Goal: Task Accomplishment & Management: Complete application form

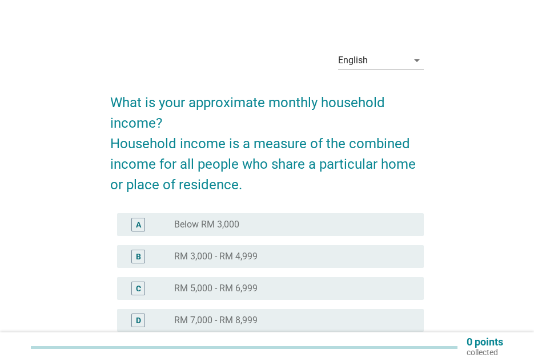
click at [325, 259] on div "radio_button_unchecked RM 3,000 - RM 4,999" at bounding box center [289, 256] width 231 height 11
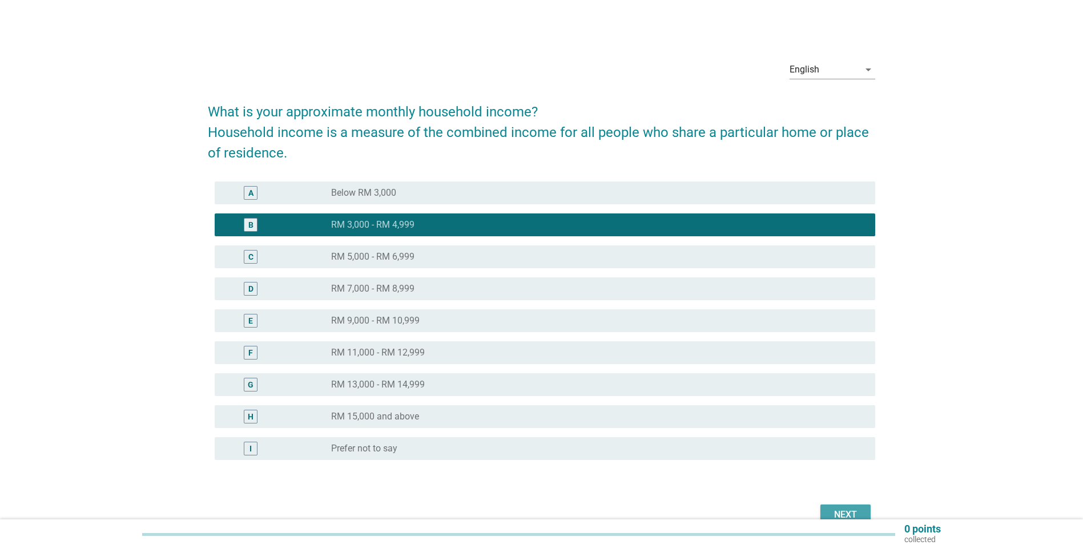
click at [533, 362] on div "Next" at bounding box center [845, 515] width 32 height 14
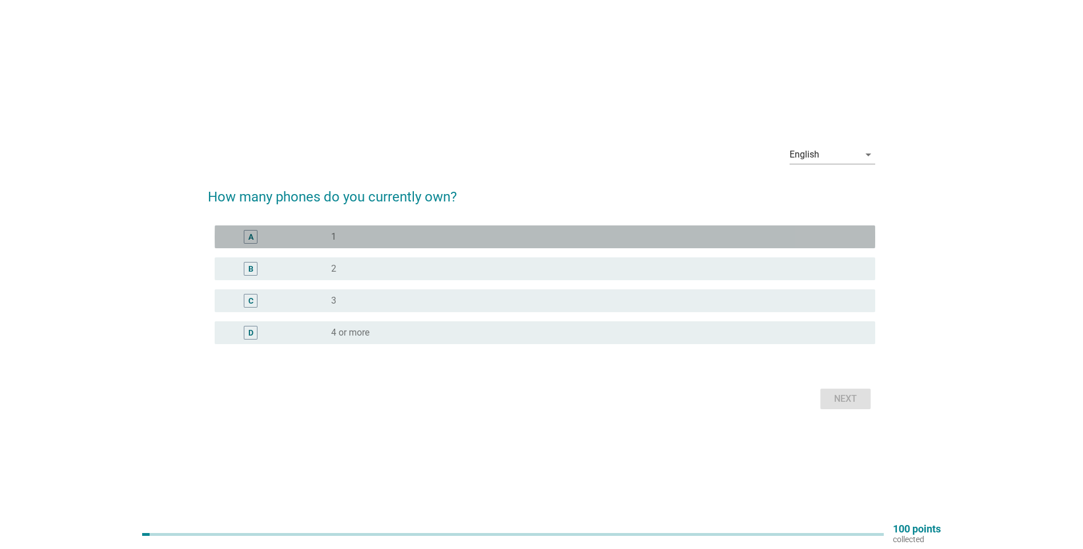
click at [382, 247] on div "A radio_button_unchecked 1" at bounding box center [545, 236] width 660 height 23
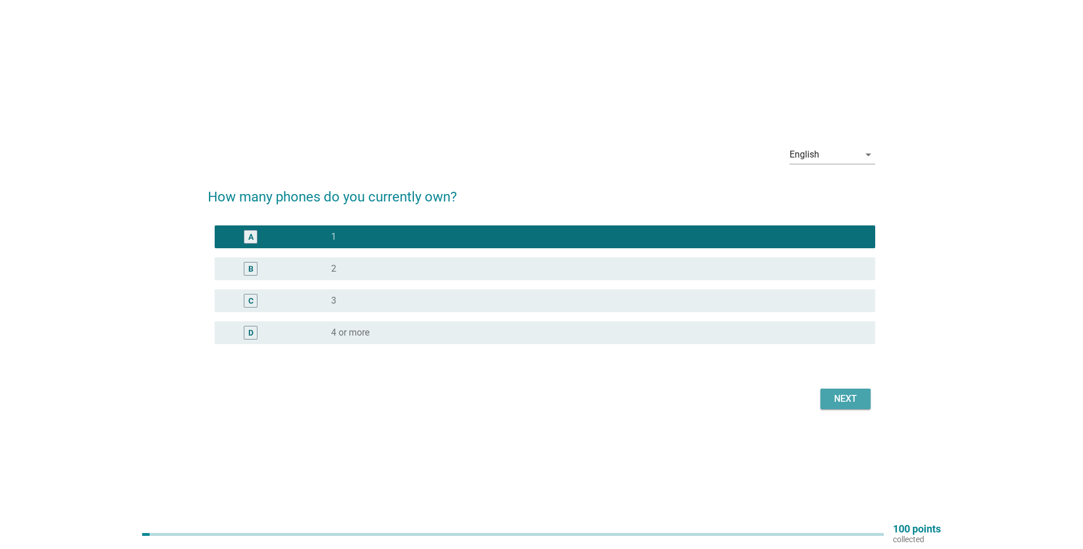
click at [533, 362] on button "Next" at bounding box center [845, 399] width 50 height 21
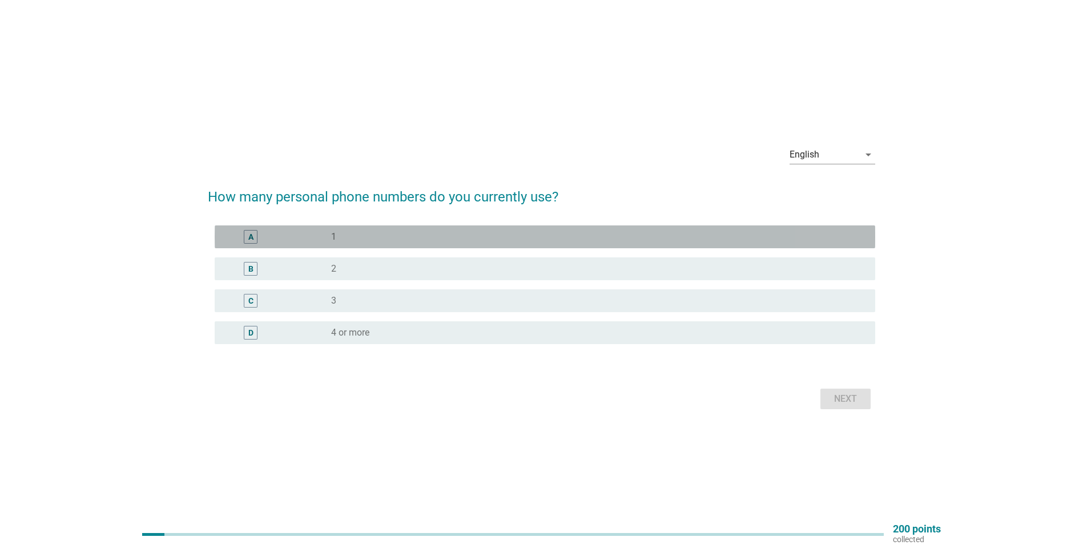
click at [397, 245] on div "A radio_button_unchecked 1" at bounding box center [545, 236] width 660 height 23
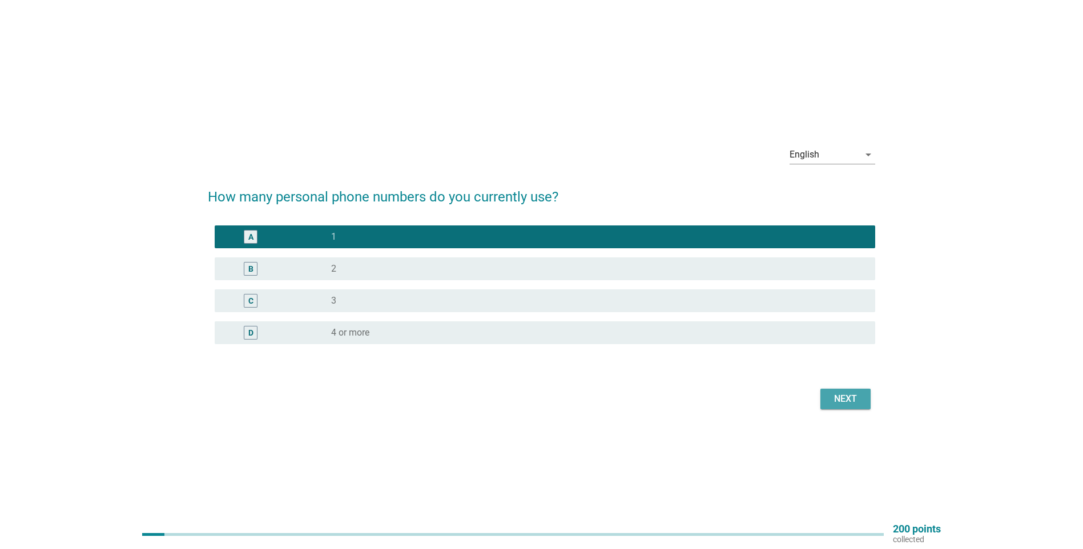
click at [533, 362] on div "Next" at bounding box center [845, 399] width 32 height 14
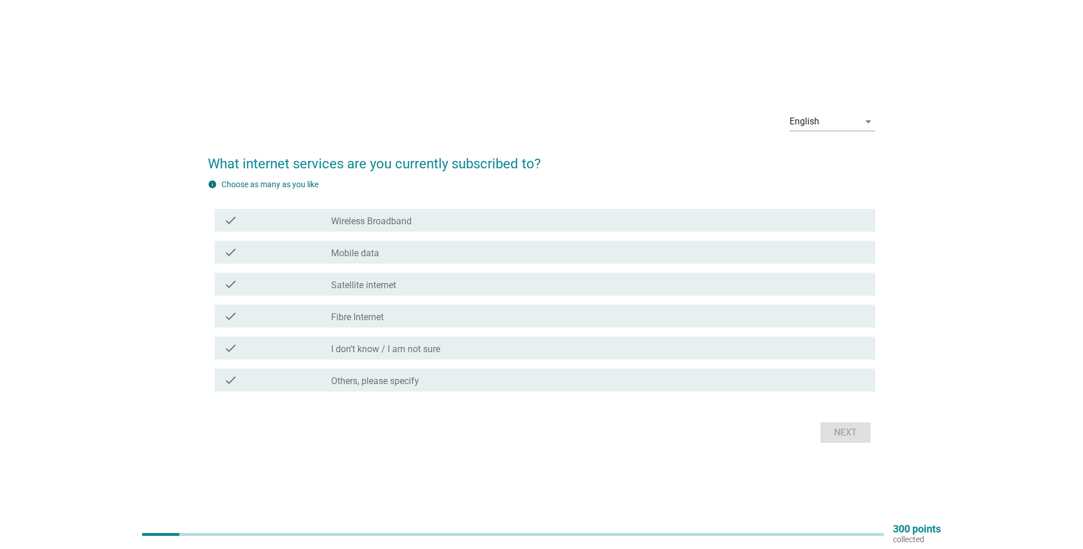
click at [449, 233] on div "check check_box_outline_blank Wireless Broadband" at bounding box center [541, 220] width 667 height 32
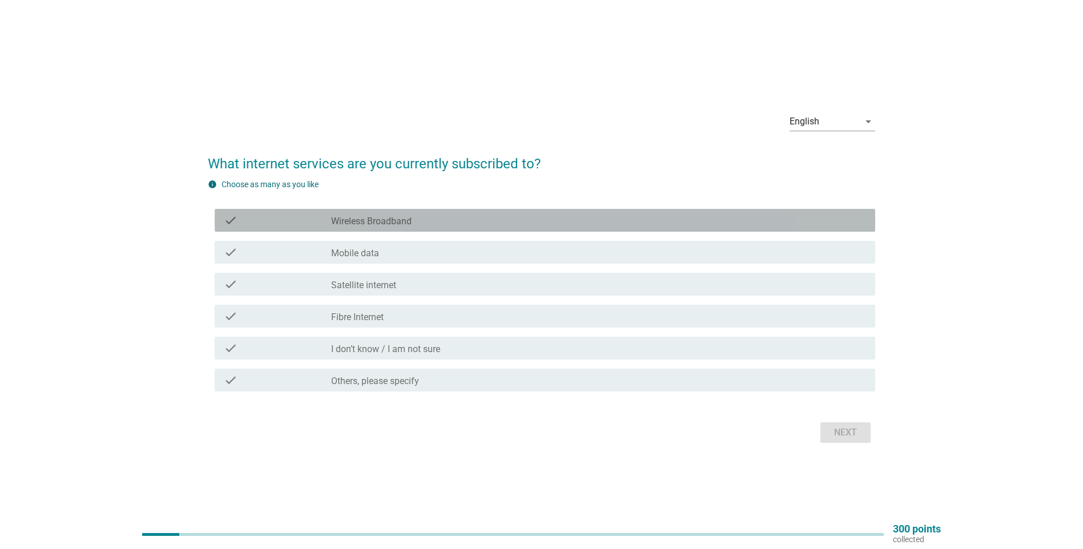
click at [465, 224] on div "check_box_outline_blank Wireless Broadband" at bounding box center [598, 220] width 535 height 14
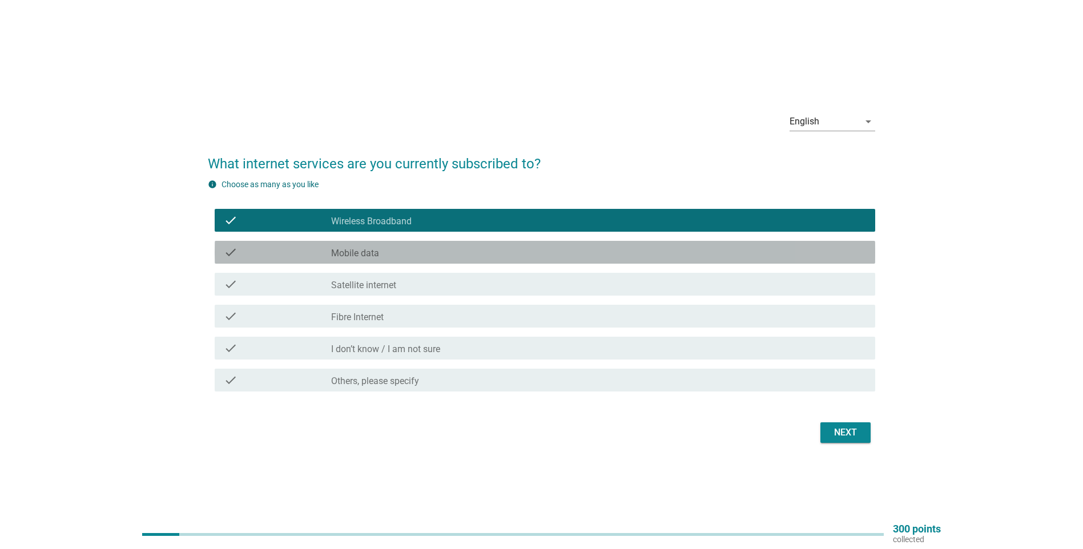
click at [419, 253] on div "check_box_outline_blank Mobile data" at bounding box center [598, 252] width 535 height 14
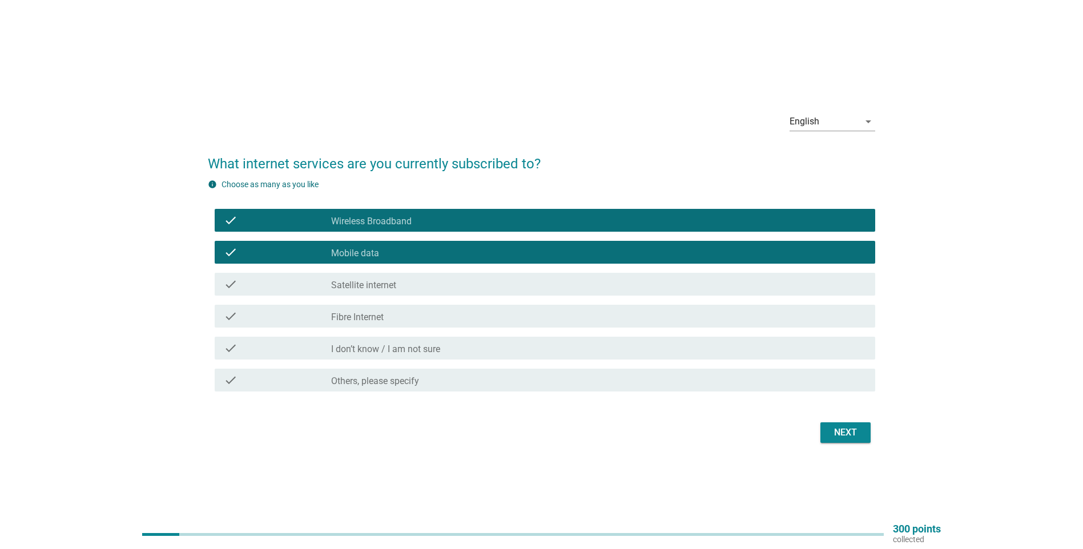
click at [454, 227] on div "check check_box_outline_blank Wireless Broadband" at bounding box center [545, 220] width 660 height 23
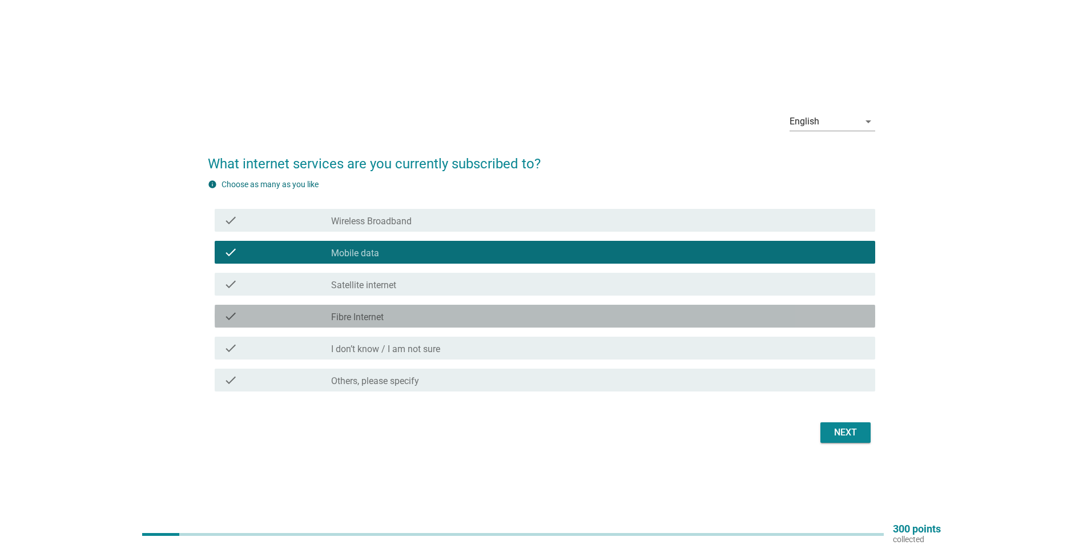
click at [422, 324] on div "check check_box_outline_blank Fibre Internet" at bounding box center [545, 316] width 660 height 23
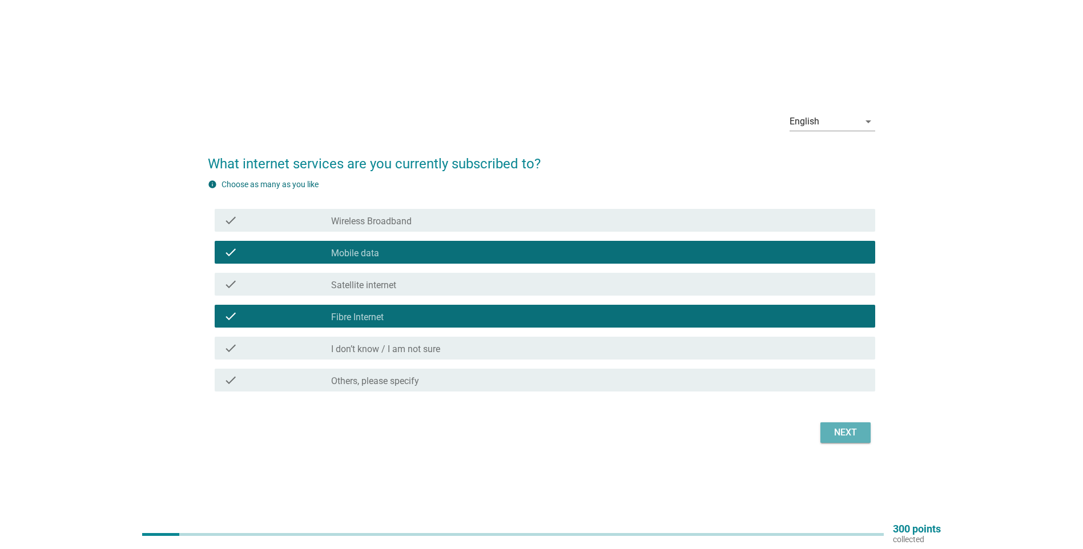
click at [533, 362] on button "Next" at bounding box center [845, 432] width 50 height 21
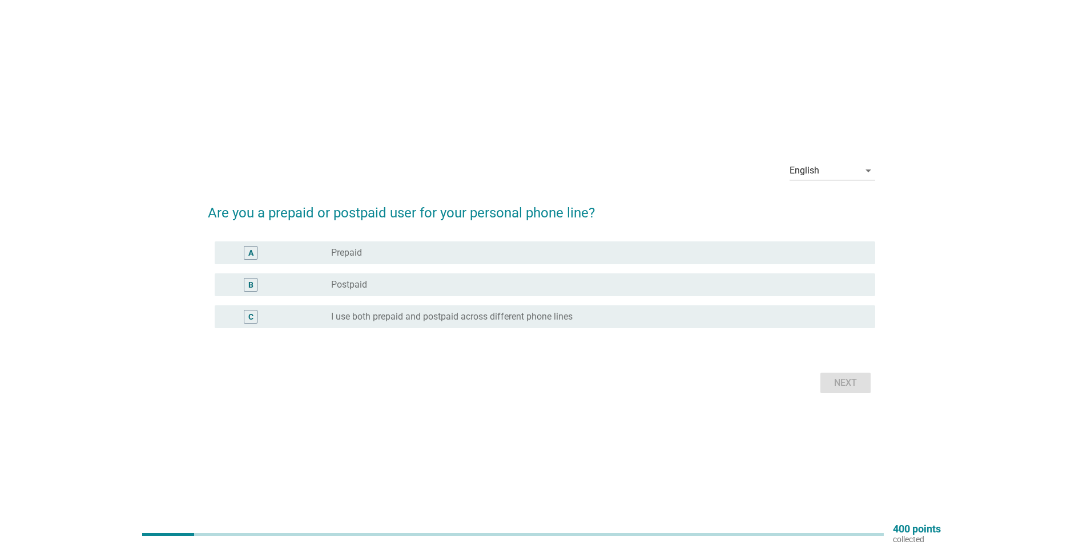
click at [413, 287] on div "radio_button_unchecked Postpaid" at bounding box center [594, 284] width 526 height 11
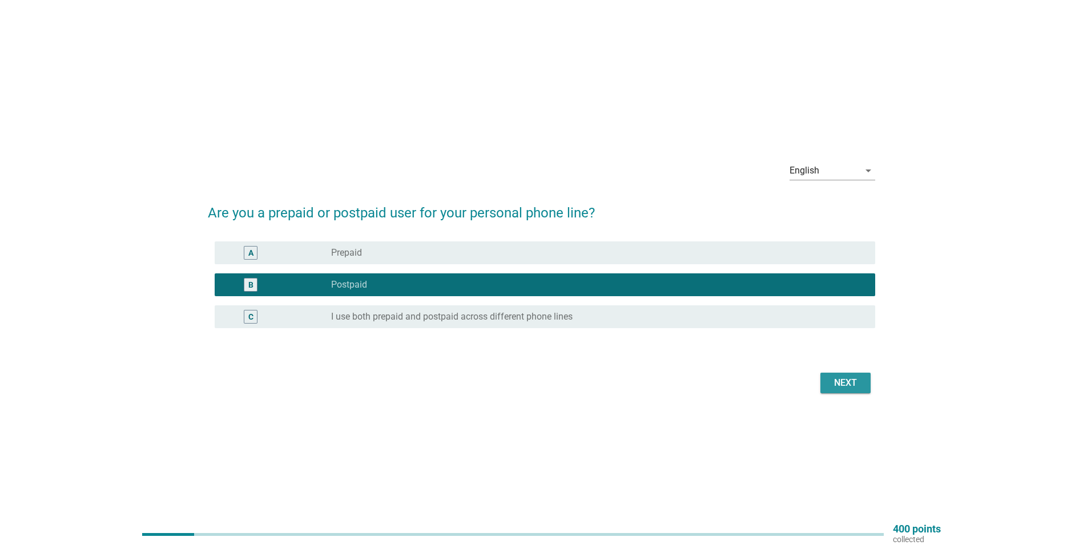
click at [533, 362] on button "Next" at bounding box center [845, 383] width 50 height 21
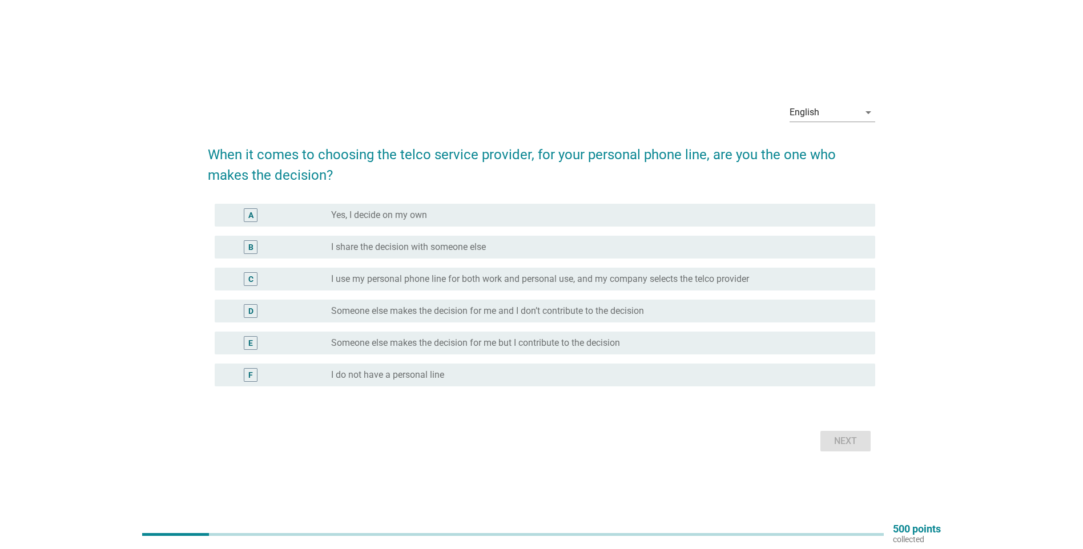
click at [528, 217] on div "radio_button_unchecked Yes, I decide on my own" at bounding box center [594, 214] width 526 height 11
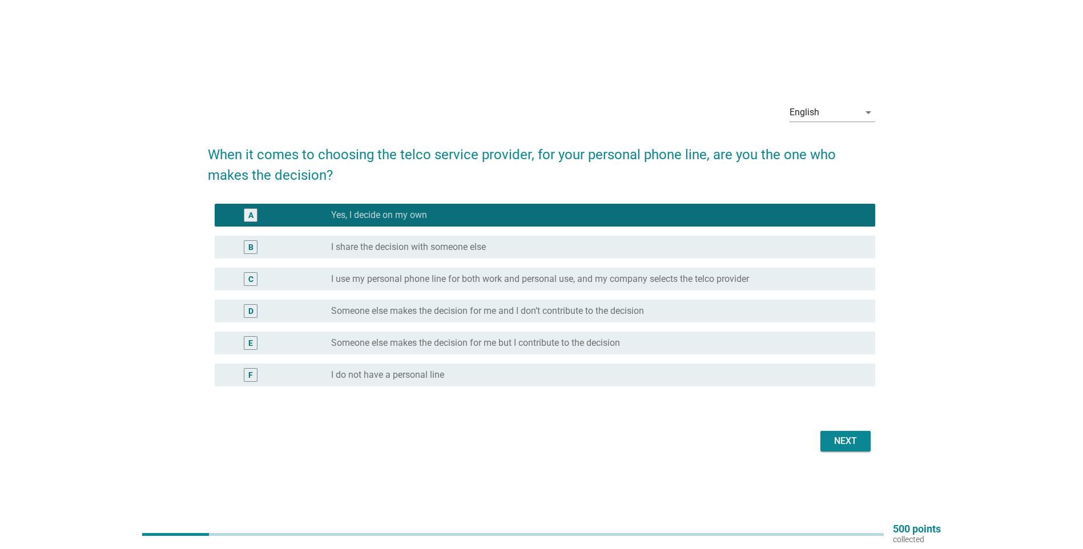
click at [533, 362] on div "Next" at bounding box center [845, 441] width 32 height 14
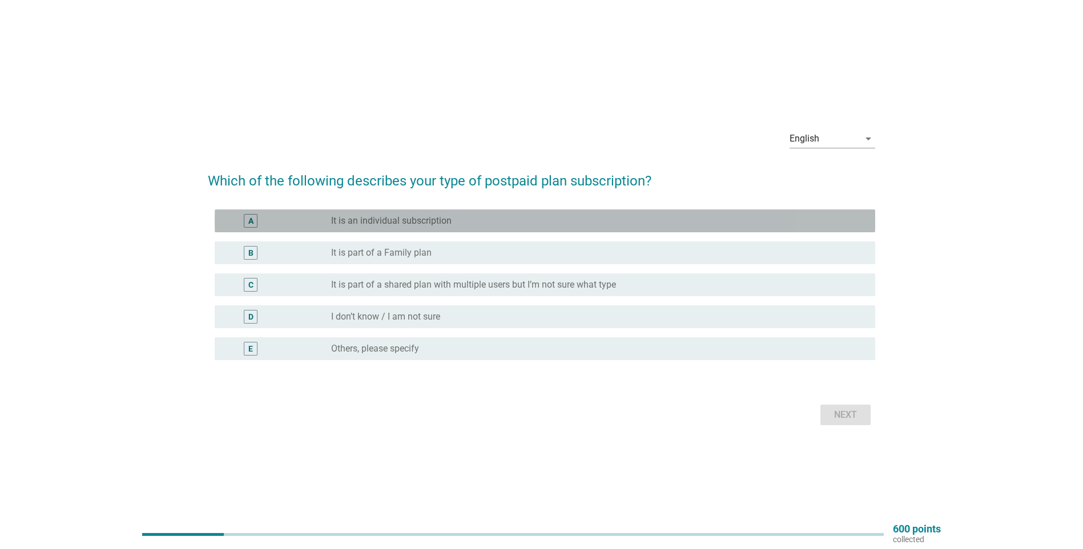
click at [495, 221] on div "radio_button_unchecked It is an individual subscription" at bounding box center [594, 220] width 526 height 11
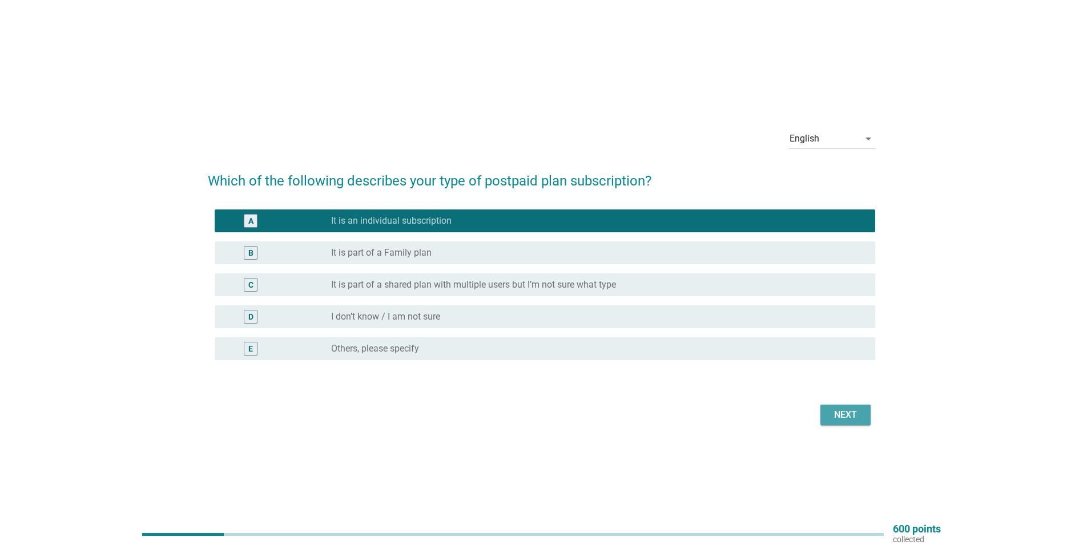
click at [533, 362] on div "Next" at bounding box center [845, 415] width 32 height 14
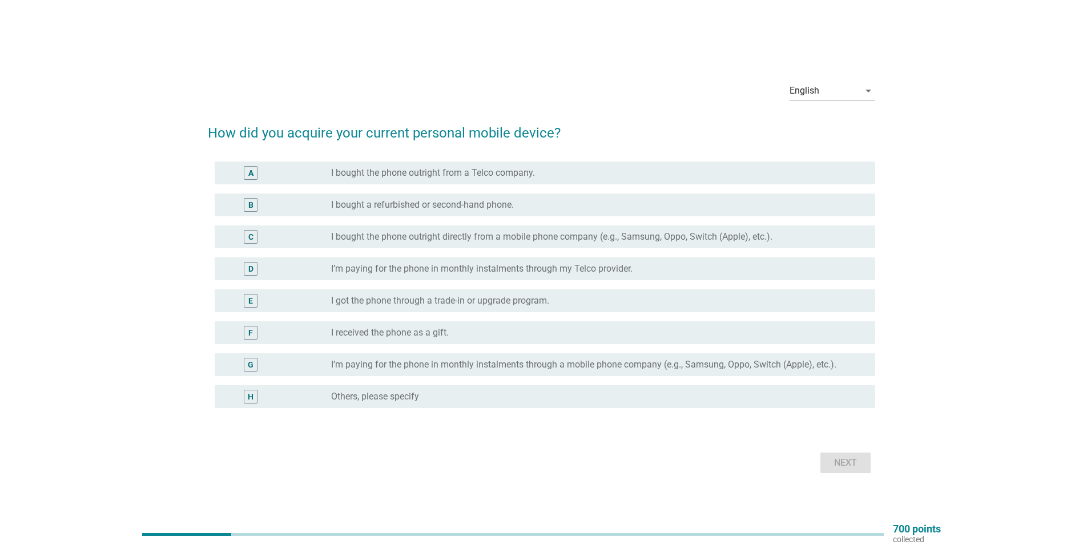
click at [533, 244] on div "C radio_button_unchecked I bought the phone outright directly from a mobile pho…" at bounding box center [545, 236] width 660 height 23
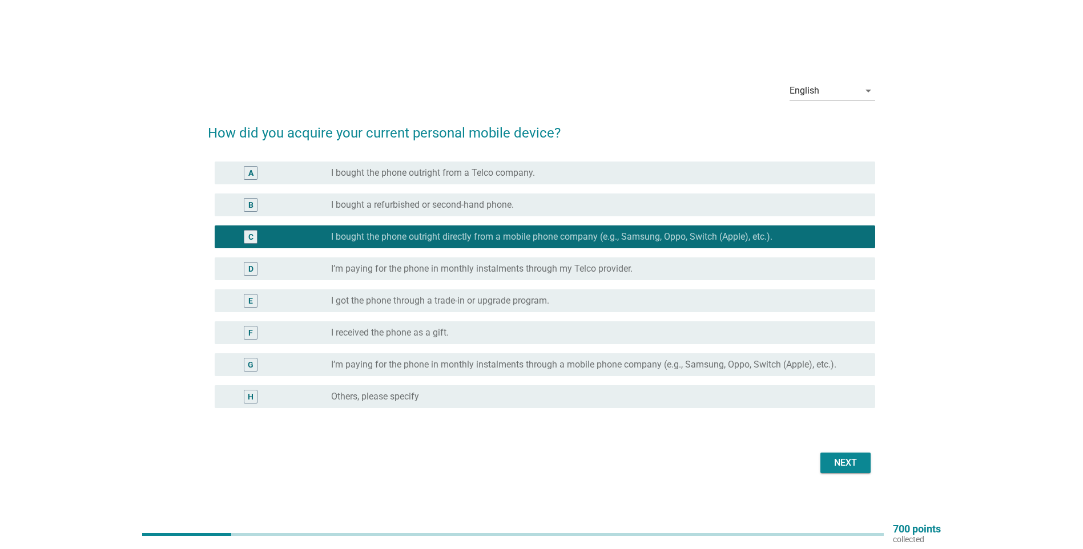
click at [533, 362] on div "Next" at bounding box center [845, 463] width 32 height 14
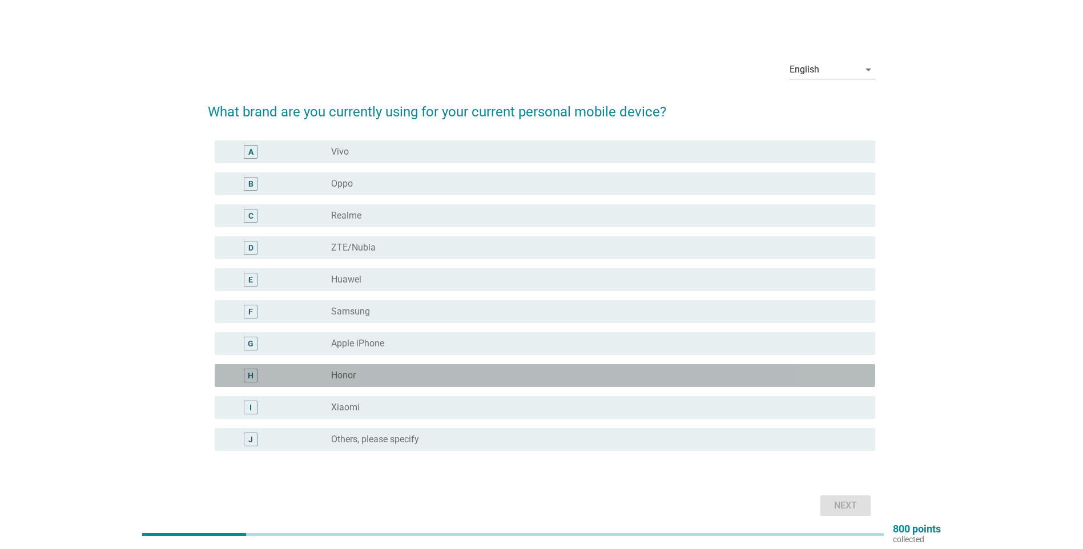
click at [397, 362] on div "radio_button_unchecked Honor" at bounding box center [594, 375] width 526 height 11
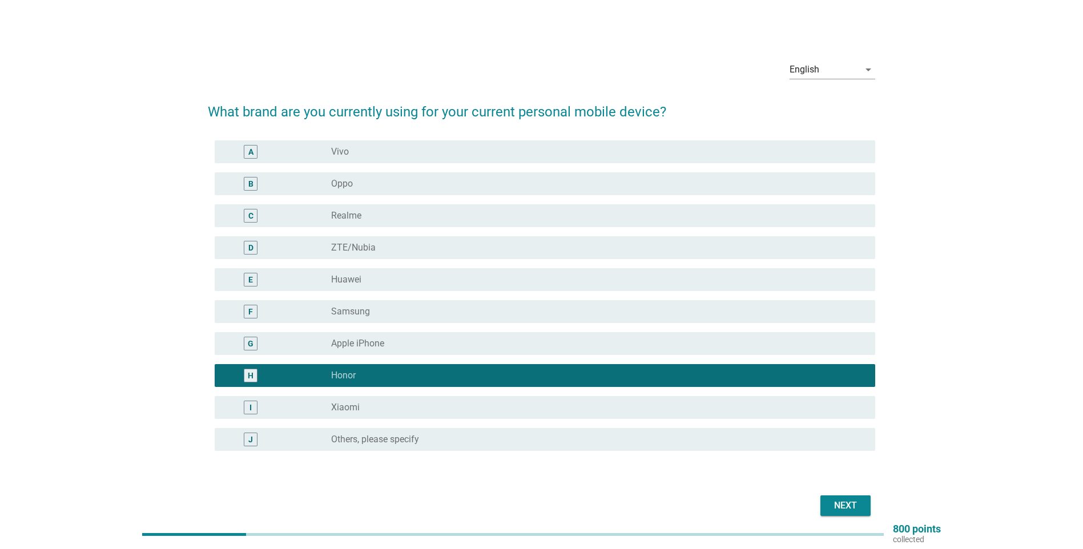
click at [533, 362] on div "Next" at bounding box center [845, 506] width 32 height 14
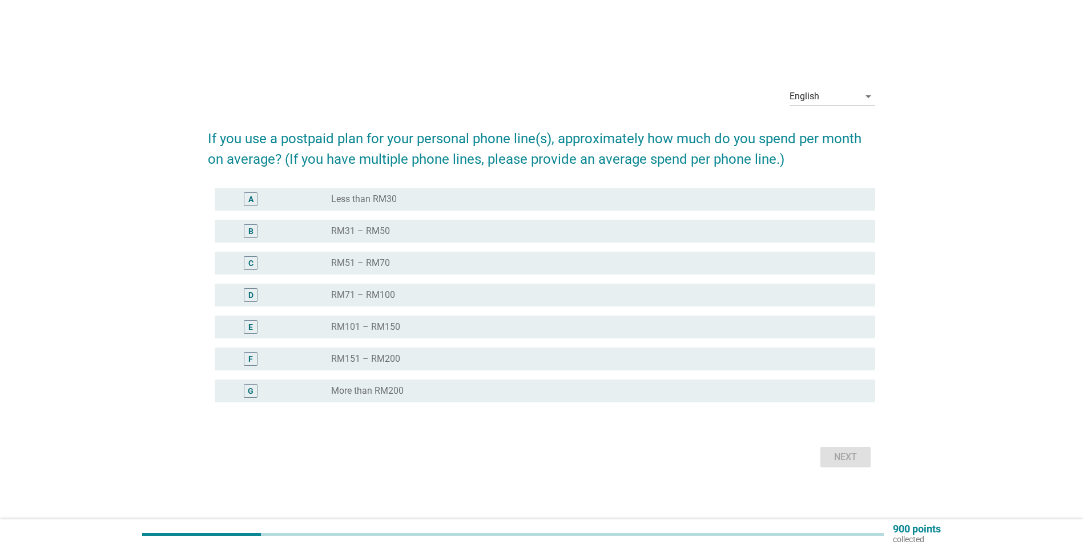
click at [451, 236] on div "radio_button_unchecked RM31 – RM50" at bounding box center [594, 230] width 526 height 11
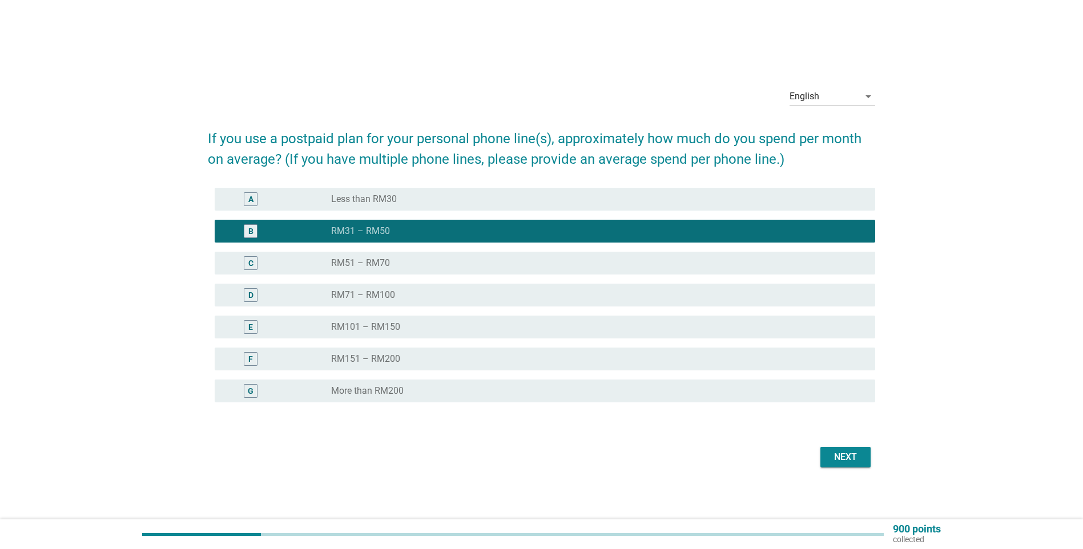
click at [533, 362] on div "Next" at bounding box center [845, 457] width 32 height 14
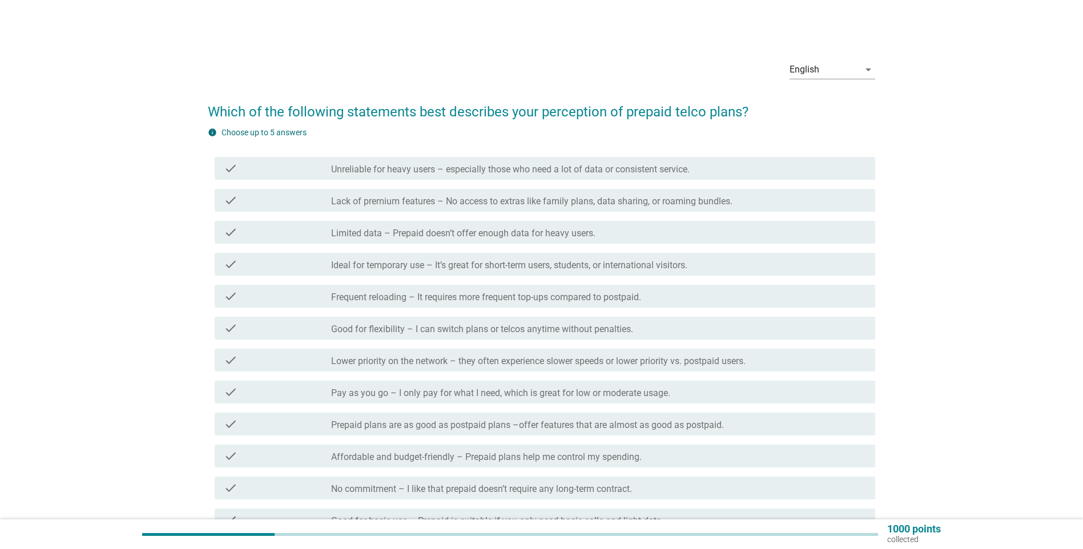
click at [473, 240] on div "check check_box_outline_blank Limited data – Prepaid doesn’t offer enough data …" at bounding box center [545, 232] width 660 height 23
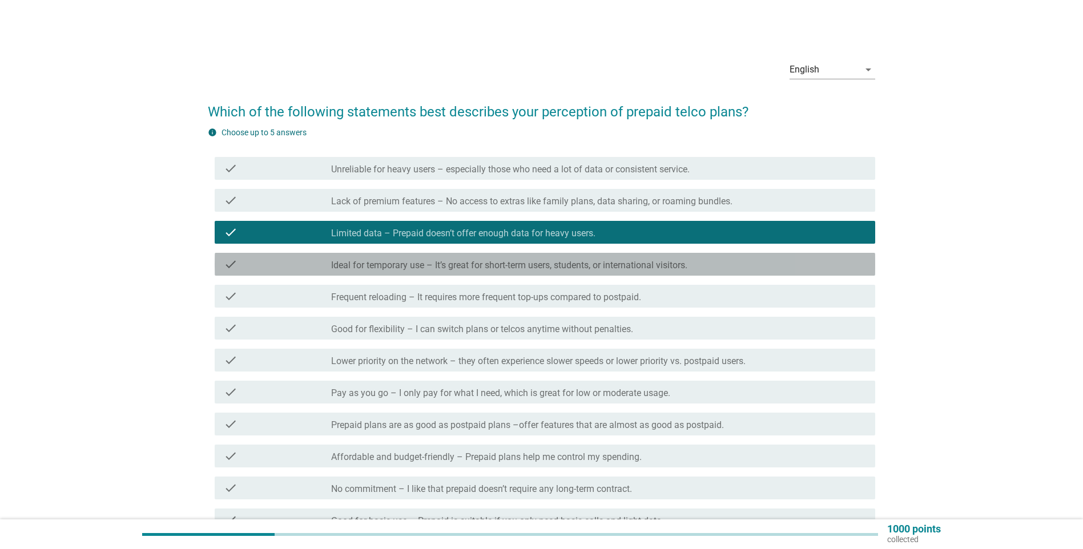
click at [457, 264] on label "Ideal for temporary use – It’s great for short-term users, students, or interna…" at bounding box center [509, 265] width 356 height 11
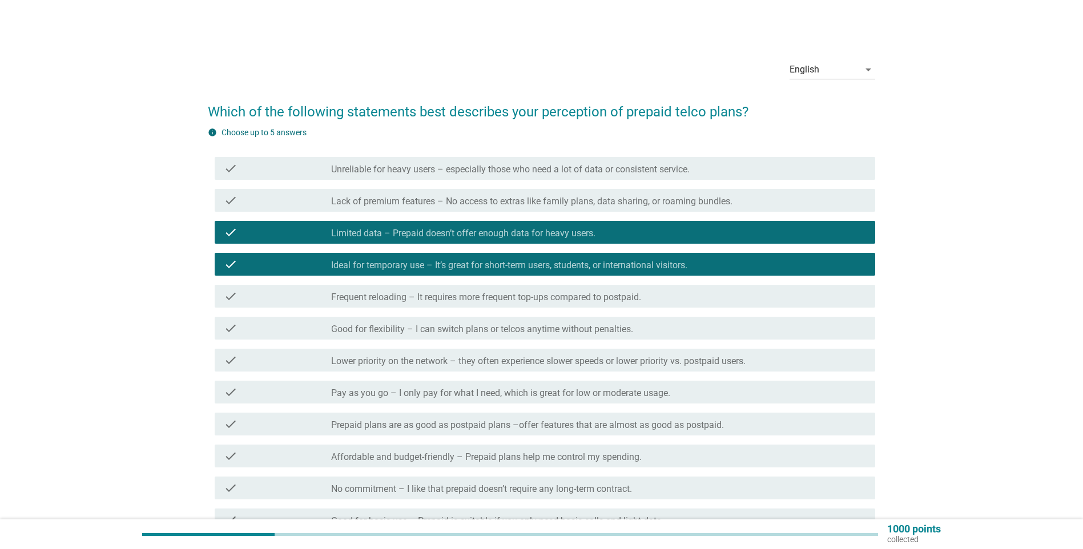
click at [459, 265] on label "Ideal for temporary use – It’s great for short-term users, students, or interna…" at bounding box center [509, 265] width 356 height 11
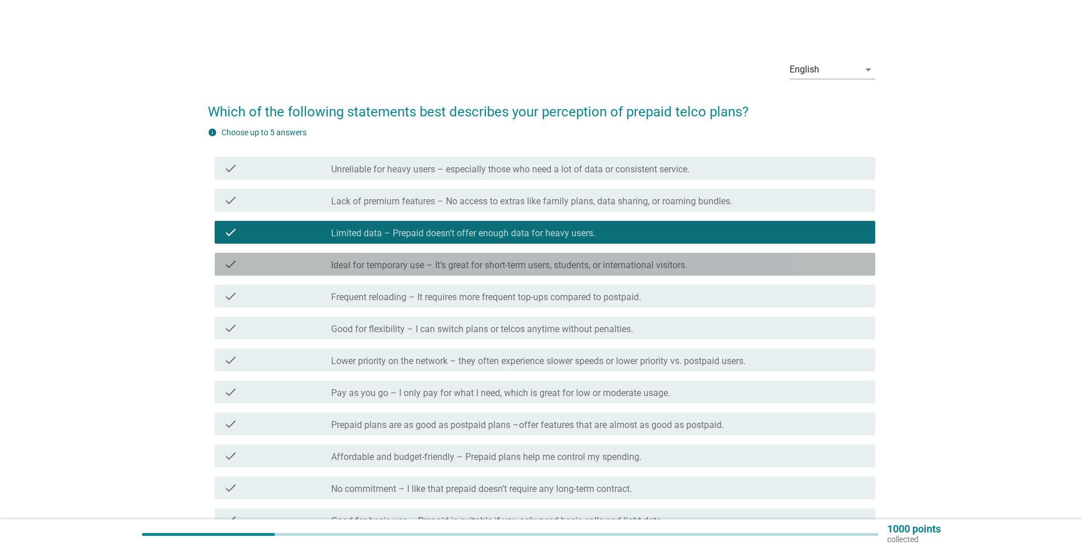
click at [492, 268] on label "Ideal for temporary use – It’s great for short-term users, students, or interna…" at bounding box center [509, 265] width 356 height 11
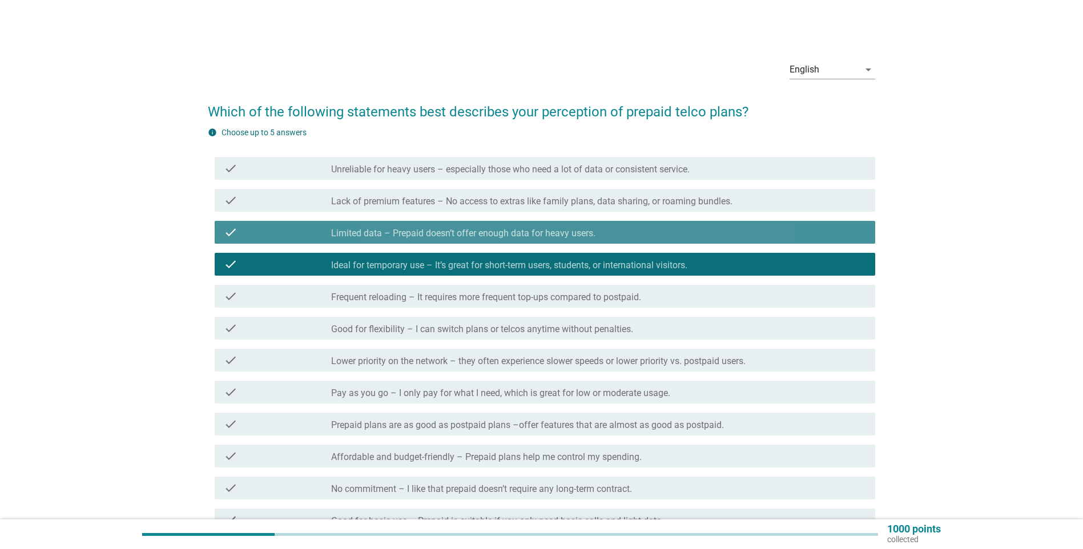
click at [533, 231] on label "Limited data – Prepaid doesn’t offer enough data for heavy users." at bounding box center [463, 233] width 264 height 11
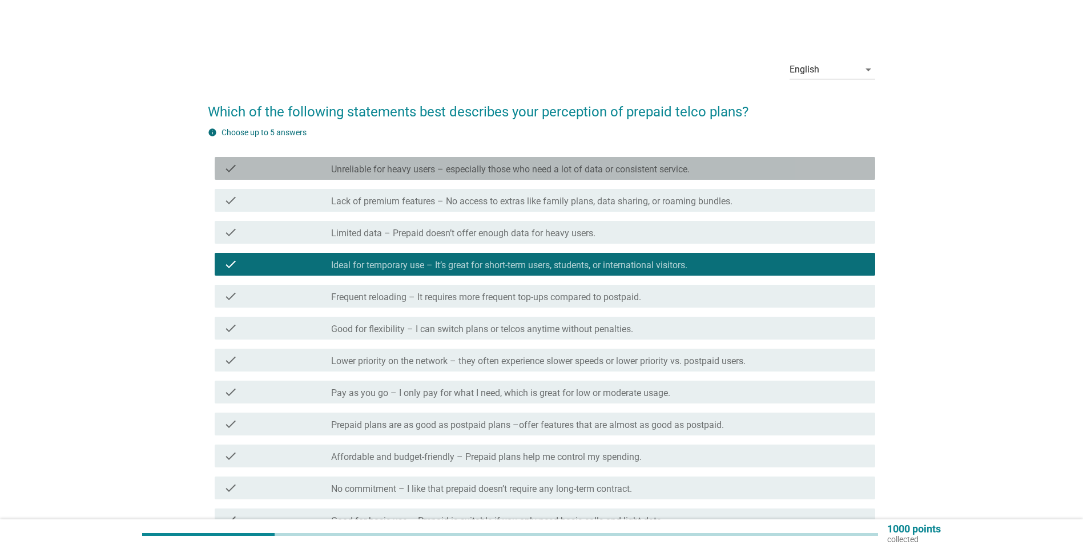
click at [533, 168] on label "Unreliable for heavy users – especially those who need a lot of data or consist…" at bounding box center [510, 169] width 358 height 11
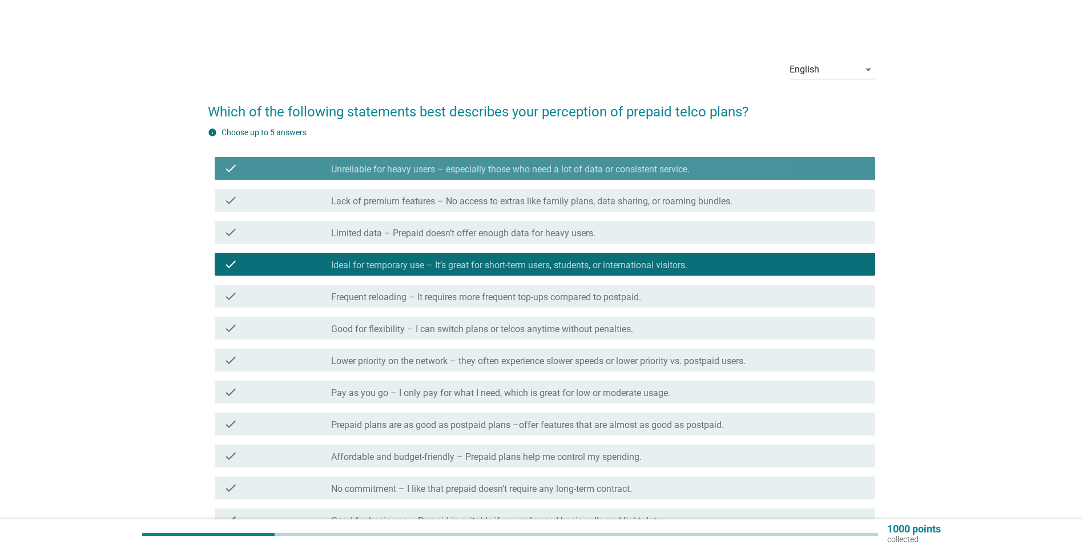
click at [533, 168] on label "Unreliable for heavy users – especially those who need a lot of data or consist…" at bounding box center [510, 169] width 358 height 11
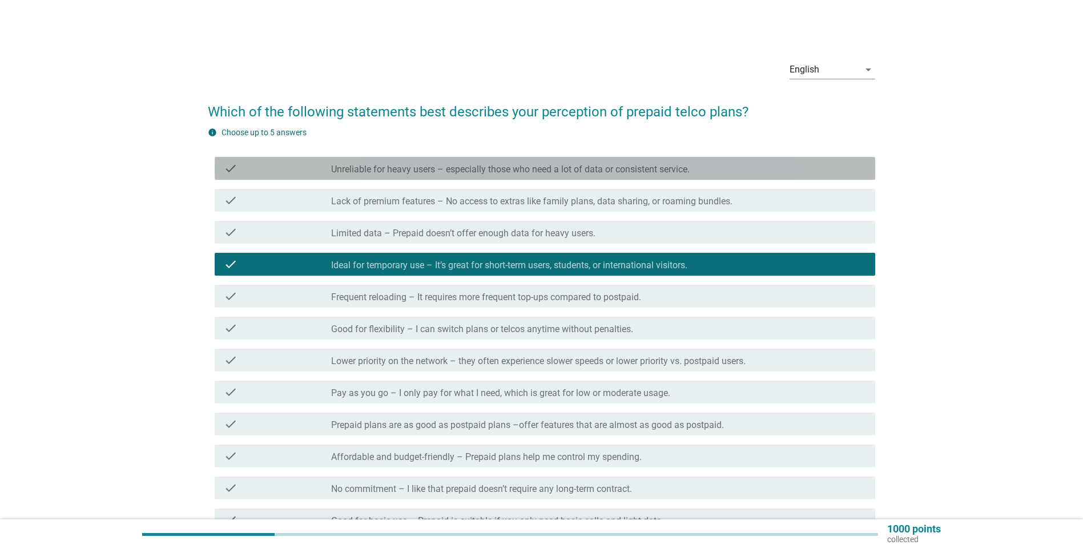
click at [533, 168] on label "Unreliable for heavy users – especially those who need a lot of data or consist…" at bounding box center [510, 169] width 358 height 11
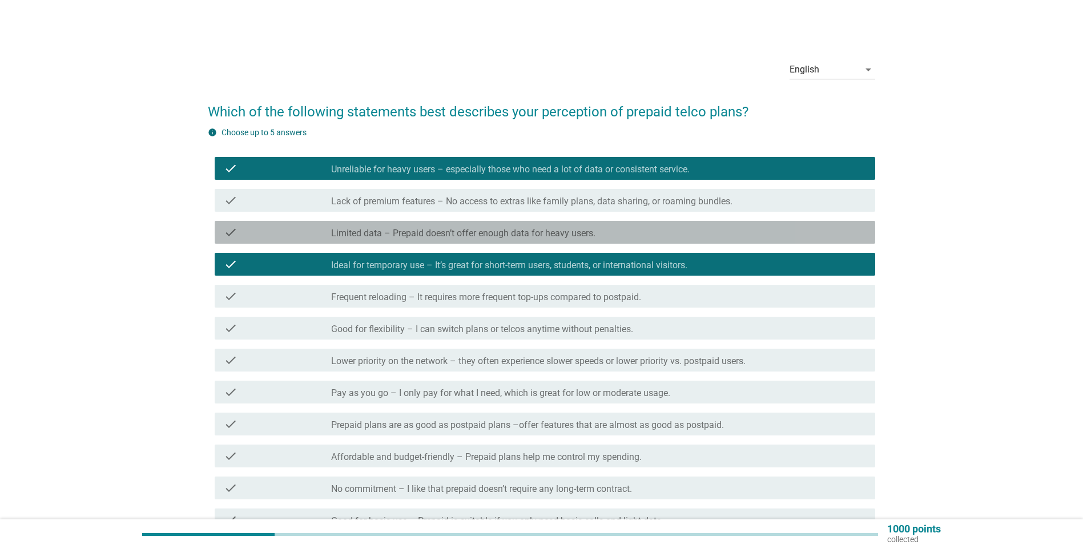
click at [533, 238] on label "Limited data – Prepaid doesn’t offer enough data for heavy users." at bounding box center [463, 233] width 264 height 11
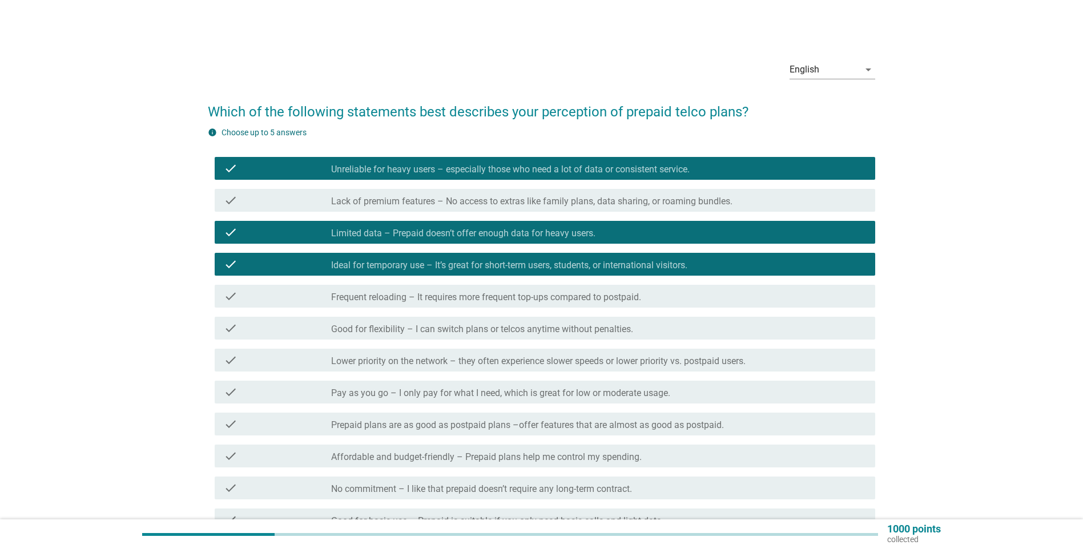
click at [478, 297] on label "Frequent reloading – It requires more frequent top-ups compared to postpaid." at bounding box center [486, 297] width 310 height 11
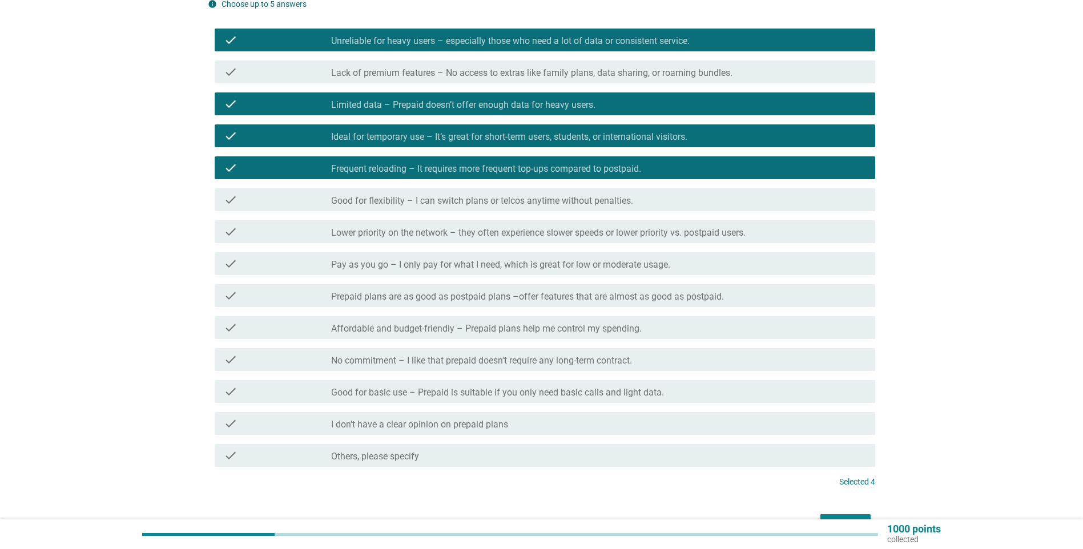
scroll to position [142, 0]
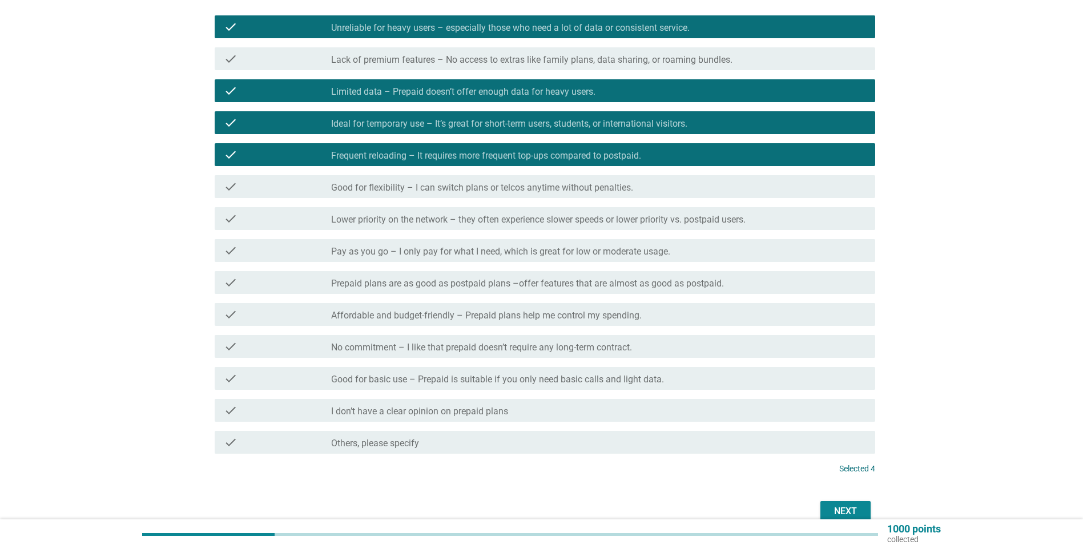
click at [533, 362] on div "check_box_outline_blank Others, please specify" at bounding box center [598, 442] width 535 height 14
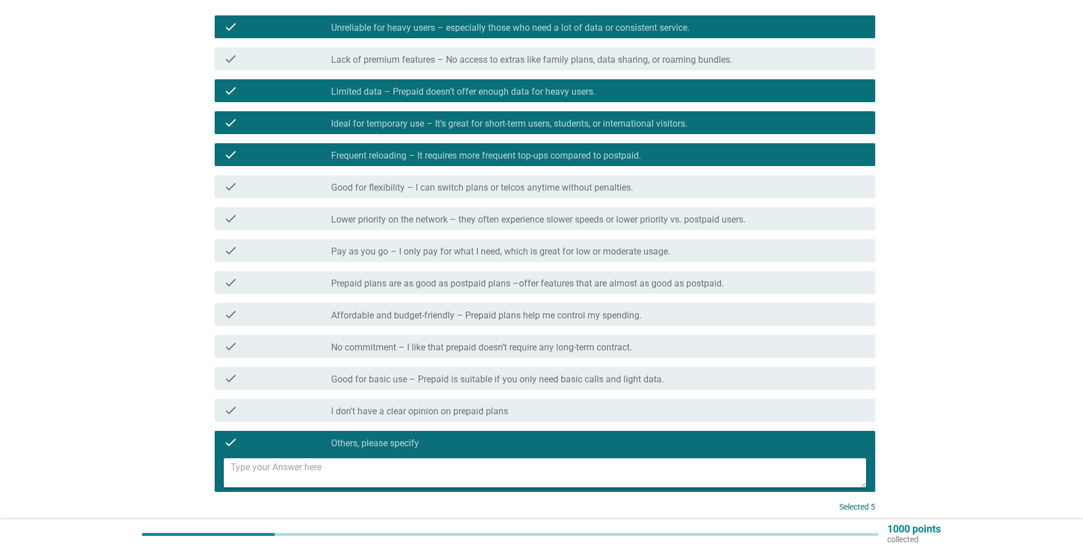
scroll to position [199, 0]
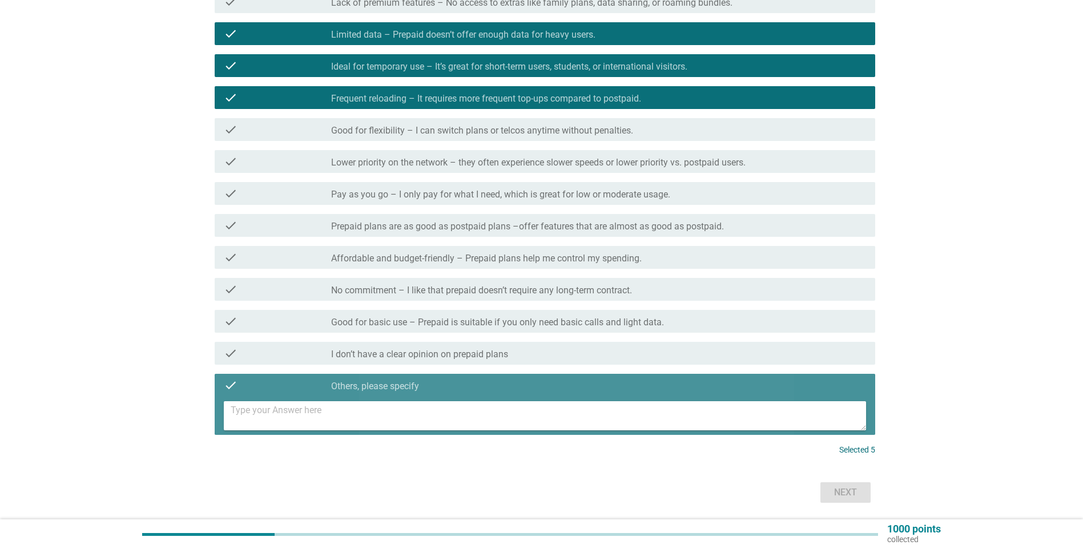
click at [424, 362] on textarea at bounding box center [548, 415] width 635 height 29
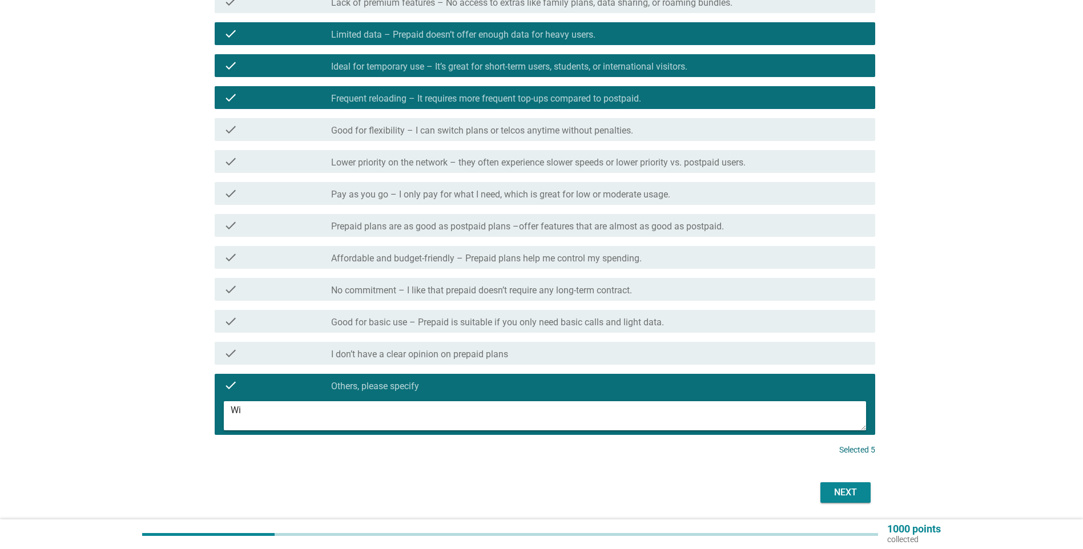
type textarea "W"
type textarea "not last longer, need to reload when the line is expired and need to continue r…"
click at [533, 362] on div "Next" at bounding box center [845, 493] width 32 height 14
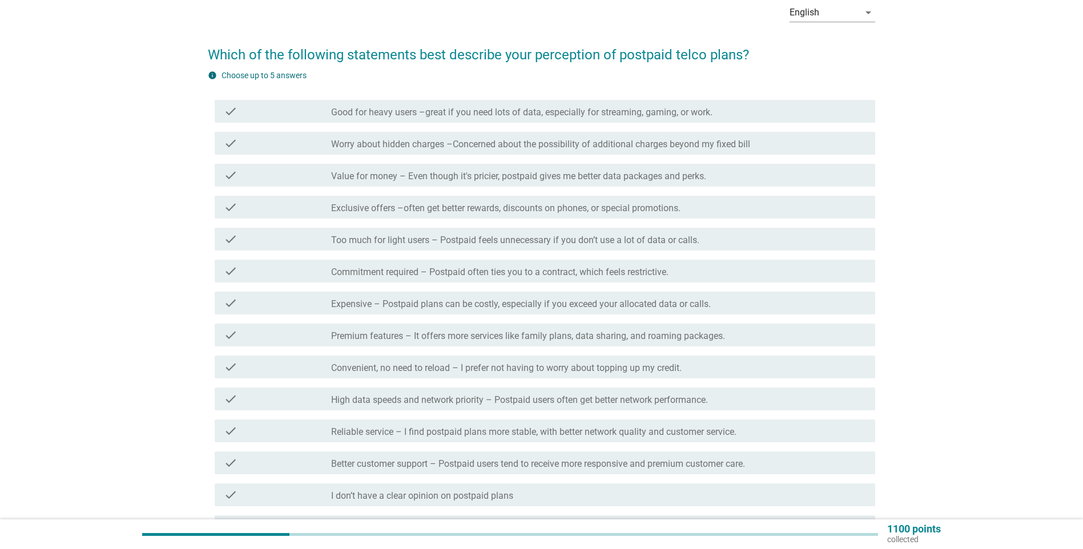
scroll to position [0, 0]
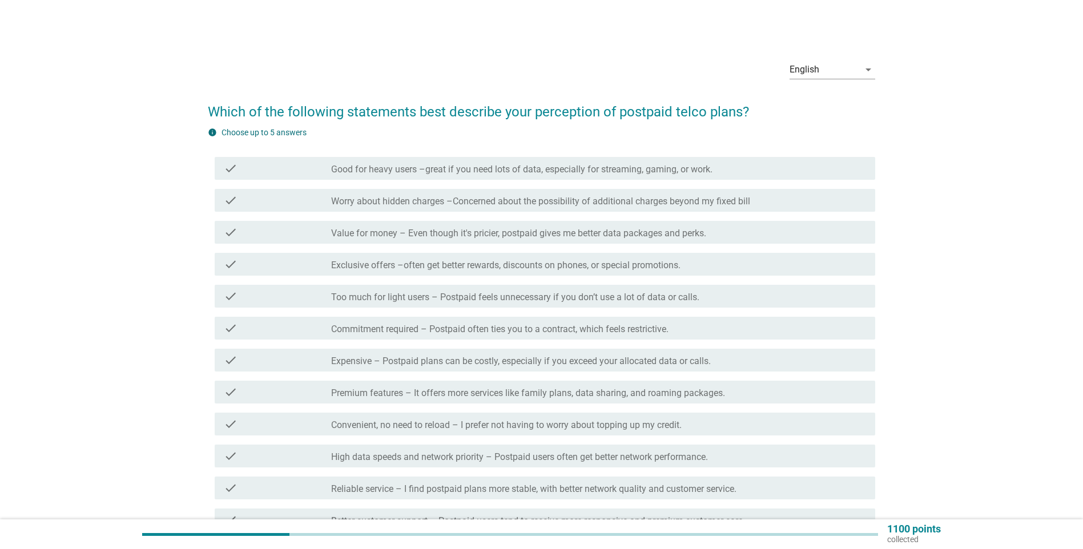
click at [502, 176] on div "check check_box_outline_blank Good for heavy users –great if you need lots of d…" at bounding box center [545, 168] width 660 height 23
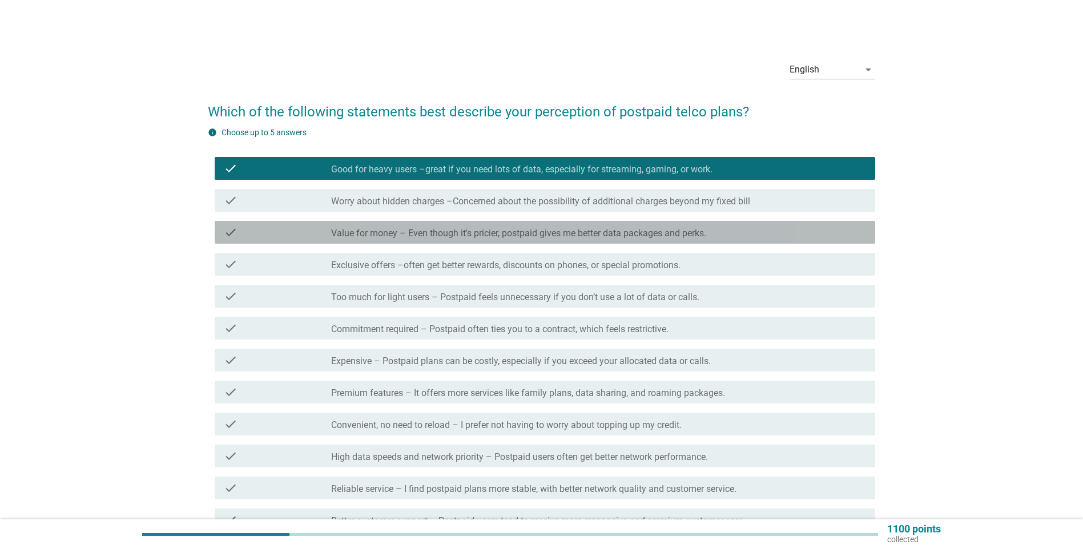
click at [453, 241] on div "check check_box_outline_blank Value for money – Even though it's pricier, postp…" at bounding box center [545, 232] width 660 height 23
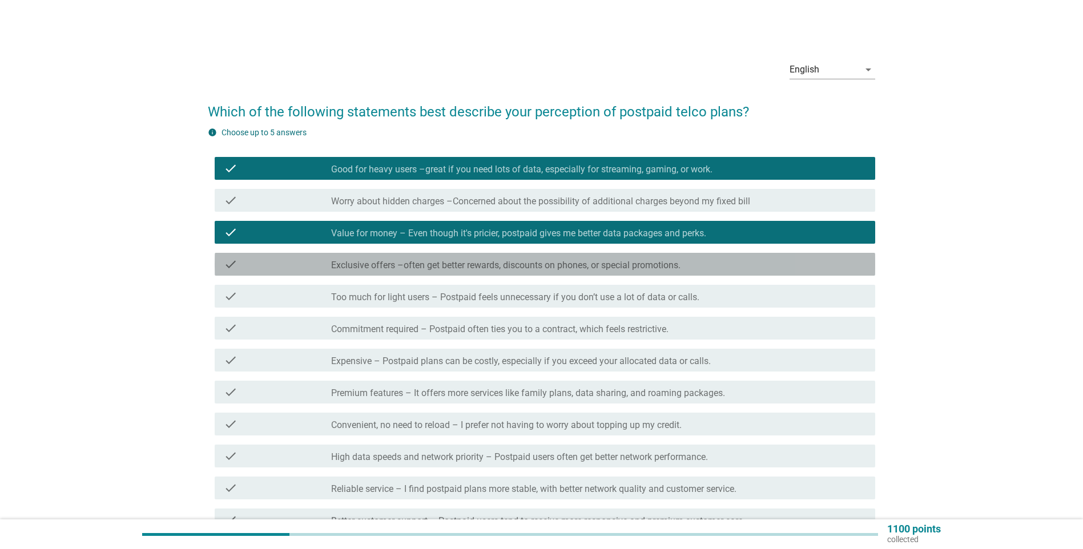
click at [481, 259] on div "check_box_outline_blank Exclusive offers –often get better rewards, discounts o…" at bounding box center [598, 264] width 535 height 14
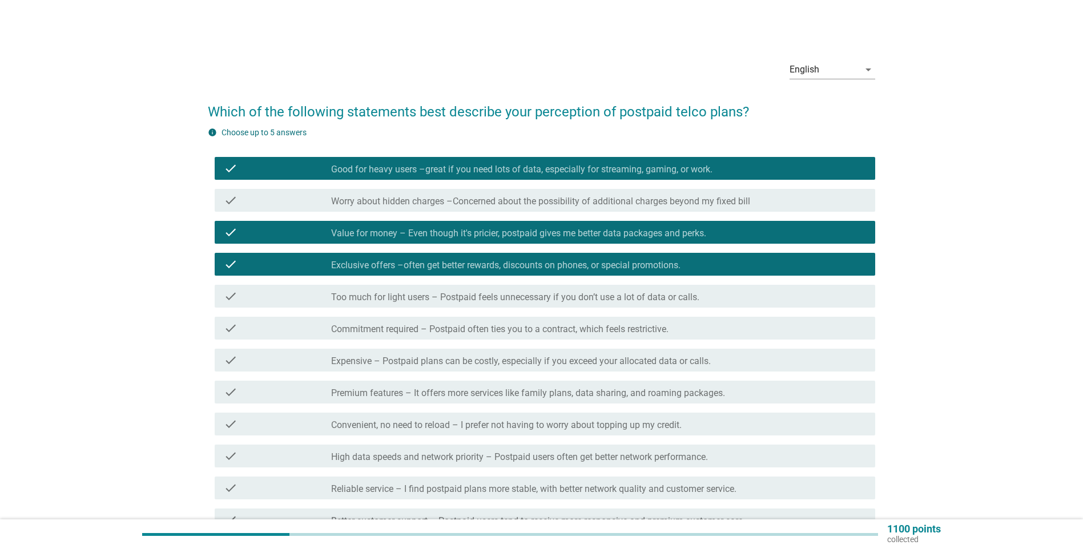
scroll to position [57, 0]
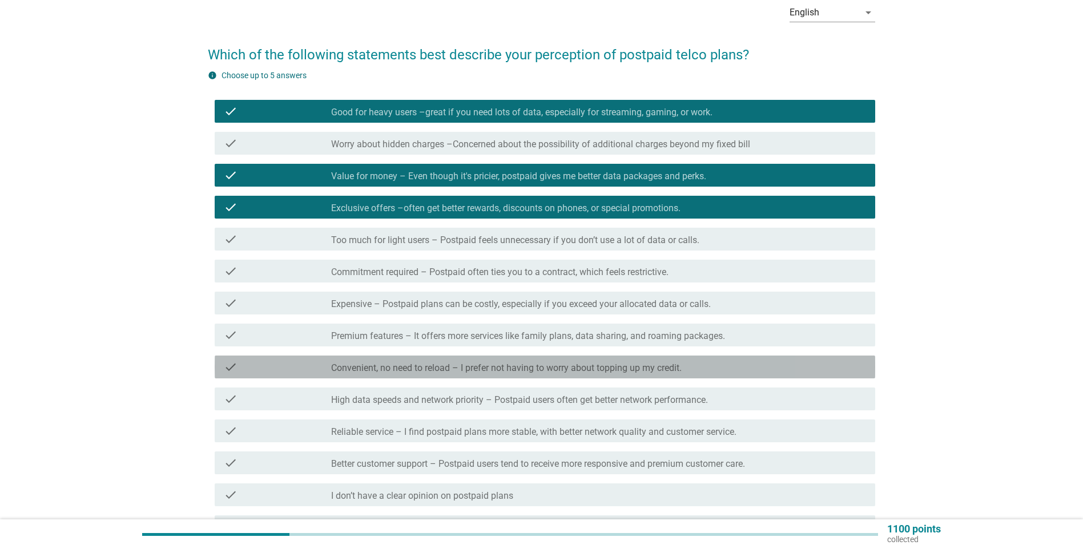
click at [473, 362] on label "Convenient, no need to reload – I prefer not having to worry about topping up m…" at bounding box center [506, 367] width 350 height 11
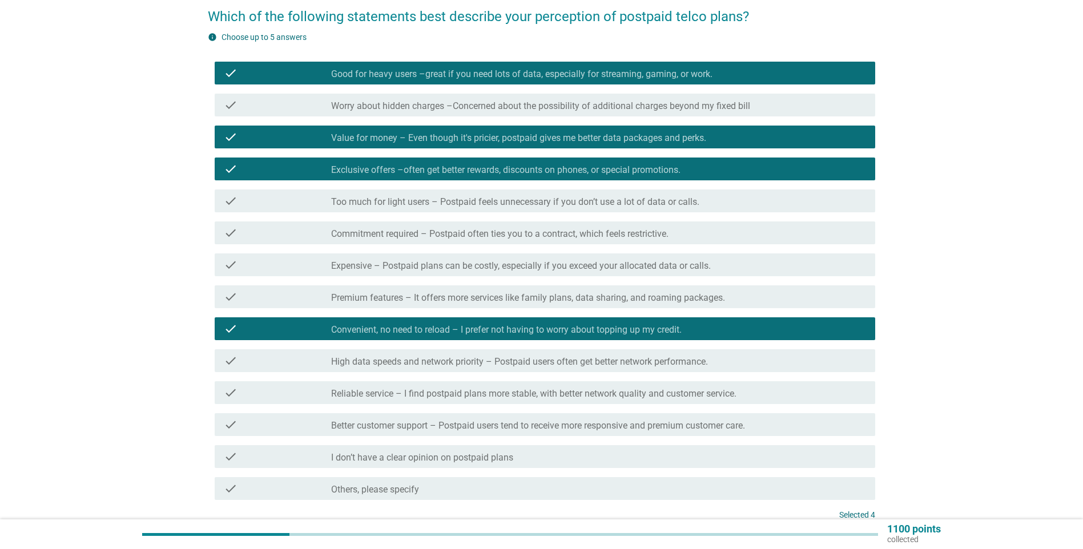
scroll to position [114, 0]
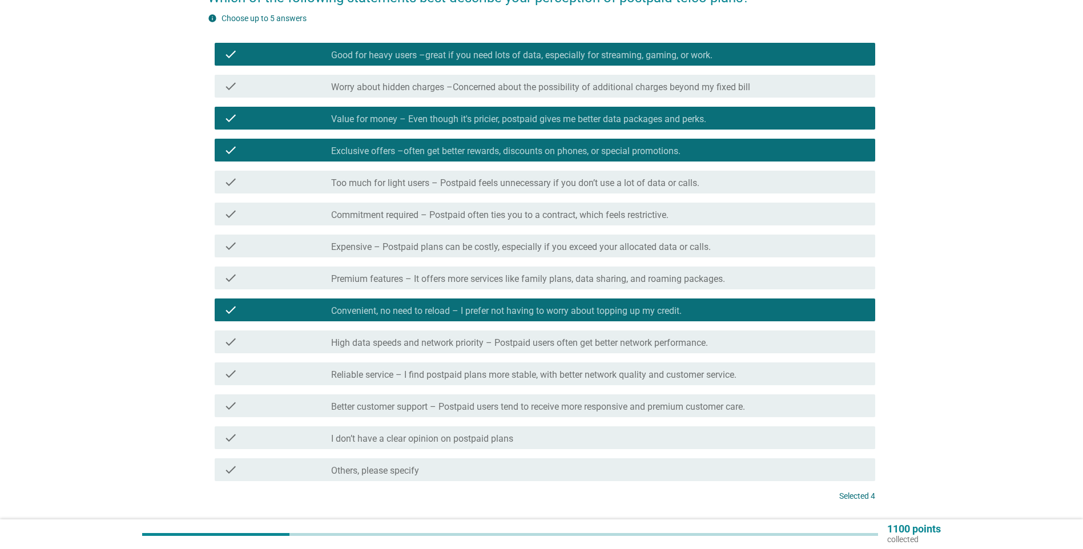
click at [494, 339] on label "High data speeds and network priority – Postpaid users often get better network…" at bounding box center [519, 342] width 377 height 11
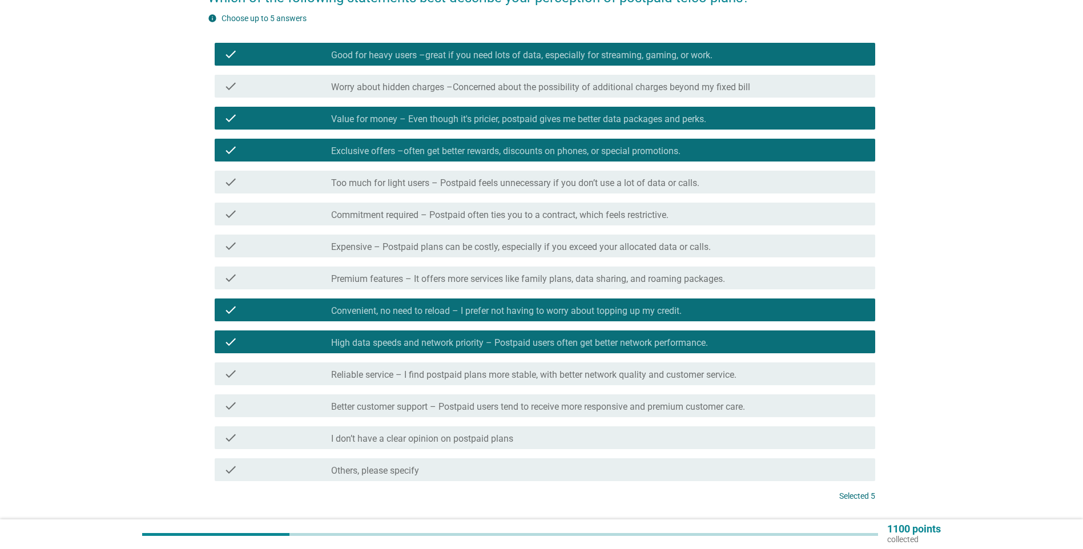
click at [494, 339] on label "High data speeds and network priority – Postpaid users often get better network…" at bounding box center [519, 342] width 377 height 11
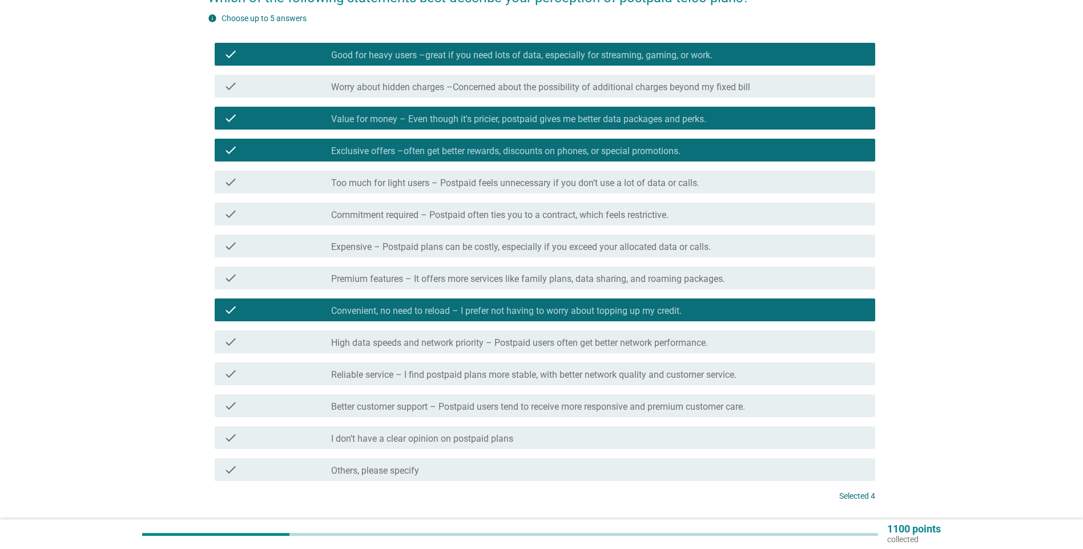
click at [533, 179] on label "Too much for light users – Postpaid feels unnecessary if you don’t use a lot of…" at bounding box center [515, 183] width 368 height 11
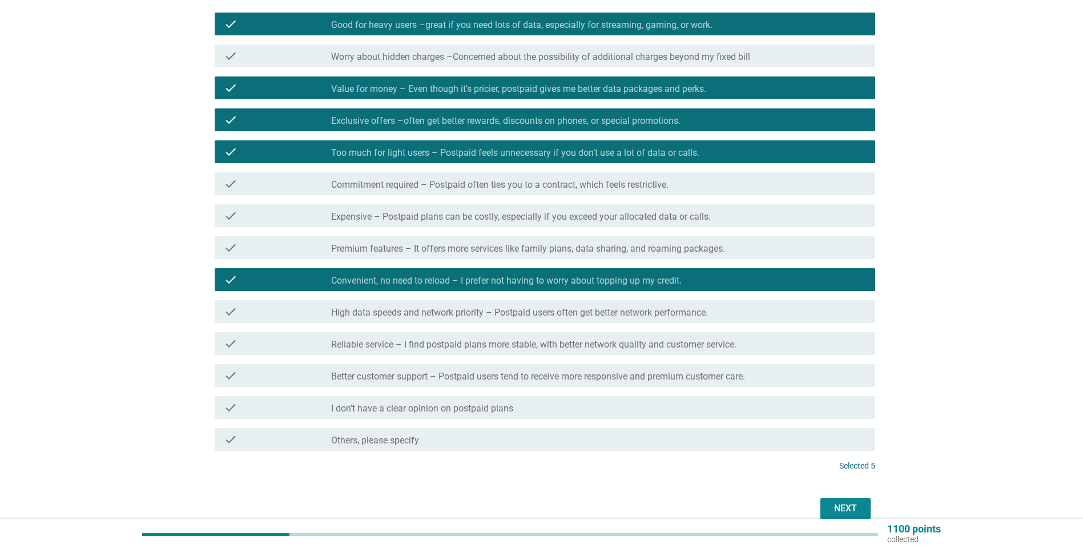
scroll to position [171, 0]
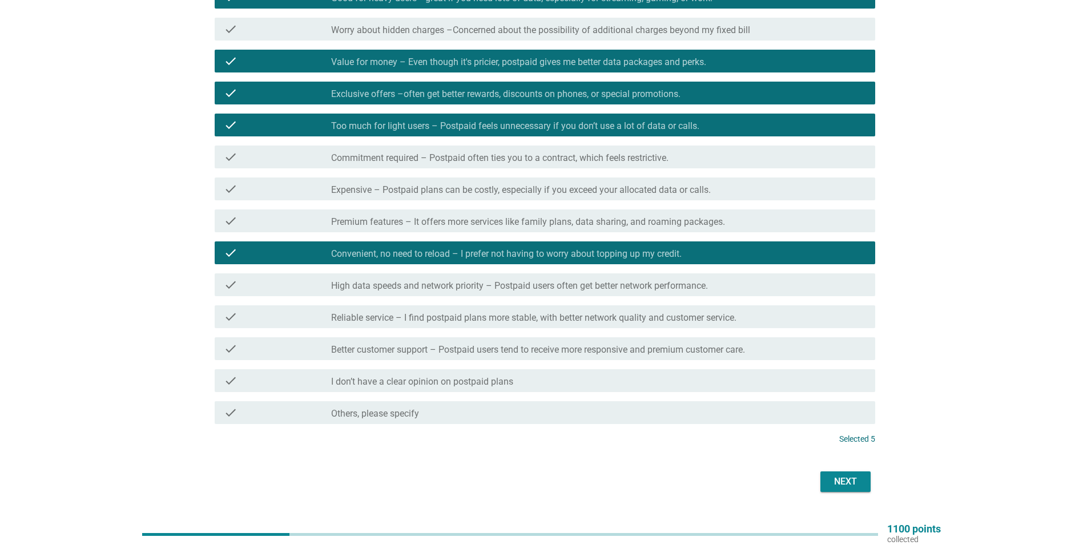
click at [533, 362] on div "Next" at bounding box center [541, 481] width 667 height 27
click at [533, 362] on button "Next" at bounding box center [845, 481] width 50 height 21
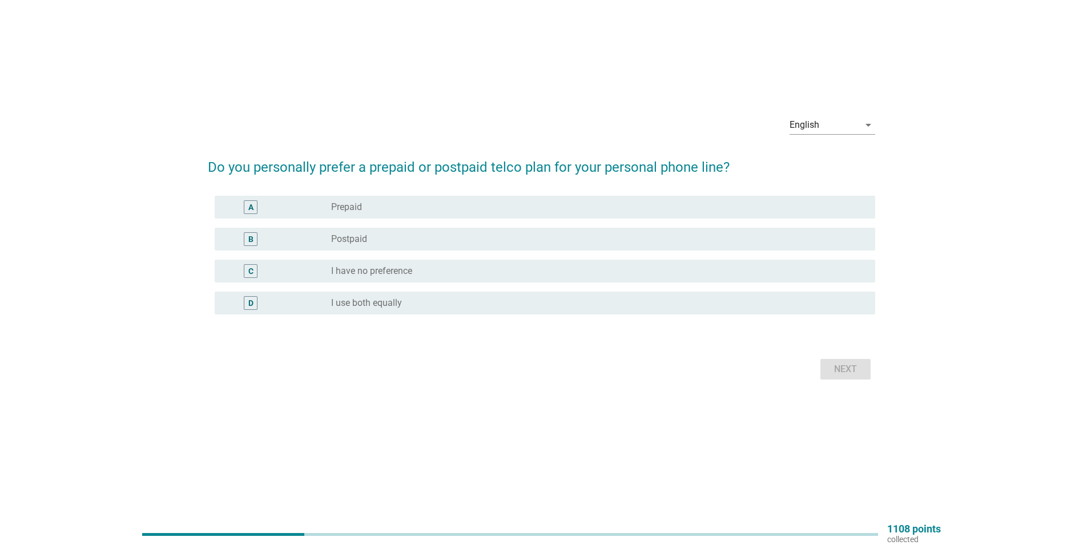
scroll to position [0, 0]
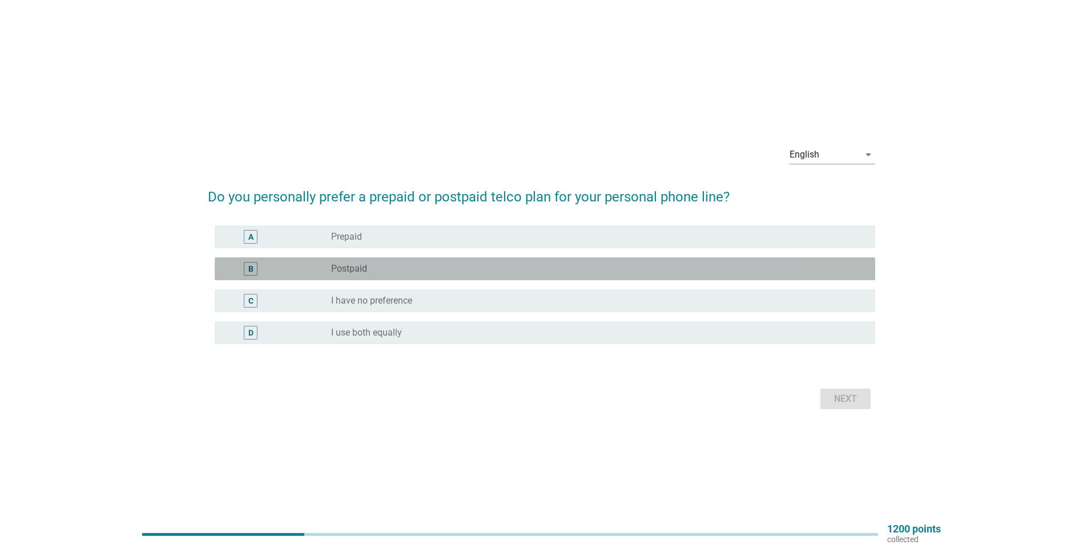
click at [468, 267] on div "radio_button_unchecked Postpaid" at bounding box center [594, 268] width 526 height 11
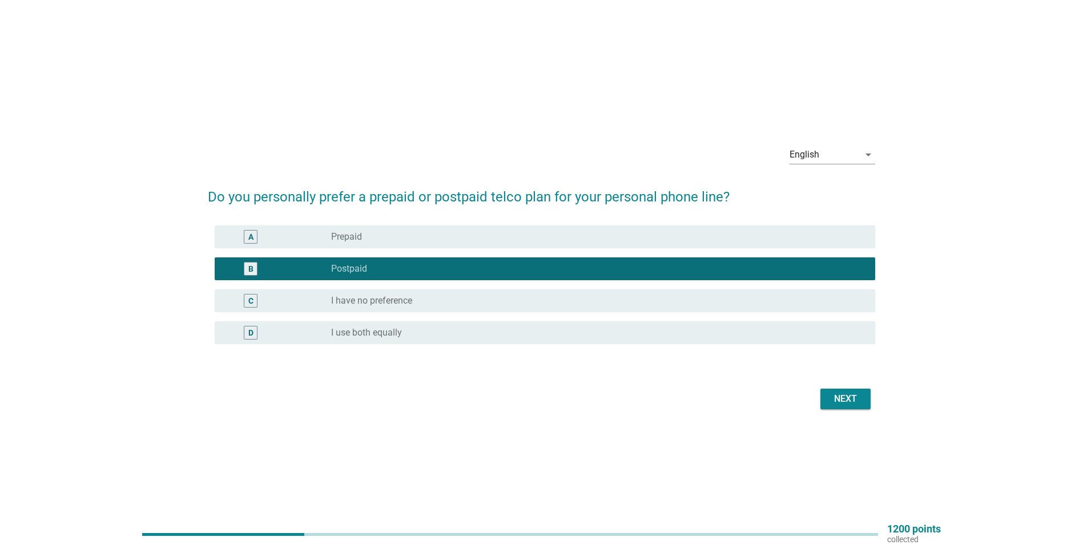
click at [533, 362] on div "Next" at bounding box center [845, 399] width 32 height 14
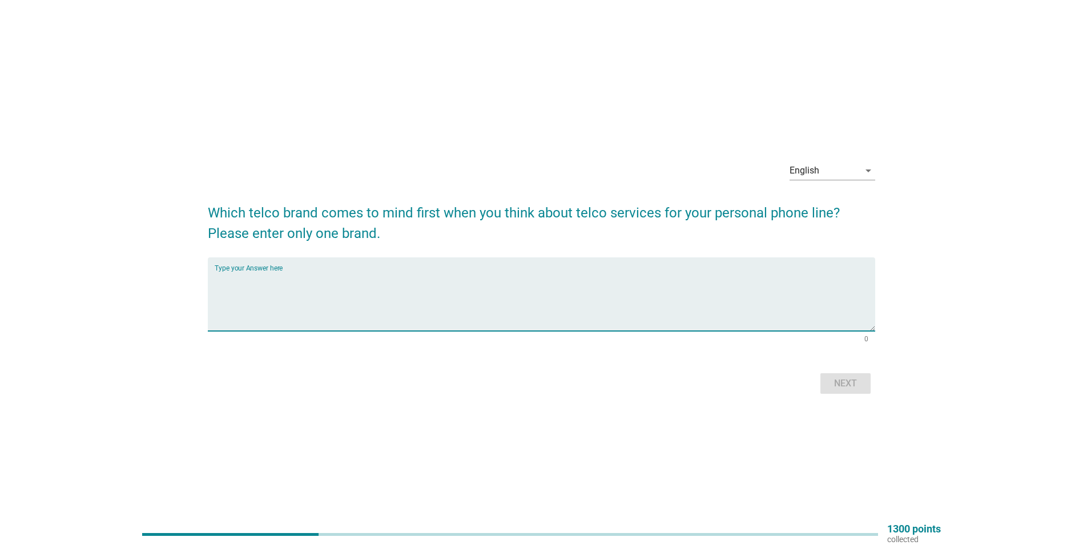
click at [389, 284] on textarea "Type your Answer here" at bounding box center [545, 301] width 660 height 60
type textarea "digicelcom"
click at [533, 362] on div "Next" at bounding box center [845, 384] width 32 height 14
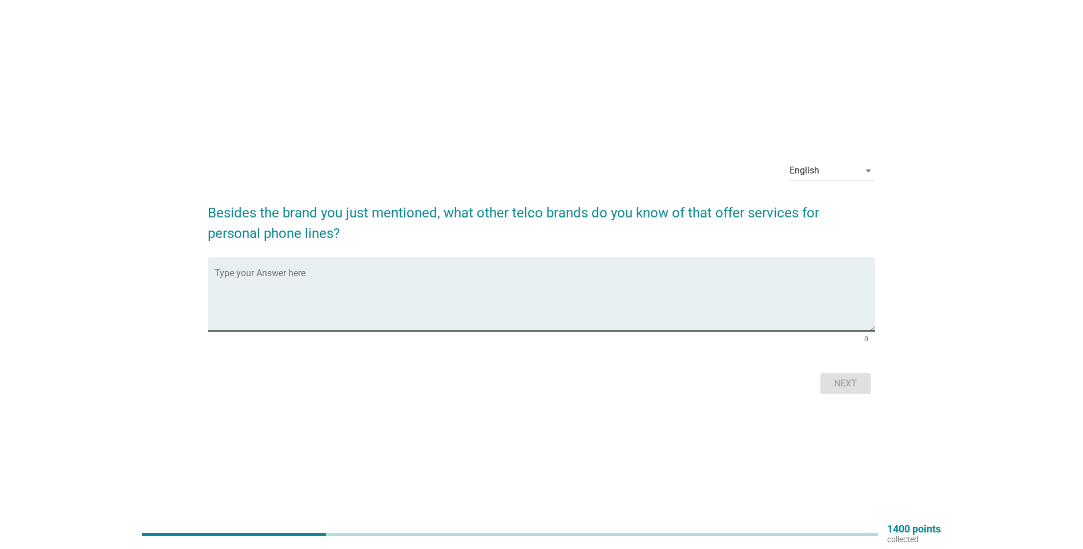
click at [369, 284] on textarea "Type your Answer here" at bounding box center [545, 301] width 660 height 60
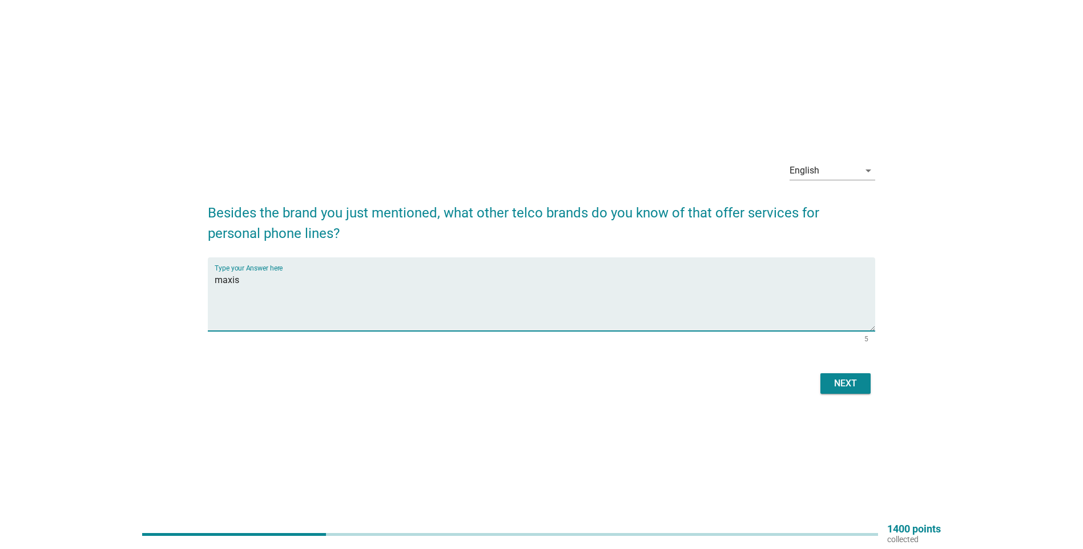
type textarea "maxis"
click at [533, 362] on div "English arrow_drop_down Besides the brand you just mentioned, what other telco …" at bounding box center [541, 274] width 685 height 263
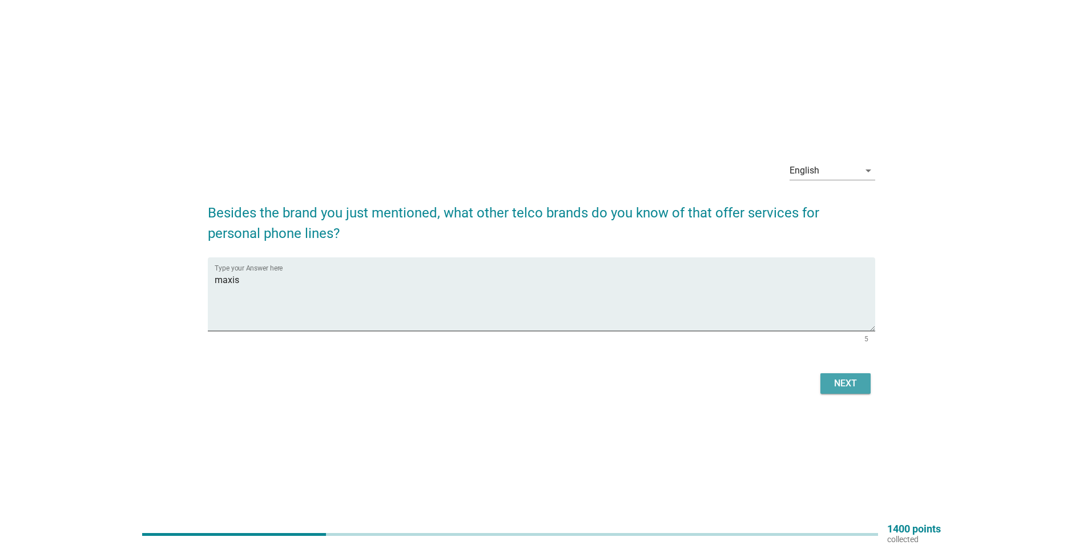
click at [533, 362] on div "Next" at bounding box center [845, 384] width 32 height 14
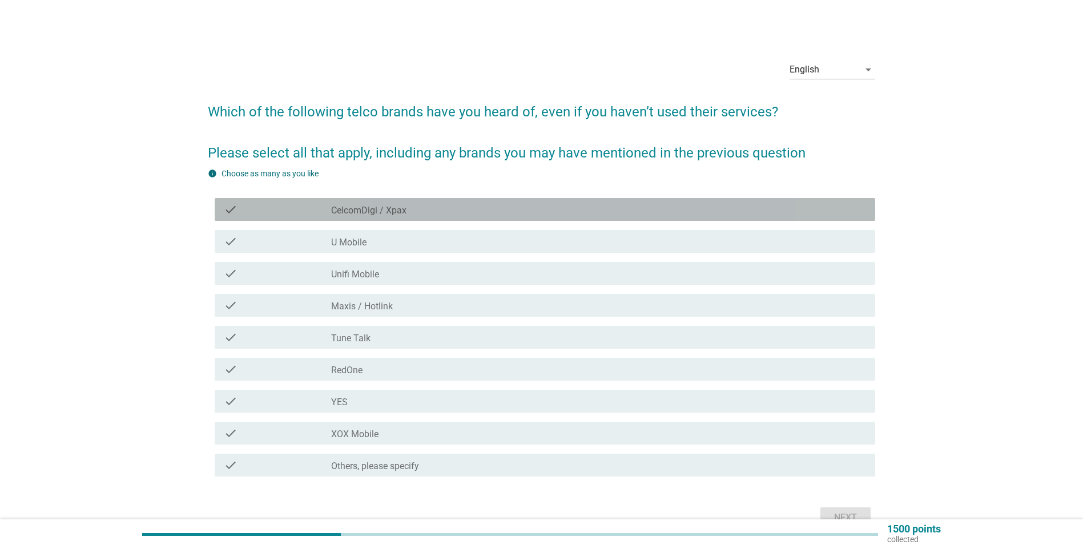
click at [454, 204] on div "check_box_outline_blank CelcomDigi / Xpax" at bounding box center [598, 210] width 535 height 14
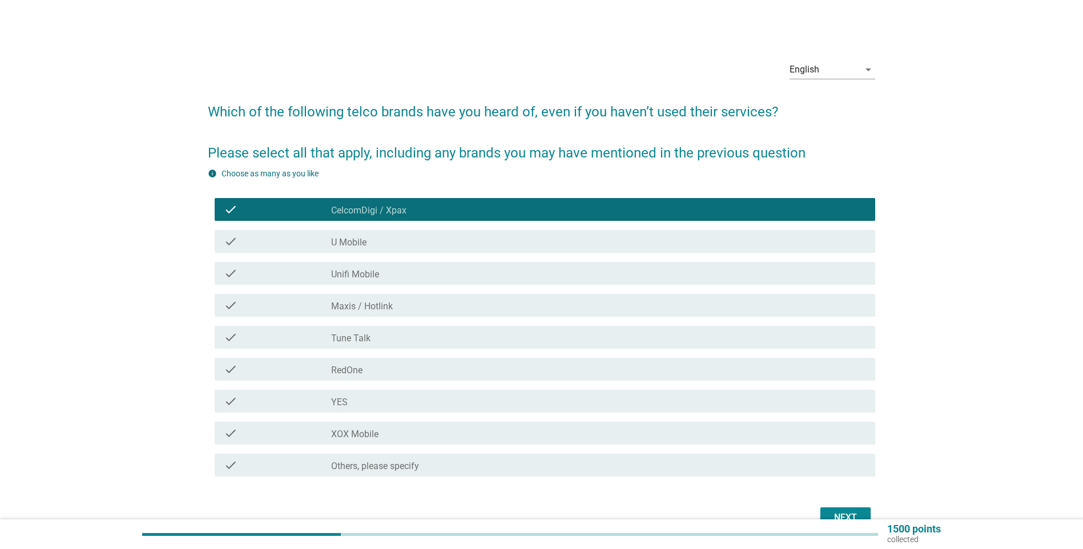
click at [418, 303] on div "check_box_outline_blank Maxis / Hotlink" at bounding box center [598, 306] width 535 height 14
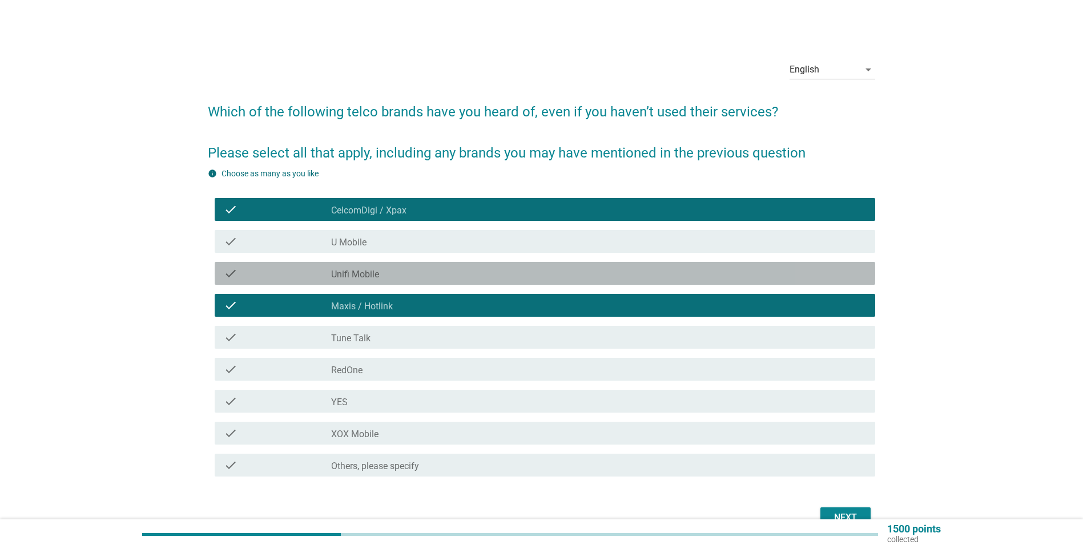
click at [433, 279] on div "check_box_outline_blank Unifi Mobile" at bounding box center [598, 274] width 535 height 14
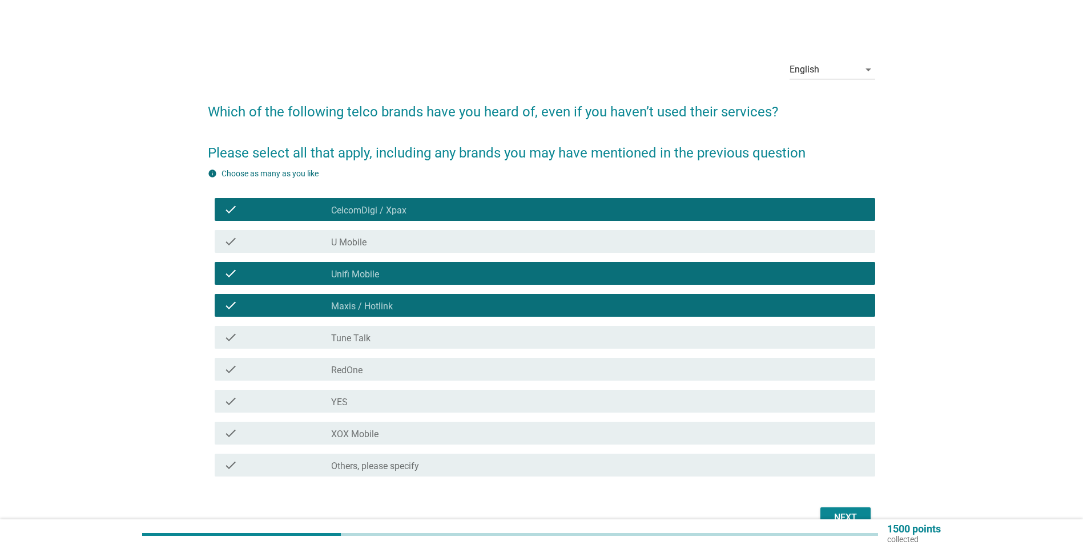
click at [434, 277] on div "check_box_outline_blank Unifi Mobile" at bounding box center [598, 274] width 535 height 14
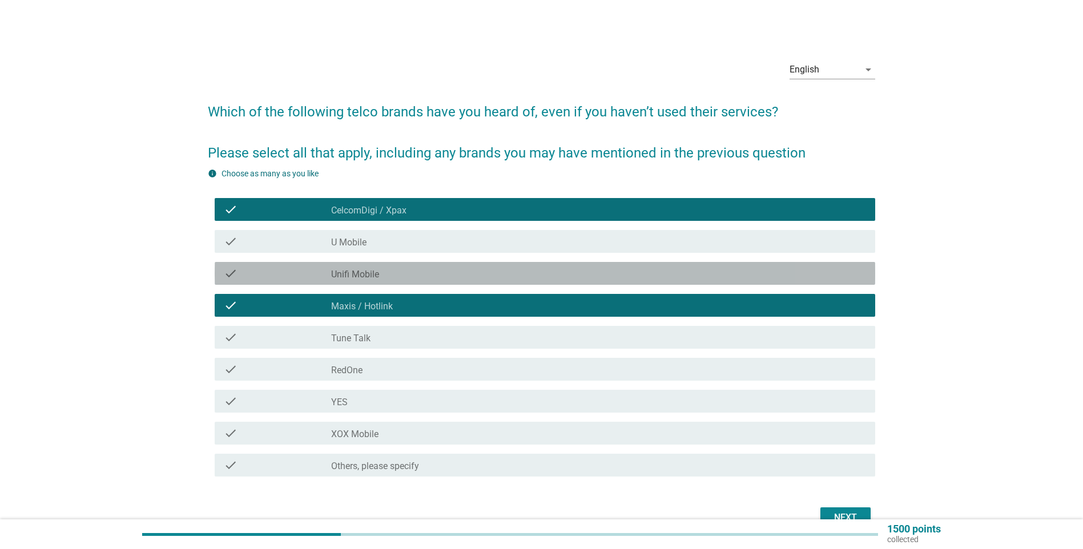
click at [462, 243] on div "check_box_outline_blank U Mobile" at bounding box center [598, 242] width 535 height 14
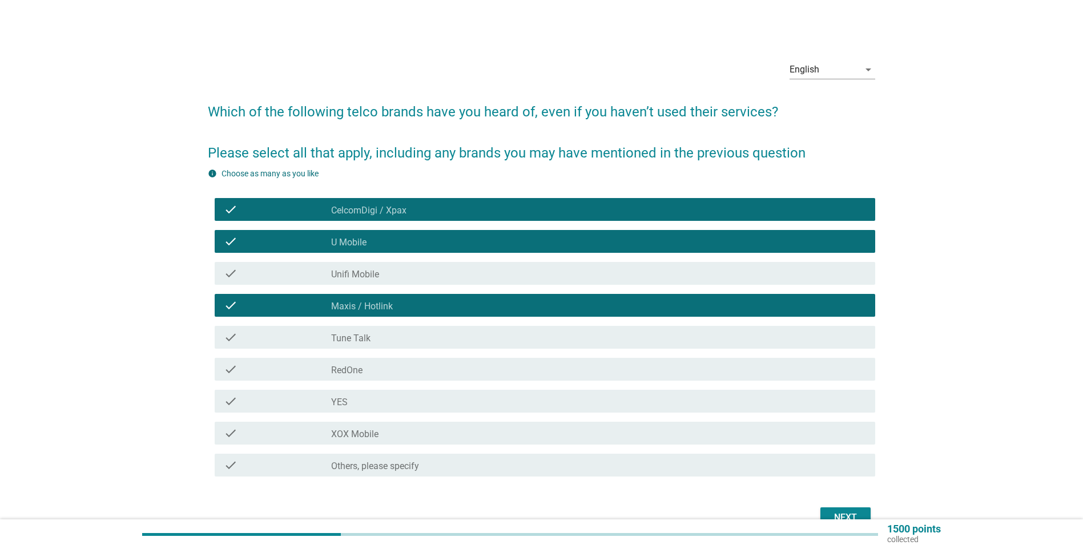
click at [445, 273] on div "check_box_outline_blank Unifi Mobile" at bounding box center [598, 274] width 535 height 14
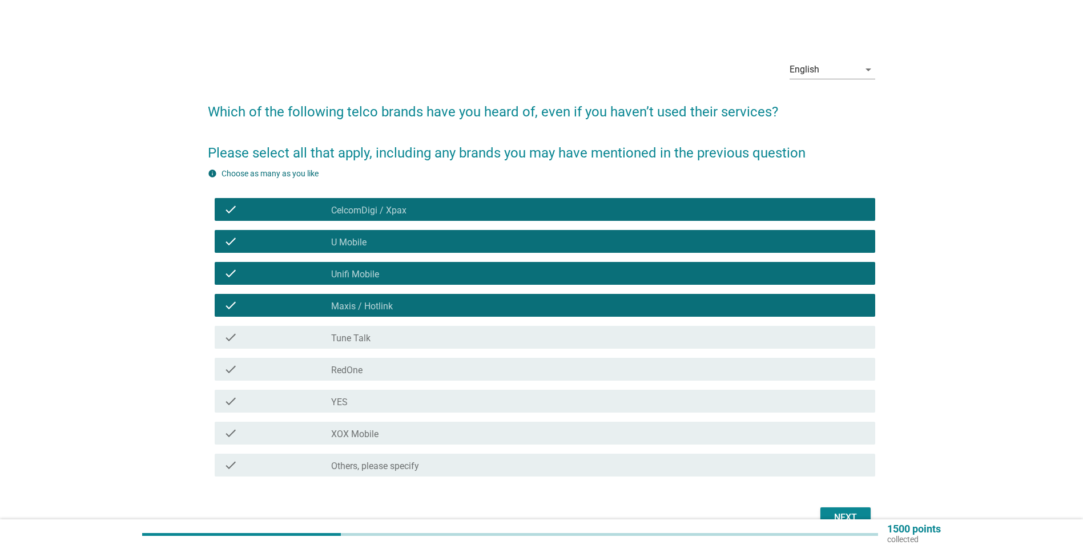
click at [441, 362] on div "check_box_outline_blank XOX Mobile" at bounding box center [598, 433] width 535 height 14
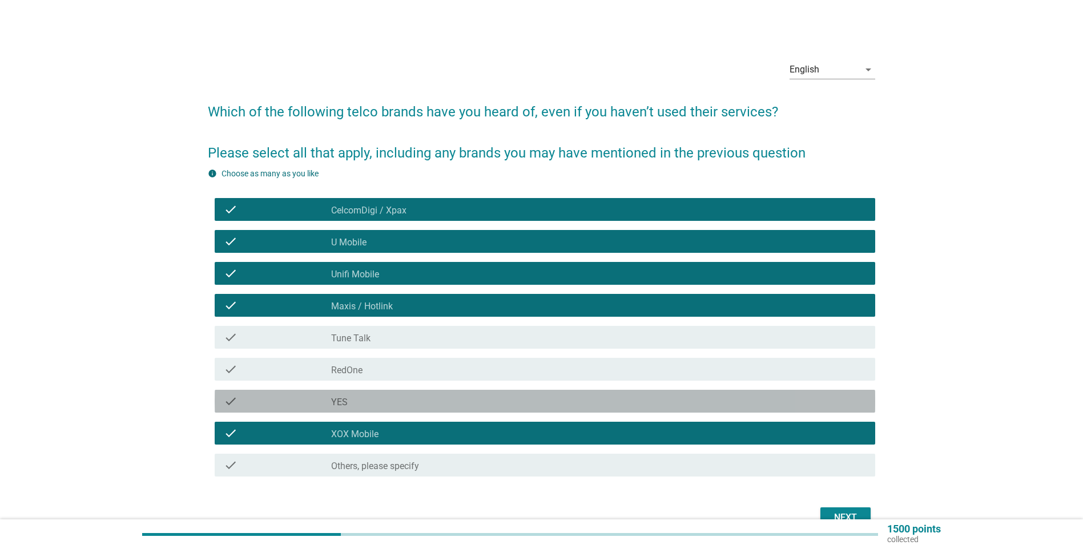
click at [450, 362] on div "check_box_outline_blank YES" at bounding box center [598, 401] width 535 height 14
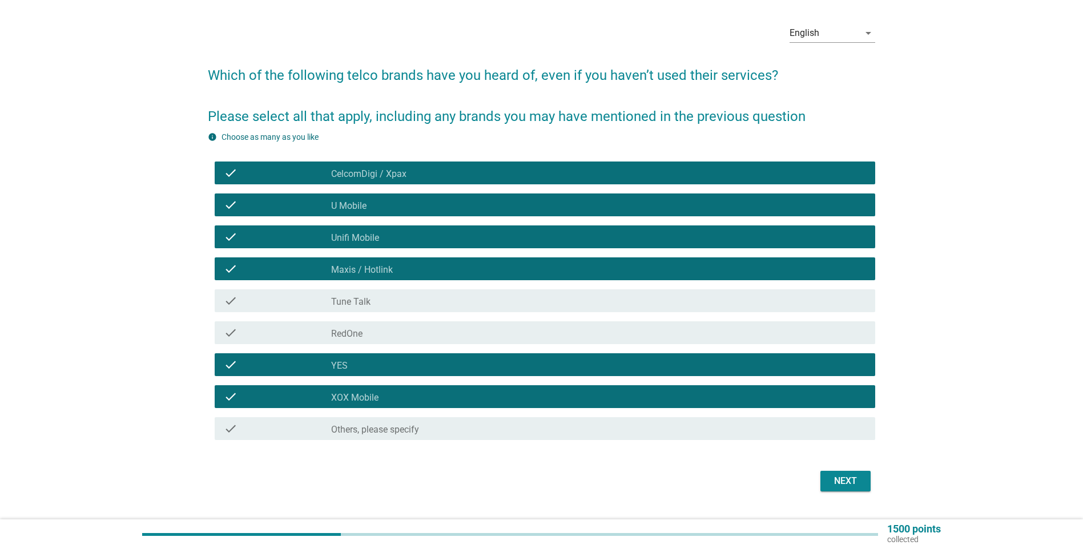
scroll to position [57, 0]
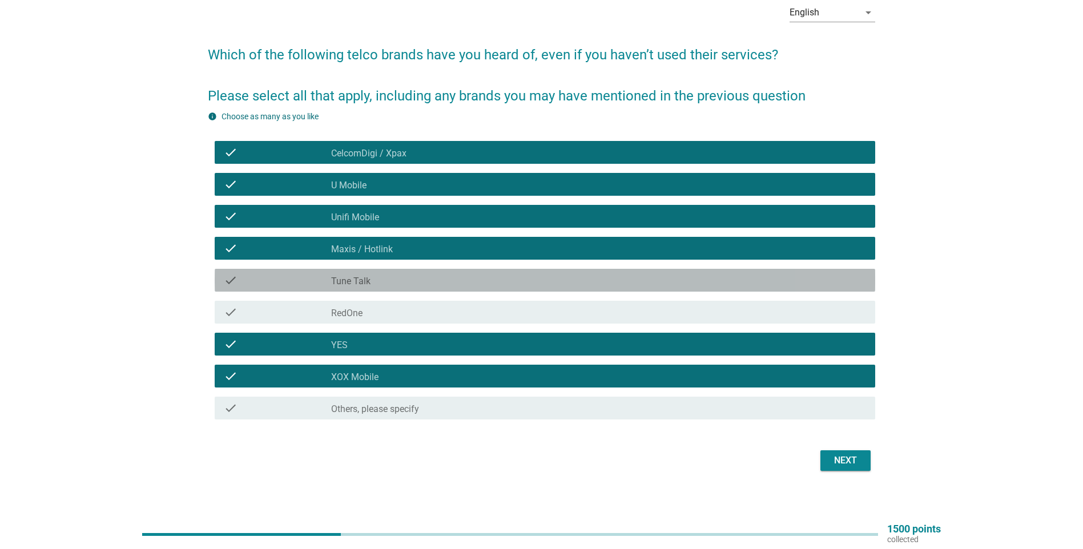
click at [515, 288] on div "check check_box_outline_blank Tune Talk" at bounding box center [545, 280] width 660 height 23
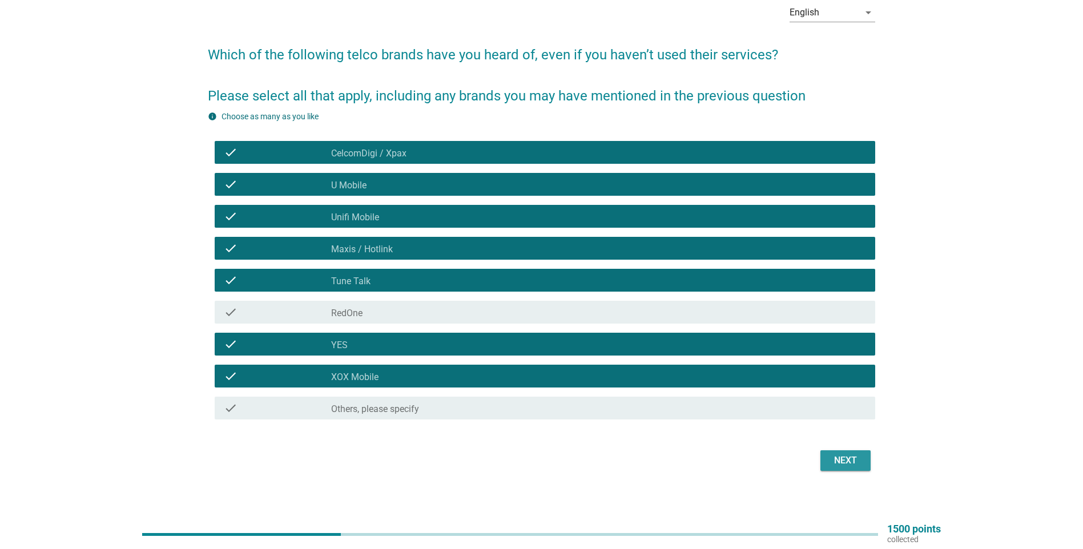
click at [533, 362] on div "Next" at bounding box center [845, 461] width 32 height 14
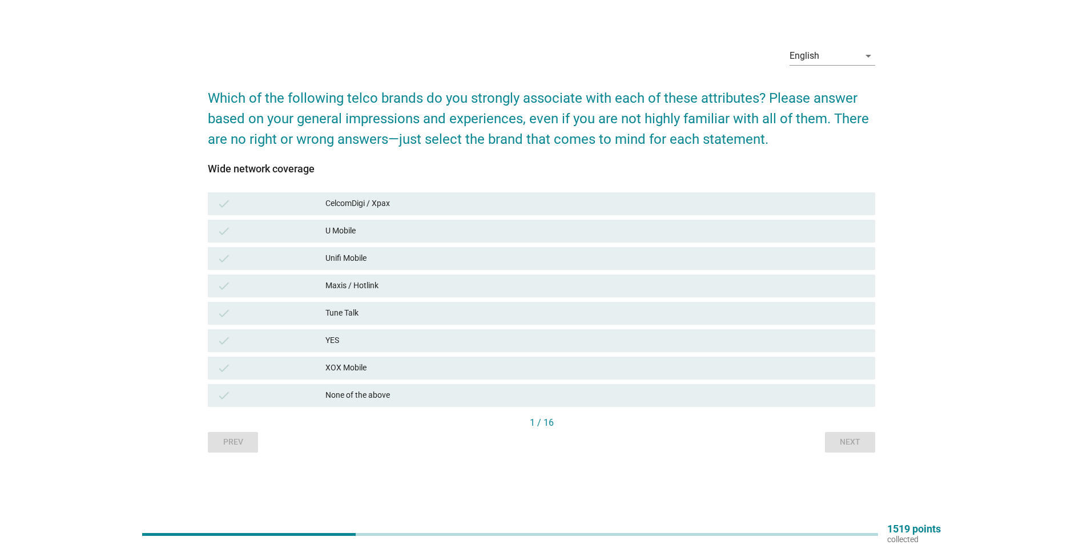
scroll to position [0, 0]
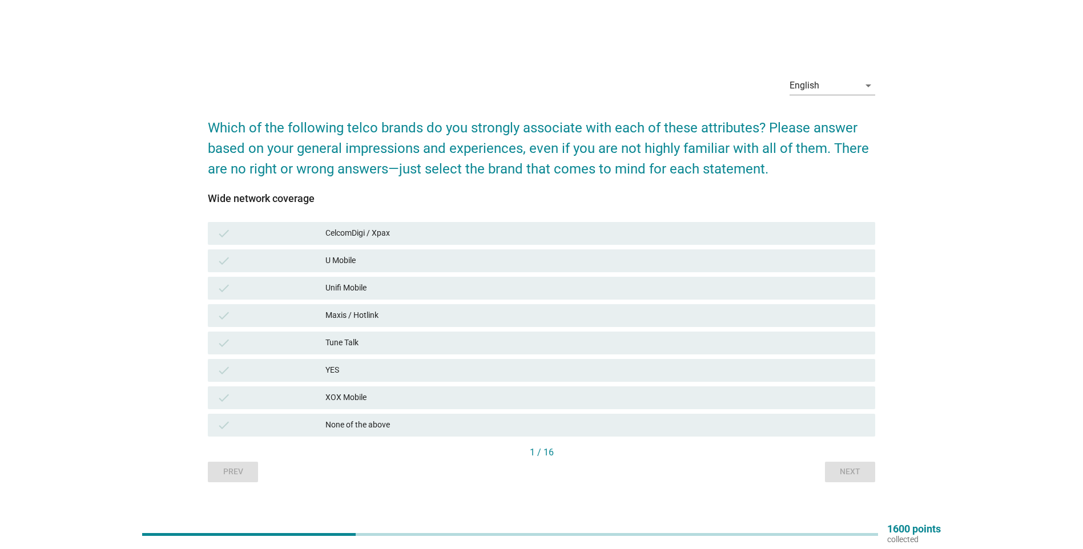
click at [463, 235] on div "CelcomDigi / Xpax" at bounding box center [595, 234] width 541 height 14
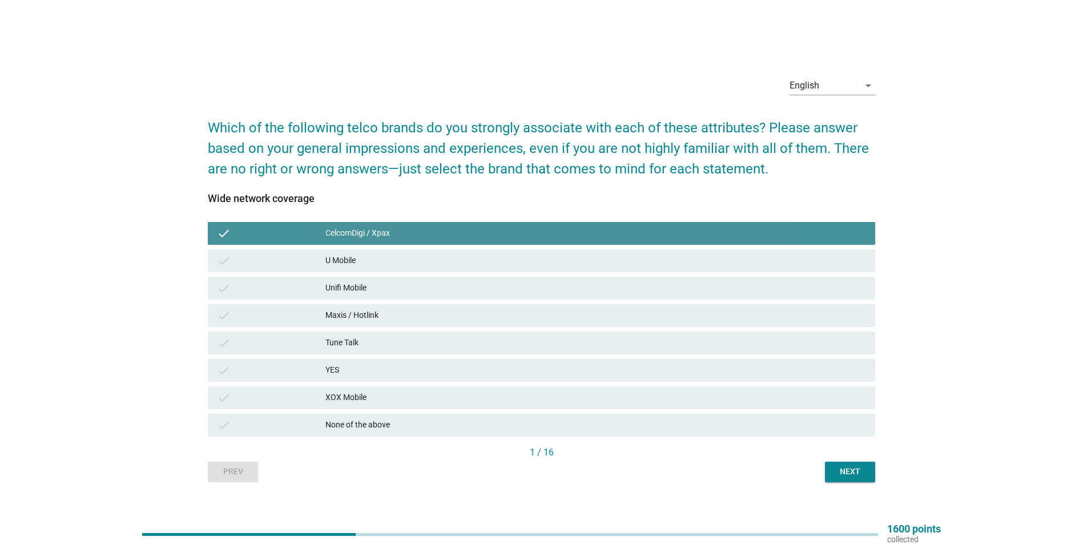
click at [454, 228] on div "CelcomDigi / Xpax" at bounding box center [595, 234] width 541 height 14
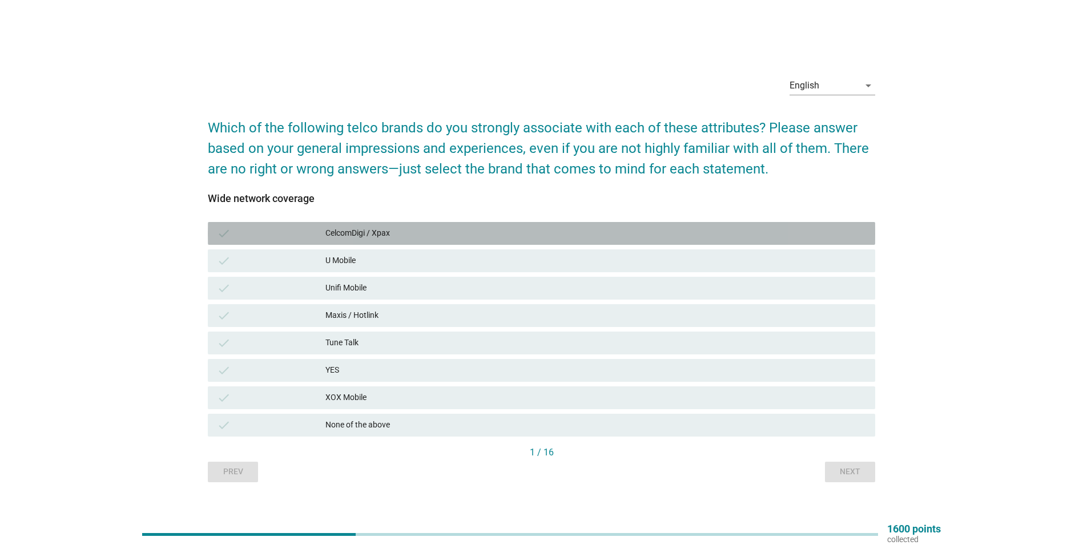
click at [443, 239] on div "CelcomDigi / Xpax" at bounding box center [595, 234] width 541 height 14
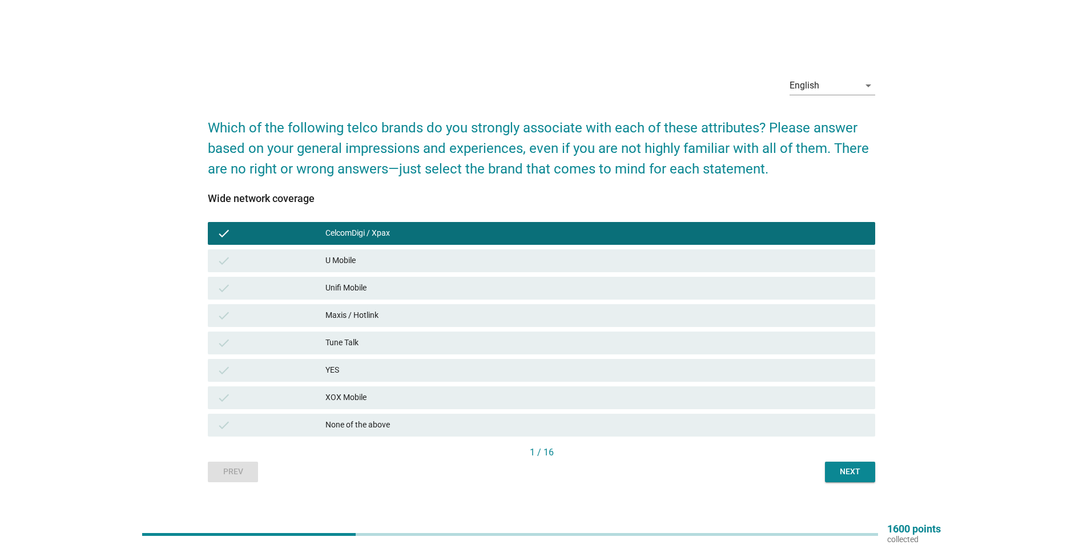
click at [533, 362] on div "Next" at bounding box center [850, 472] width 32 height 12
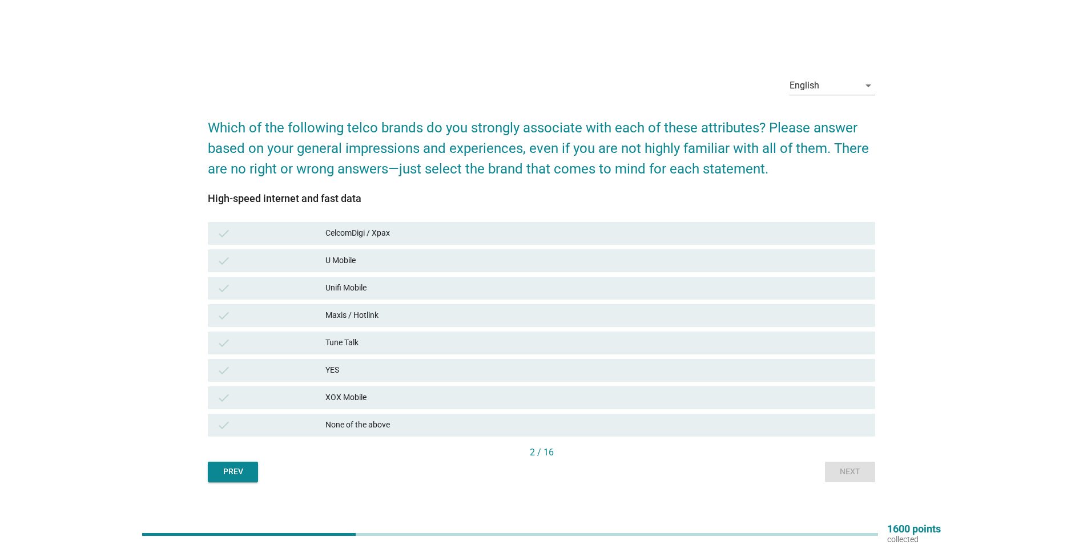
click at [412, 285] on div "Unifi Mobile" at bounding box center [595, 288] width 541 height 14
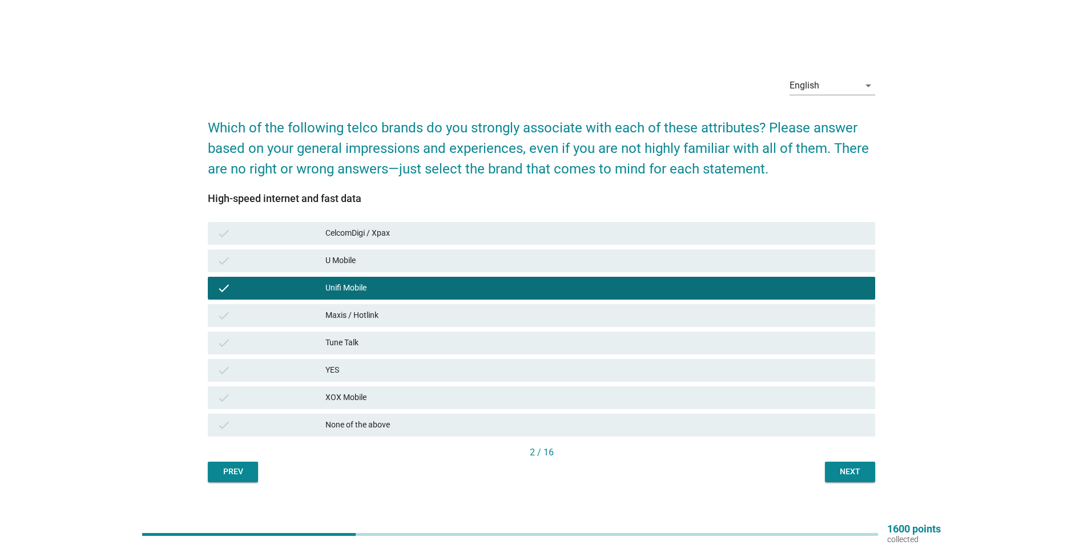
click at [398, 315] on div "Maxis / Hotlink" at bounding box center [595, 316] width 541 height 14
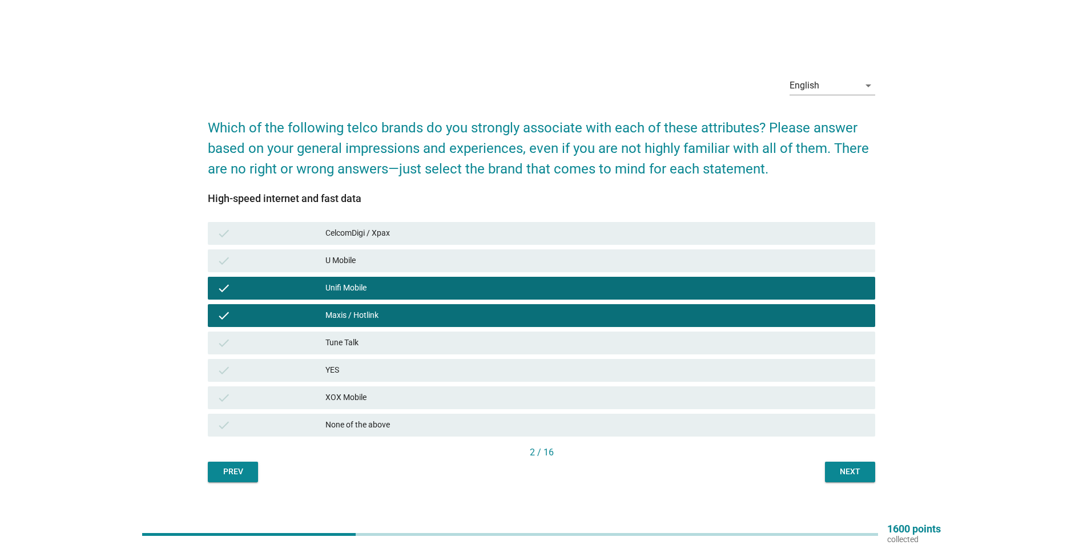
click at [414, 289] on div "Unifi Mobile" at bounding box center [595, 288] width 541 height 14
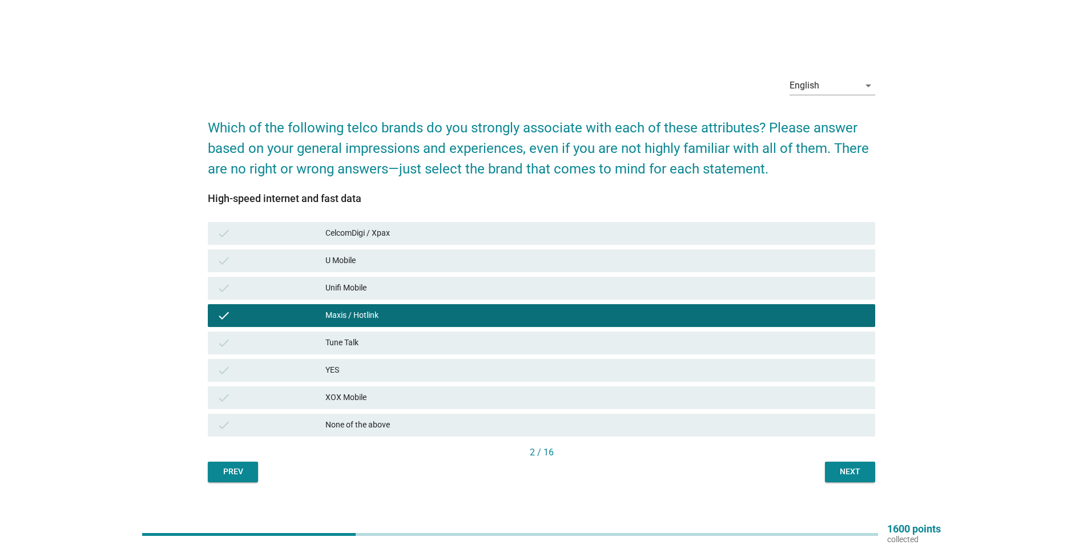
click at [533, 362] on div "Next" at bounding box center [850, 472] width 32 height 12
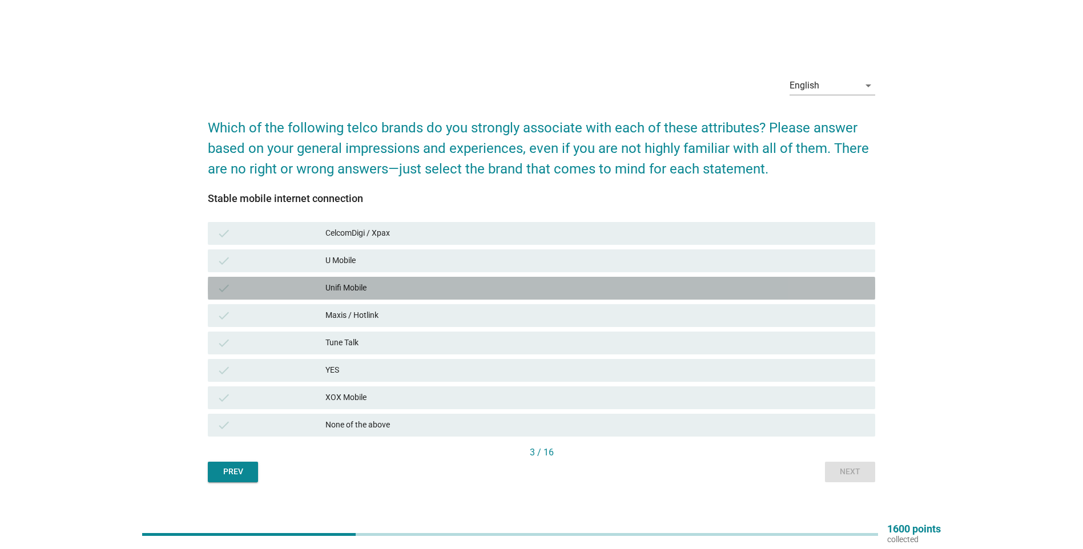
click at [401, 290] on div "Unifi Mobile" at bounding box center [595, 288] width 541 height 14
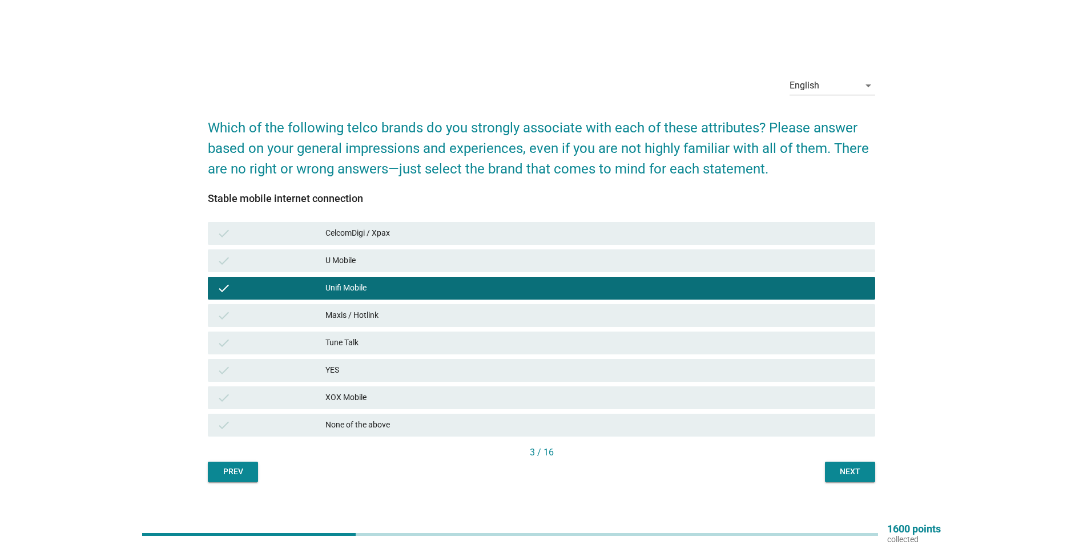
click at [533, 362] on button "Next" at bounding box center [850, 472] width 50 height 21
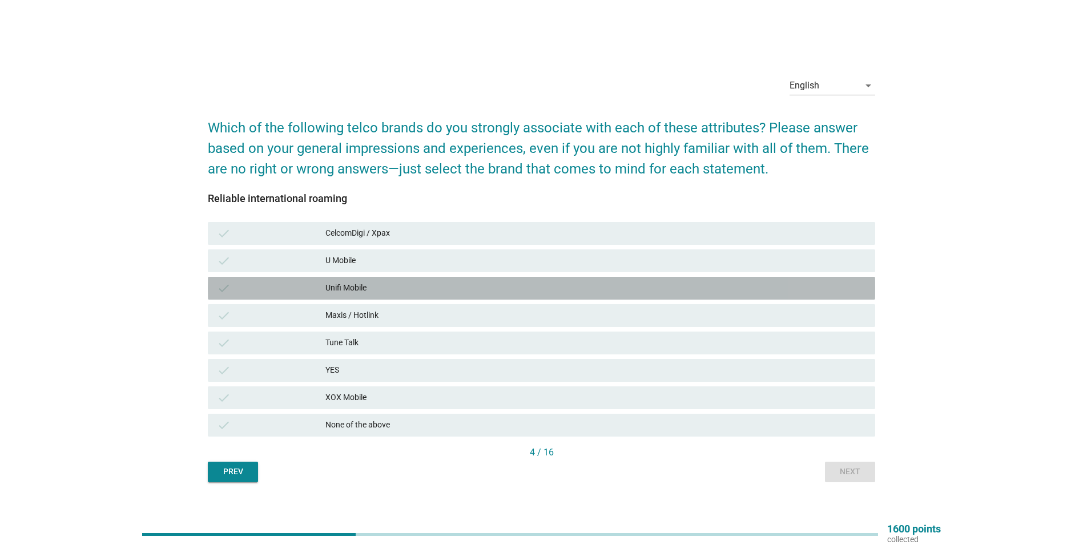
click at [389, 289] on div "Unifi Mobile" at bounding box center [595, 288] width 541 height 14
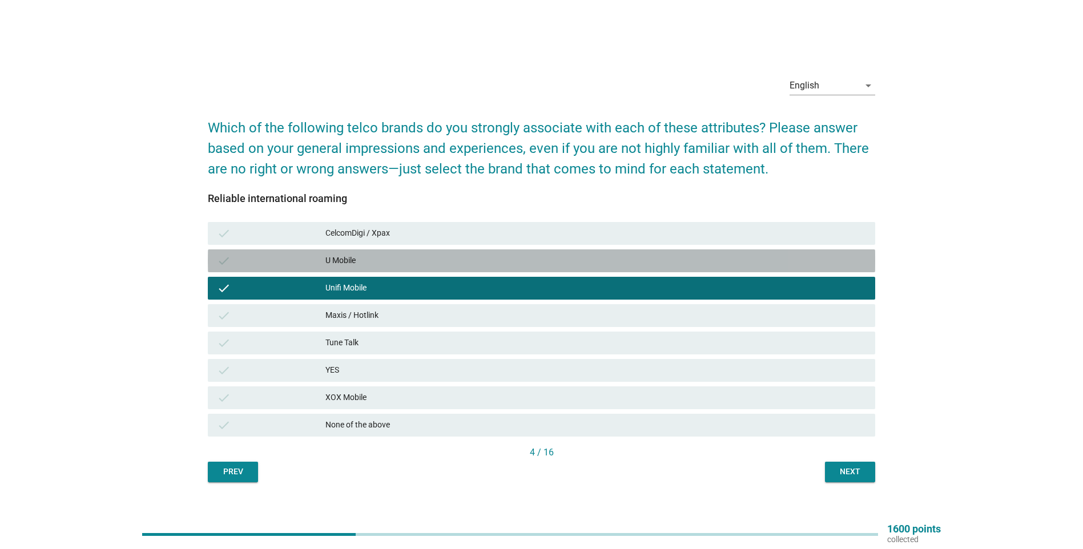
click at [420, 259] on div "U Mobile" at bounding box center [595, 261] width 541 height 14
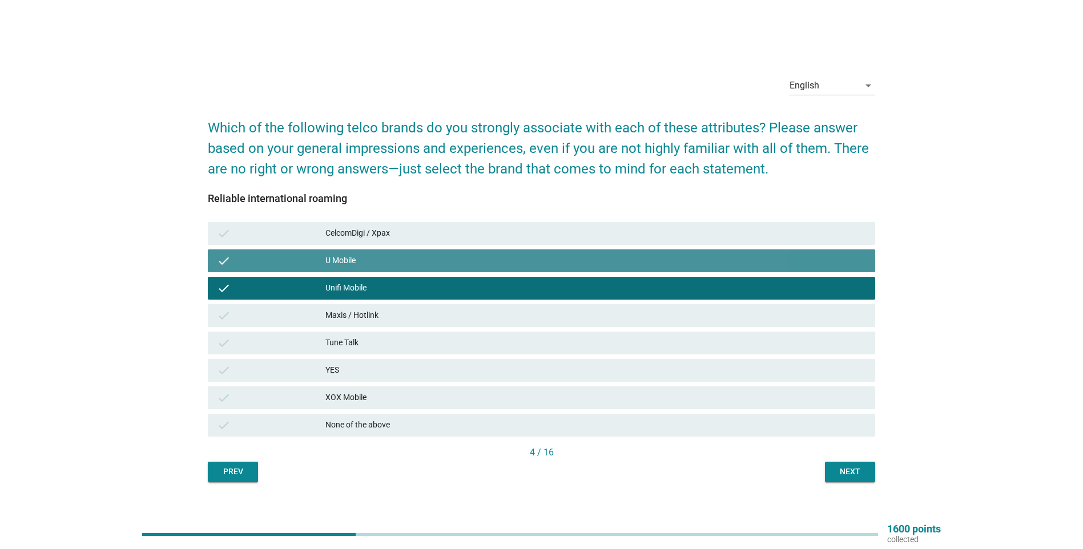
drag, startPoint x: 429, startPoint y: 260, endPoint x: 443, endPoint y: 244, distance: 21.5
click at [429, 261] on div "U Mobile" at bounding box center [595, 261] width 541 height 14
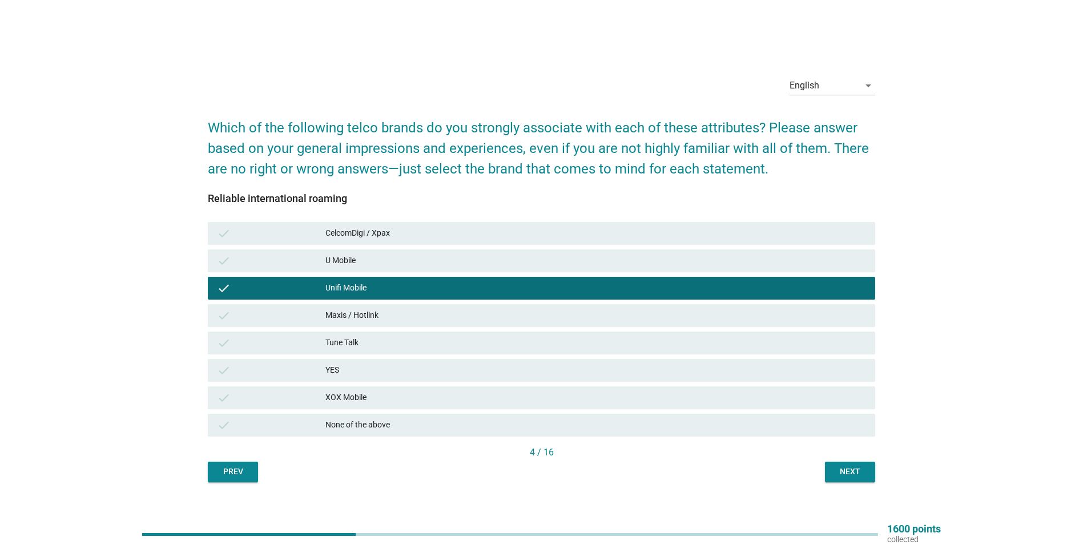
click at [446, 240] on div "CelcomDigi / Xpax" at bounding box center [595, 234] width 541 height 14
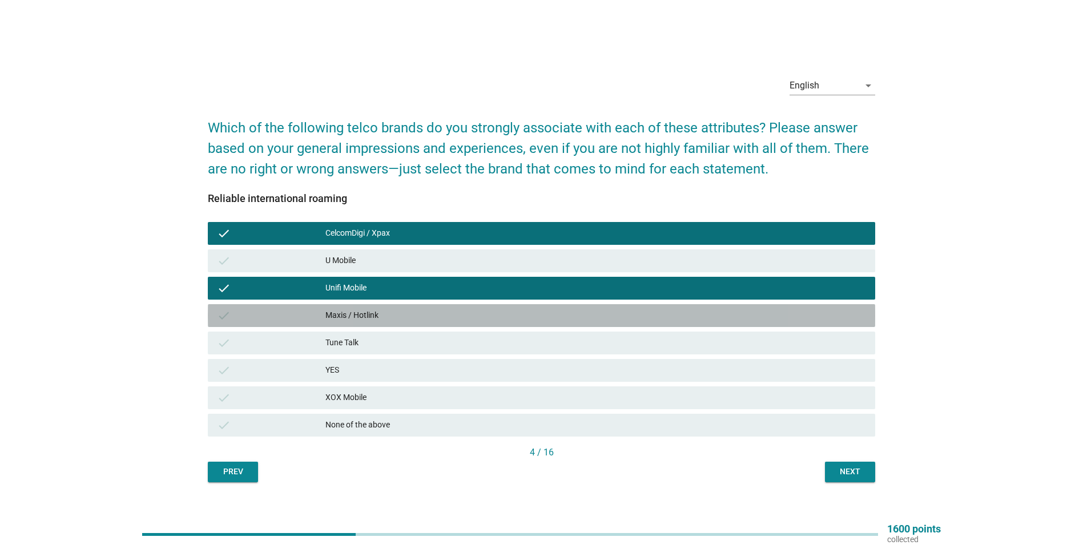
click at [421, 313] on div "Maxis / Hotlink" at bounding box center [595, 316] width 541 height 14
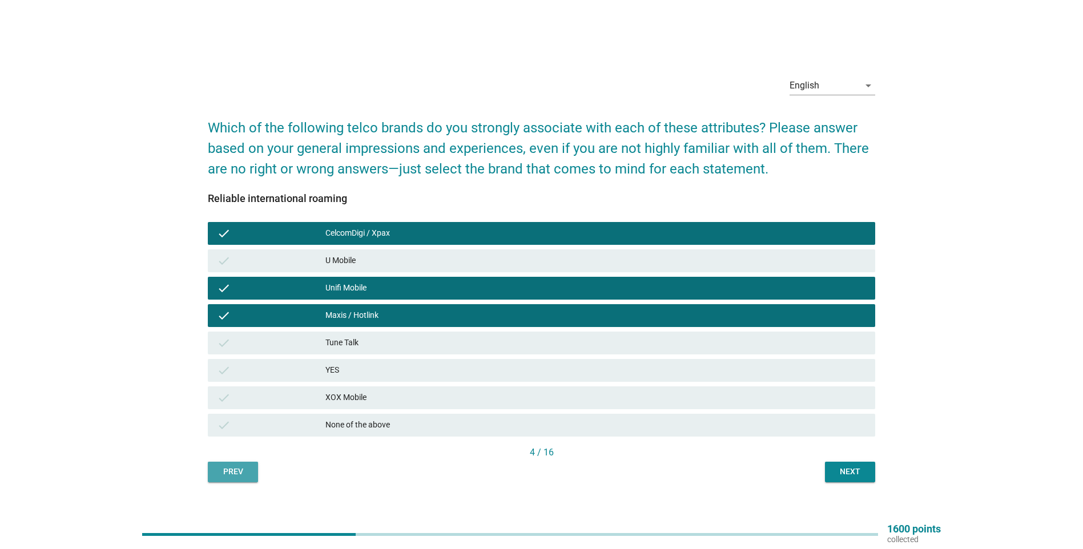
click at [219, 362] on div "Prev" at bounding box center [233, 472] width 32 height 12
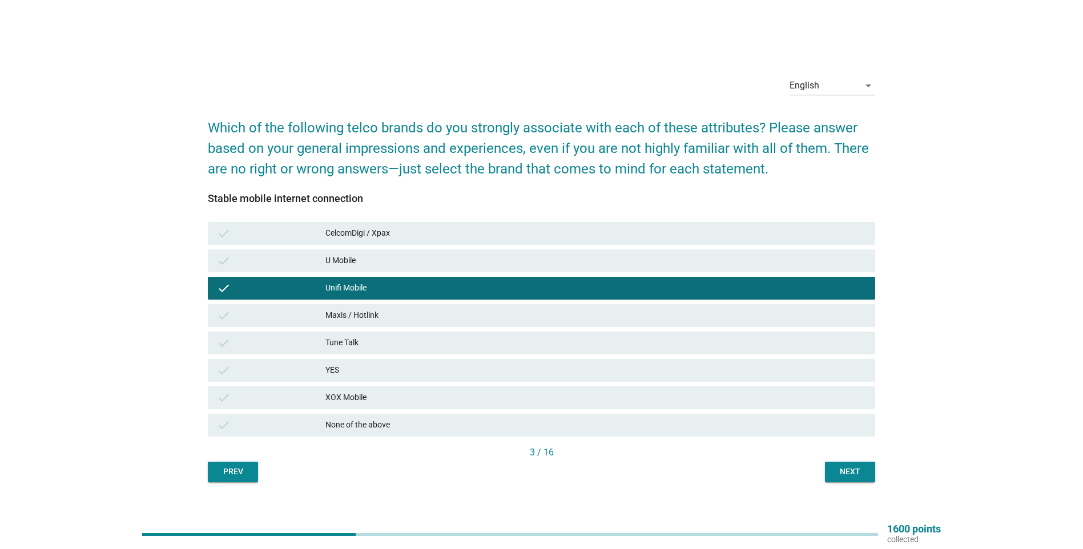
click at [394, 227] on div "CelcomDigi / Xpax" at bounding box center [595, 234] width 541 height 14
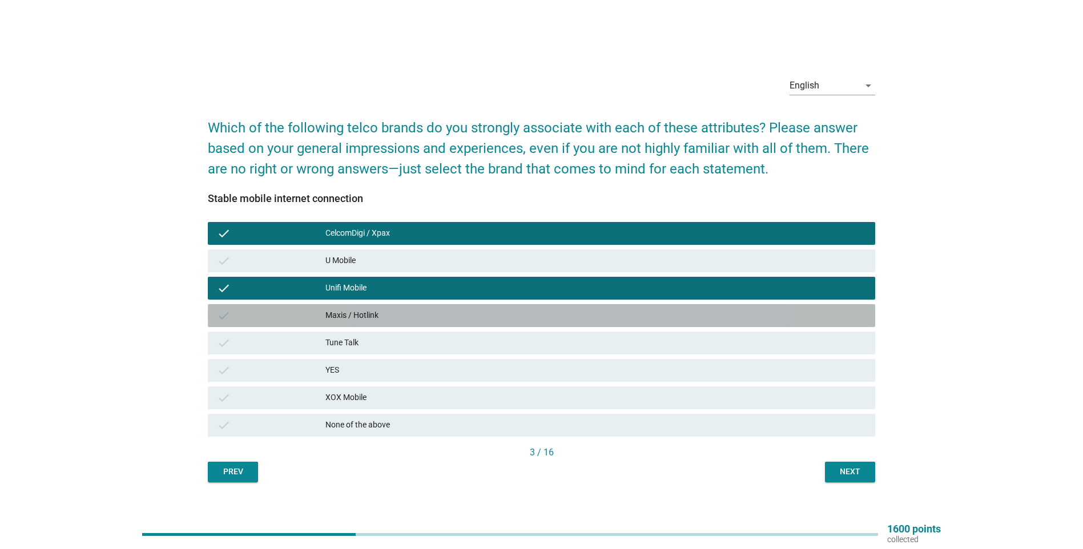
click at [387, 316] on div "Maxis / Hotlink" at bounding box center [595, 316] width 541 height 14
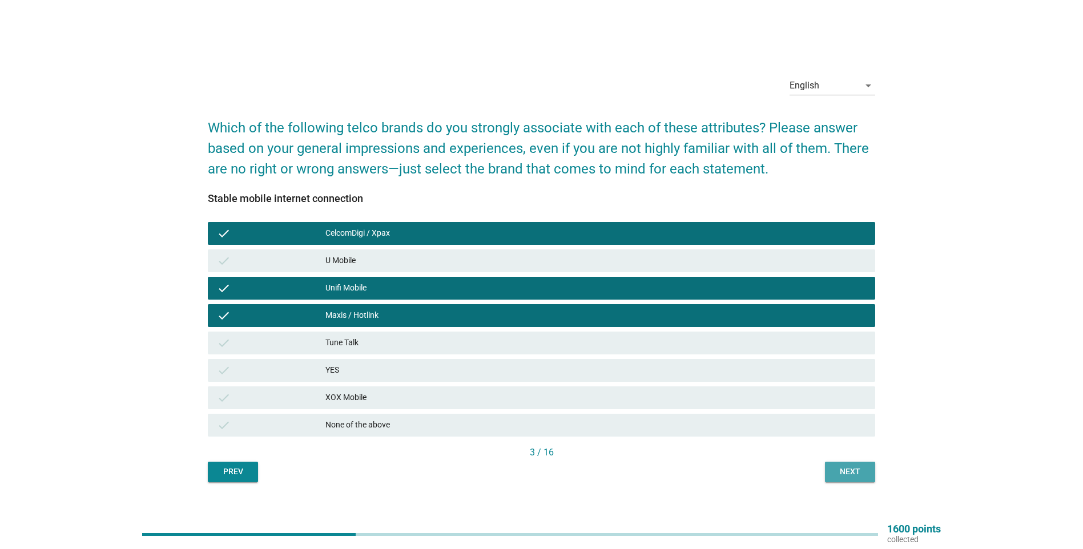
click at [533, 362] on button "Next" at bounding box center [850, 472] width 50 height 21
click at [533, 362] on div "Next" at bounding box center [850, 472] width 32 height 12
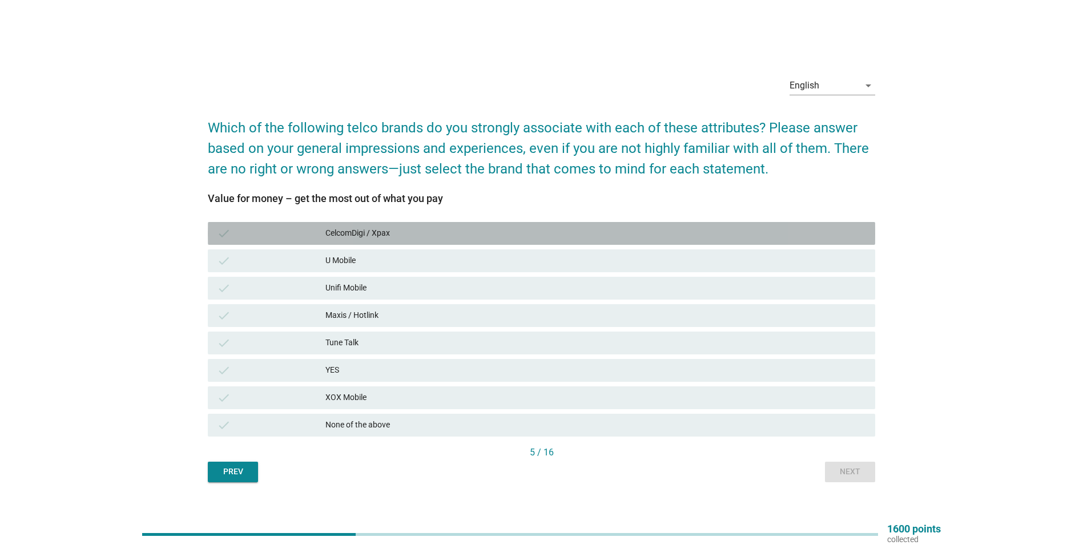
click at [396, 235] on div "CelcomDigi / Xpax" at bounding box center [595, 234] width 541 height 14
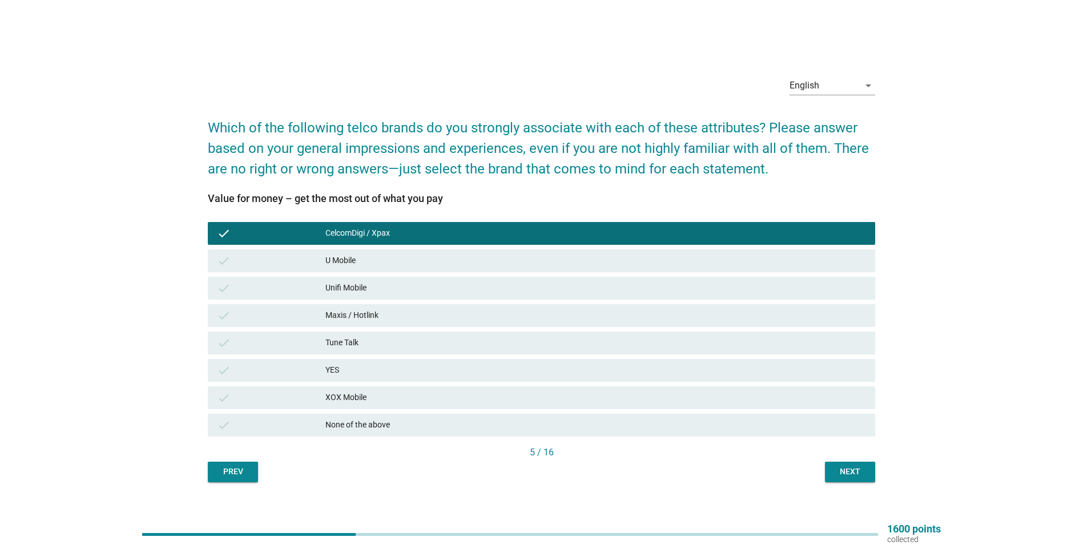
click at [533, 362] on div "Next" at bounding box center [850, 472] width 32 height 12
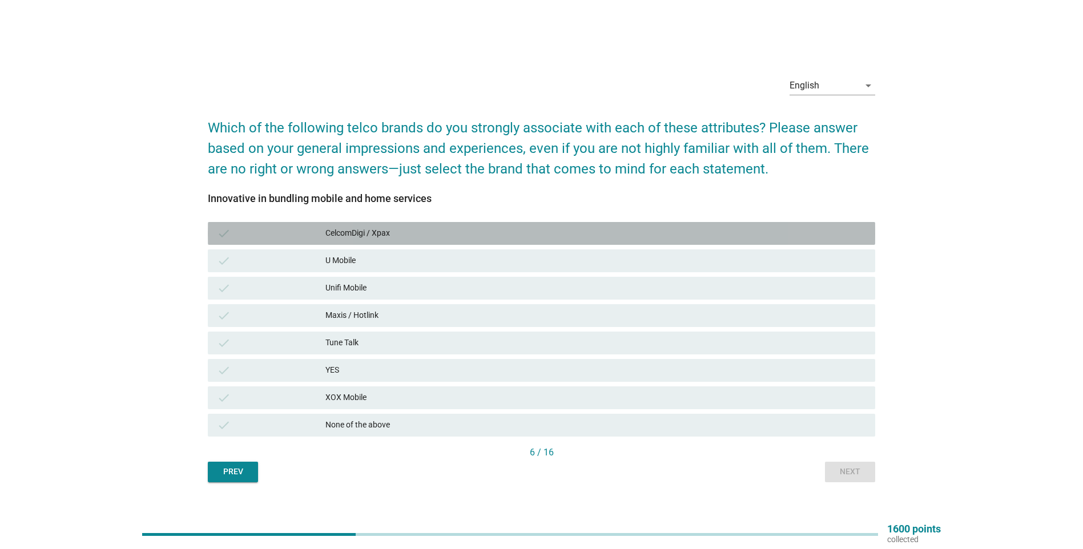
click at [405, 239] on div "CelcomDigi / Xpax" at bounding box center [595, 234] width 541 height 14
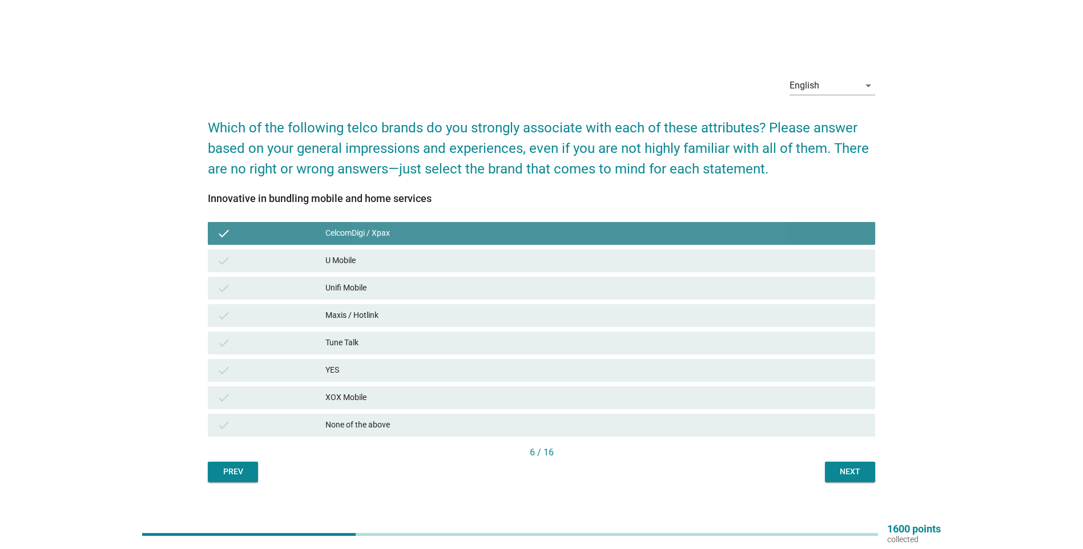
click at [412, 236] on div "CelcomDigi / Xpax" at bounding box center [595, 234] width 541 height 14
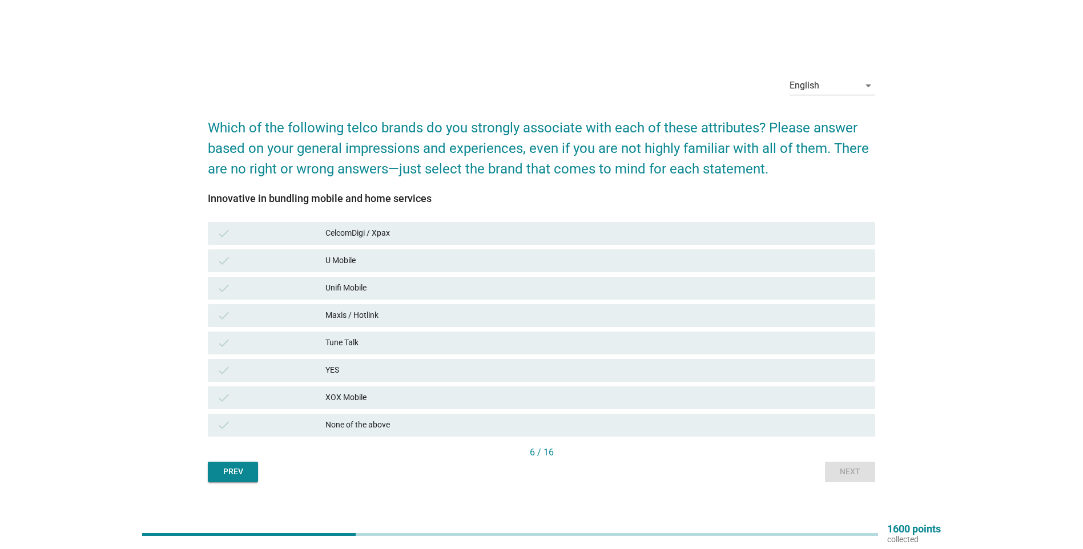
click at [401, 266] on div "U Mobile" at bounding box center [595, 261] width 541 height 14
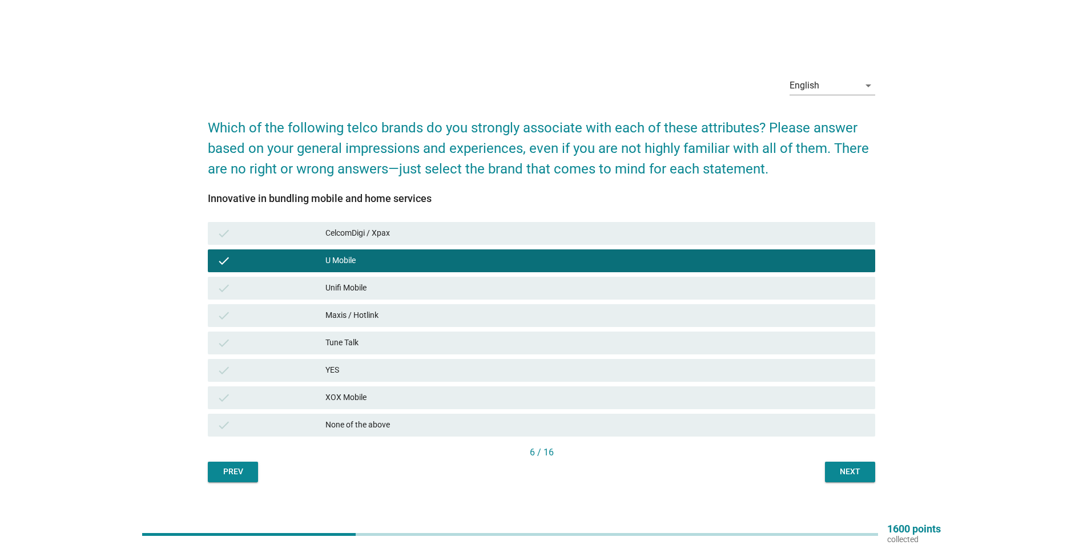
click at [404, 264] on div "U Mobile" at bounding box center [595, 261] width 541 height 14
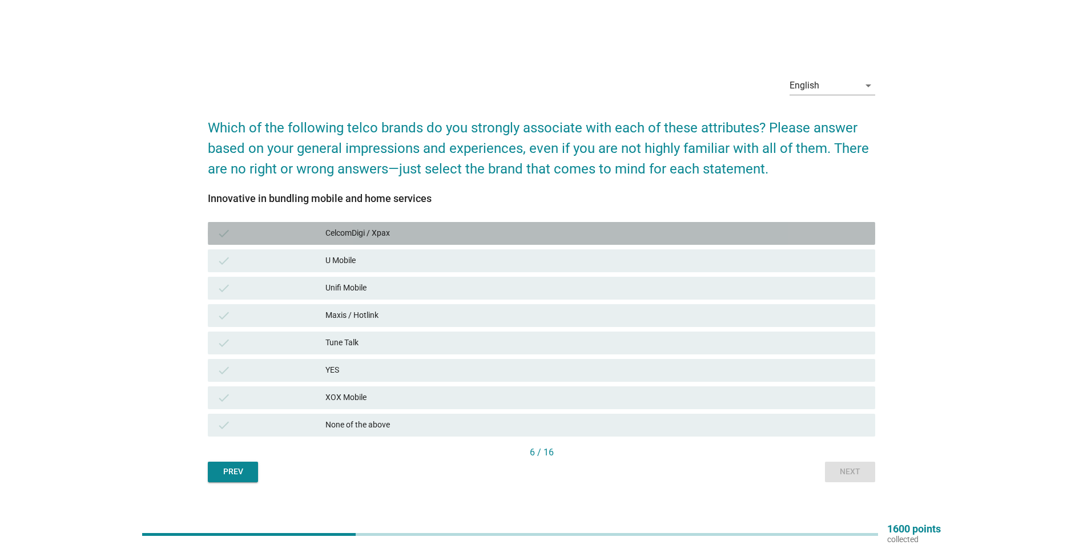
click at [429, 235] on div "CelcomDigi / Xpax" at bounding box center [595, 234] width 541 height 14
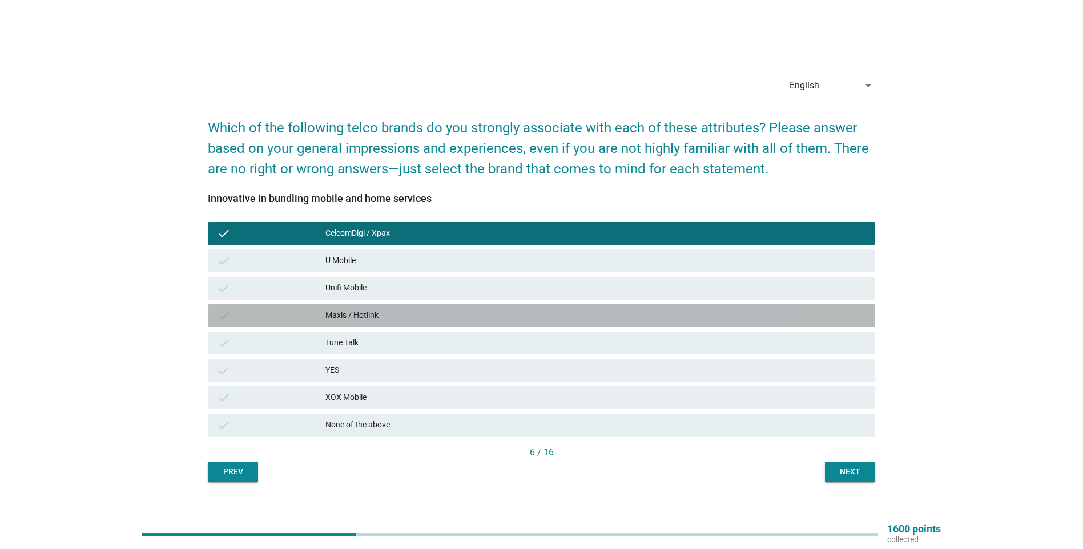
drag, startPoint x: 396, startPoint y: 314, endPoint x: 401, endPoint y: 319, distance: 7.3
click at [396, 314] on div "Maxis / Hotlink" at bounding box center [595, 316] width 541 height 14
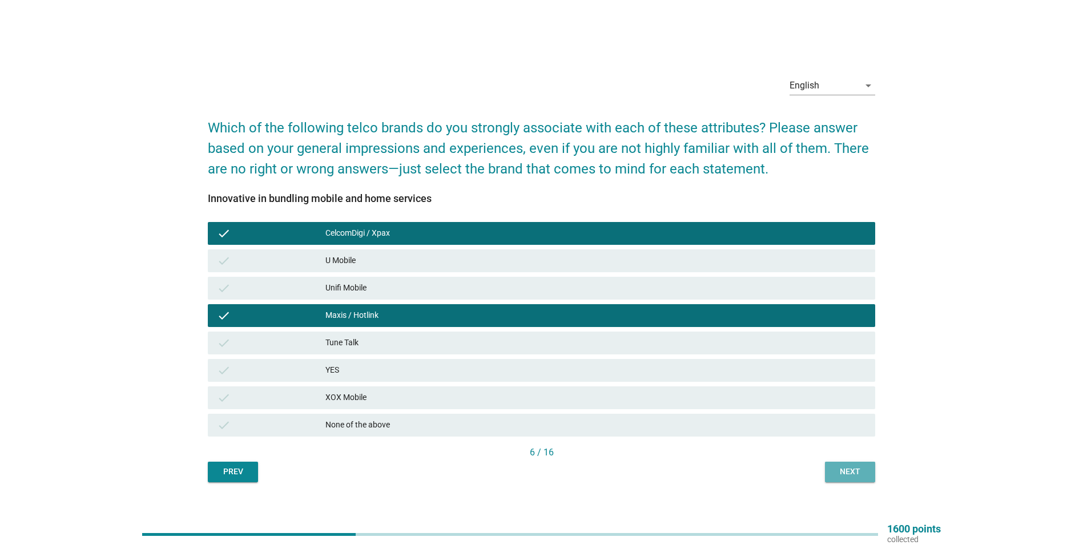
drag, startPoint x: 847, startPoint y: 475, endPoint x: 845, endPoint y: 469, distance: 6.5
click at [533, 362] on div "Next" at bounding box center [850, 472] width 32 height 12
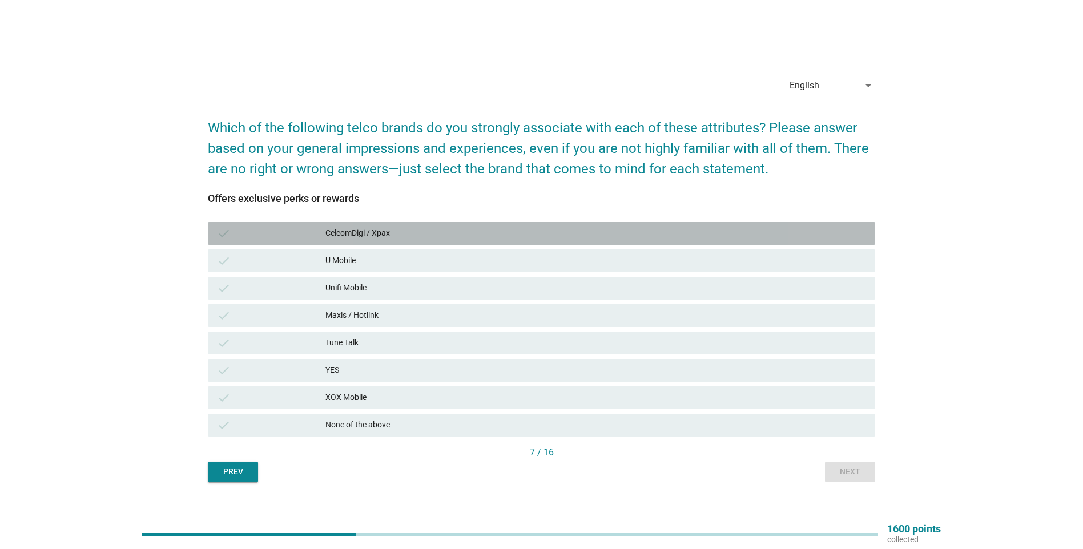
click at [406, 239] on div "CelcomDigi / Xpax" at bounding box center [595, 234] width 541 height 14
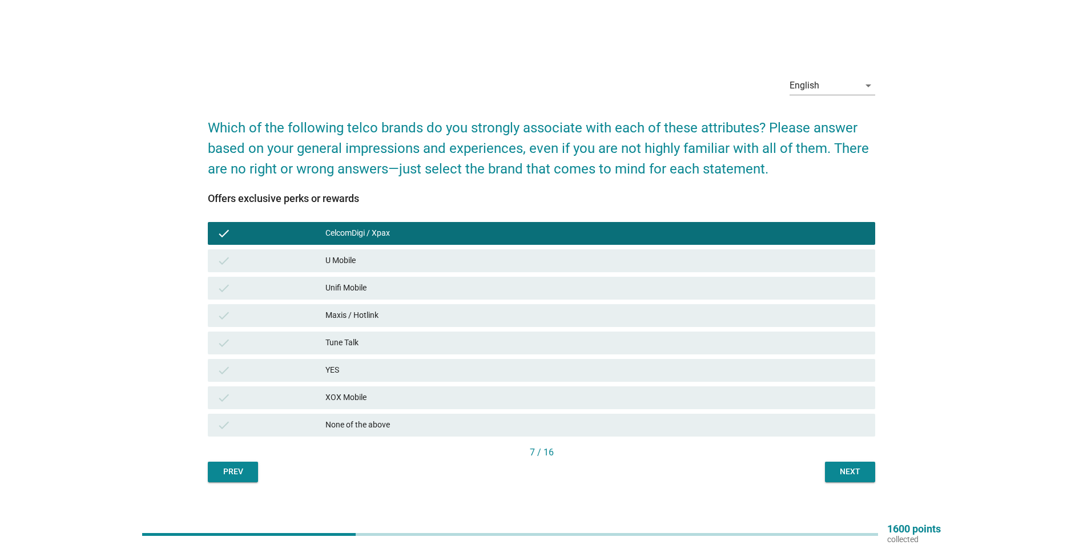
click at [533, 362] on div "Next" at bounding box center [850, 472] width 32 height 12
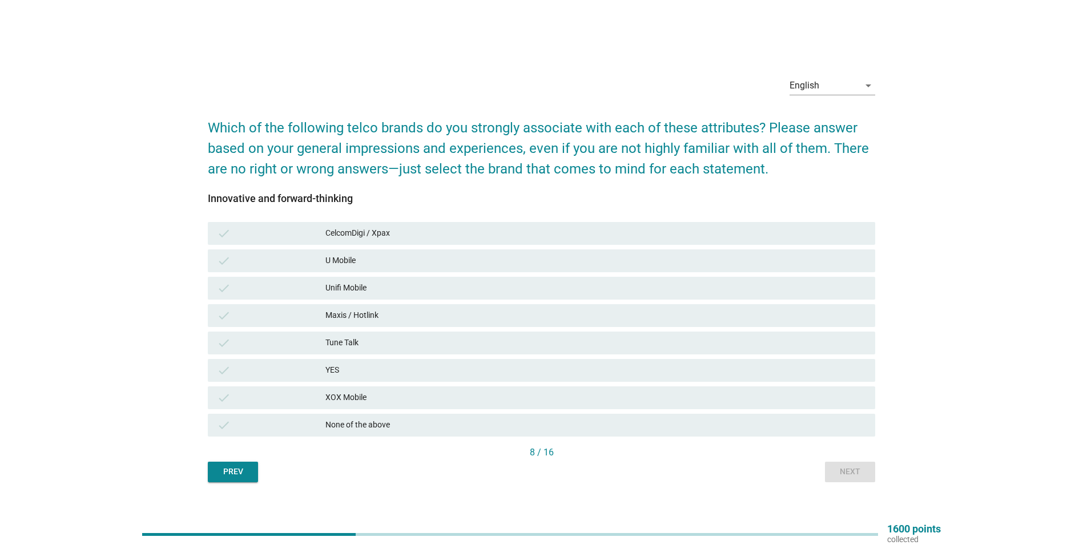
click at [394, 314] on div "Maxis / Hotlink" at bounding box center [595, 316] width 541 height 14
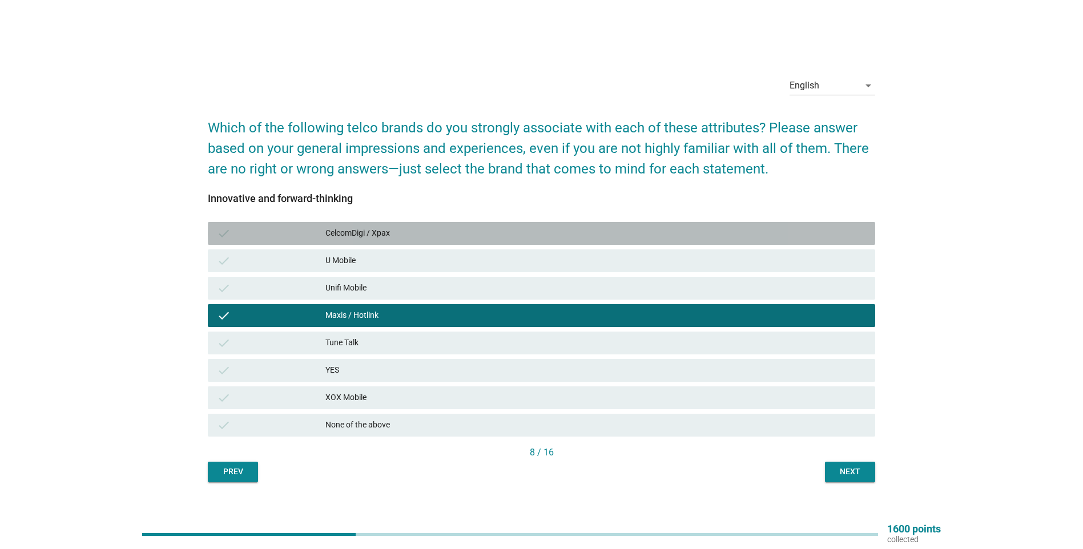
click at [435, 231] on div "CelcomDigi / Xpax" at bounding box center [595, 234] width 541 height 14
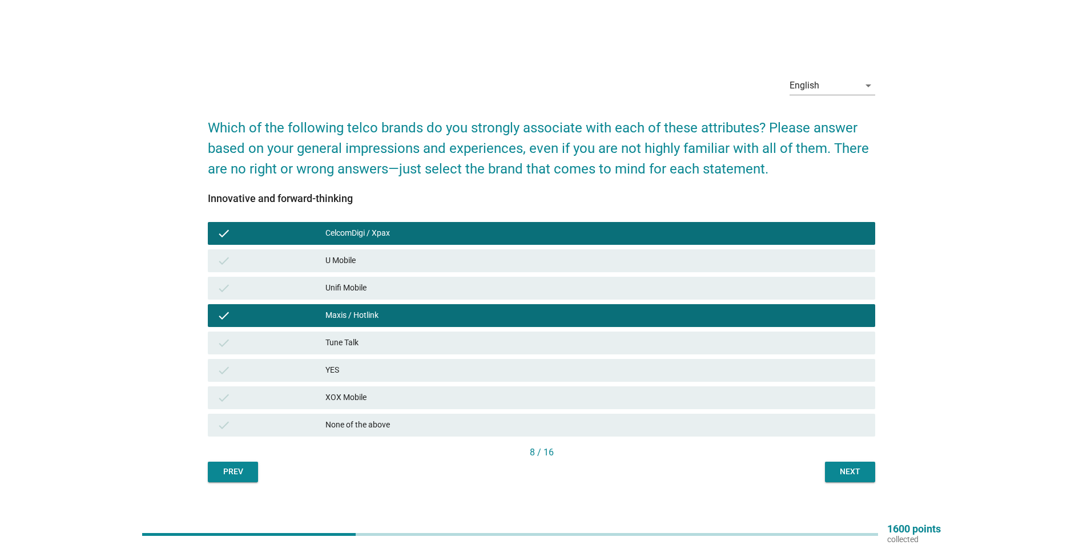
click at [533, 362] on div "Next" at bounding box center [850, 472] width 32 height 12
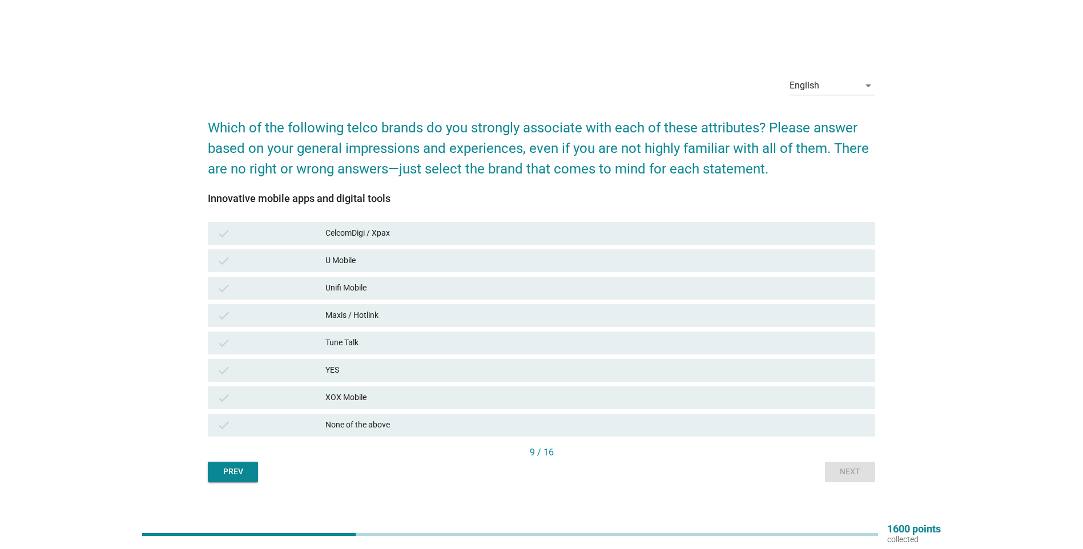
click at [422, 232] on div "CelcomDigi / Xpax" at bounding box center [595, 234] width 541 height 14
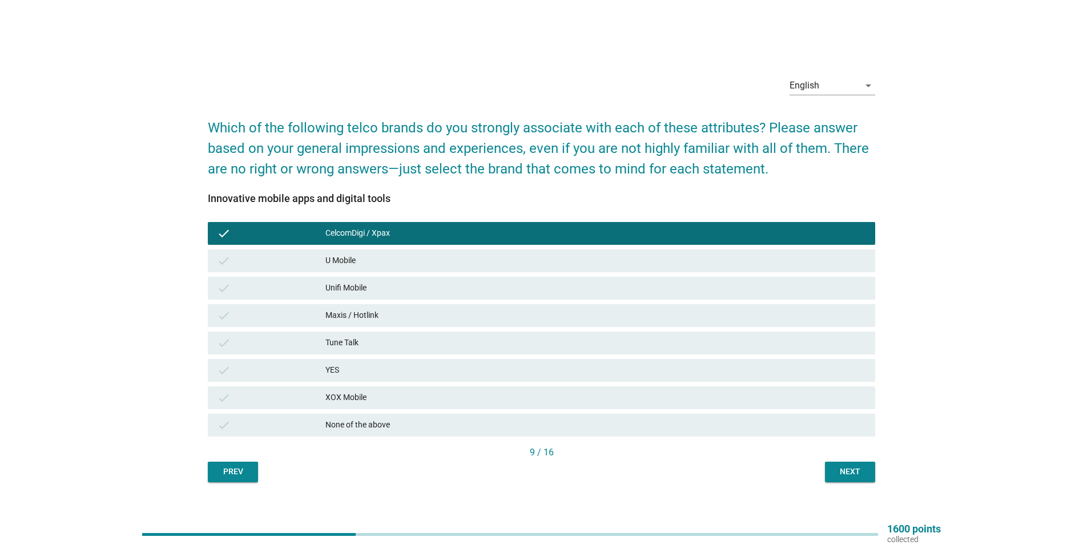
click at [533, 362] on div "Next" at bounding box center [850, 472] width 32 height 12
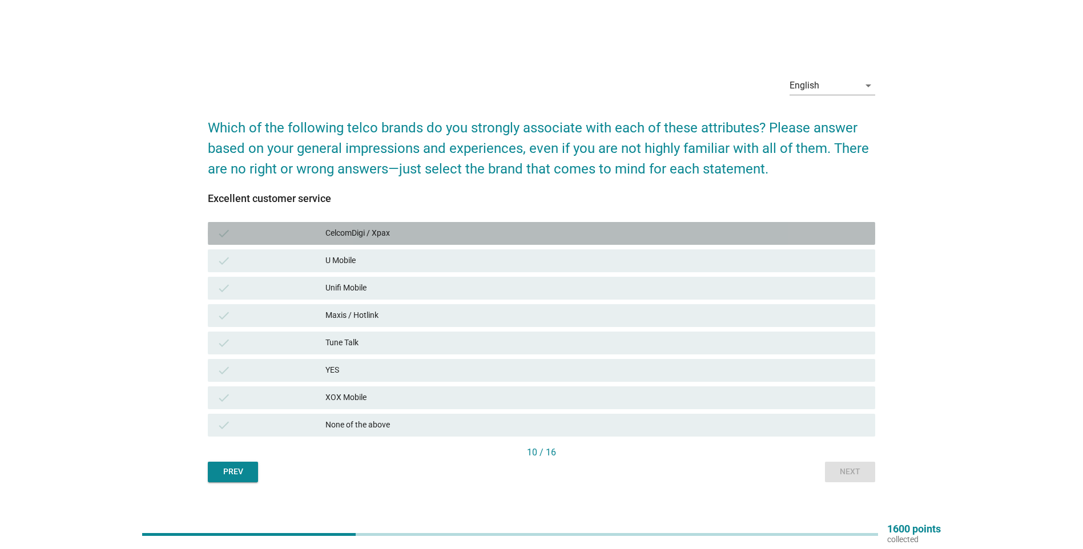
click at [417, 240] on div "CelcomDigi / Xpax" at bounding box center [595, 234] width 541 height 14
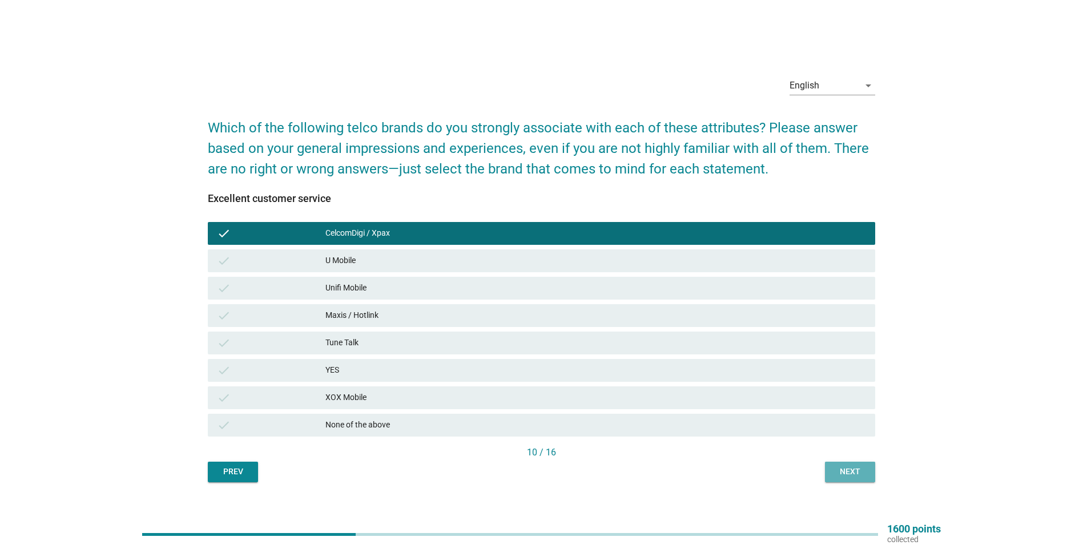
click at [533, 362] on button "Next" at bounding box center [850, 472] width 50 height 21
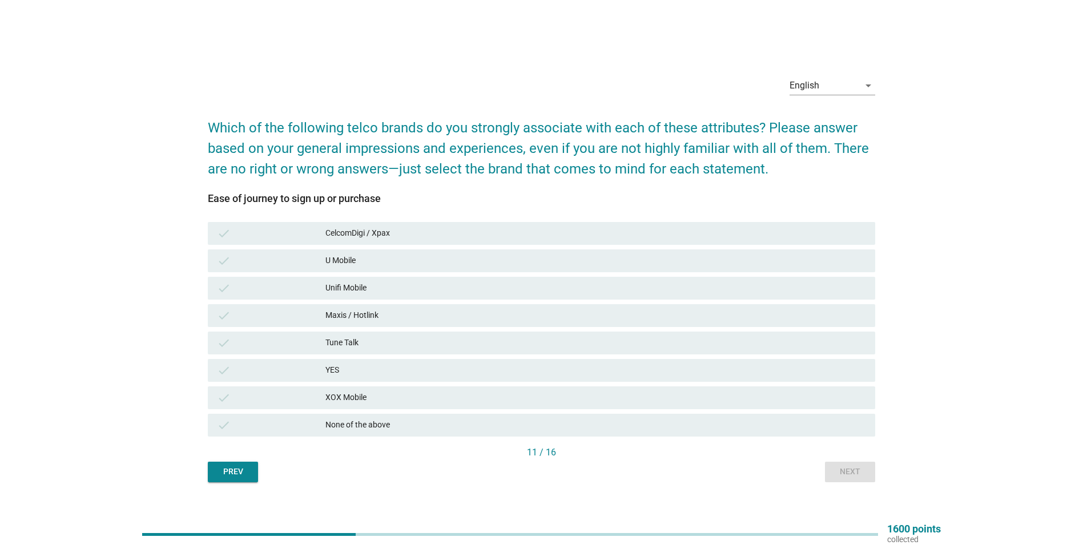
click at [433, 237] on div "CelcomDigi / Xpax" at bounding box center [595, 234] width 541 height 14
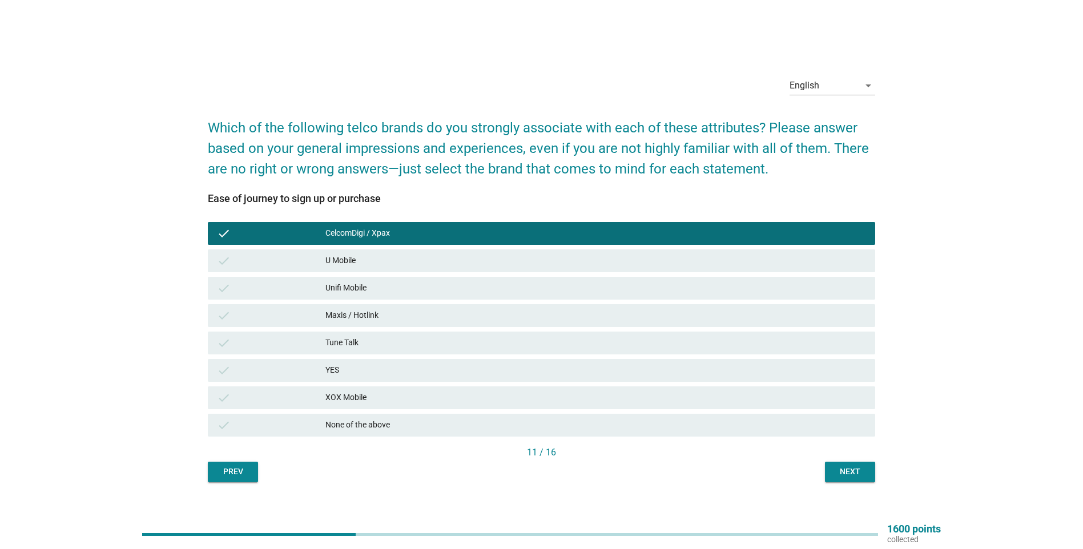
click at [533, 362] on div "Next" at bounding box center [850, 472] width 32 height 12
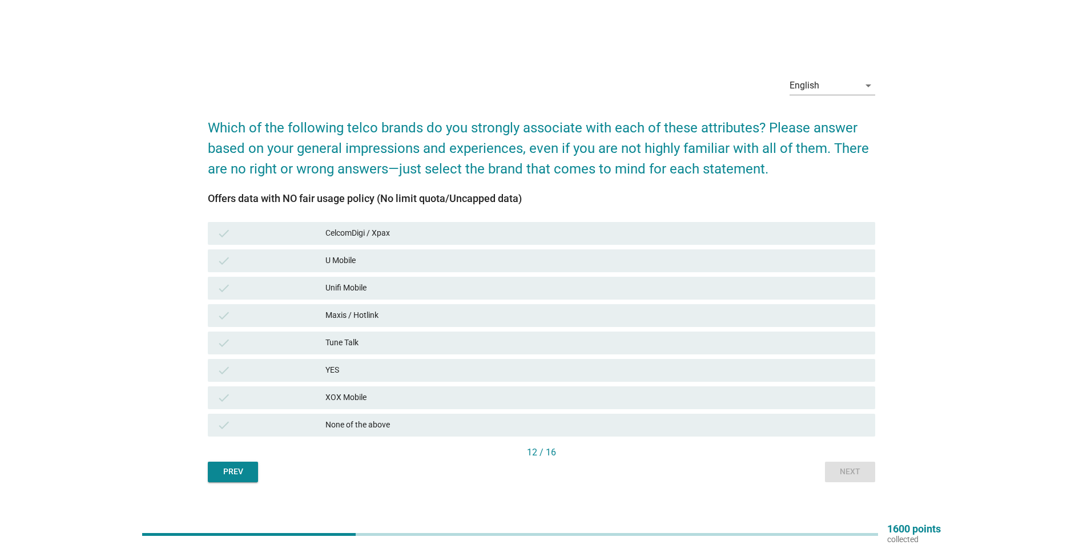
click at [443, 235] on div "CelcomDigi / Xpax" at bounding box center [595, 234] width 541 height 14
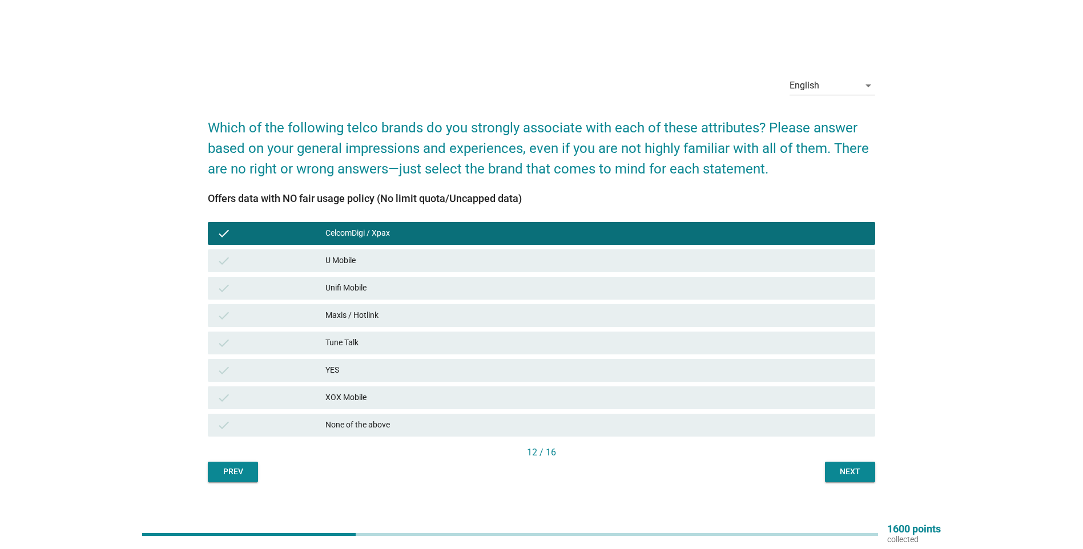
click at [418, 275] on div "check Unifi Mobile" at bounding box center [541, 288] width 672 height 27
click at [449, 241] on div "check CelcomDigi / Xpax" at bounding box center [541, 233] width 667 height 23
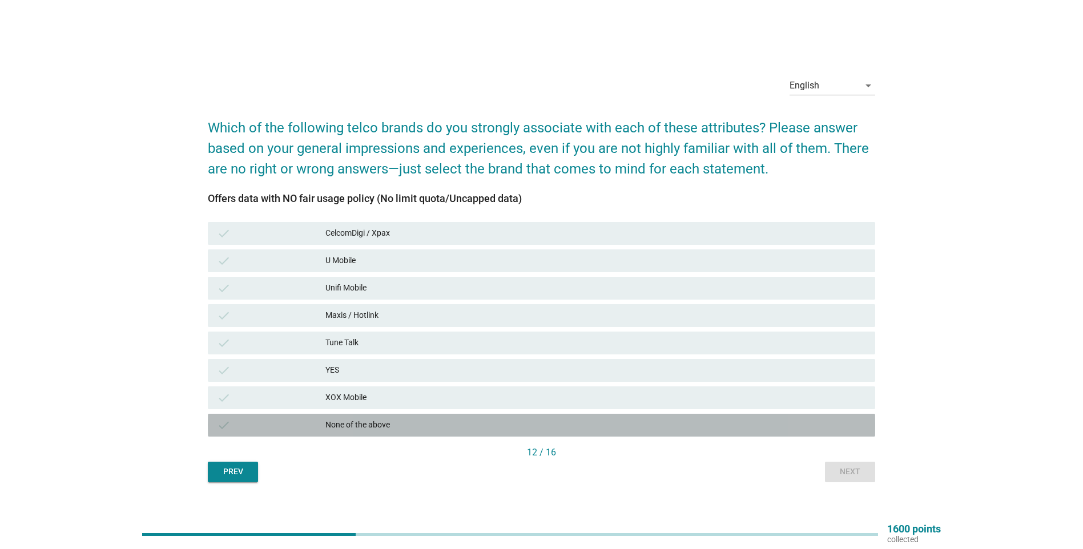
click at [425, 362] on div "None of the above" at bounding box center [595, 425] width 541 height 14
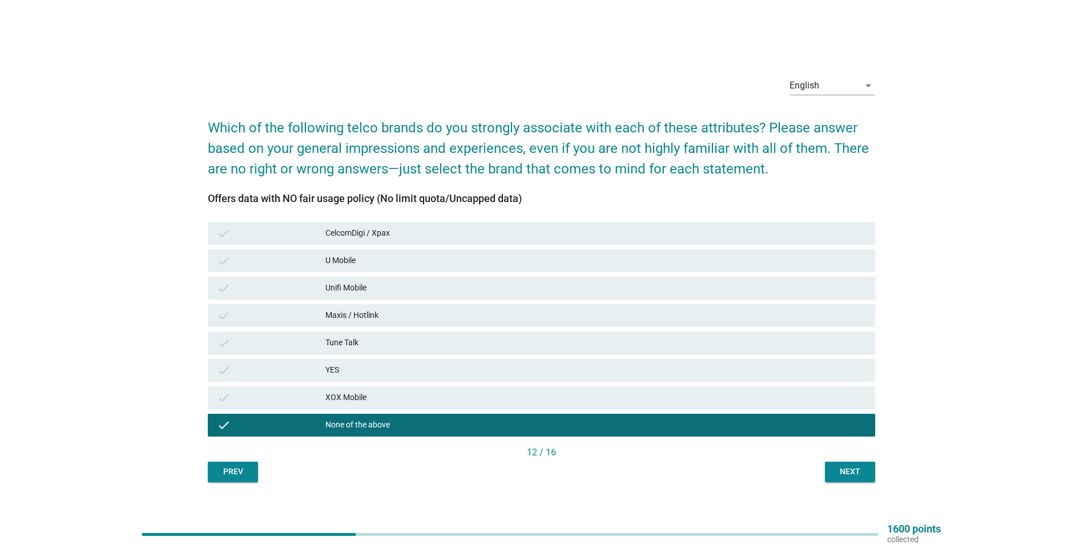
click at [533, 362] on div "Next" at bounding box center [850, 472] width 32 height 12
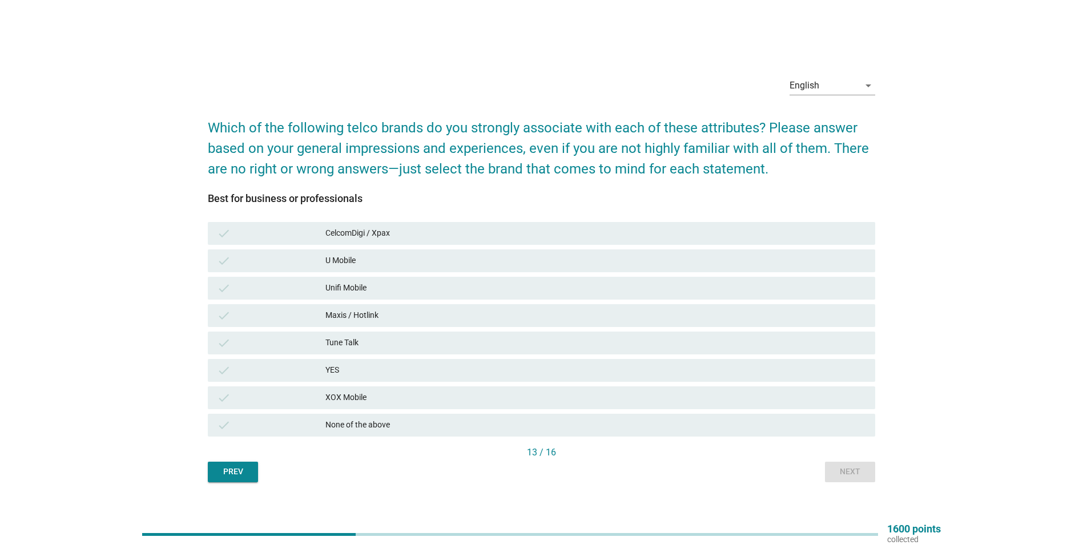
click at [391, 314] on div "Maxis / Hotlink" at bounding box center [595, 316] width 541 height 14
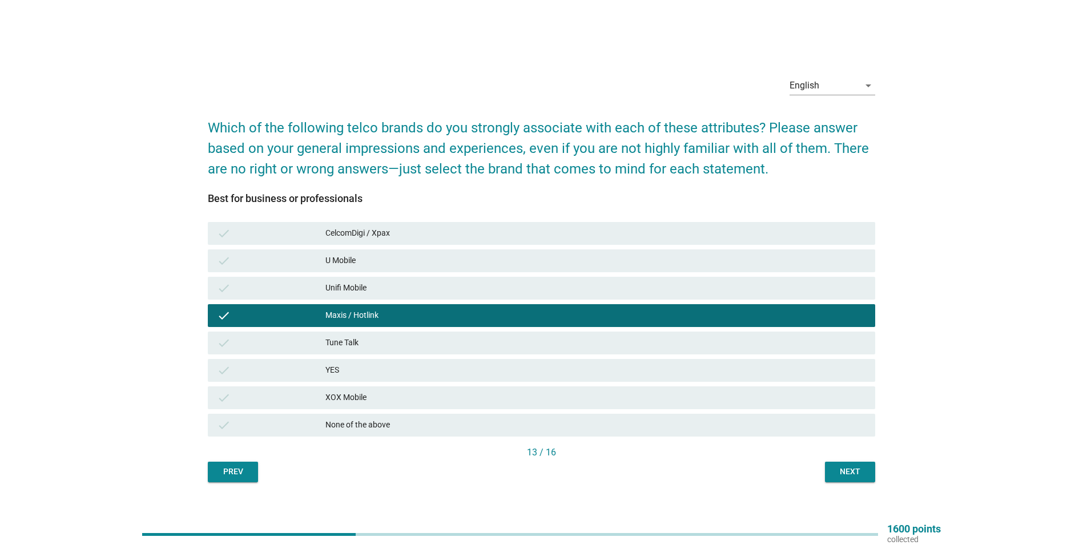
click at [533, 362] on div "Next" at bounding box center [850, 472] width 32 height 12
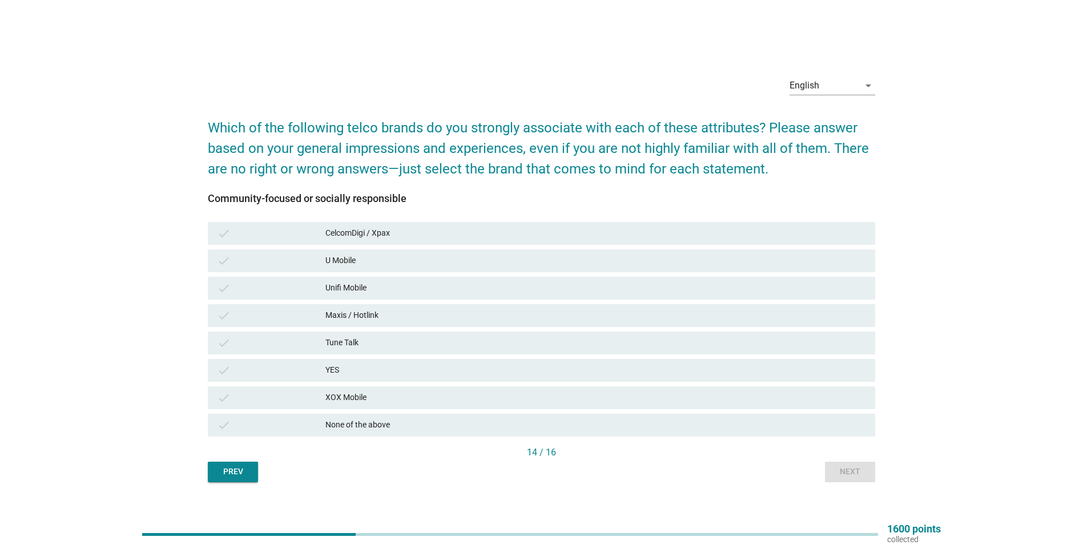
click at [510, 362] on div "None of the above" at bounding box center [595, 425] width 541 height 14
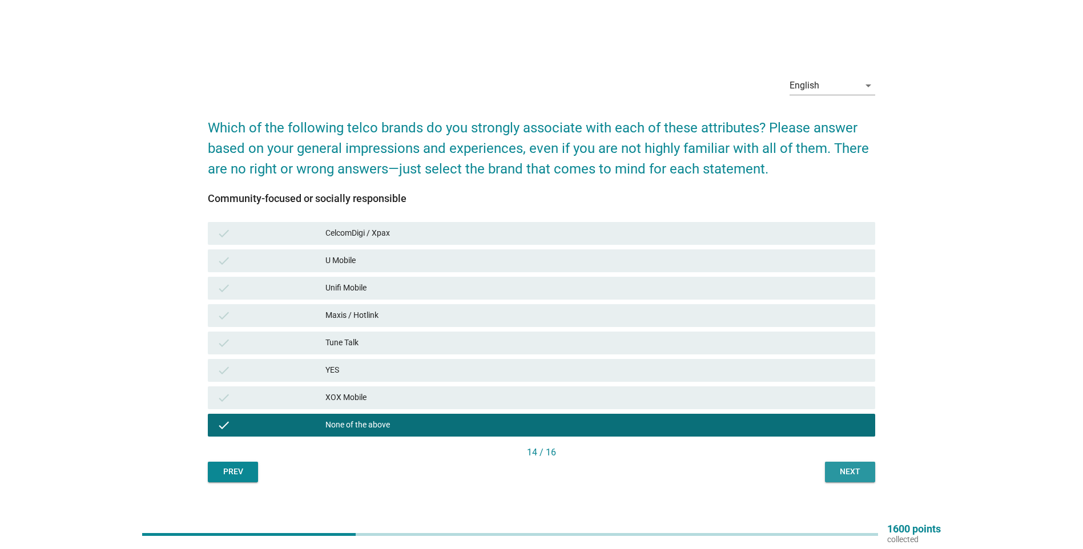
click at [533, 362] on div "Next" at bounding box center [850, 472] width 32 height 12
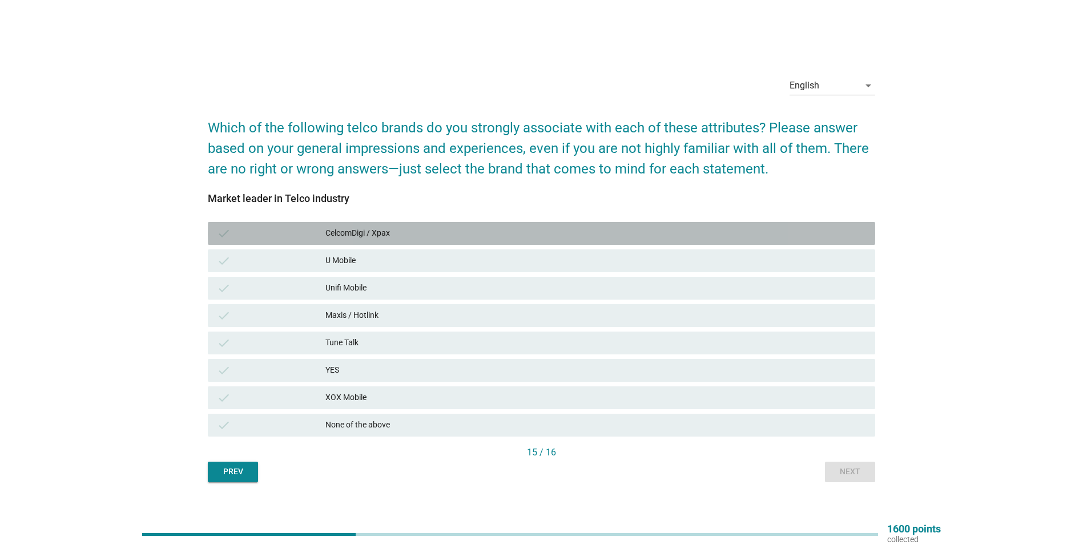
click at [424, 239] on div "CelcomDigi / Xpax" at bounding box center [595, 234] width 541 height 14
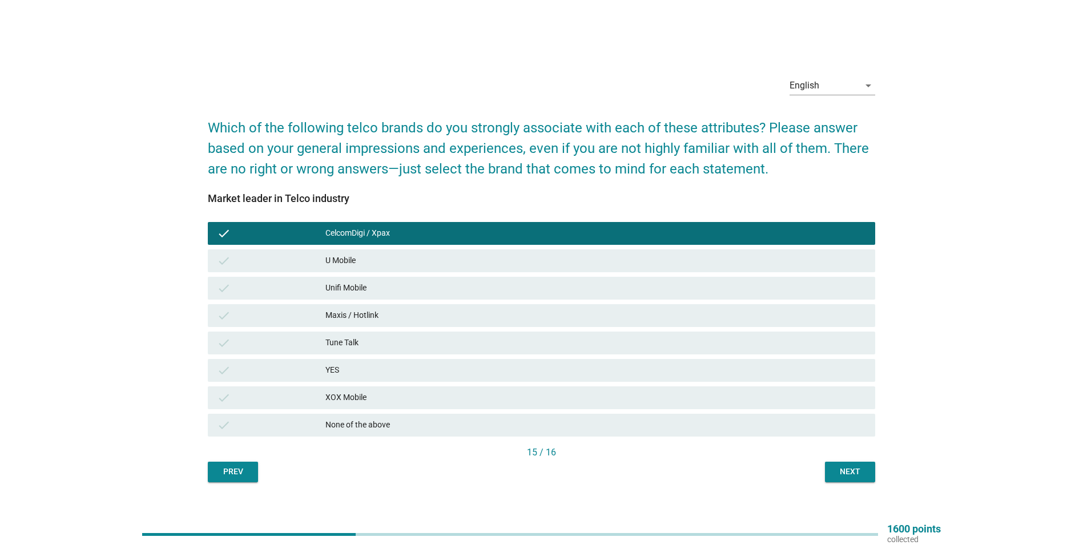
click at [420, 316] on div "Maxis / Hotlink" at bounding box center [595, 316] width 541 height 14
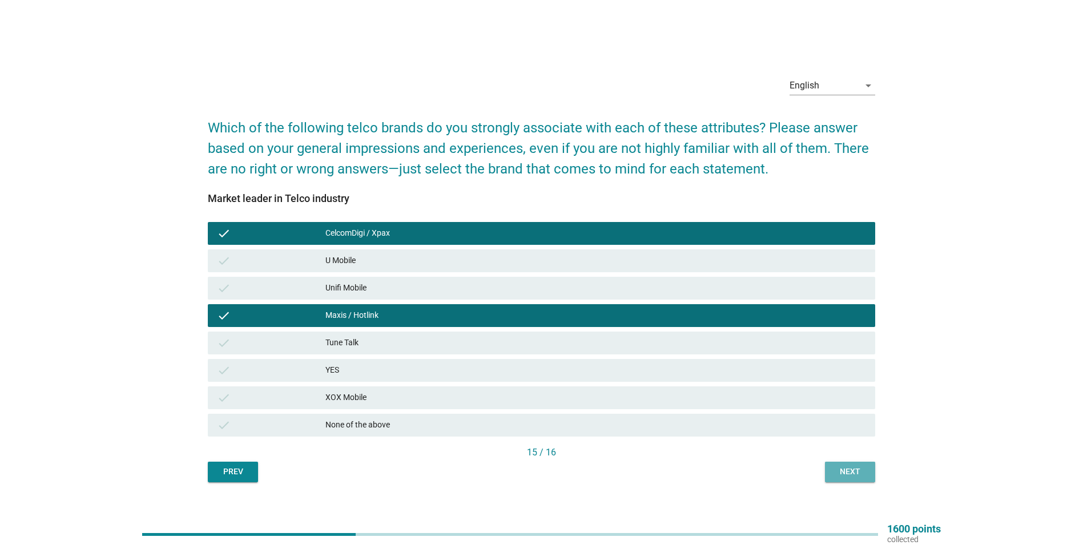
drag, startPoint x: 875, startPoint y: 474, endPoint x: 860, endPoint y: 458, distance: 21.4
click at [533, 362] on div "English arrow_drop_down Which of the following telco brands do you strongly ass…" at bounding box center [541, 274] width 685 height 433
click at [533, 362] on button "Next" at bounding box center [850, 472] width 50 height 21
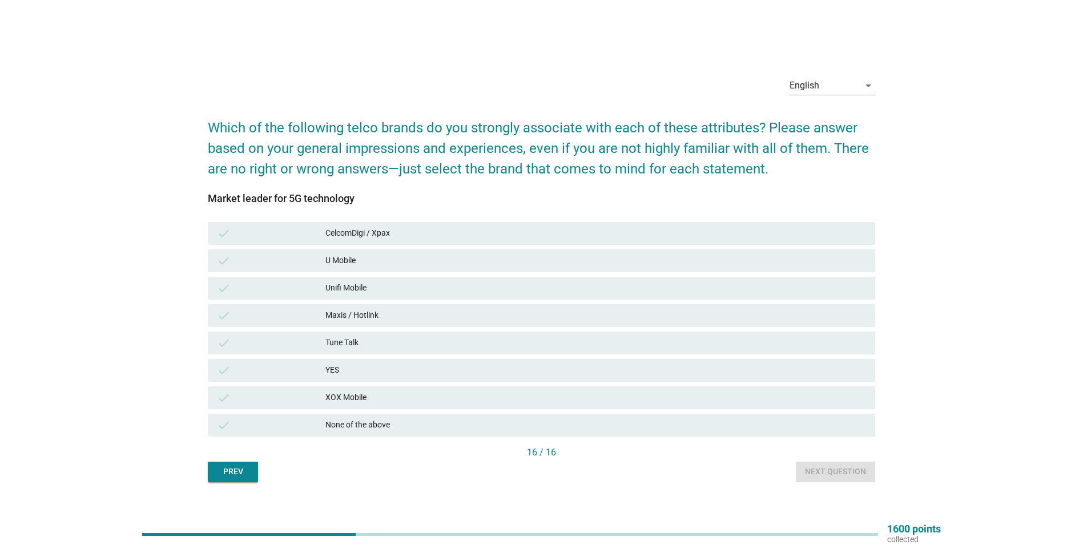
click at [439, 233] on div "CelcomDigi / Xpax" at bounding box center [595, 234] width 541 height 14
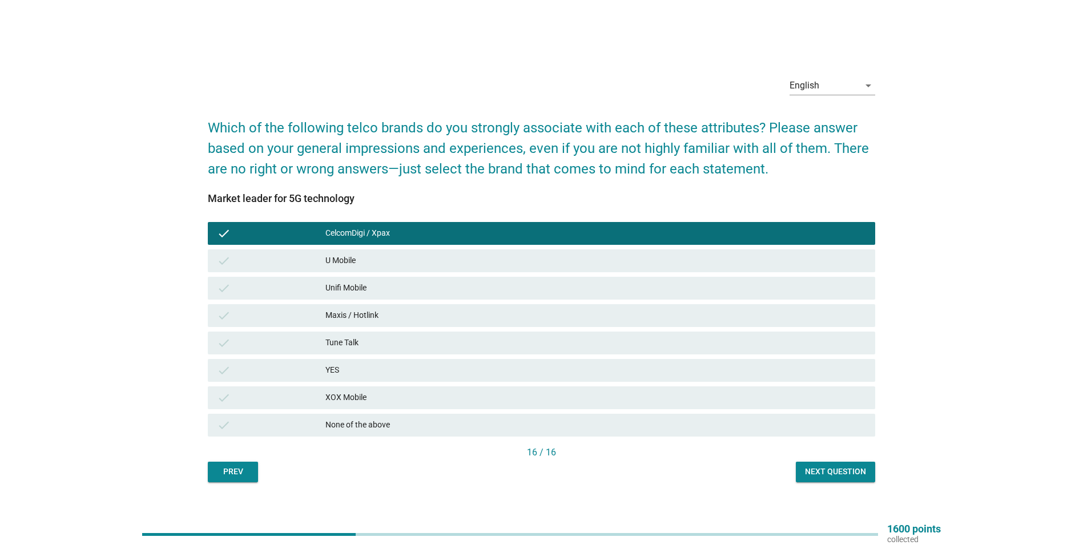
drag, startPoint x: 408, startPoint y: 312, endPoint x: 431, endPoint y: 334, distance: 31.5
click at [408, 313] on div "Maxis / Hotlink" at bounding box center [595, 316] width 541 height 14
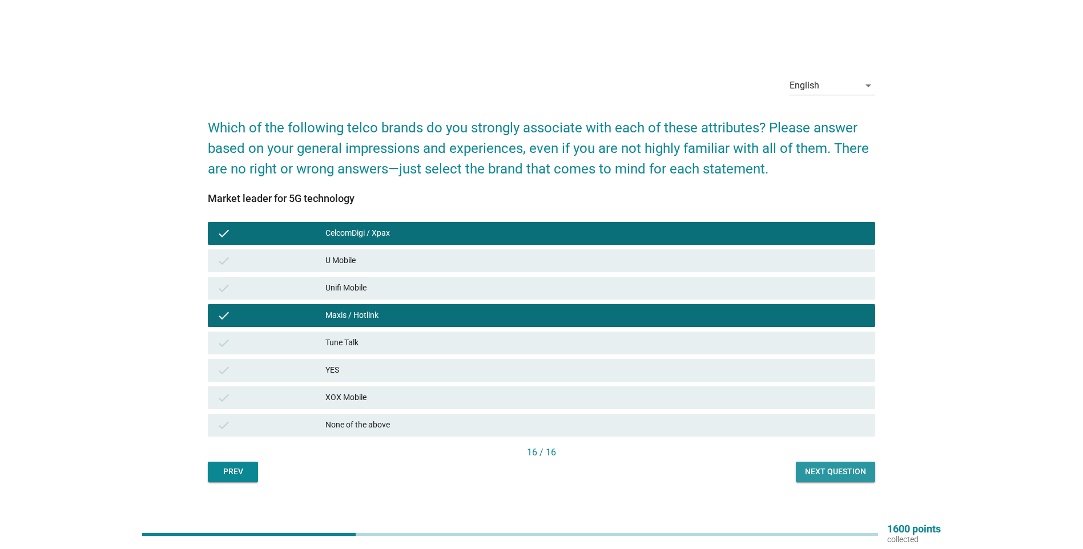
drag, startPoint x: 834, startPoint y: 474, endPoint x: 831, endPoint y: 469, distance: 5.9
click at [533, 362] on div "Next question" at bounding box center [835, 472] width 61 height 12
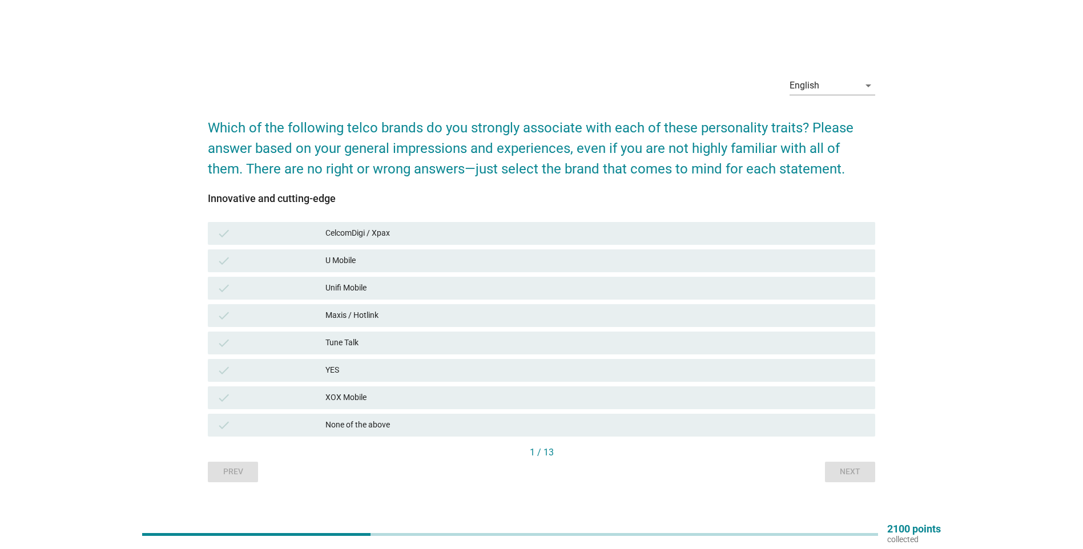
click at [380, 317] on div "Maxis / Hotlink" at bounding box center [595, 316] width 541 height 14
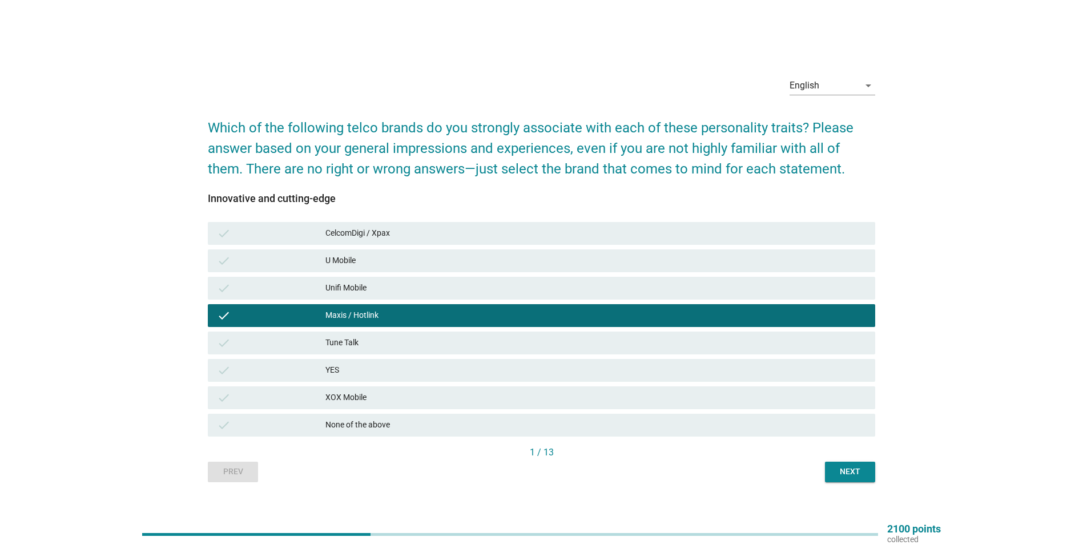
click at [425, 236] on div "CelcomDigi / Xpax" at bounding box center [595, 234] width 541 height 14
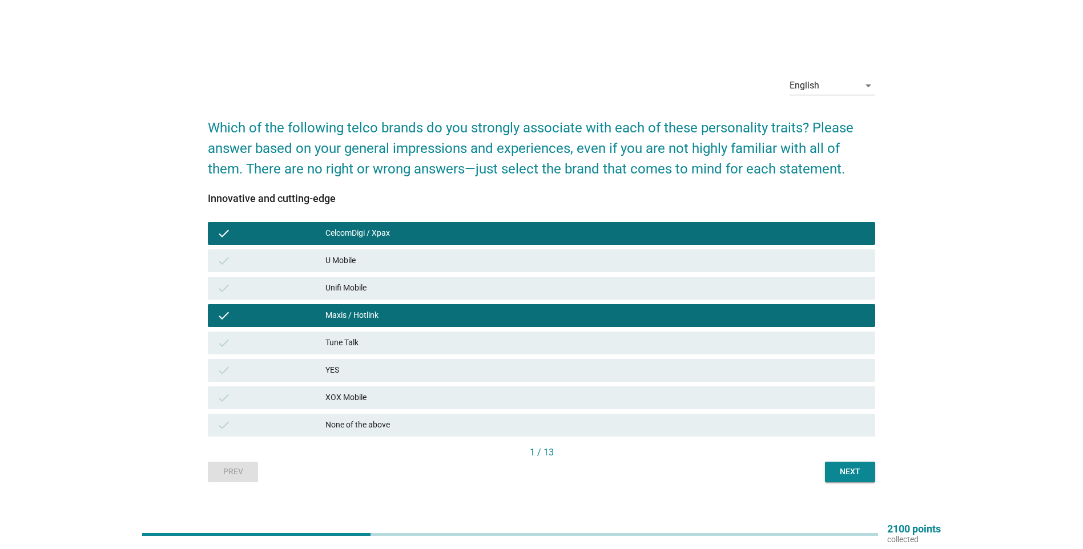
click at [533, 362] on div "Next" at bounding box center [850, 472] width 32 height 12
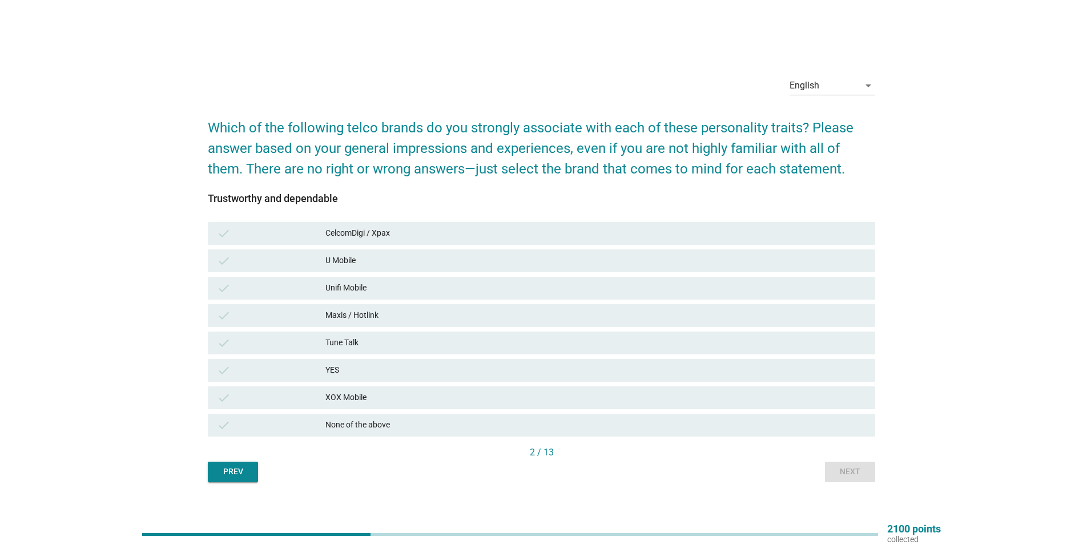
click at [381, 308] on div "check Maxis / Hotlink" at bounding box center [541, 315] width 667 height 23
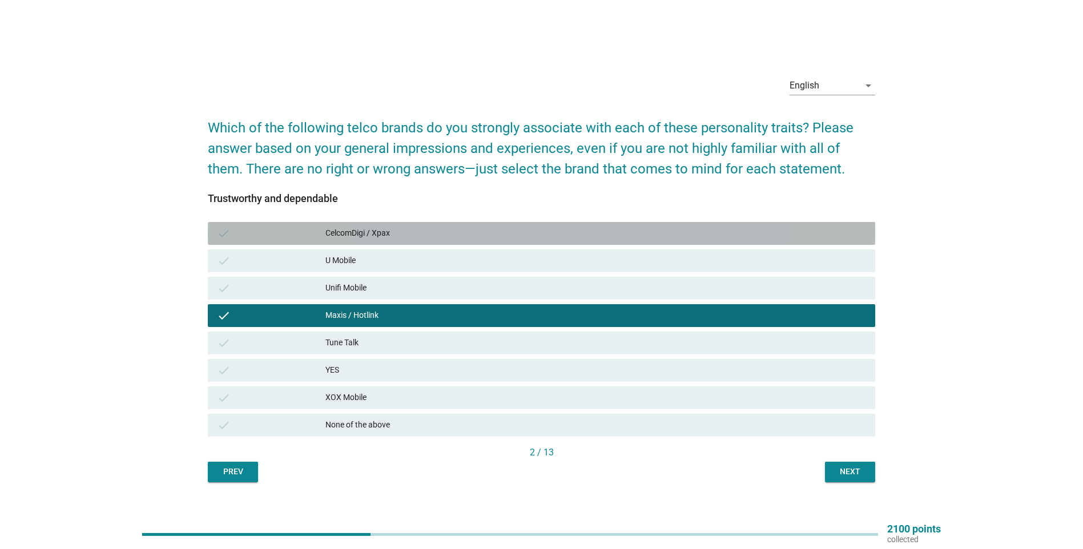
click at [428, 233] on div "CelcomDigi / Xpax" at bounding box center [595, 234] width 541 height 14
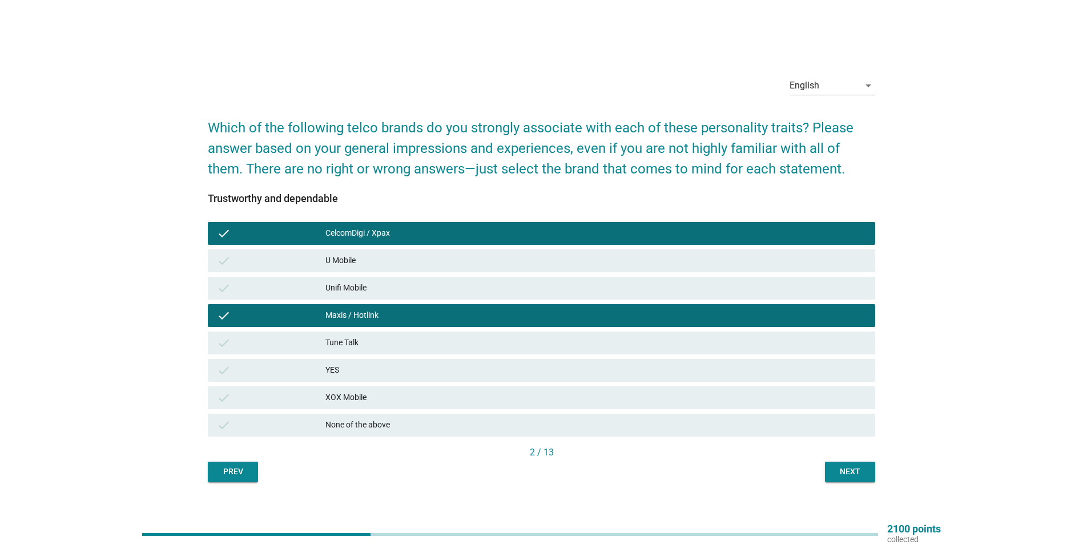
click at [396, 292] on div "Unifi Mobile" at bounding box center [595, 288] width 541 height 14
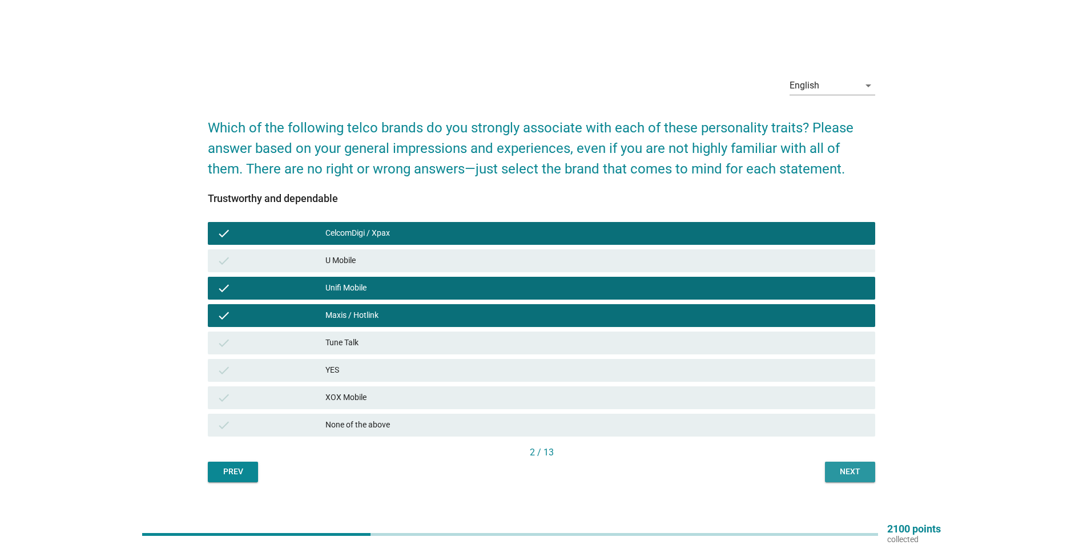
click at [533, 362] on button "Next" at bounding box center [850, 472] width 50 height 21
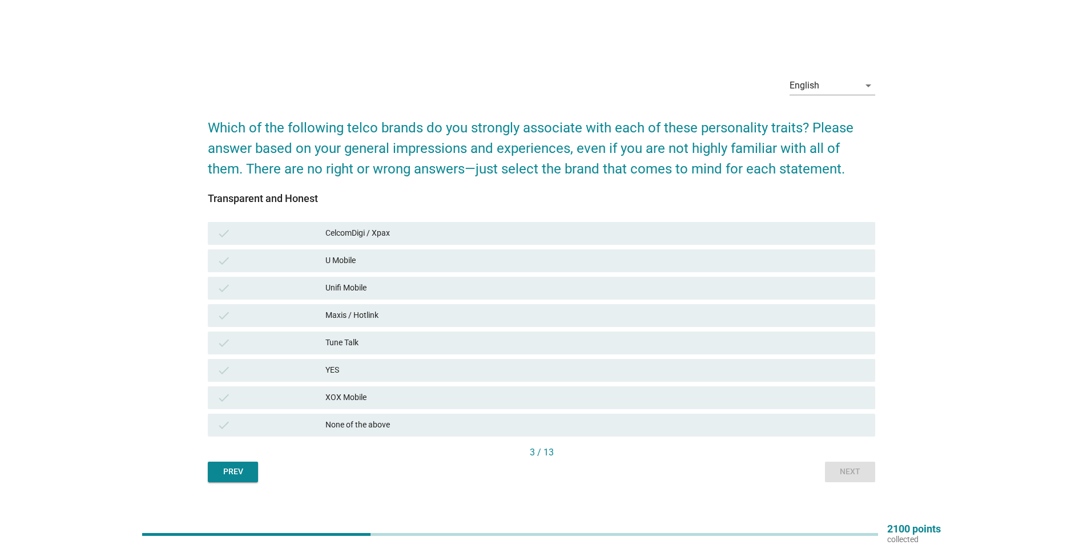
click at [433, 244] on div "check CelcomDigi / Xpax" at bounding box center [541, 233] width 667 height 23
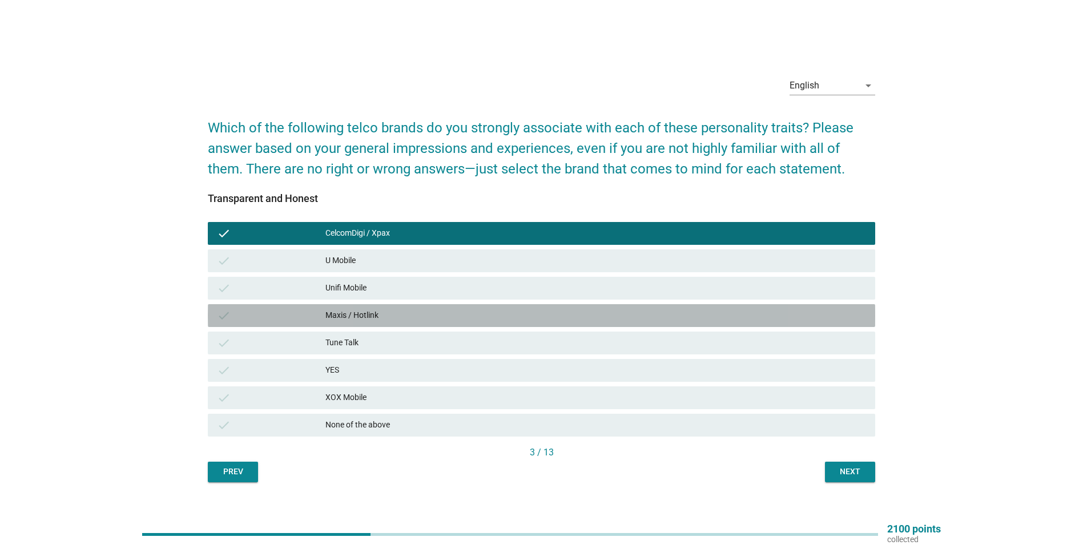
click at [409, 320] on div "Maxis / Hotlink" at bounding box center [595, 316] width 541 height 14
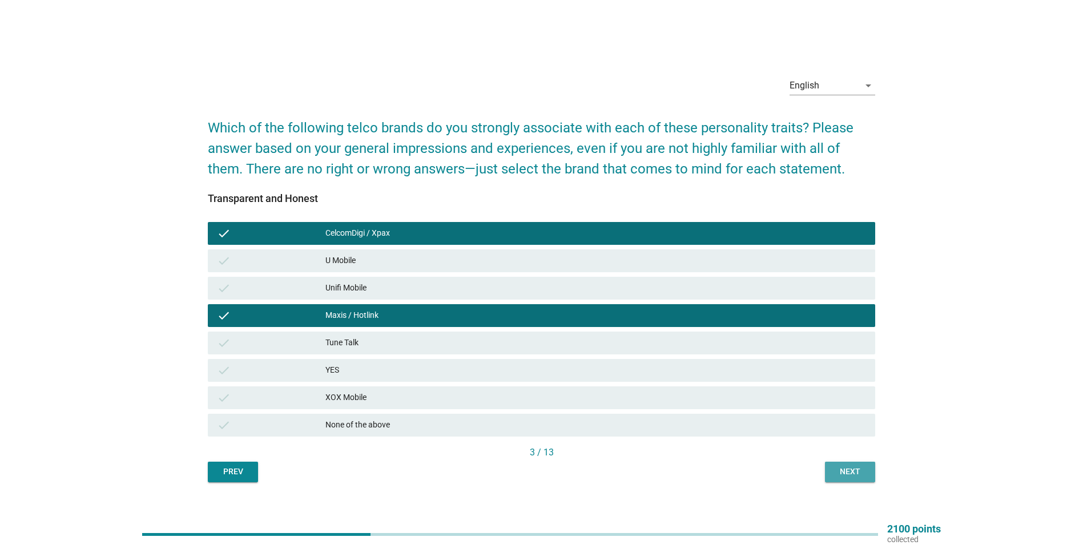
drag, startPoint x: 849, startPoint y: 463, endPoint x: 846, endPoint y: 446, distance: 17.4
click at [533, 362] on button "Next" at bounding box center [850, 472] width 50 height 21
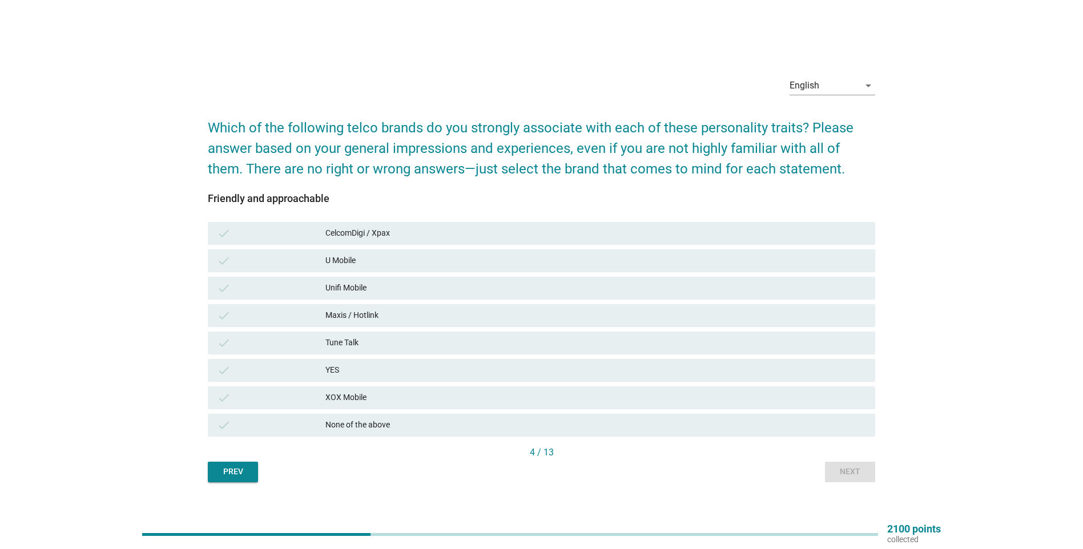
click at [419, 235] on div "CelcomDigi / Xpax" at bounding box center [595, 234] width 541 height 14
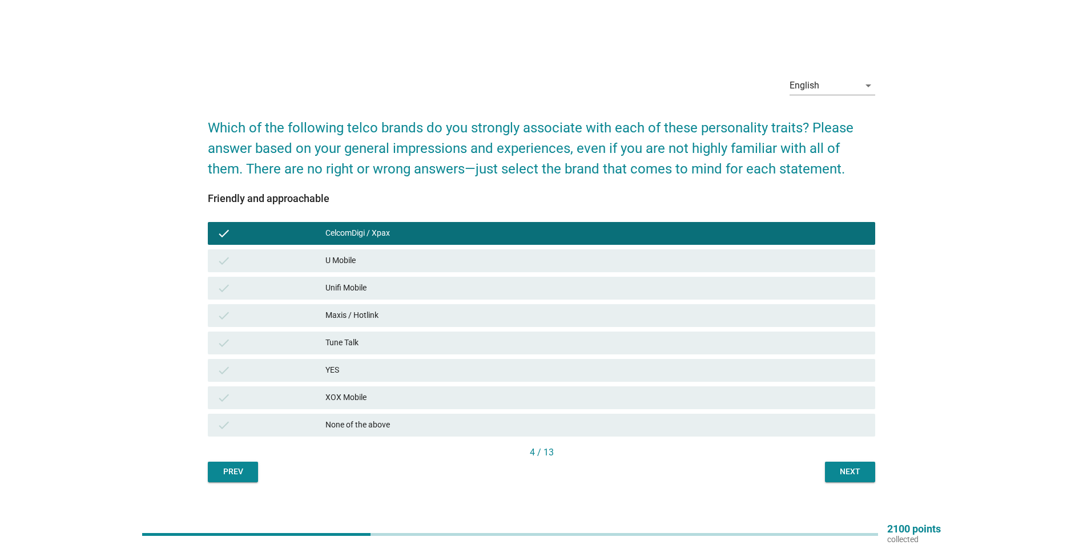
drag, startPoint x: 426, startPoint y: 315, endPoint x: 474, endPoint y: 335, distance: 51.9
click at [426, 316] on div "Maxis / Hotlink" at bounding box center [595, 316] width 541 height 14
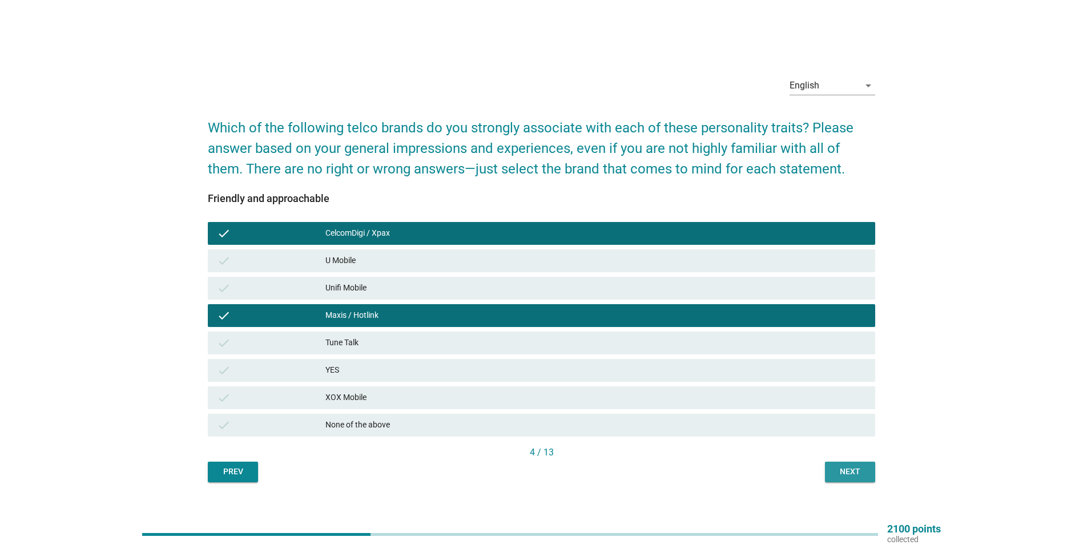
drag, startPoint x: 856, startPoint y: 471, endPoint x: 855, endPoint y: 465, distance: 6.4
click at [533, 362] on div "Next" at bounding box center [850, 472] width 32 height 12
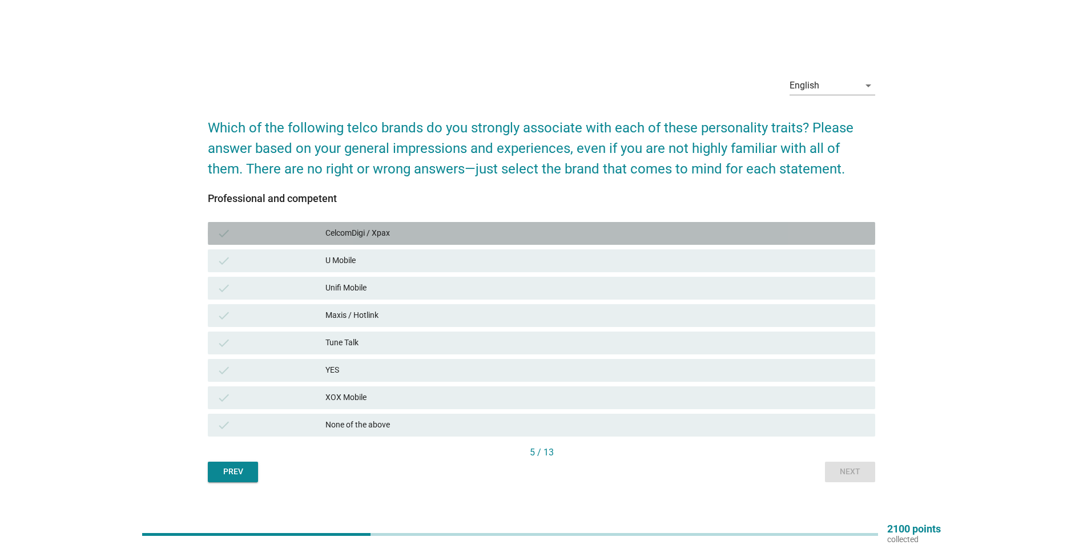
click at [407, 232] on div "CelcomDigi / Xpax" at bounding box center [595, 234] width 541 height 14
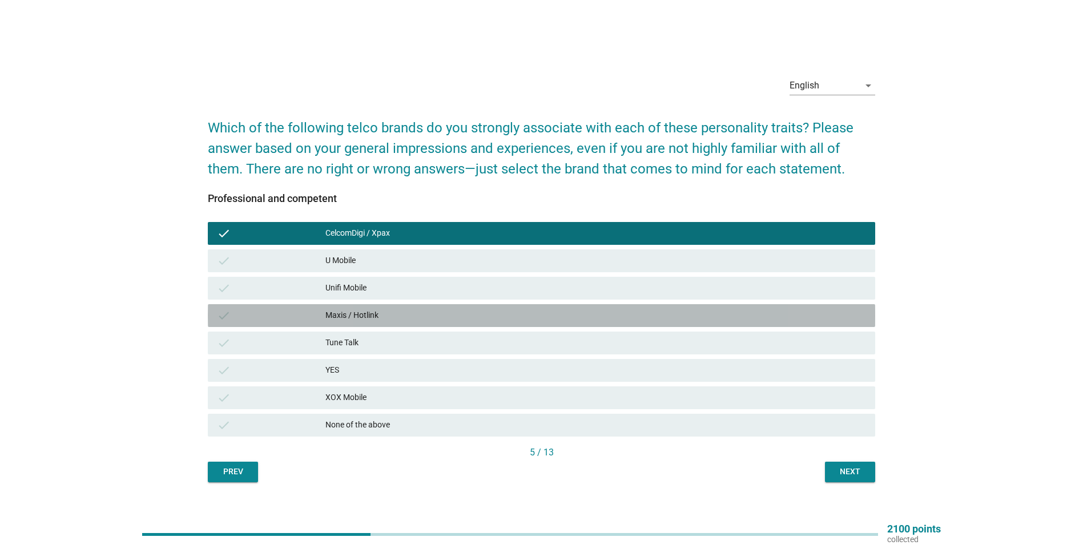
click at [426, 309] on div "Maxis / Hotlink" at bounding box center [595, 316] width 541 height 14
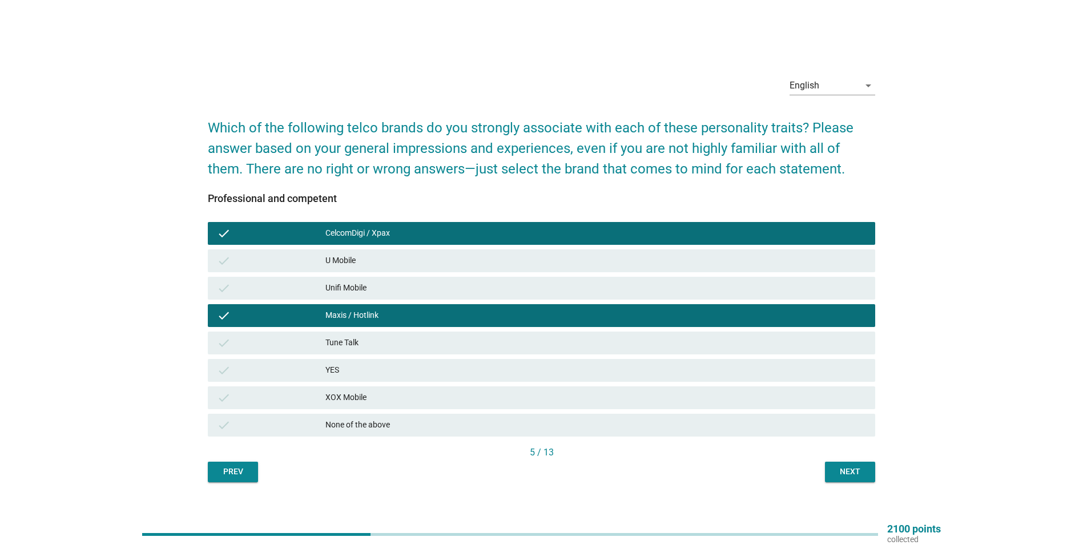
drag, startPoint x: 848, startPoint y: 472, endPoint x: 846, endPoint y: 466, distance: 6.0
click at [533, 362] on div "Next" at bounding box center [850, 472] width 32 height 12
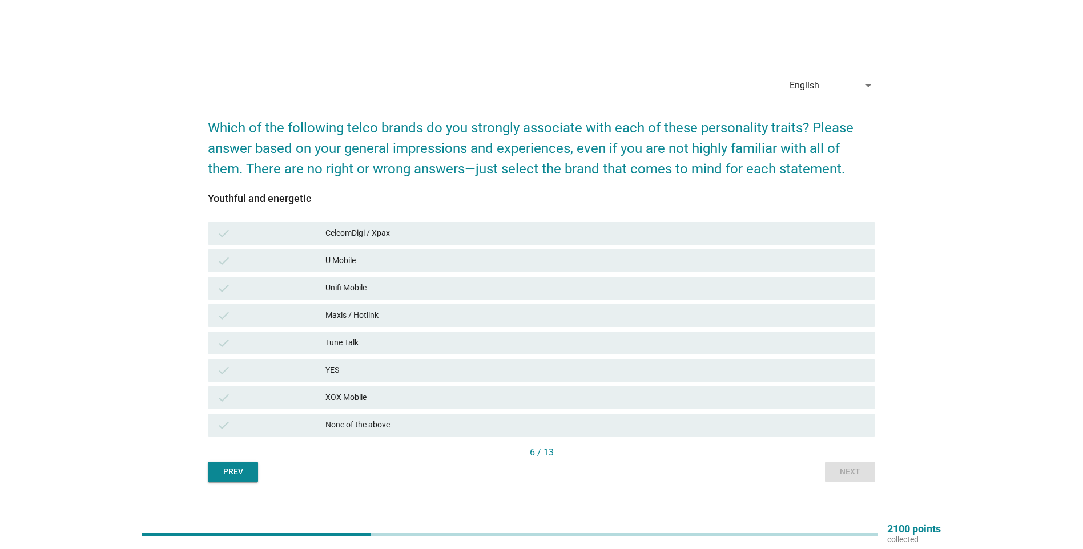
drag, startPoint x: 420, startPoint y: 236, endPoint x: 430, endPoint y: 254, distance: 20.5
click at [421, 236] on div "CelcomDigi / Xpax" at bounding box center [595, 234] width 541 height 14
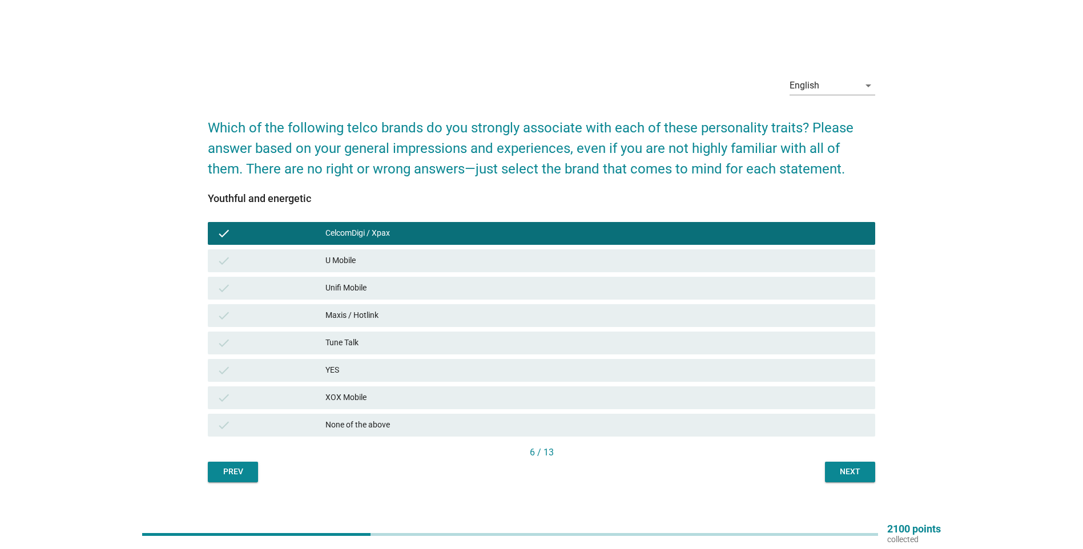
click at [435, 309] on div "Maxis / Hotlink" at bounding box center [595, 316] width 541 height 14
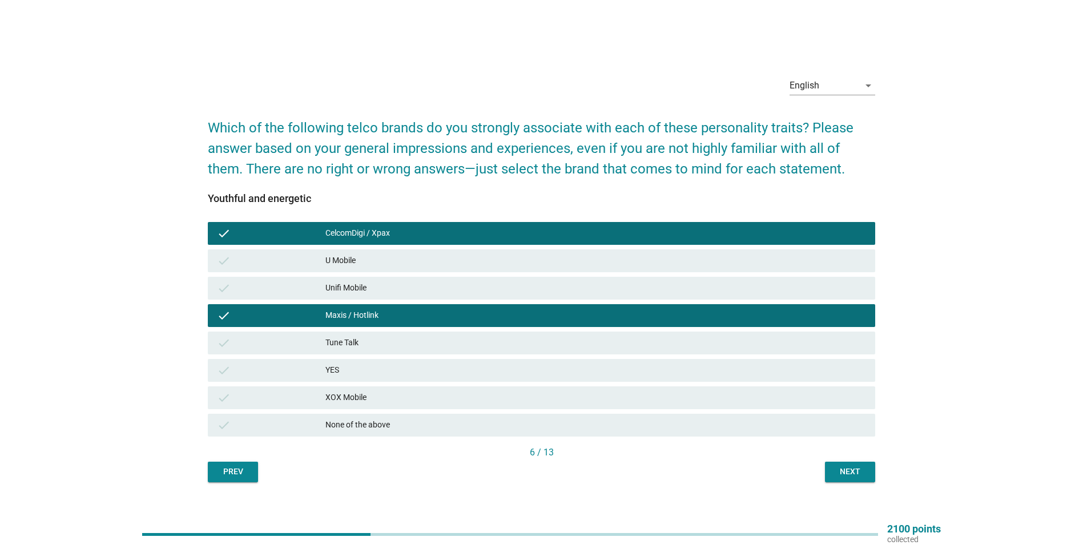
click at [533, 362] on div "Next" at bounding box center [850, 472] width 32 height 12
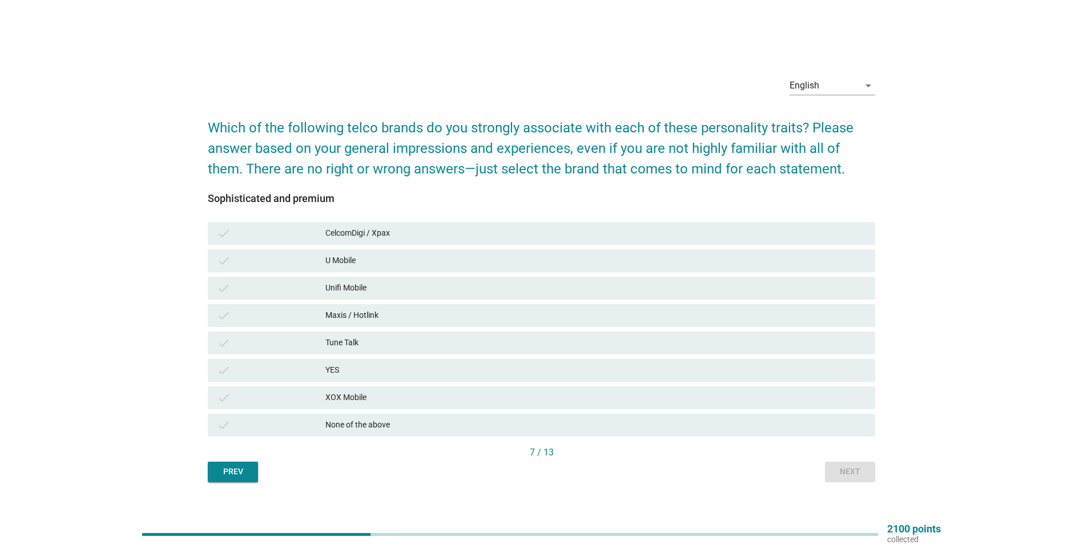
click at [417, 239] on div "CelcomDigi / Xpax" at bounding box center [595, 234] width 541 height 14
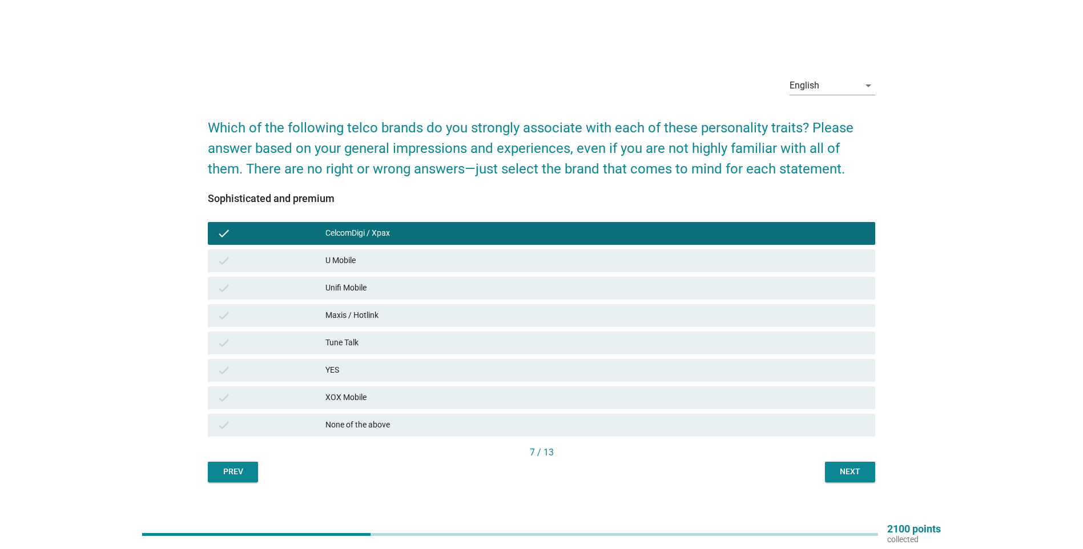
click at [391, 318] on div "Maxis / Hotlink" at bounding box center [595, 316] width 541 height 14
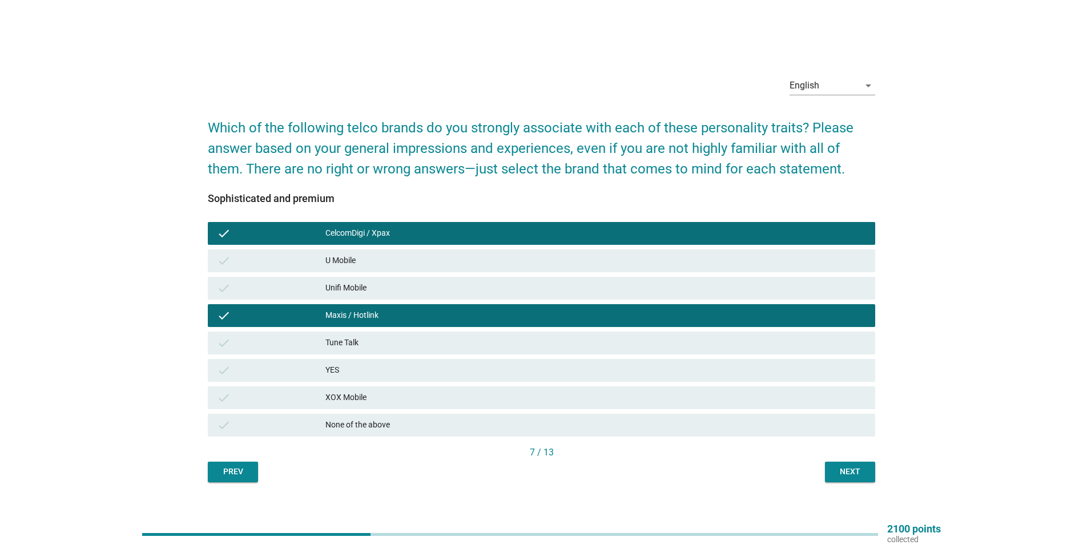
click at [533, 362] on div "Next" at bounding box center [850, 472] width 32 height 12
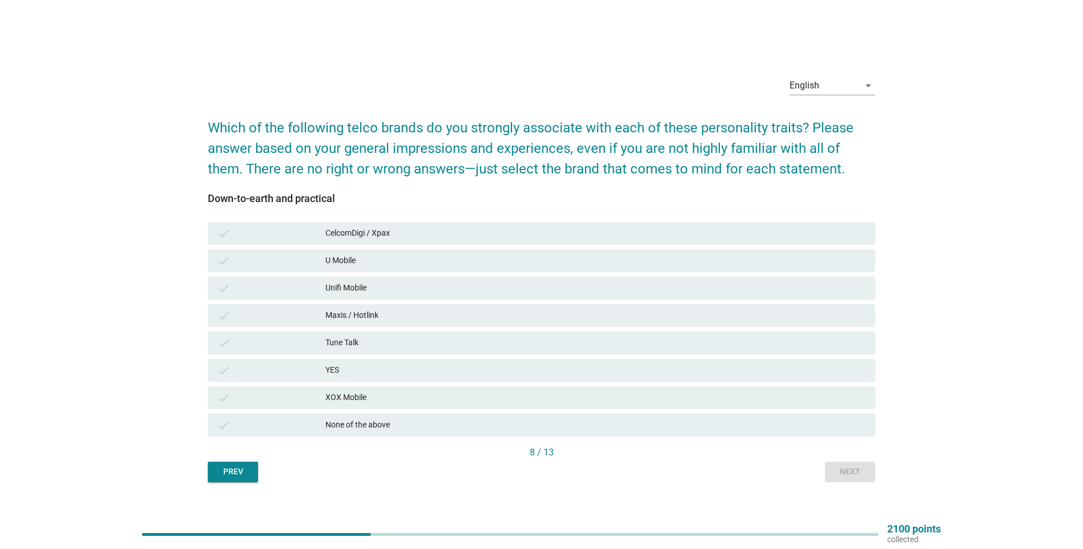
drag, startPoint x: 404, startPoint y: 231, endPoint x: 405, endPoint y: 294, distance: 62.8
click at [405, 232] on div "CelcomDigi / Xpax" at bounding box center [595, 234] width 541 height 14
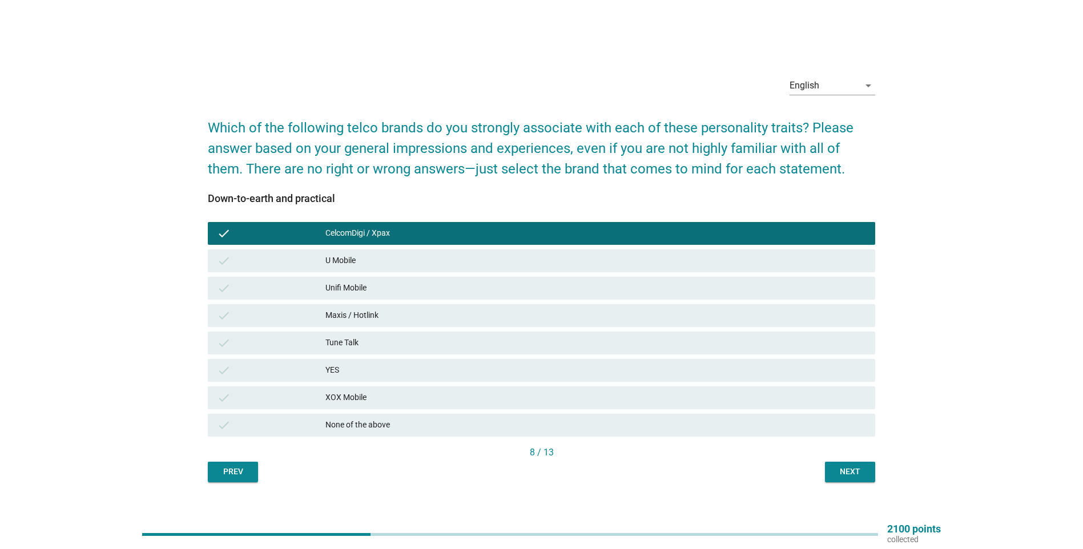
click at [418, 321] on div "Maxis / Hotlink" at bounding box center [595, 316] width 541 height 14
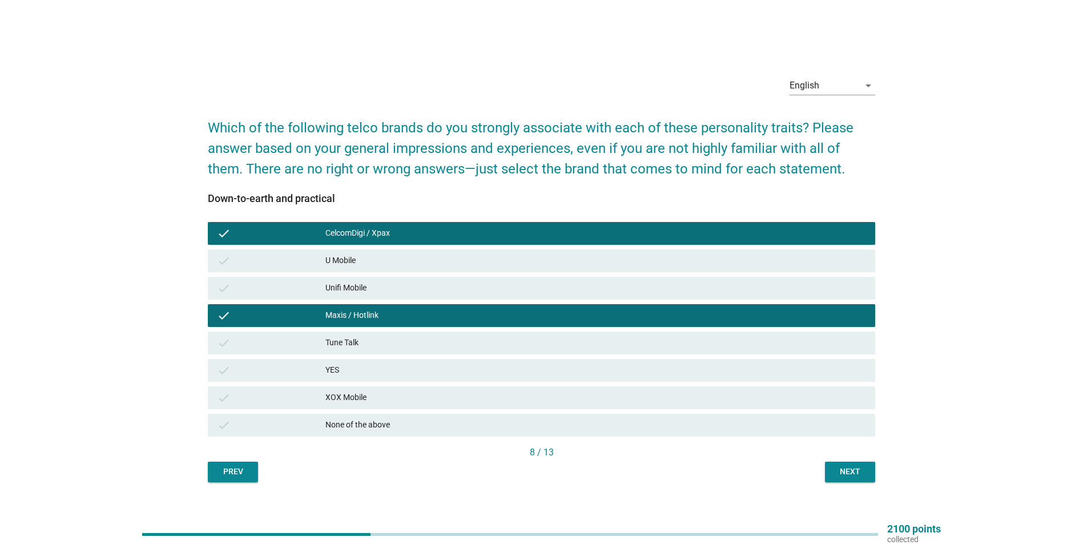
click at [533, 362] on div "Next" at bounding box center [850, 472] width 32 height 12
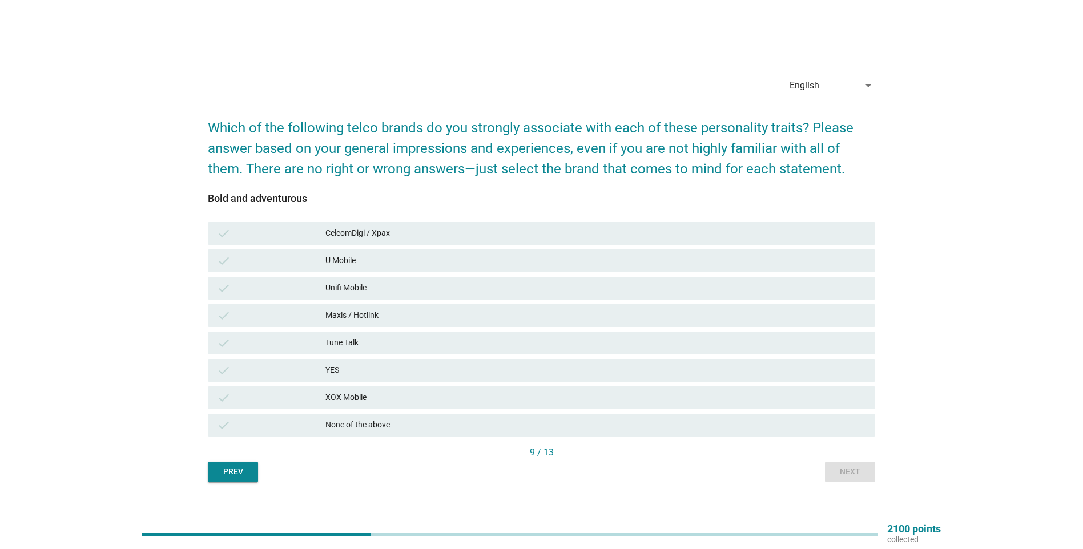
click at [479, 245] on div "check CelcomDigi / Xpax" at bounding box center [541, 233] width 672 height 27
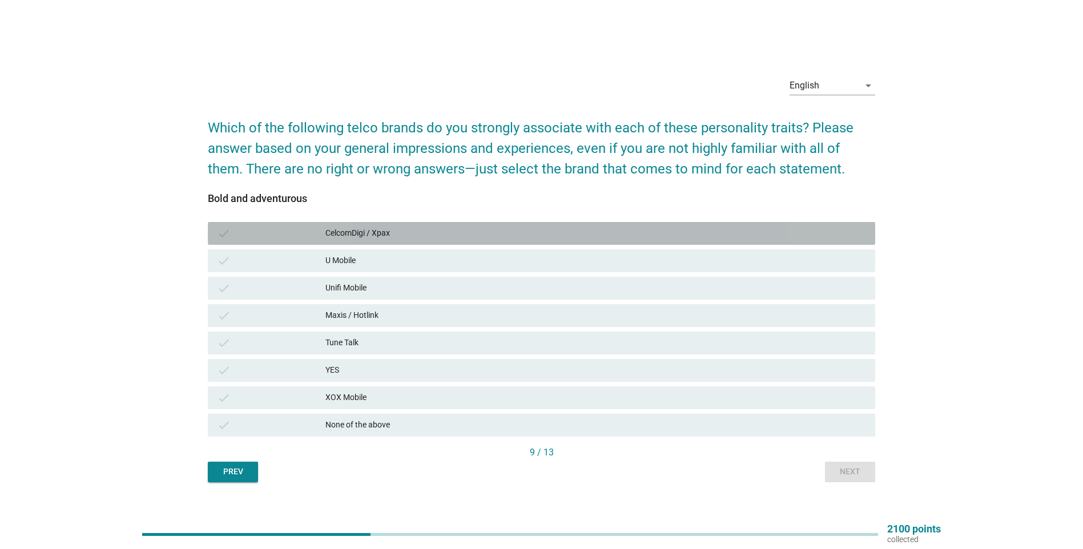
click at [487, 225] on div "check CelcomDigi / Xpax" at bounding box center [541, 233] width 667 height 23
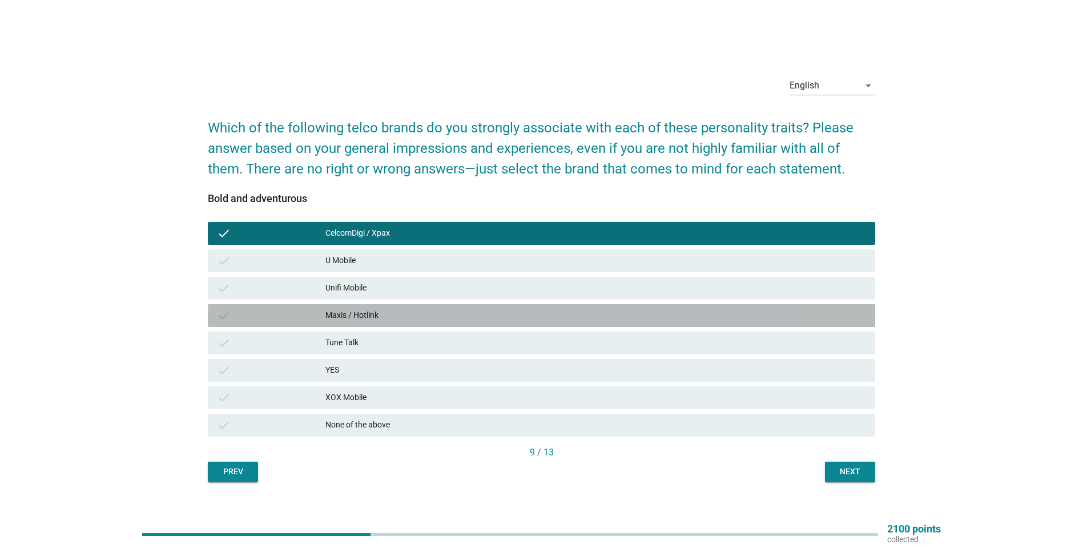
click at [447, 320] on div "Maxis / Hotlink" at bounding box center [595, 316] width 541 height 14
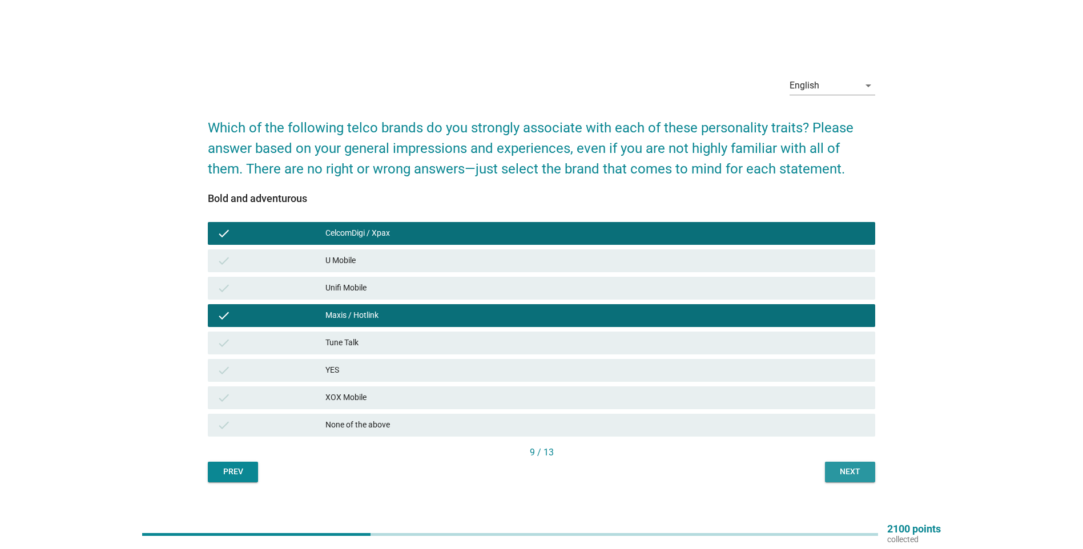
click at [533, 362] on div "Next" at bounding box center [850, 472] width 32 height 12
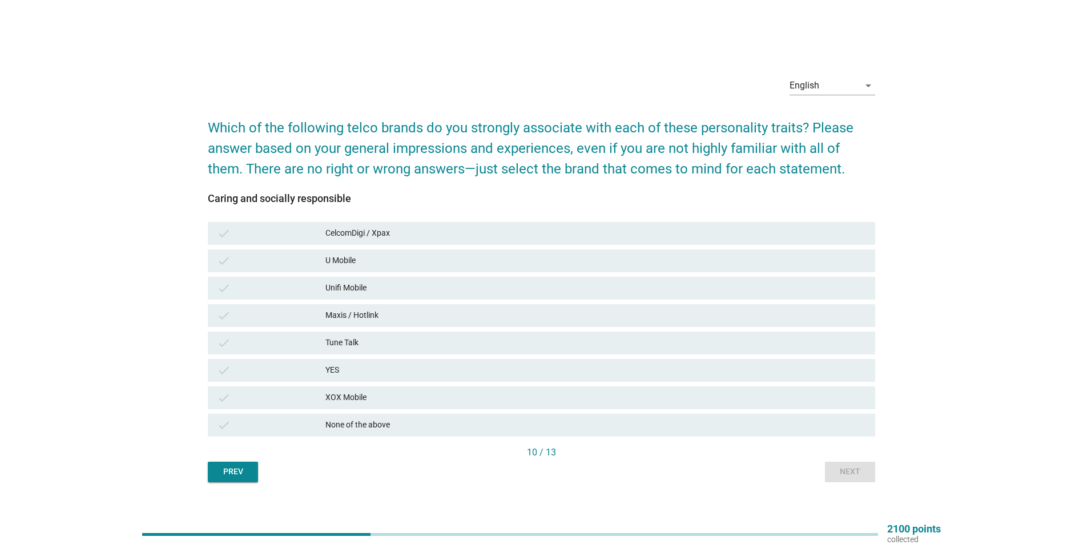
click at [420, 231] on div "CelcomDigi / Xpax" at bounding box center [595, 234] width 541 height 14
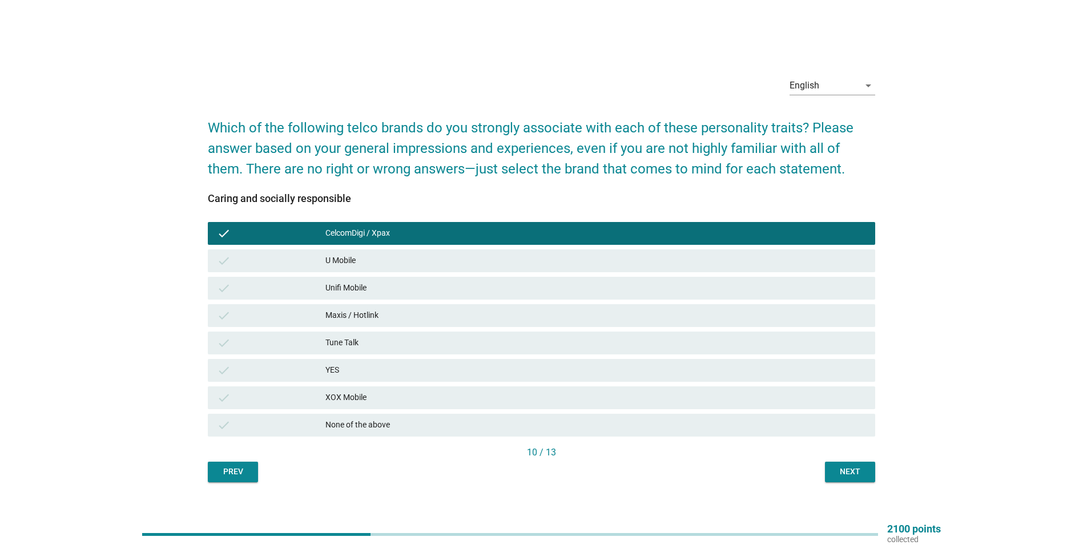
drag, startPoint x: 409, startPoint y: 313, endPoint x: 424, endPoint y: 319, distance: 15.9
click at [410, 313] on div "Maxis / Hotlink" at bounding box center [595, 316] width 541 height 14
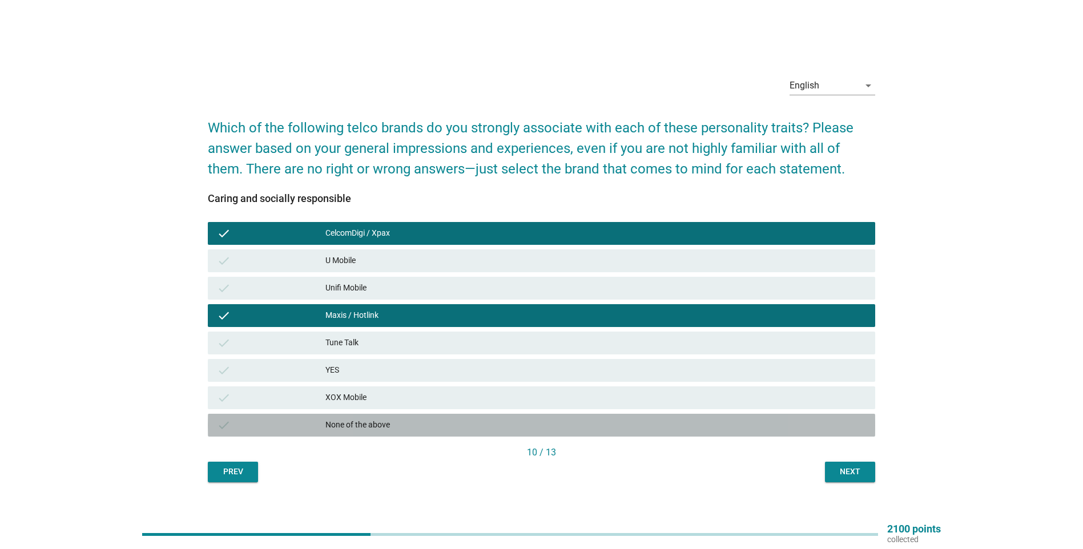
click at [516, 362] on div "None of the above" at bounding box center [595, 425] width 541 height 14
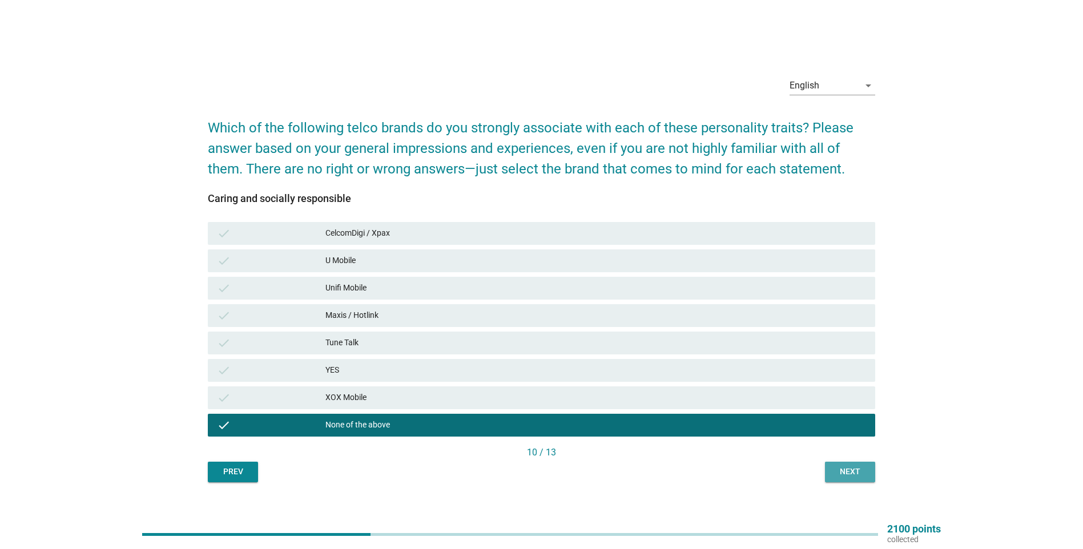
click at [533, 362] on button "Next" at bounding box center [850, 472] width 50 height 21
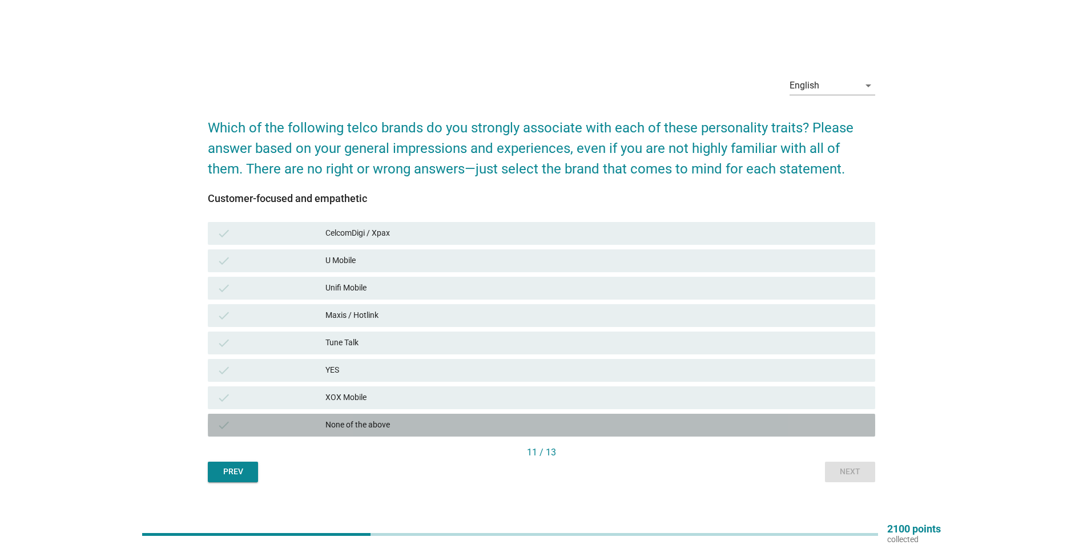
drag, startPoint x: 451, startPoint y: 429, endPoint x: 461, endPoint y: 430, distance: 9.9
click at [451, 362] on div "None of the above" at bounding box center [595, 425] width 541 height 14
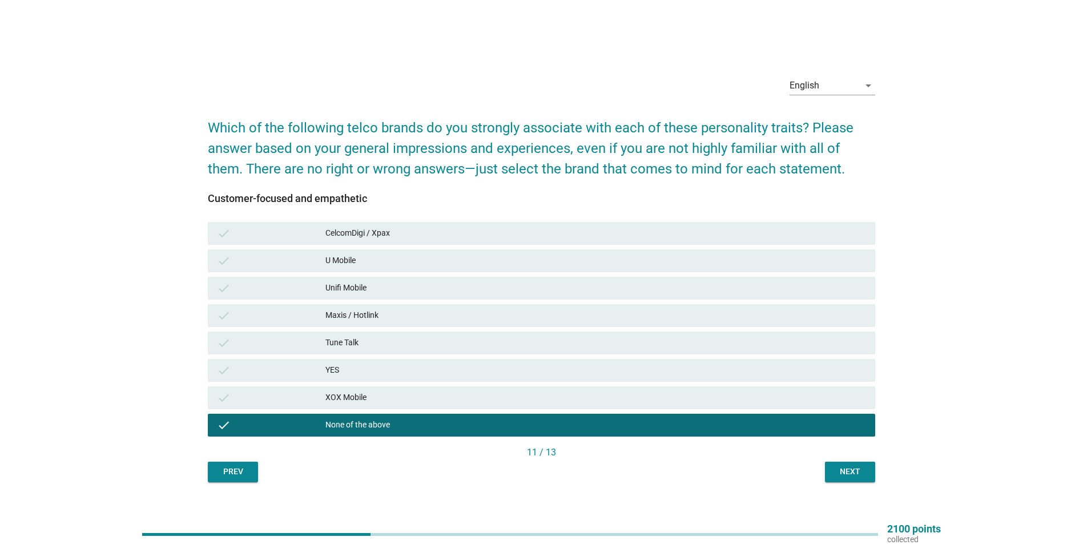
click at [533, 362] on div "Next" at bounding box center [850, 472] width 32 height 12
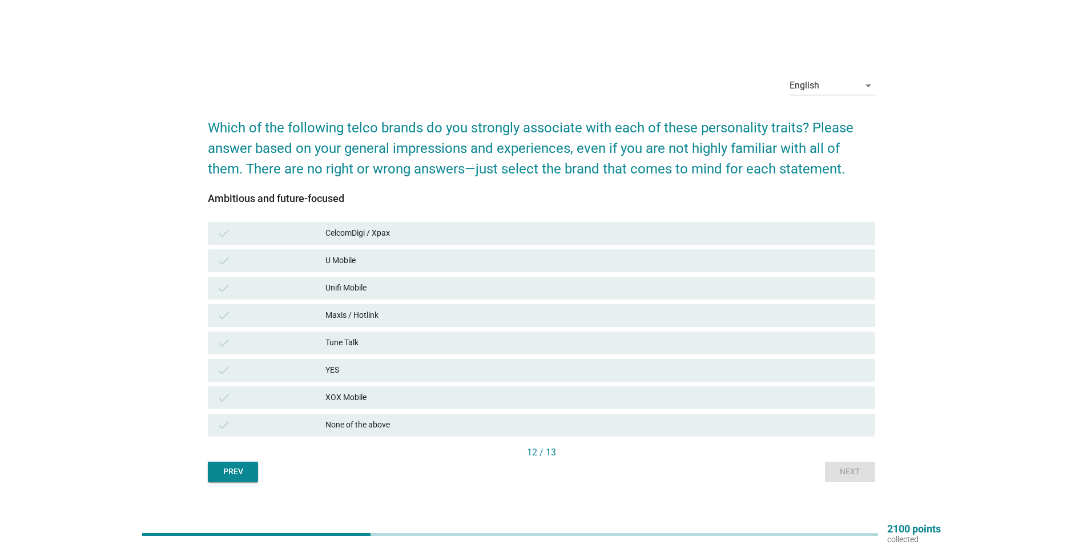
click at [407, 240] on div "check CelcomDigi / Xpax" at bounding box center [541, 233] width 667 height 23
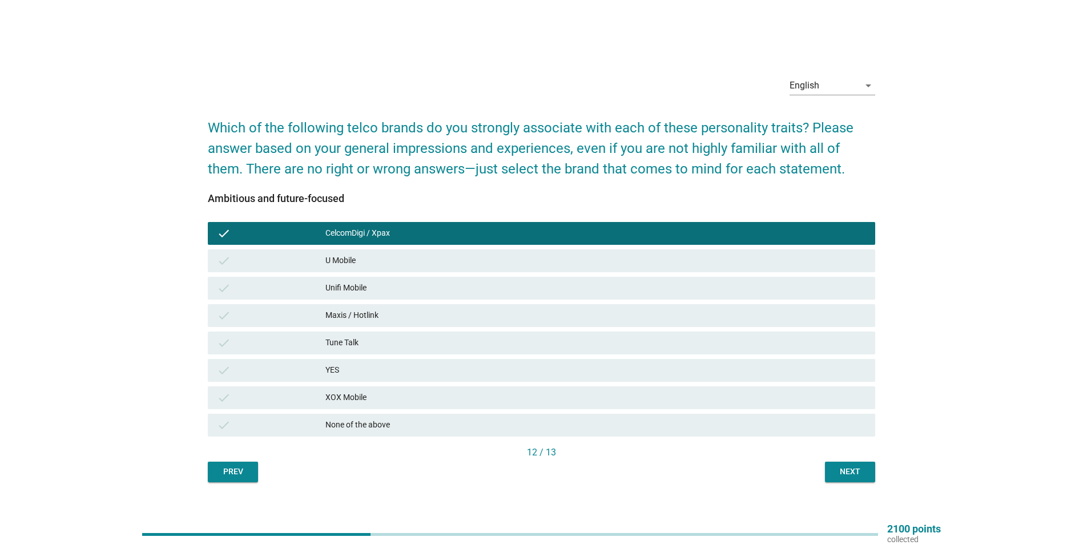
drag, startPoint x: 420, startPoint y: 314, endPoint x: 602, endPoint y: 378, distance: 193.2
click at [424, 317] on div "Maxis / Hotlink" at bounding box center [595, 316] width 541 height 14
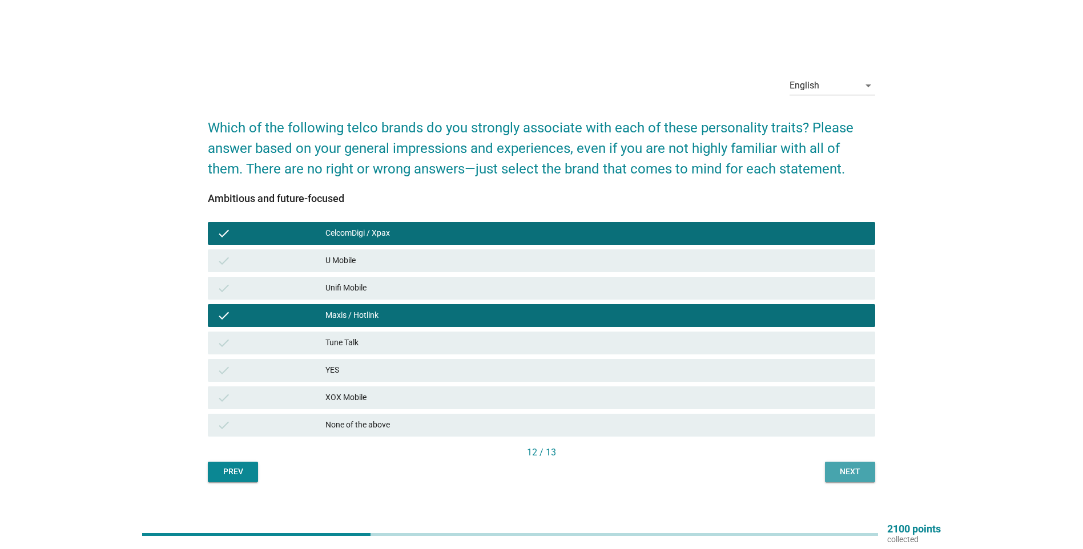
click at [533, 362] on div "Next" at bounding box center [850, 472] width 32 height 12
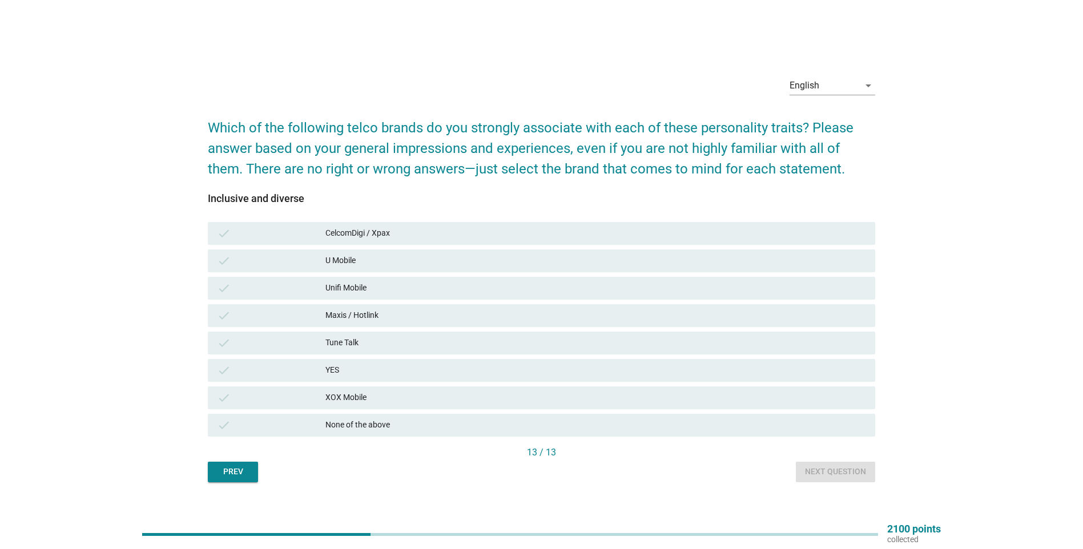
drag, startPoint x: 408, startPoint y: 237, endPoint x: 423, endPoint y: 279, distance: 44.8
click at [413, 237] on div "CelcomDigi / Xpax" at bounding box center [595, 234] width 541 height 14
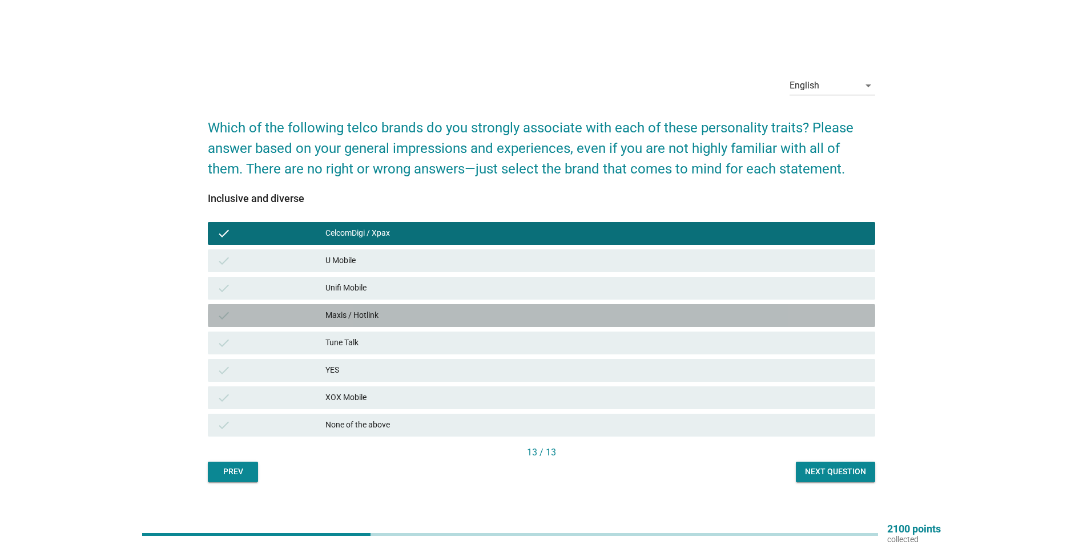
click at [425, 317] on div "Maxis / Hotlink" at bounding box center [595, 316] width 541 height 14
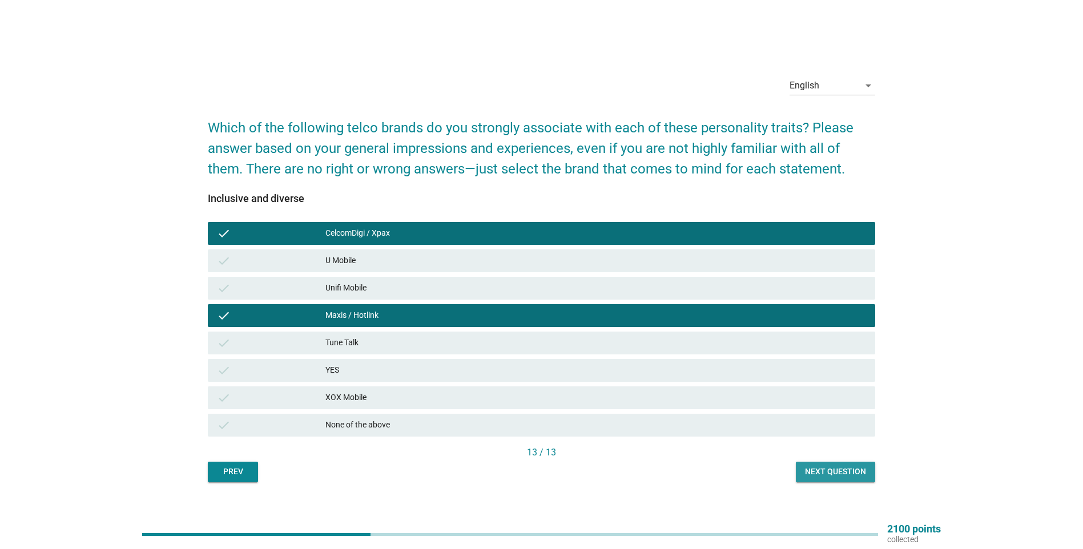
click at [533, 362] on div "Next question" at bounding box center [835, 472] width 61 height 12
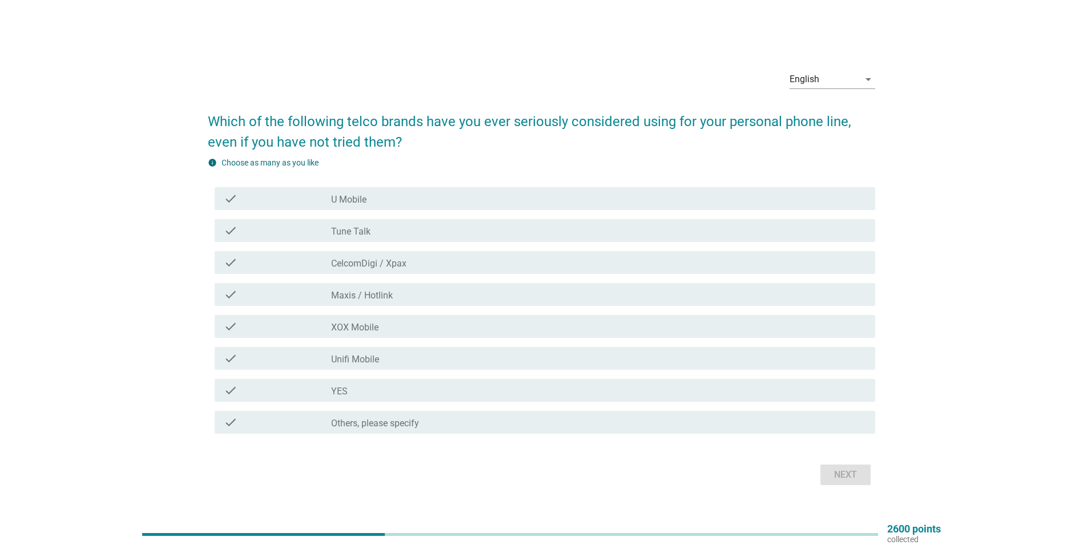
click at [434, 302] on div "check check_box_outline_blank Maxis / Hotlink" at bounding box center [545, 294] width 660 height 23
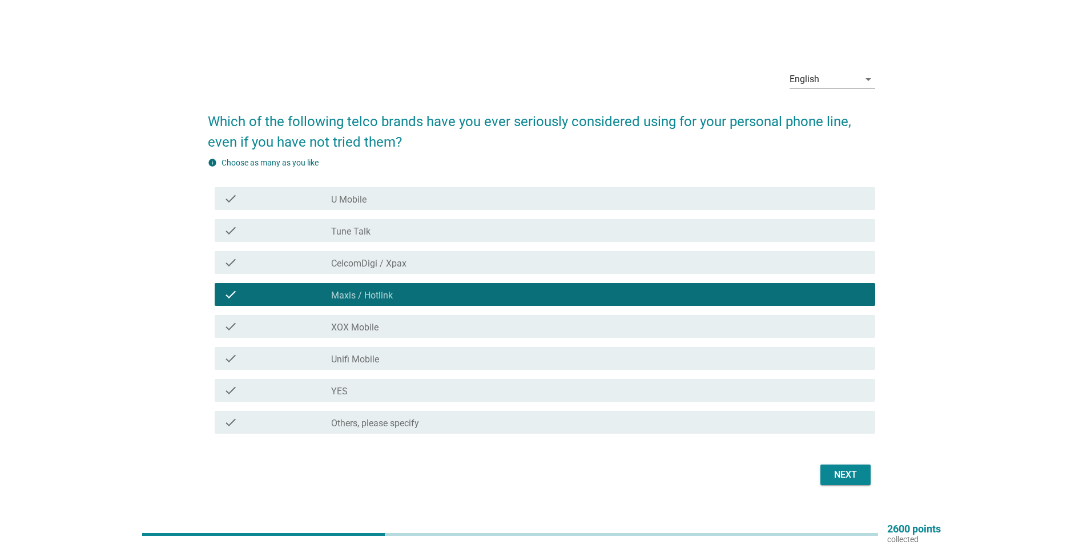
click at [429, 265] on div "check_box_outline_blank CelcomDigi / Xpax" at bounding box center [598, 263] width 535 height 14
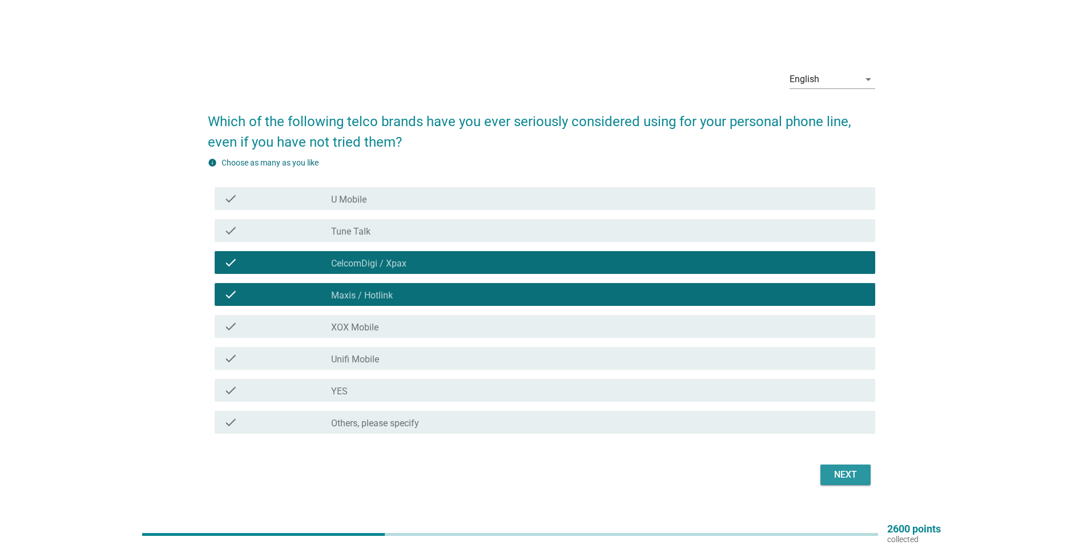
click at [533, 362] on div "Next" at bounding box center [845, 475] width 32 height 14
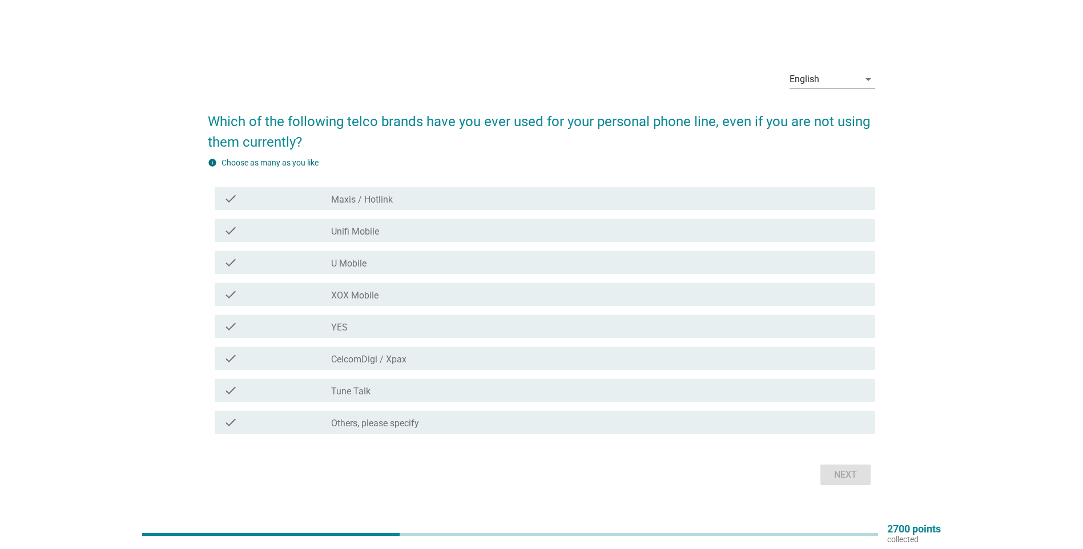
click at [431, 205] on div "check check_box Maxis / Hotlink" at bounding box center [545, 198] width 660 height 23
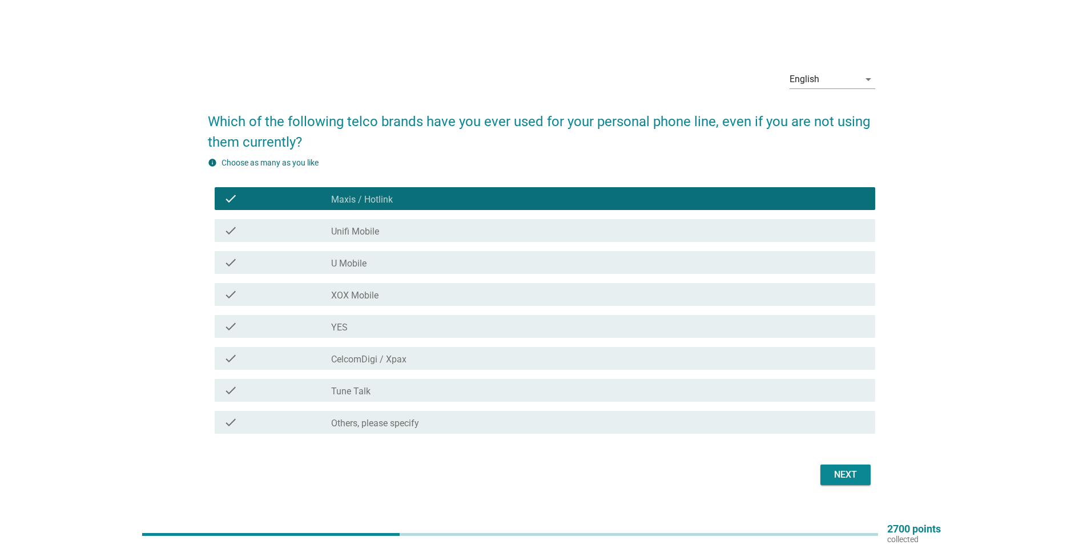
click at [455, 362] on div "check_box CelcomDigi / Xpax" at bounding box center [598, 359] width 535 height 14
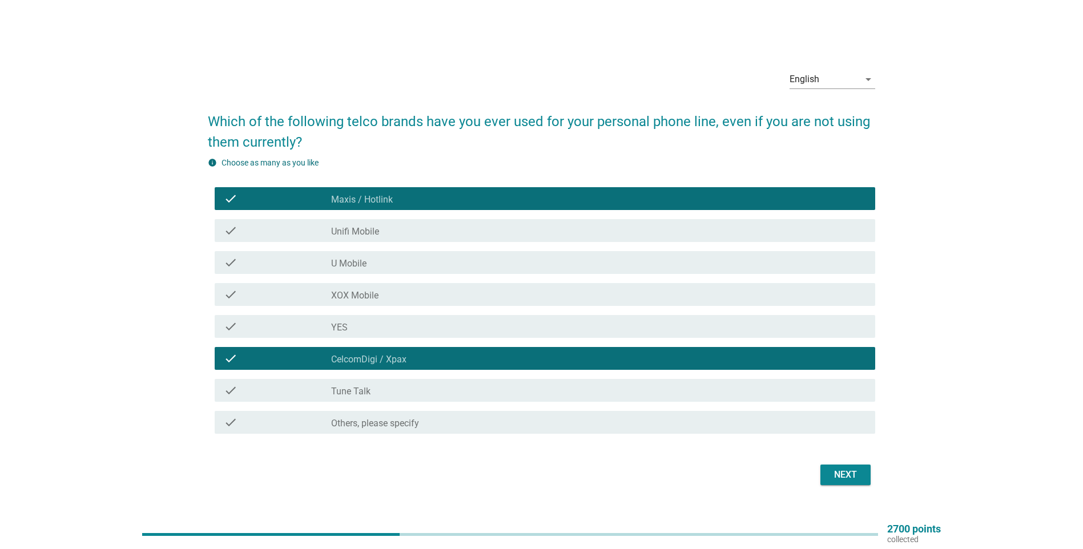
click at [458, 362] on div "check_box CelcomDigi / Xpax" at bounding box center [598, 359] width 535 height 14
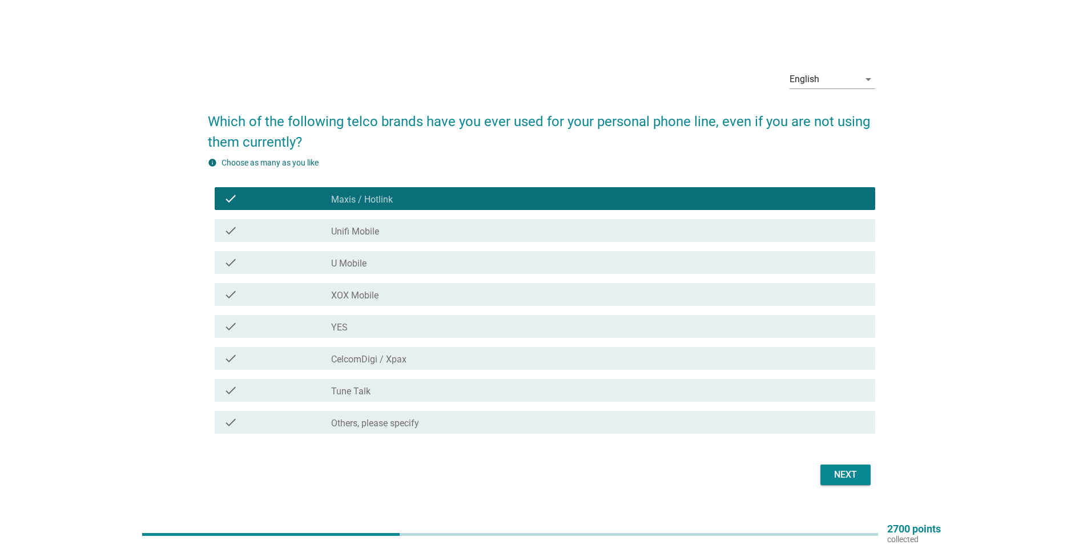
click at [533, 362] on div "Next" at bounding box center [845, 475] width 32 height 14
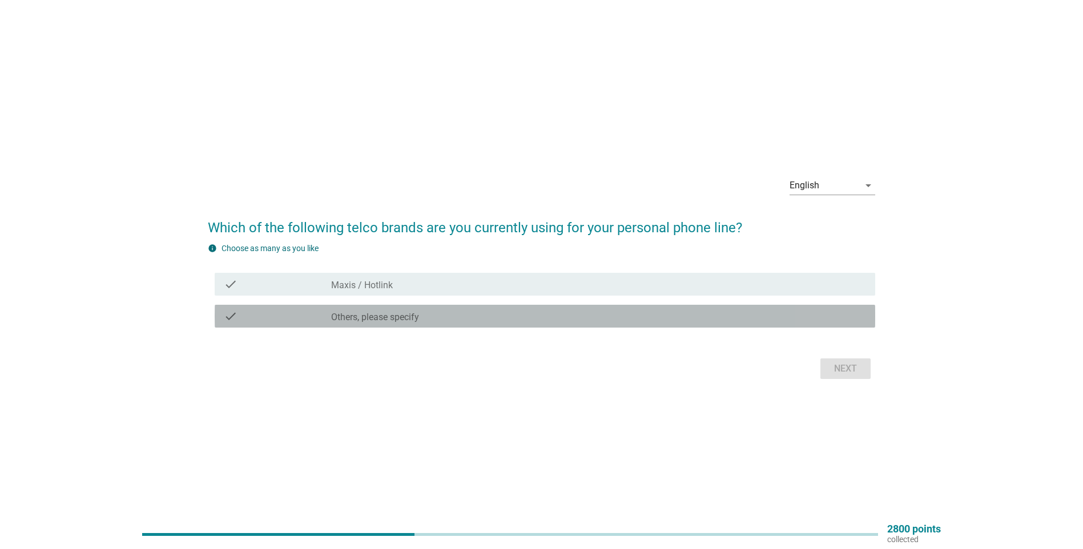
click at [446, 318] on div "check_box Others, please specify" at bounding box center [598, 316] width 535 height 14
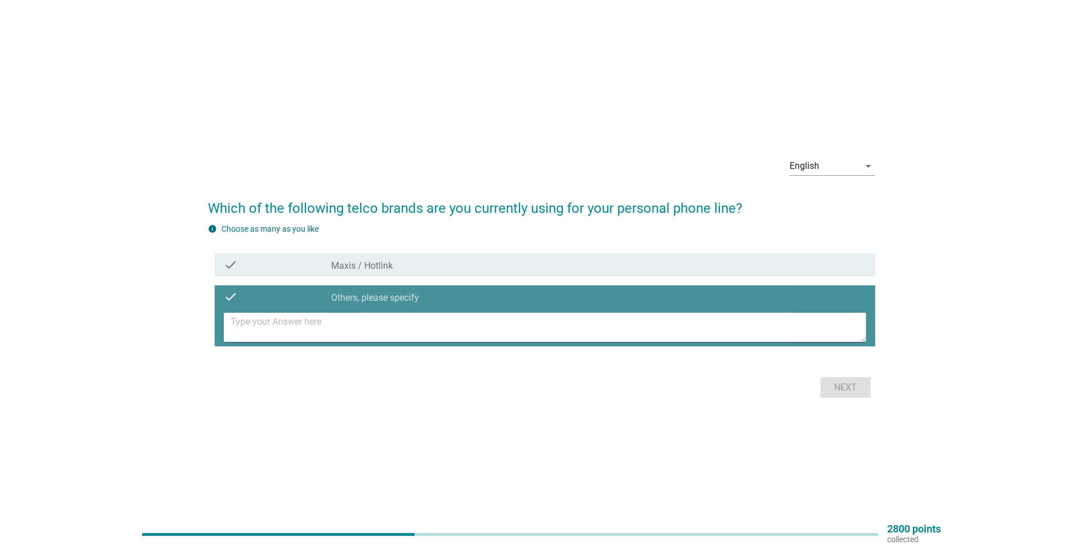
click at [426, 328] on textarea at bounding box center [548, 327] width 635 height 29
drag, startPoint x: 245, startPoint y: 324, endPoint x: 202, endPoint y: 318, distance: 43.1
click at [200, 318] on div "English arrow_drop_down Which of the following telco brands are you currently u…" at bounding box center [541, 275] width 685 height 272
click at [278, 325] on textarea "celcom" at bounding box center [548, 327] width 635 height 29
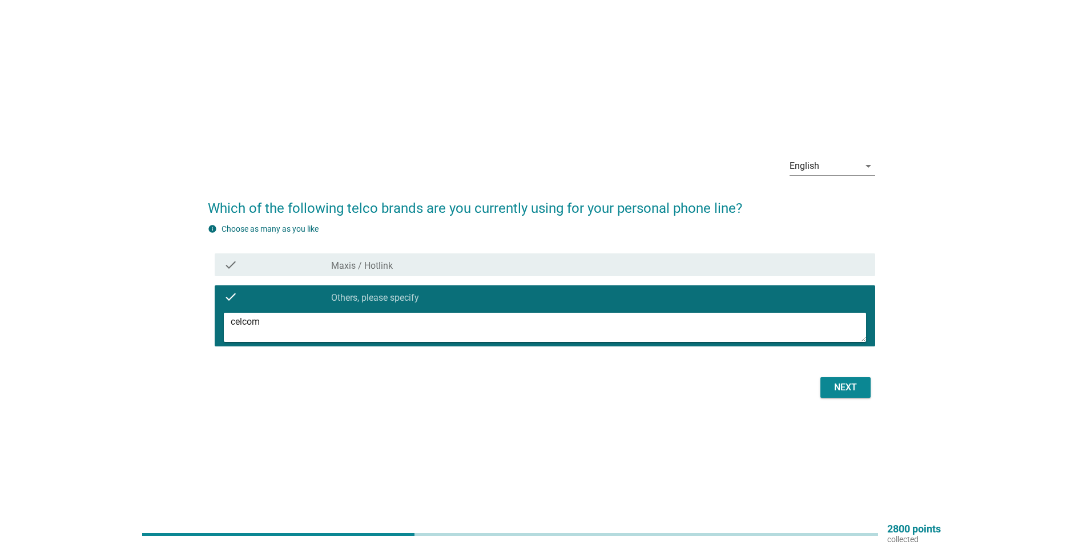
paste textarea "digi"
type textarea "celcomdigi"
click at [533, 362] on div "Next" at bounding box center [845, 388] width 32 height 14
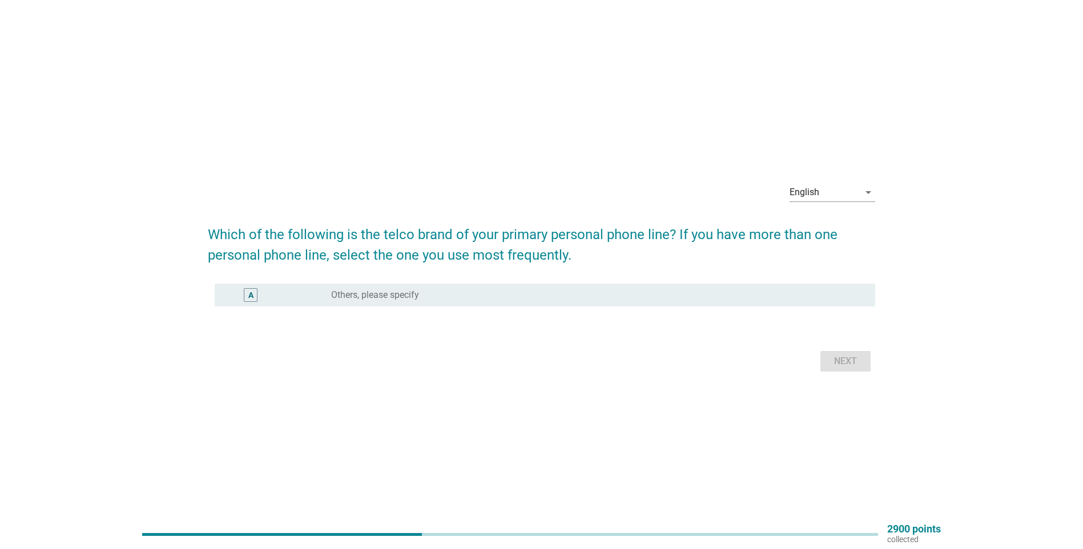
click at [447, 294] on div "radio_button_unchecked Others, please specify" at bounding box center [594, 294] width 526 height 11
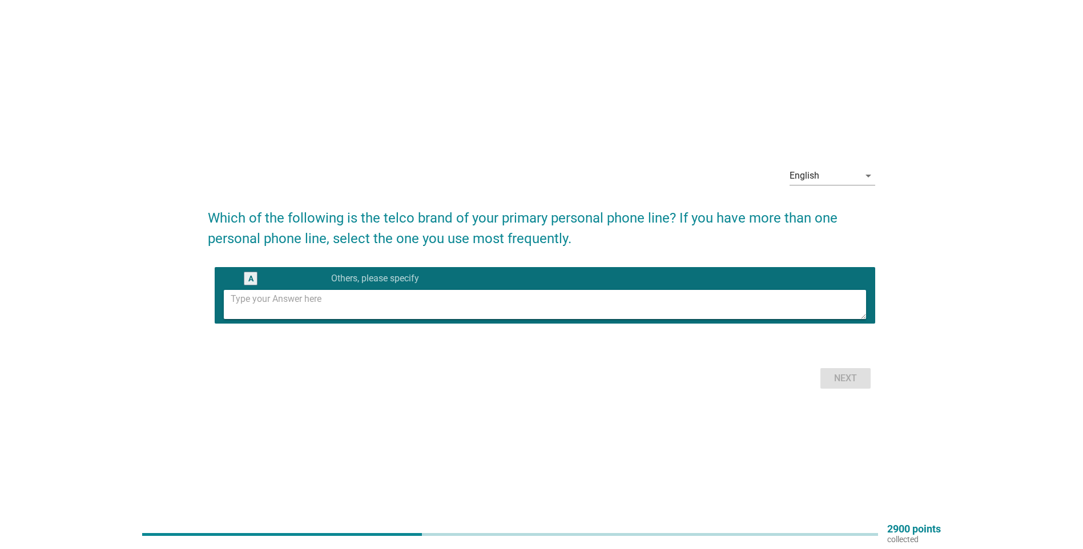
click at [411, 310] on textarea at bounding box center [548, 304] width 635 height 29
type textarea "maxis"
click at [533, 362] on div "Next" at bounding box center [845, 379] width 32 height 14
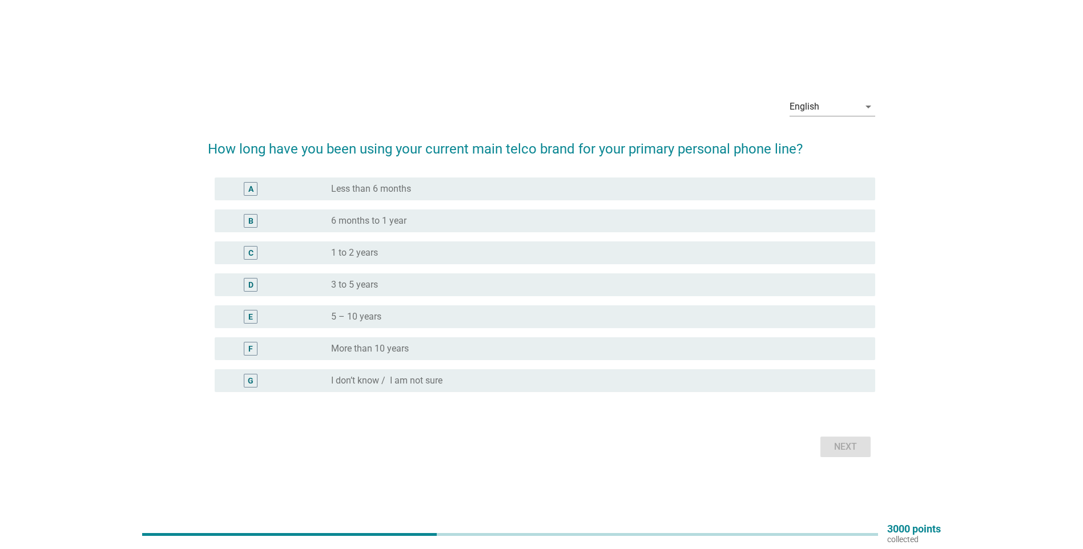
click at [447, 348] on div "radio_button_unchecked More than 10 years" at bounding box center [594, 348] width 526 height 11
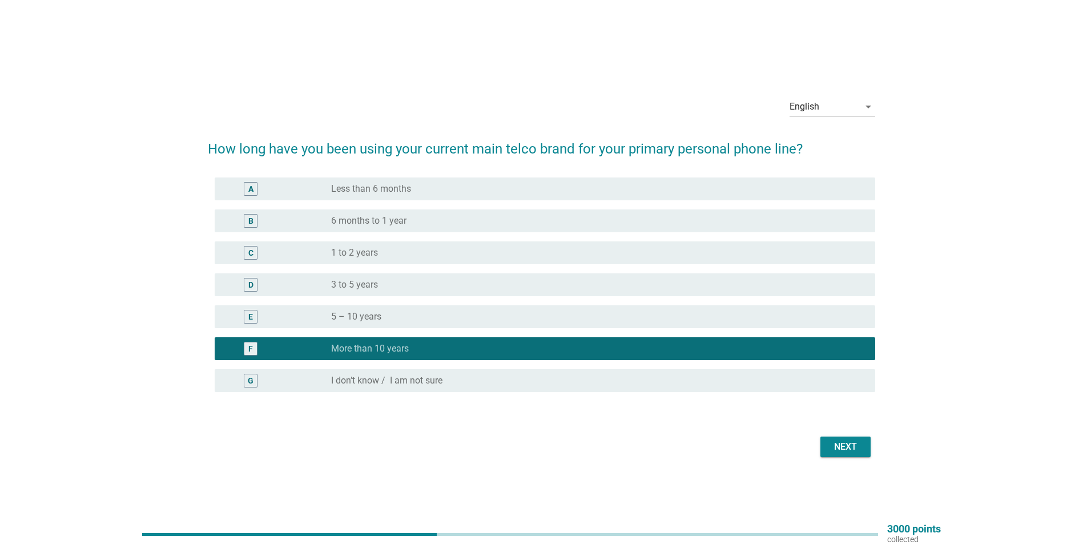
click at [533, 362] on div "Next" at bounding box center [845, 447] width 32 height 14
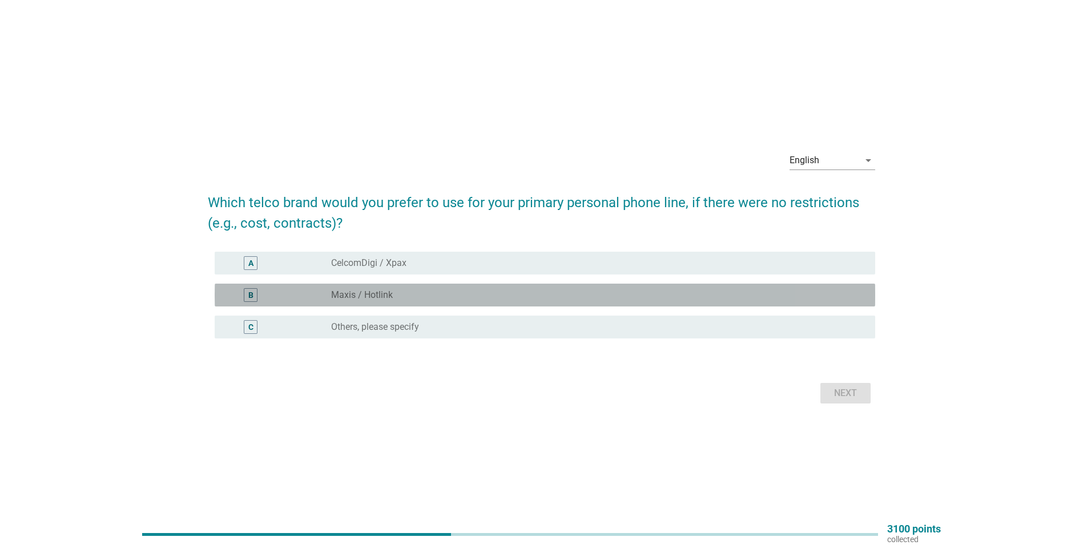
click at [470, 298] on div "radio_button_unchecked Maxis / Hotlink" at bounding box center [594, 294] width 526 height 11
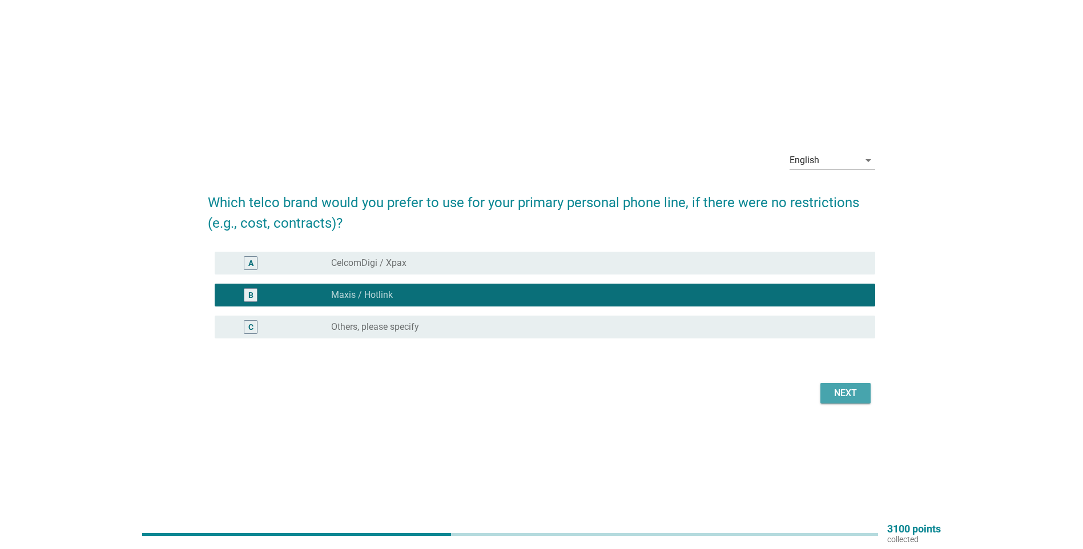
click at [533, 362] on div "Next" at bounding box center [845, 393] width 32 height 14
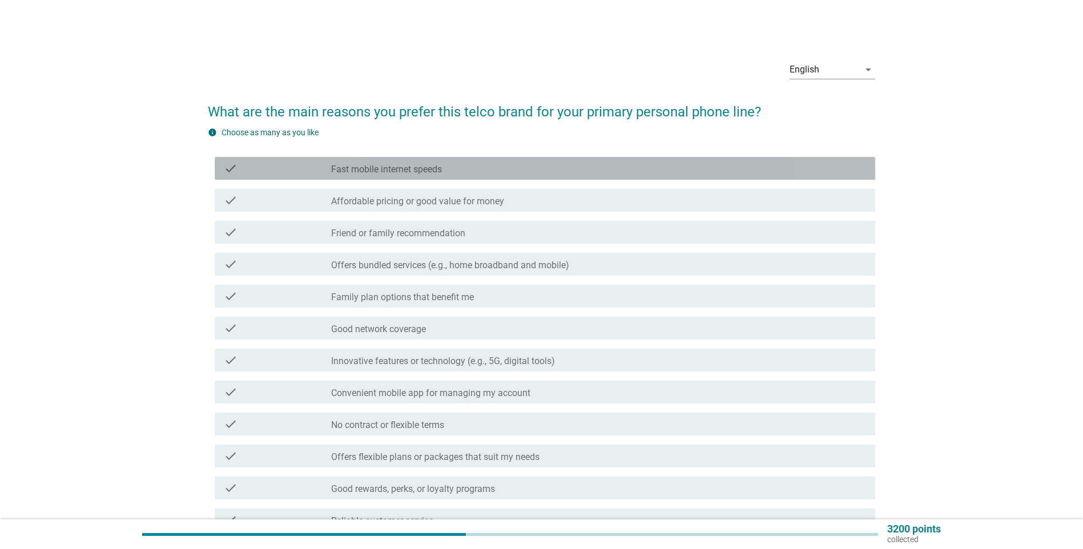
click at [533, 167] on div "check_box_outline_blank Fast mobile internet speeds" at bounding box center [598, 169] width 535 height 14
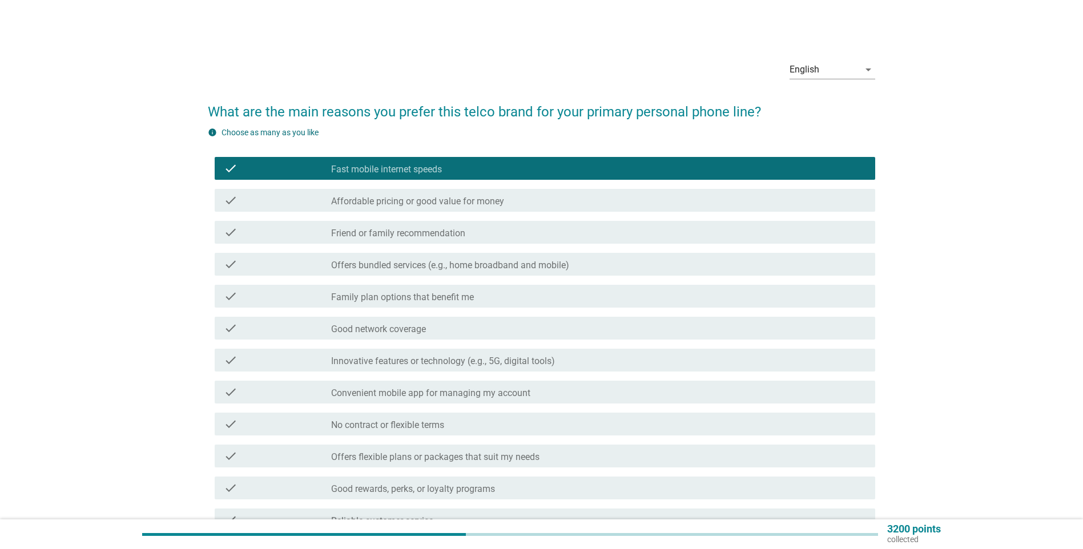
click at [533, 208] on div "check check_box_outline_blank Affordable pricing or good value for money" at bounding box center [545, 200] width 660 height 23
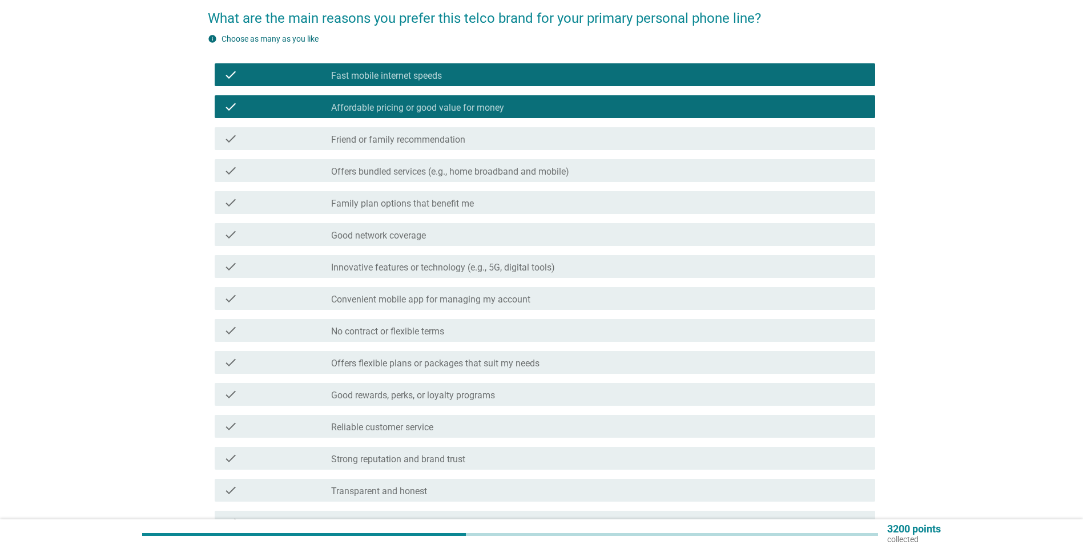
scroll to position [114, 0]
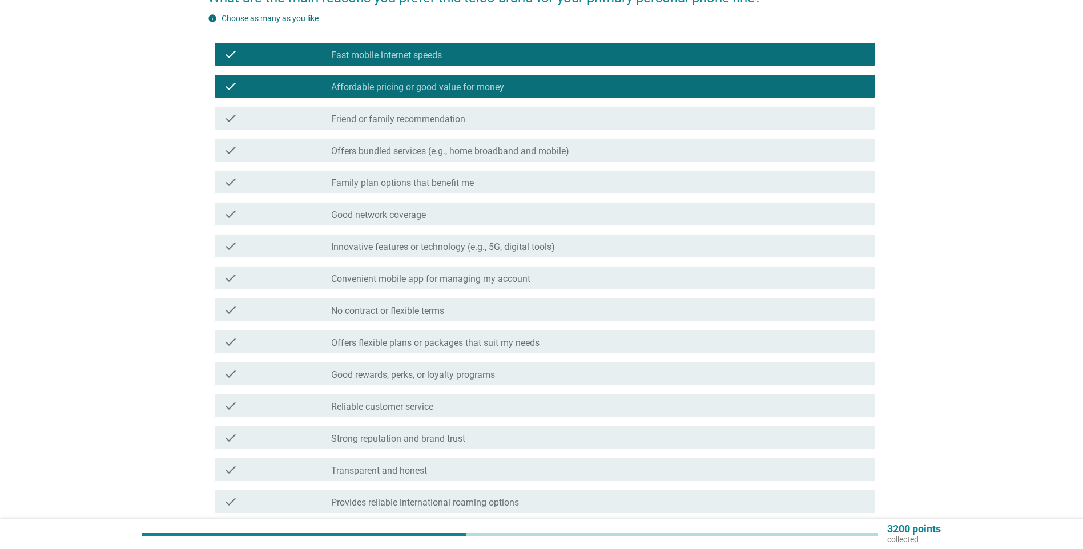
click at [514, 216] on div "check_box_outline_blank Good network coverage" at bounding box center [598, 214] width 535 height 14
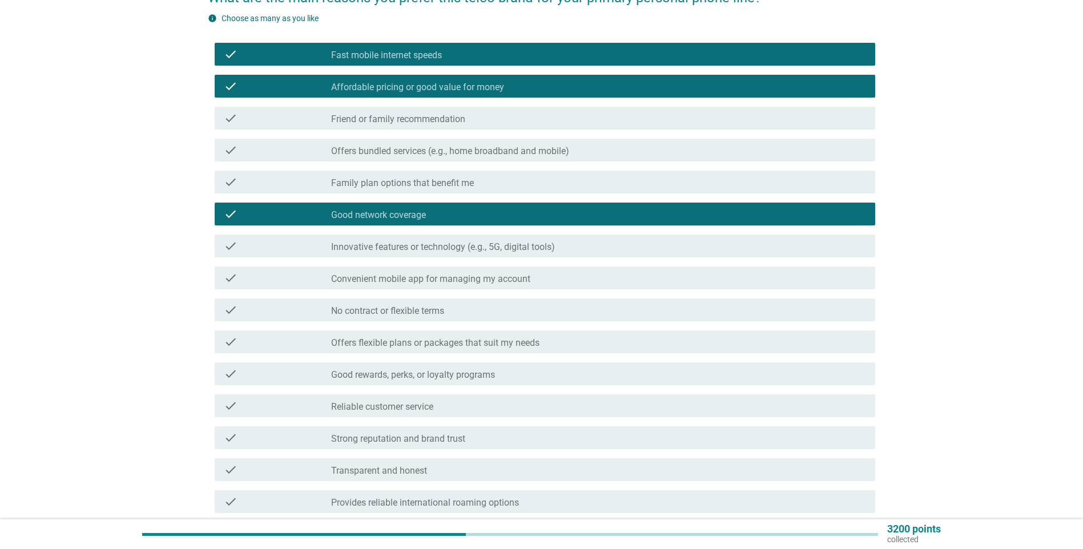
scroll to position [171, 0]
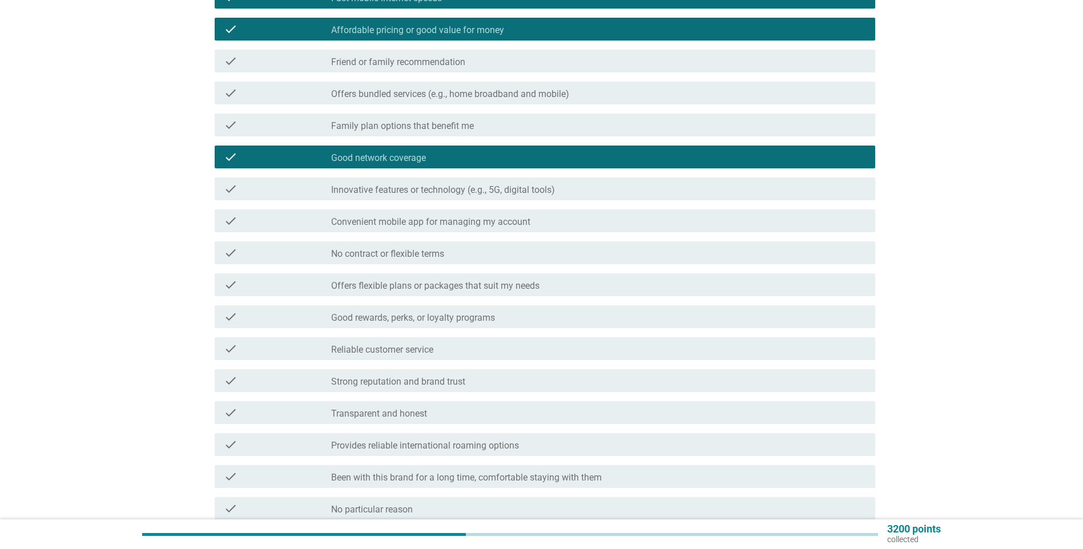
click at [533, 137] on div "check check_box_outline_blank Family plan options that benefit me" at bounding box center [541, 125] width 667 height 32
click at [533, 120] on div "check_box_outline_blank Family plan options that benefit me" at bounding box center [598, 125] width 535 height 14
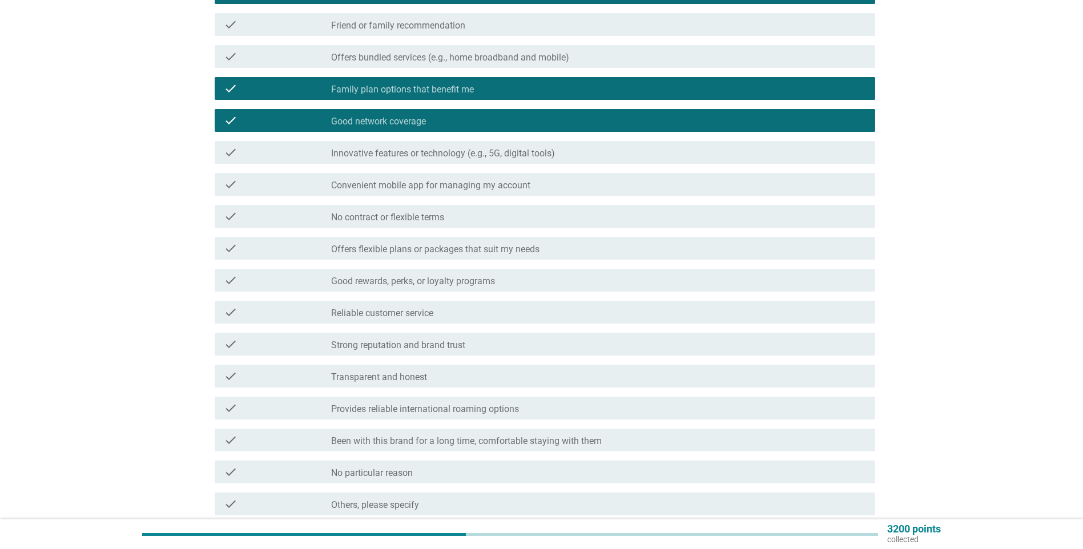
scroll to position [228, 0]
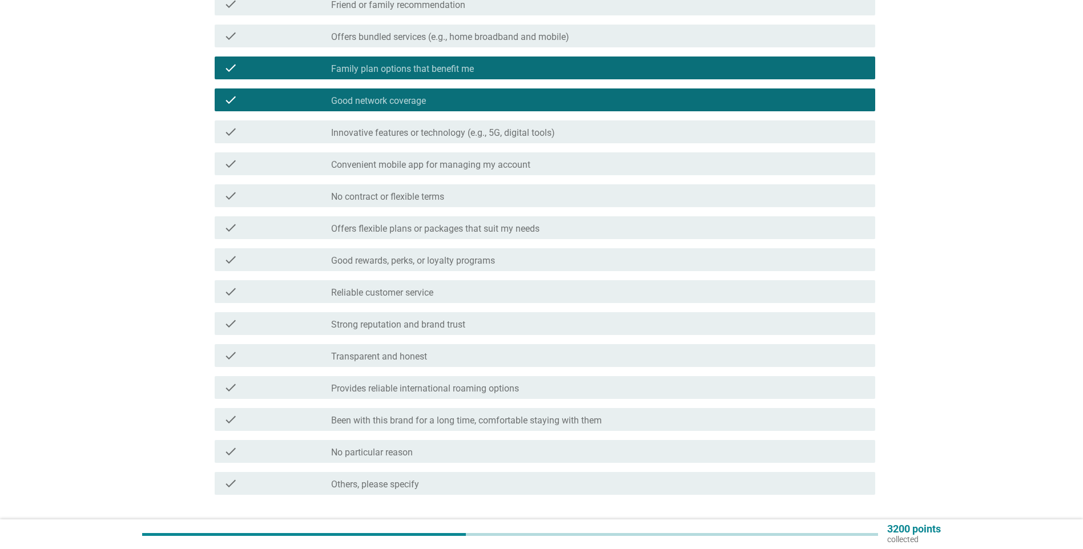
click at [533, 162] on div "check_box_outline_blank Convenient mobile app for managing my account" at bounding box center [598, 164] width 535 height 14
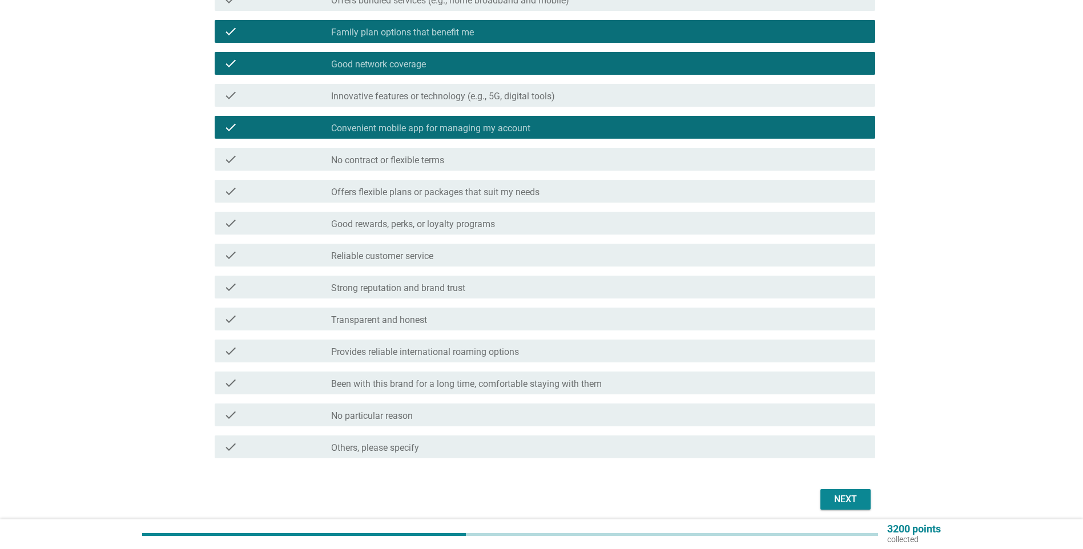
scroll to position [285, 0]
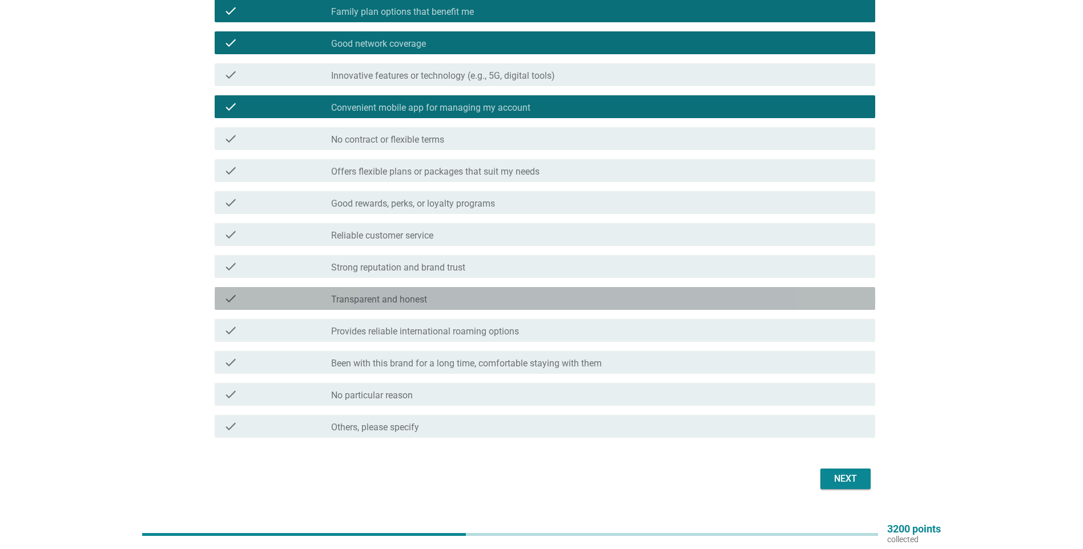
click at [533, 300] on div "check_box_outline_blank Transparent and honest" at bounding box center [598, 299] width 535 height 14
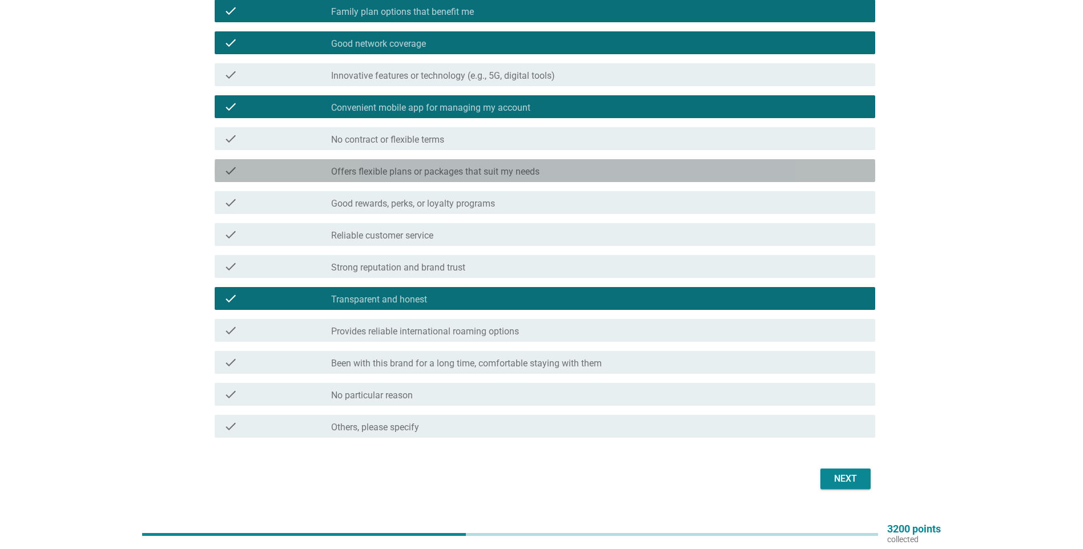
click at [533, 167] on div "check_box_outline_blank Offers flexible plans or packages that suit my needs" at bounding box center [598, 171] width 535 height 14
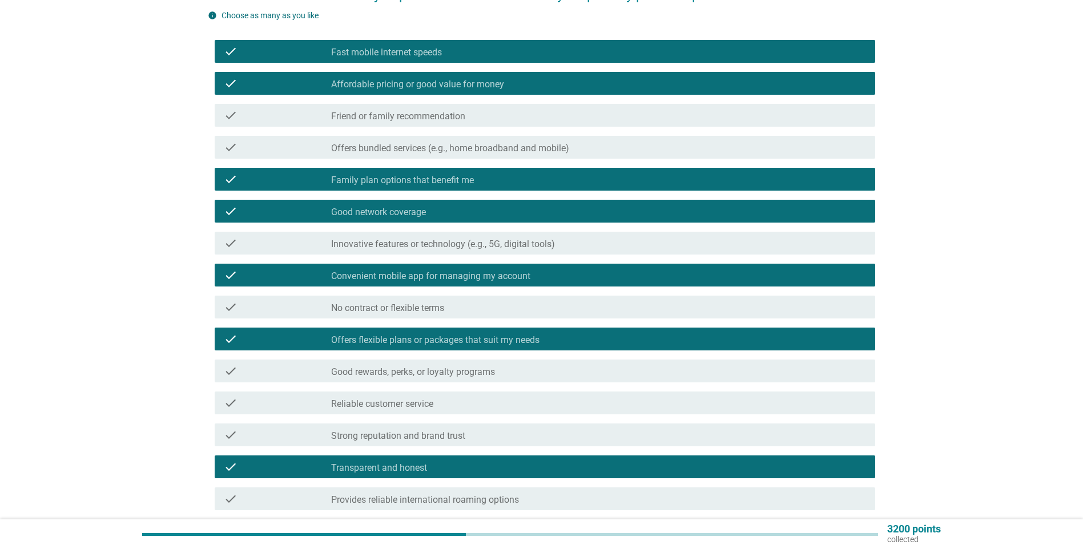
scroll to position [57, 0]
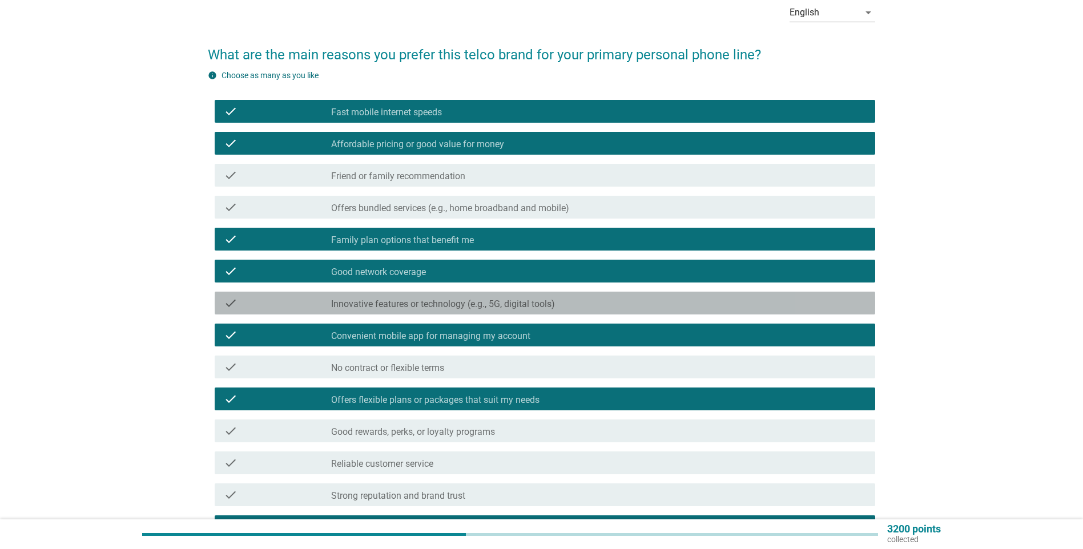
click at [533, 304] on div "check_box_outline_blank Innovative features or technology (e.g., 5G, digital to…" at bounding box center [598, 303] width 535 height 14
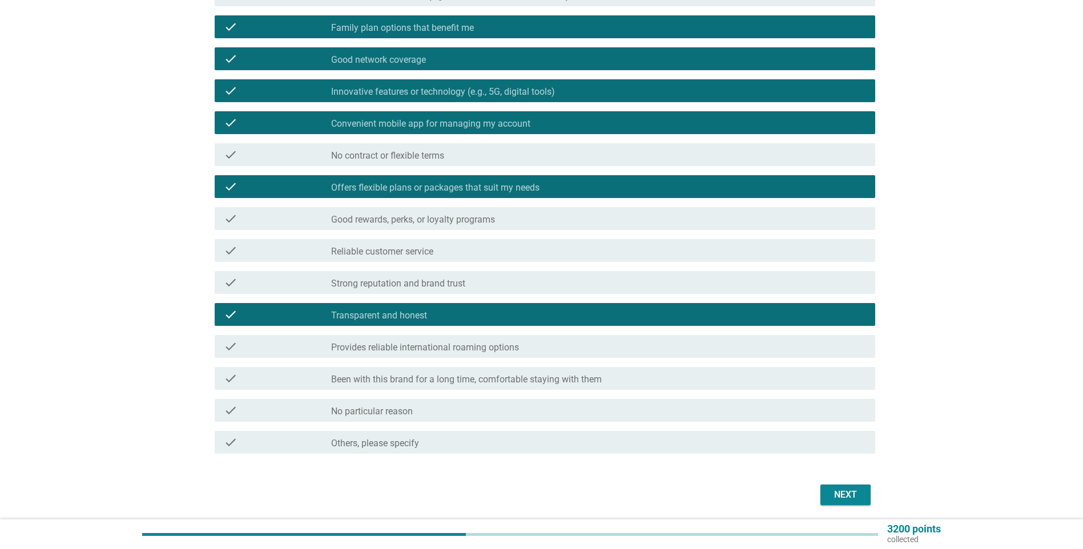
scroll to position [285, 0]
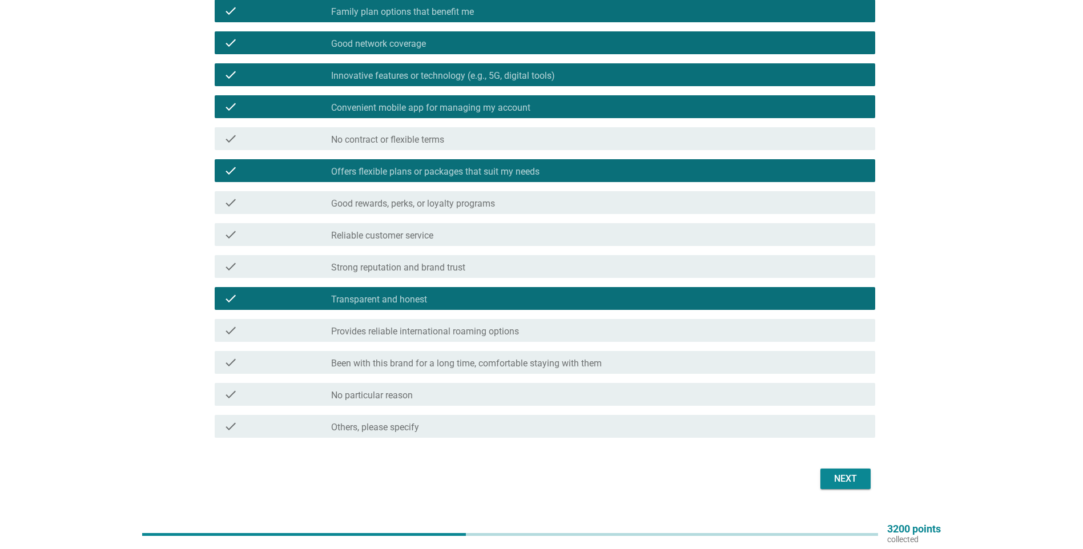
click at [533, 362] on div "Next" at bounding box center [845, 479] width 32 height 14
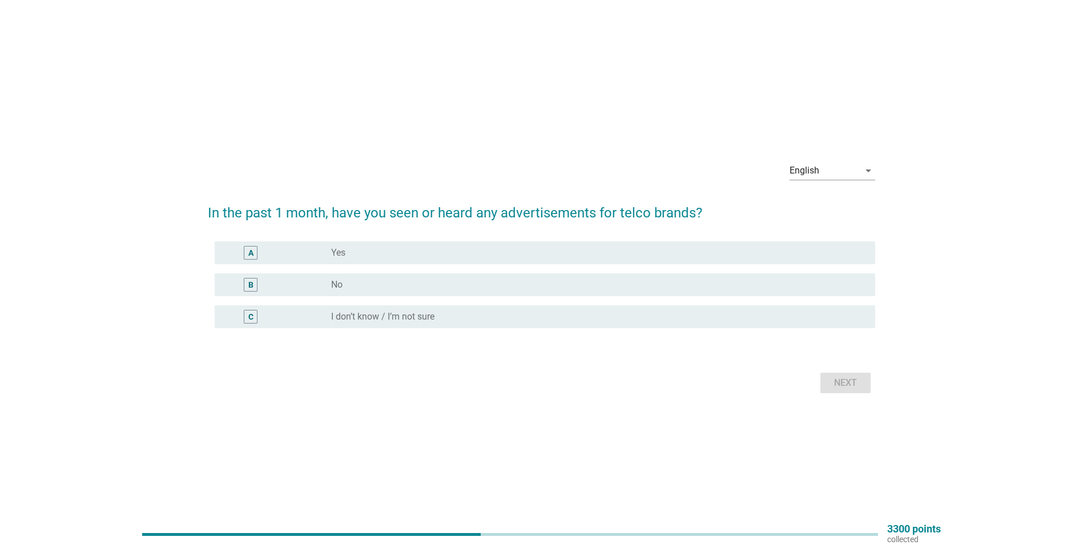
click at [399, 280] on div "radio_button_unchecked No" at bounding box center [594, 284] width 526 height 11
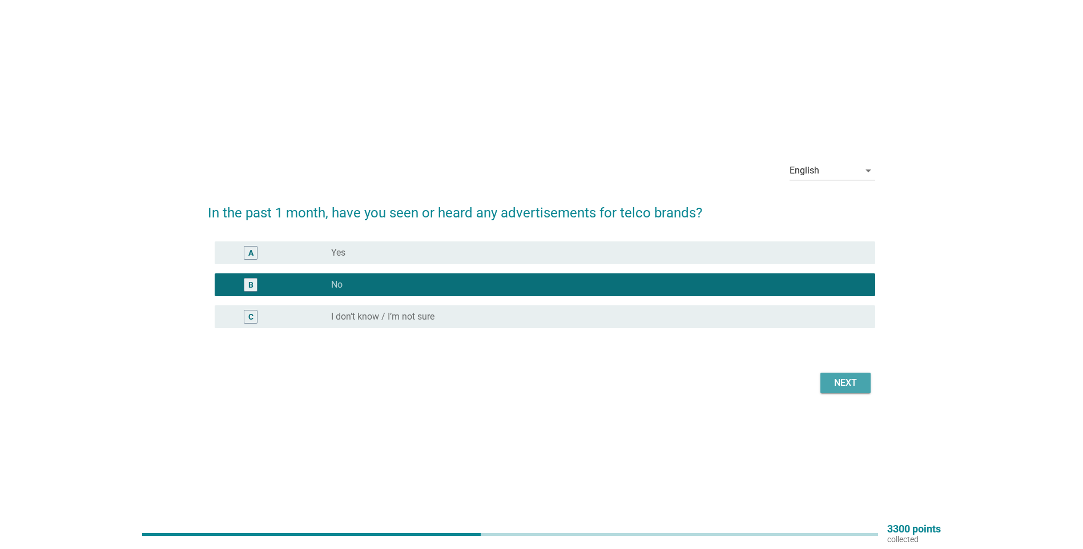
click at [533, 362] on div "Next" at bounding box center [845, 383] width 32 height 14
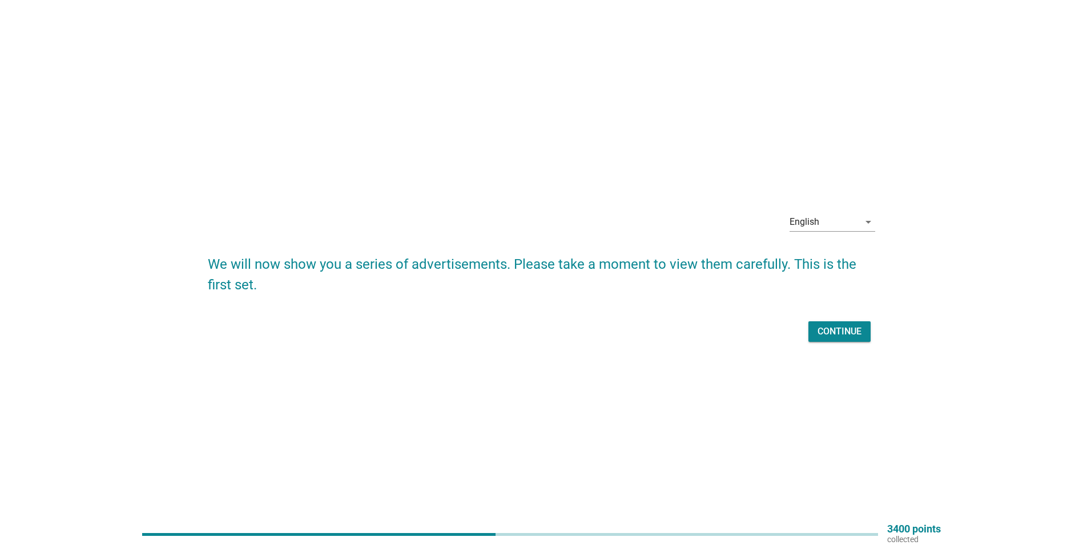
click at [533, 332] on div "Continue" at bounding box center [839, 332] width 44 height 14
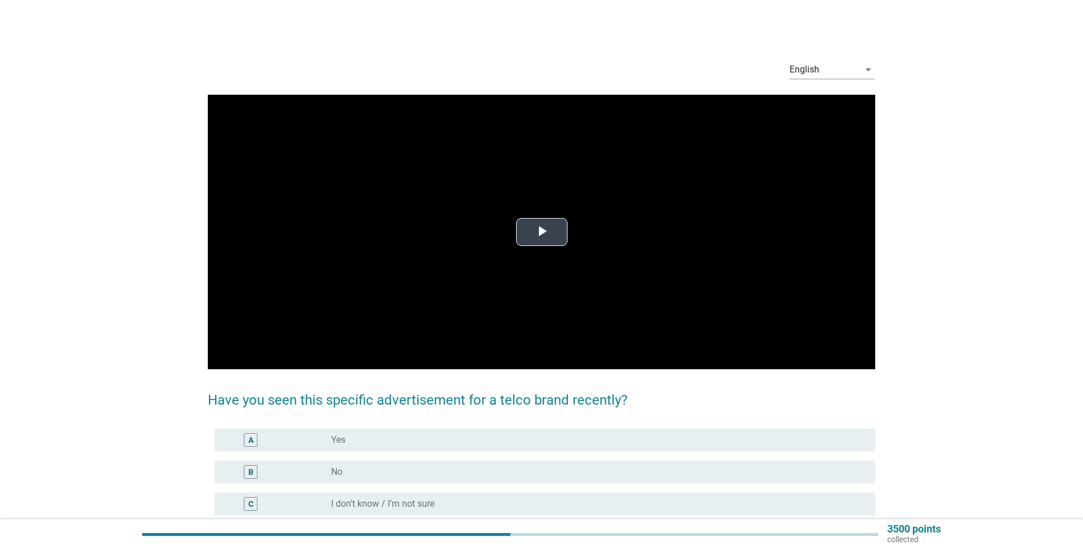
click at [533, 232] on span "Video Player" at bounding box center [542, 232] width 0 height 0
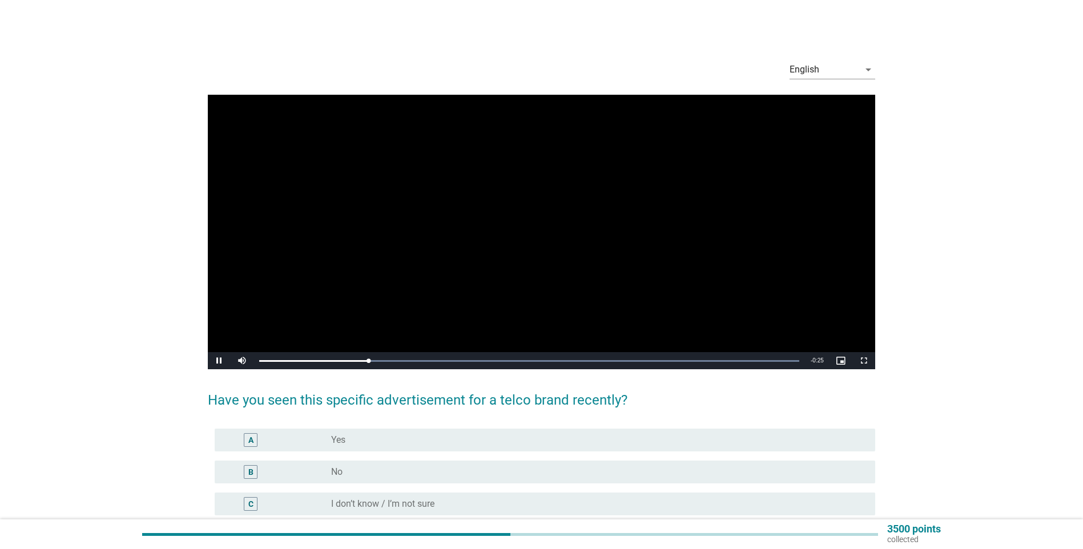
click at [533, 362] on div "radio_button_unchecked No" at bounding box center [594, 471] width 526 height 11
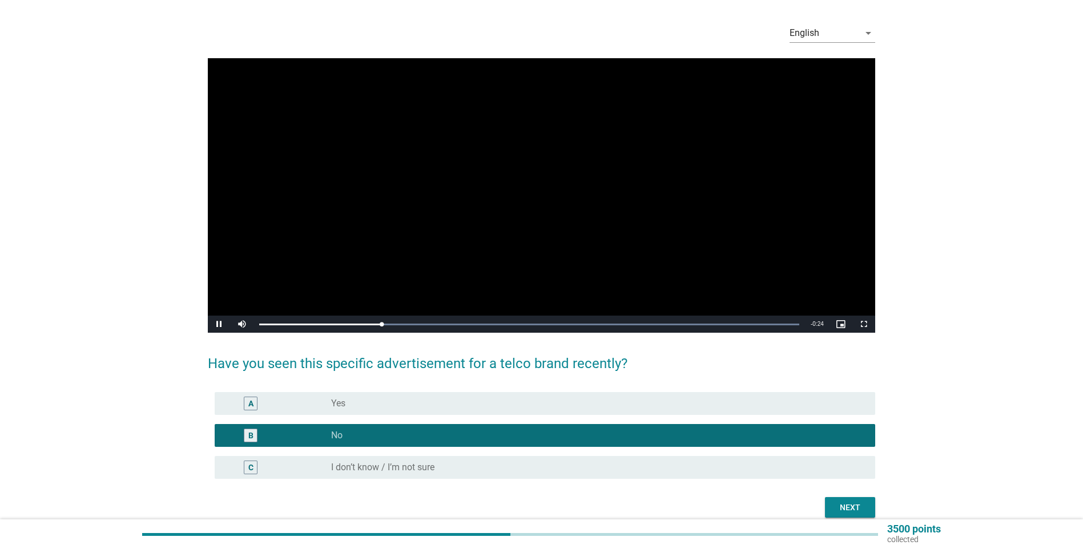
scroll to position [57, 0]
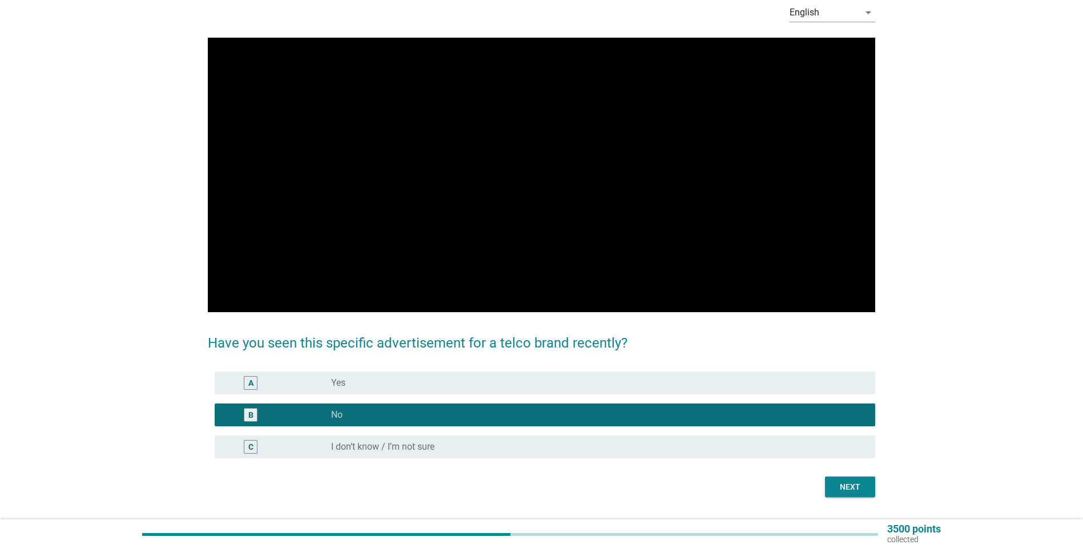
click at [533, 362] on div "Next" at bounding box center [850, 487] width 32 height 12
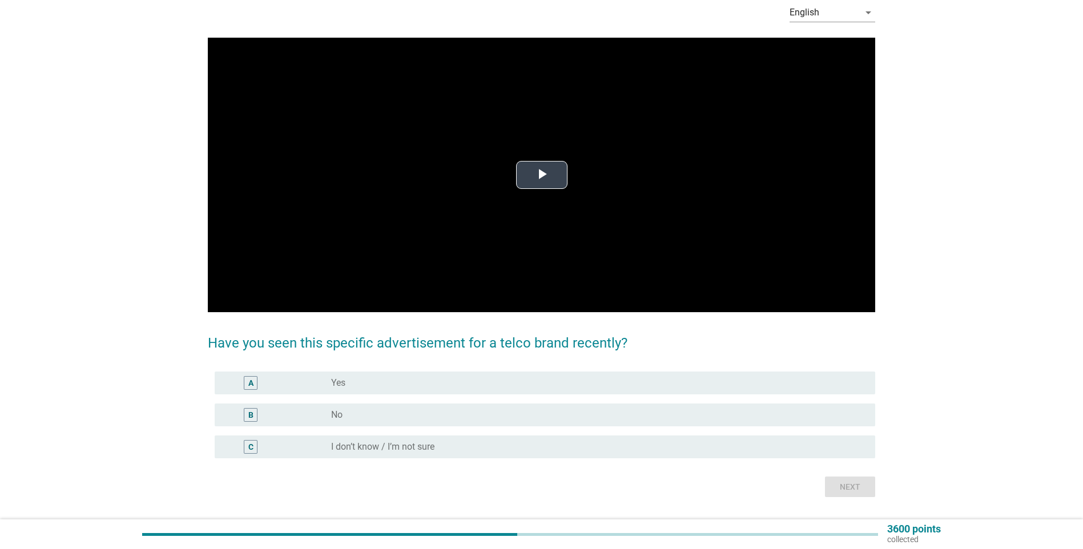
click at [533, 175] on span "Video Player" at bounding box center [542, 175] width 0 height 0
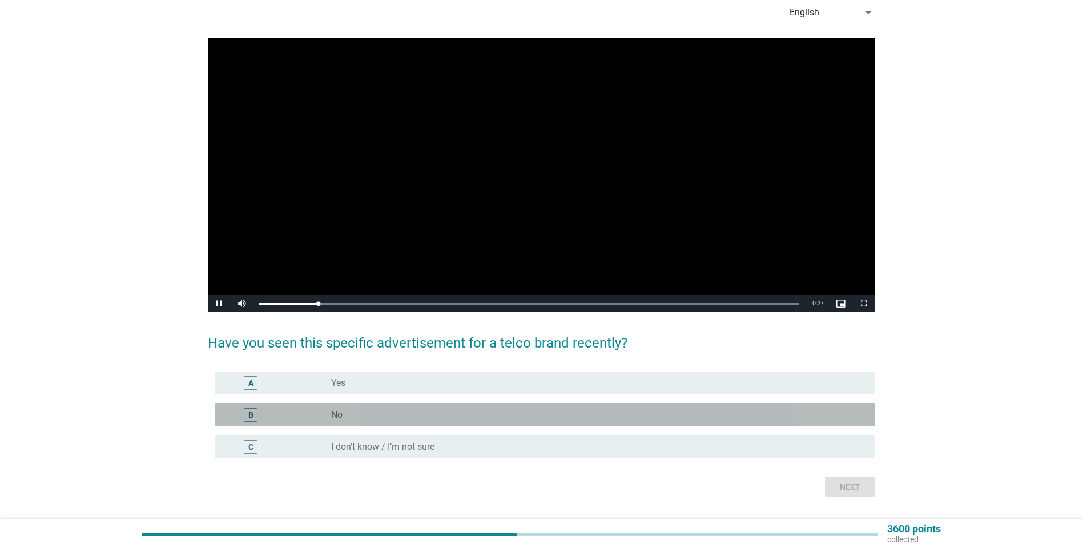
click at [516, 362] on div "radio_button_unchecked No" at bounding box center [594, 414] width 526 height 11
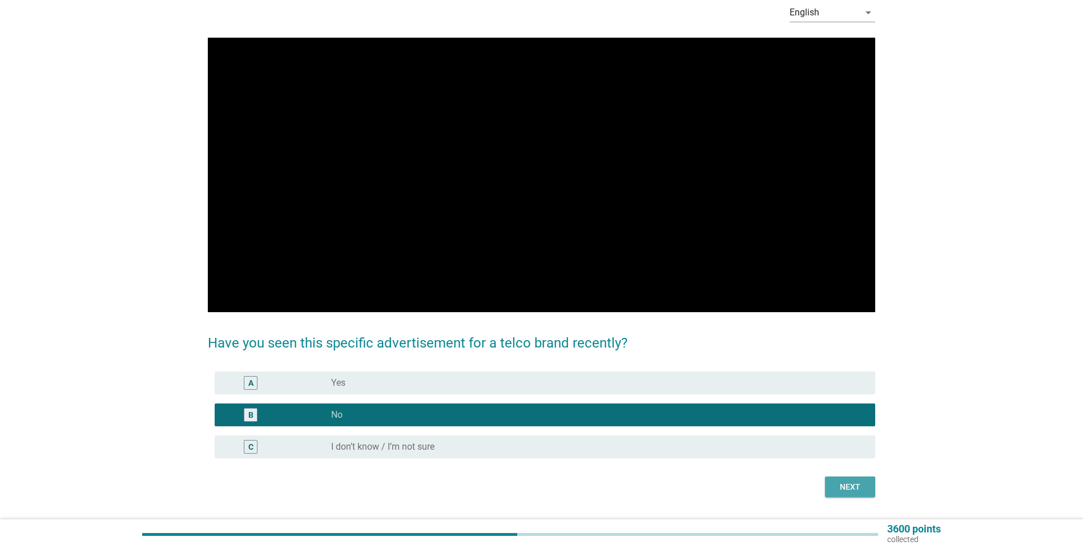
click at [533, 362] on div "Next" at bounding box center [850, 487] width 32 height 12
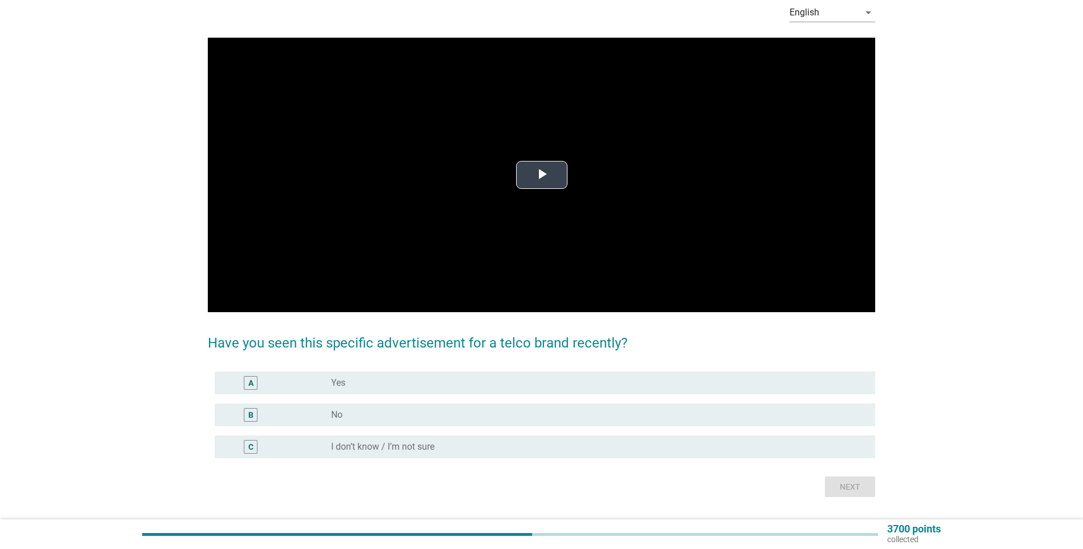
click at [533, 170] on video "Video Player" at bounding box center [541, 175] width 667 height 275
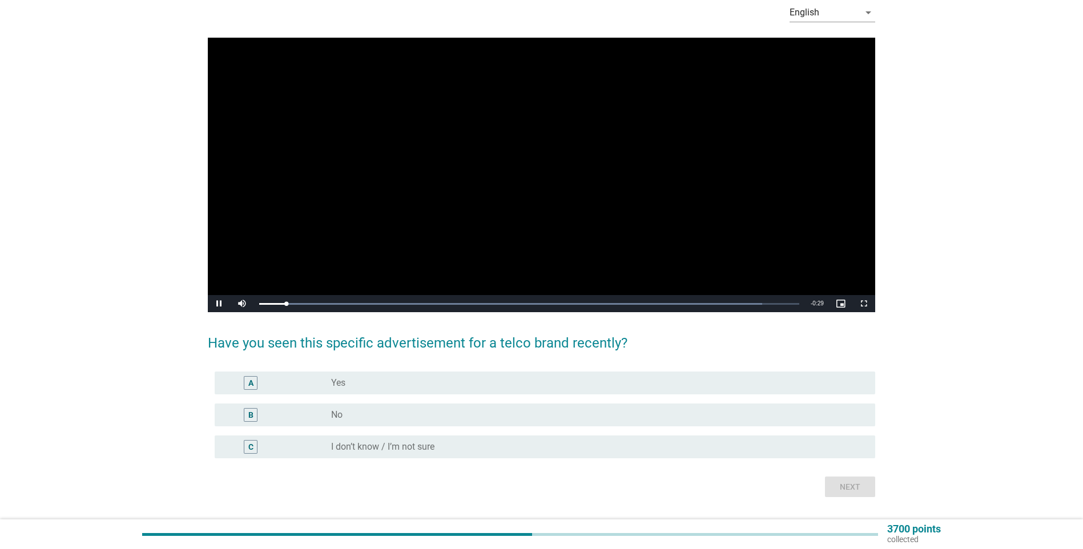
click at [459, 362] on div "radio_button_unchecked No" at bounding box center [594, 414] width 526 height 11
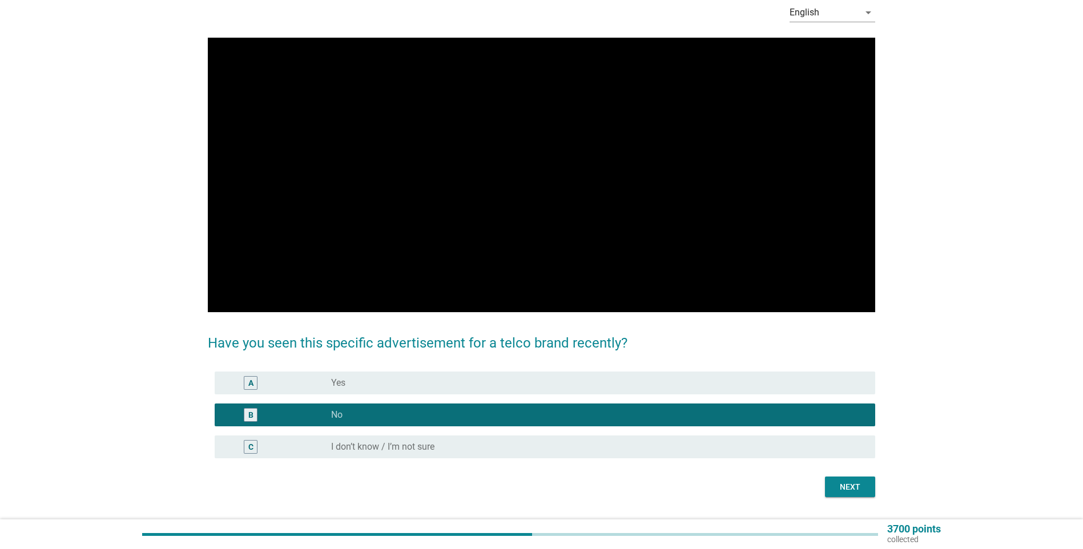
click at [533, 362] on div "Next" at bounding box center [850, 487] width 32 height 12
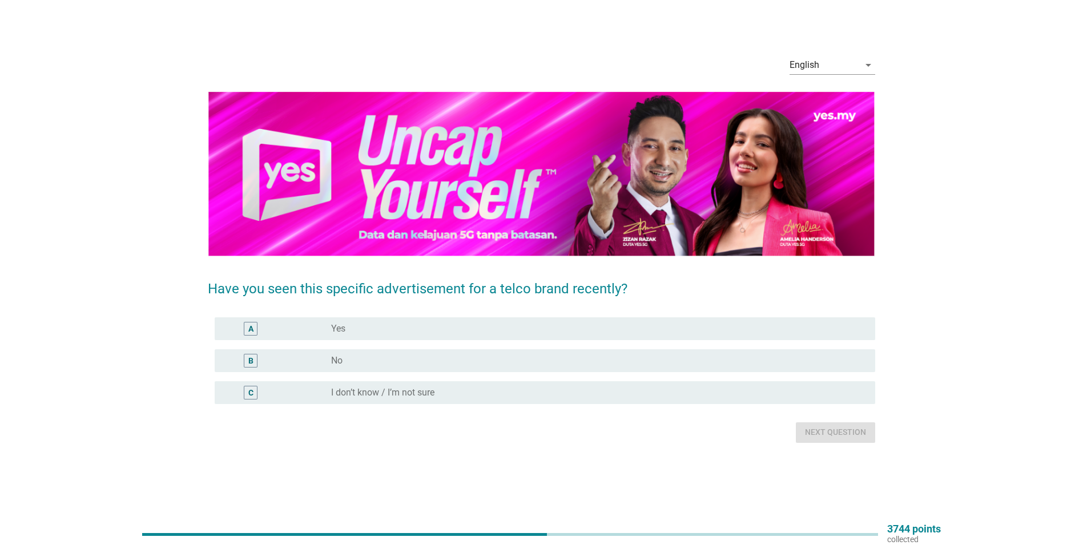
scroll to position [0, 0]
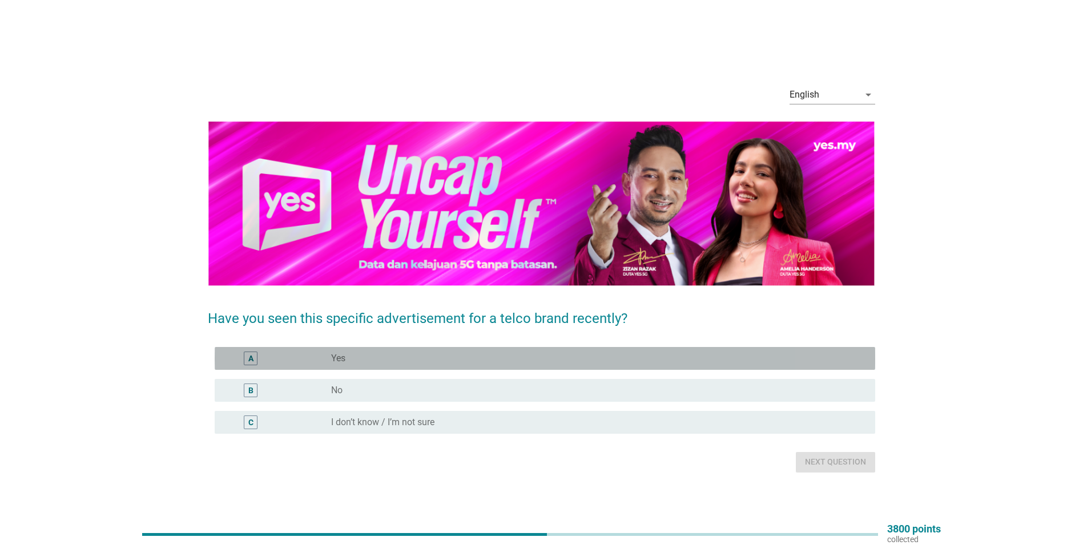
click at [402, 361] on div "radio_button_unchecked Yes" at bounding box center [594, 358] width 526 height 11
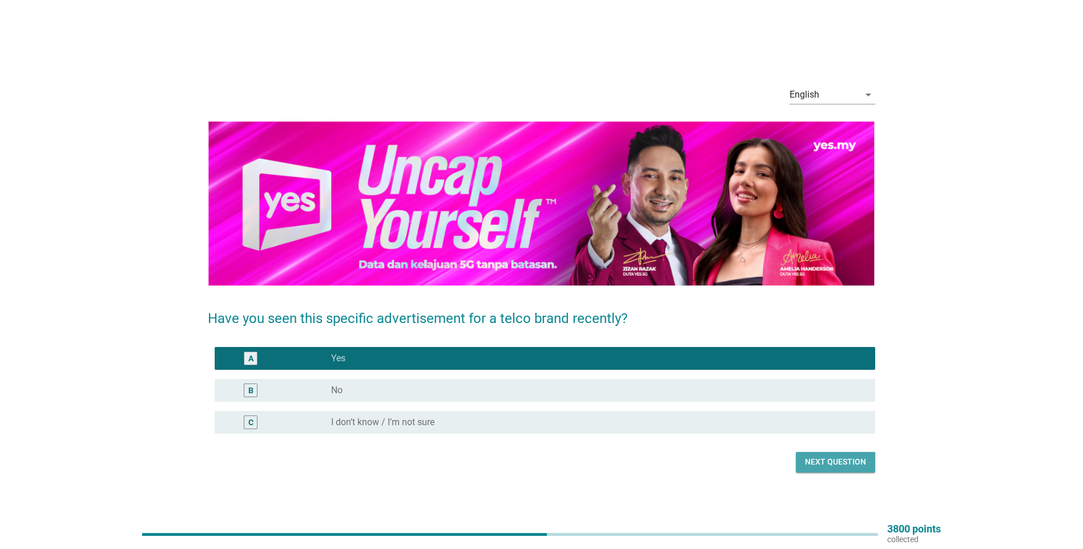
click at [533, 362] on div "Next question" at bounding box center [835, 462] width 61 height 12
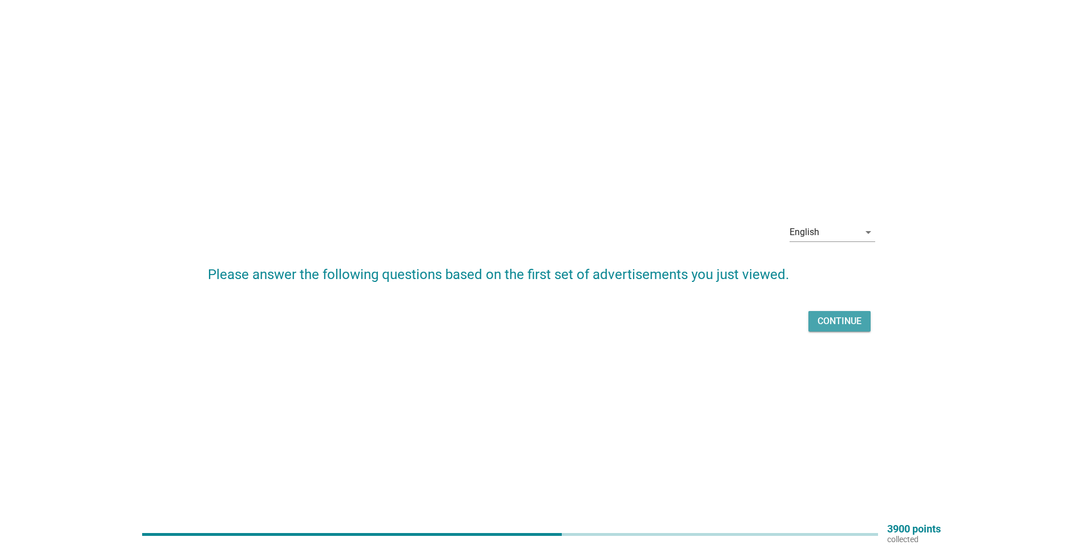
click at [533, 313] on button "Continue" at bounding box center [839, 321] width 62 height 21
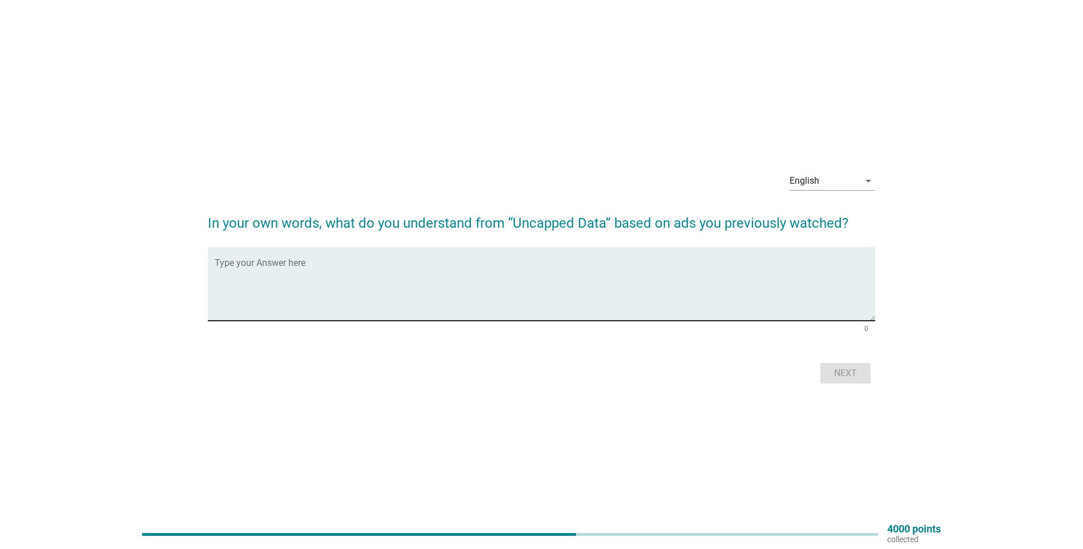
click at [393, 281] on textarea "Type your Answer here" at bounding box center [545, 291] width 660 height 60
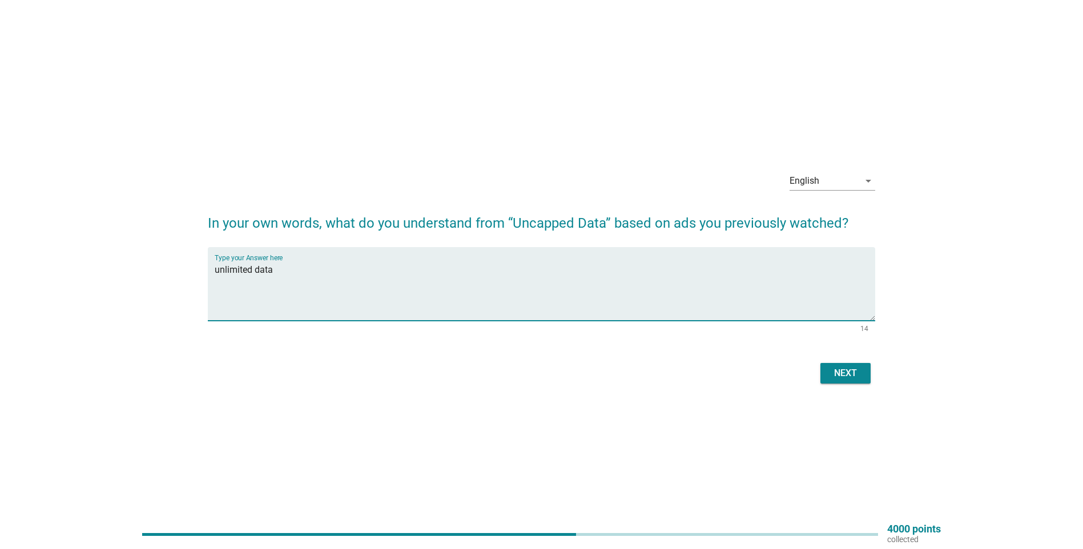
type textarea "unlimited data"
click at [533, 362] on div "Next" at bounding box center [541, 373] width 667 height 27
click at [533, 362] on div "Next" at bounding box center [845, 373] width 32 height 14
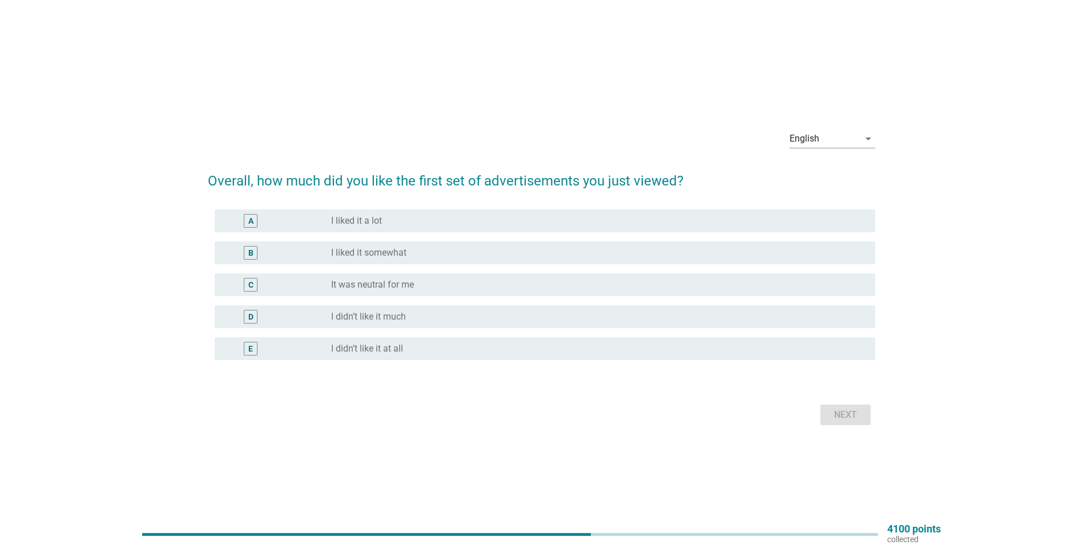
click at [513, 283] on div "radio_button_unchecked It was neutral for me" at bounding box center [594, 284] width 526 height 11
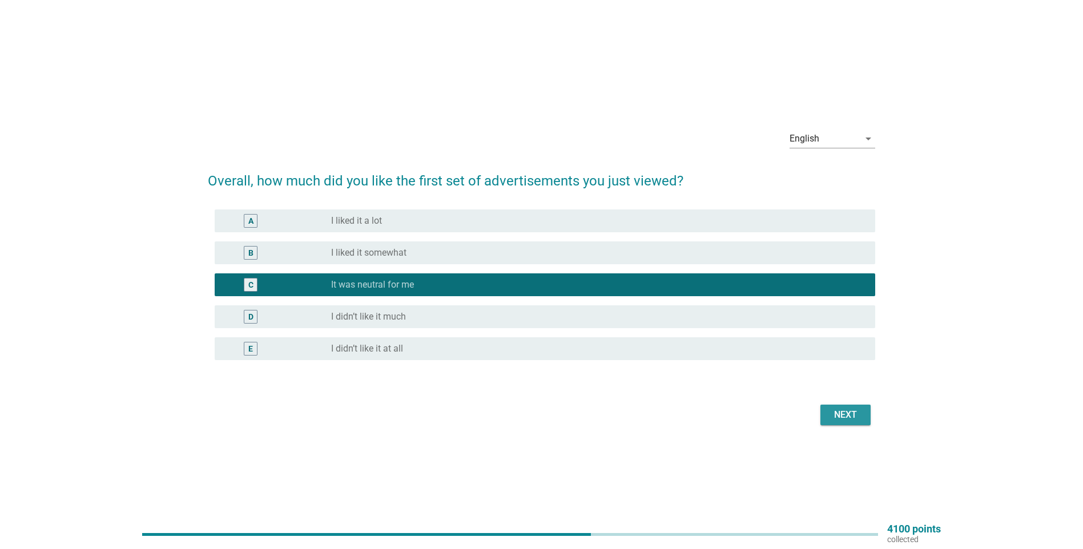
click at [533, 362] on div "Next" at bounding box center [845, 415] width 32 height 14
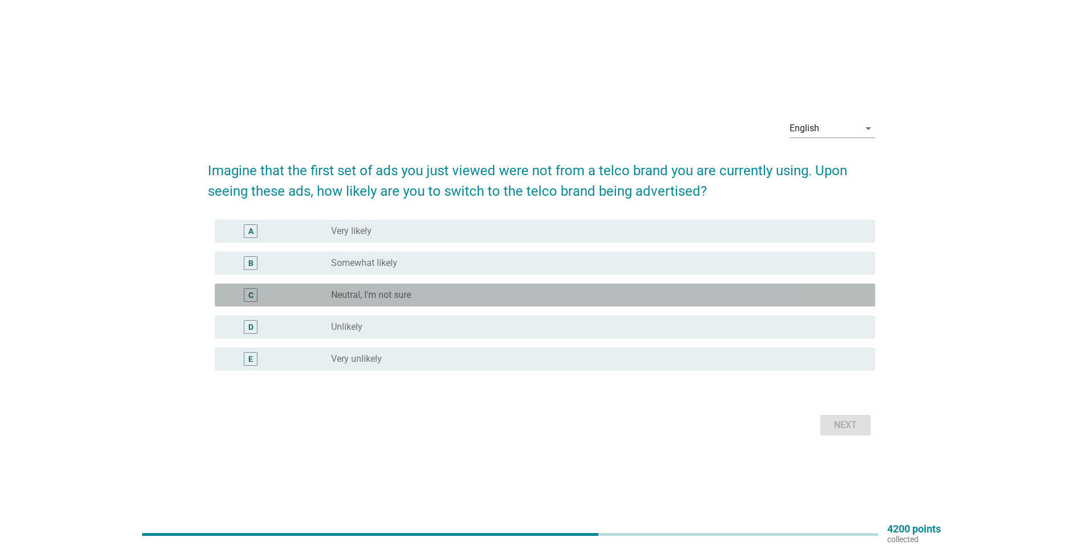
click at [479, 297] on div "radio_button_unchecked Neutral, I’m not sure" at bounding box center [594, 294] width 526 height 11
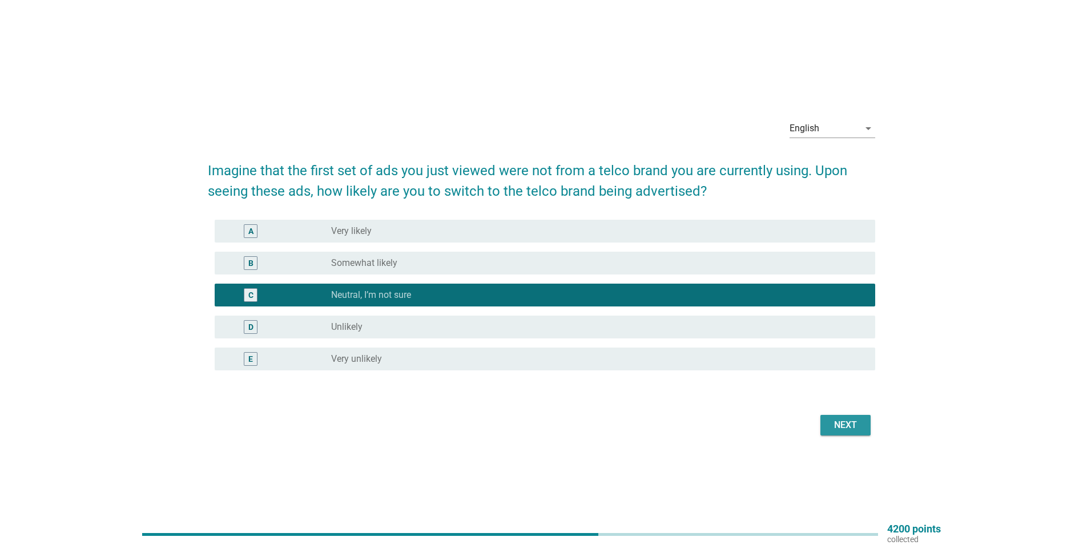
click at [533, 362] on div "Next" at bounding box center [845, 425] width 32 height 14
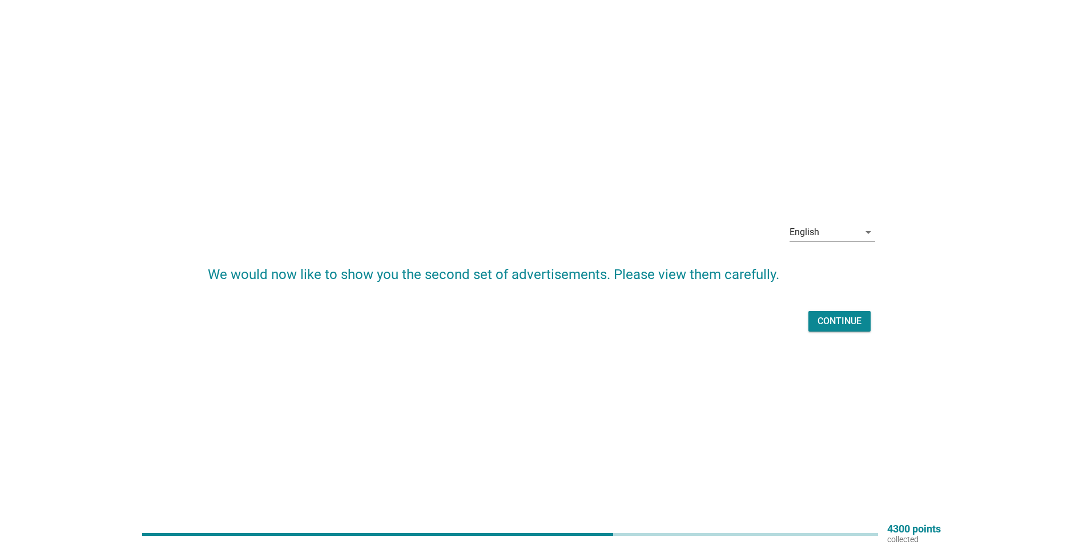
click at [533, 322] on div "Continue" at bounding box center [839, 321] width 44 height 14
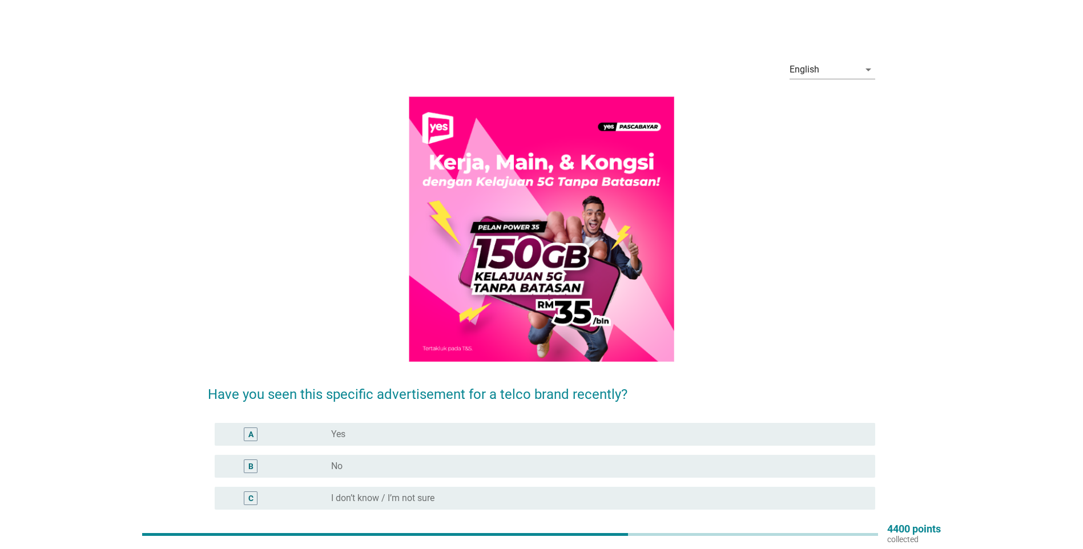
scroll to position [57, 0]
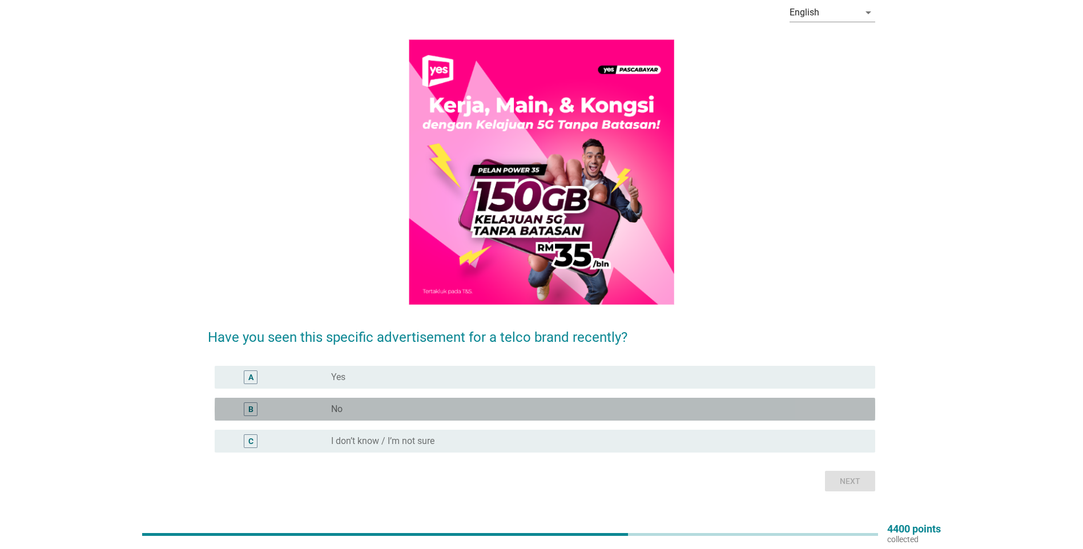
click at [442, 362] on div "radio_button_unchecked No" at bounding box center [594, 409] width 526 height 11
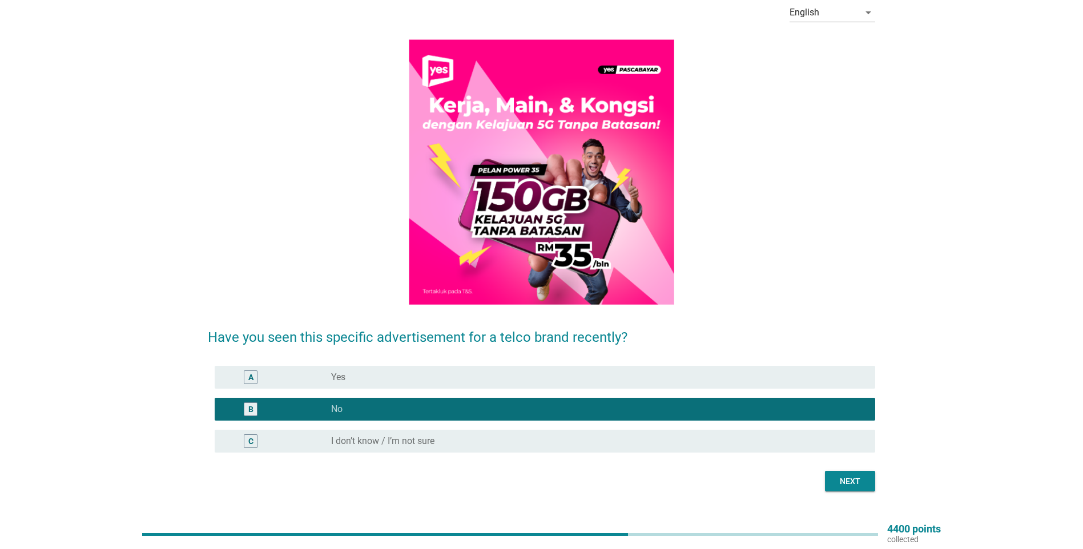
click at [533, 362] on div "Next" at bounding box center [850, 481] width 32 height 12
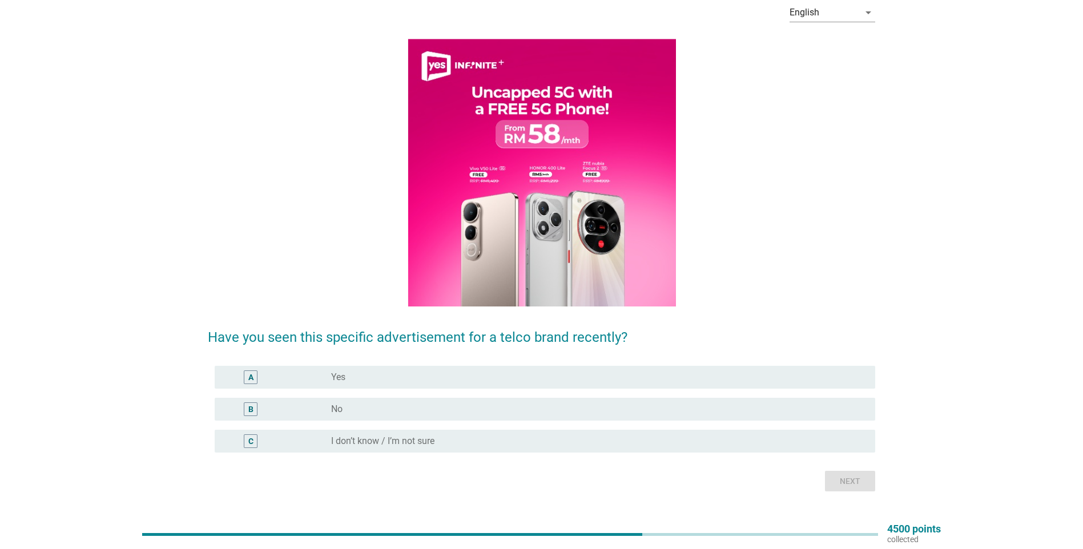
click at [509, 362] on div "radio_button_unchecked No" at bounding box center [594, 409] width 526 height 11
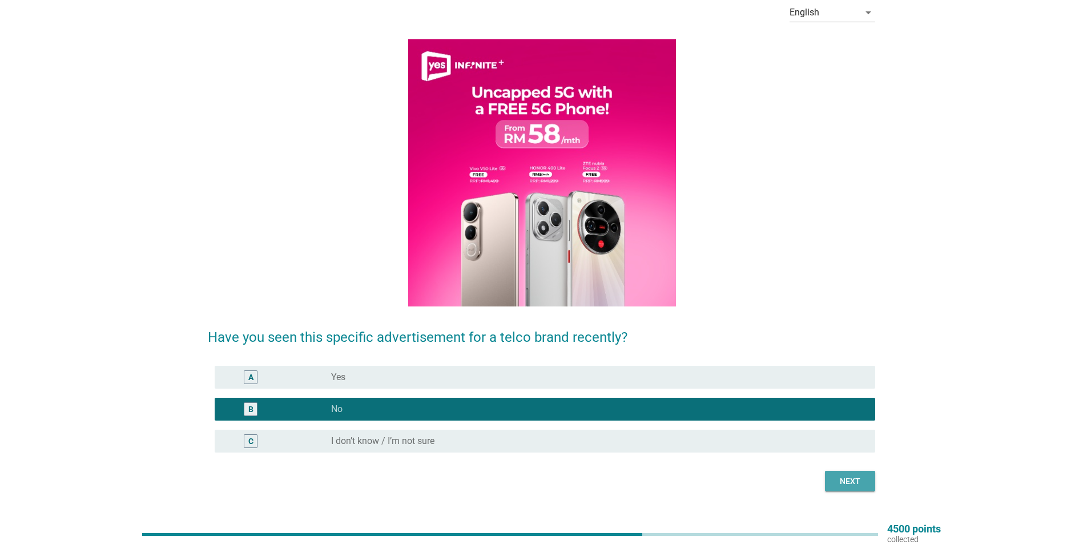
click at [533, 362] on div "Next" at bounding box center [850, 481] width 32 height 12
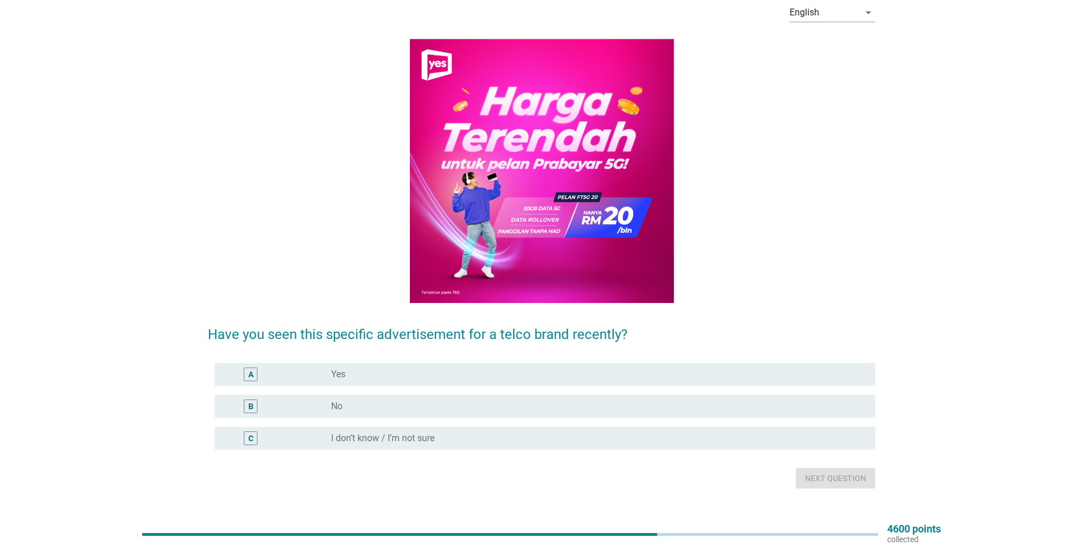
click at [471, 362] on div "B radio_button_unchecked No" at bounding box center [545, 406] width 660 height 23
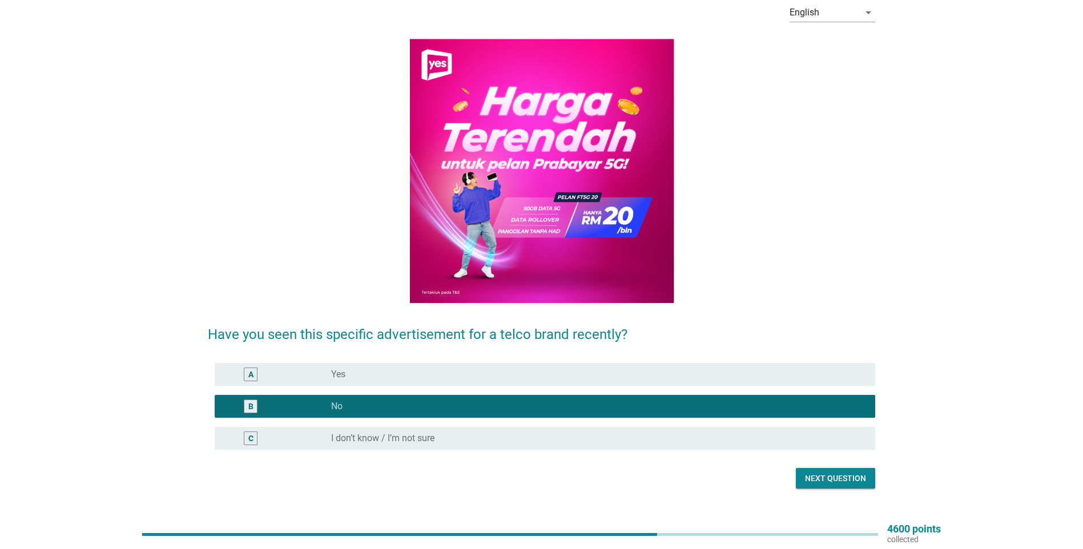
click at [533, 362] on div "Next question" at bounding box center [835, 479] width 61 height 12
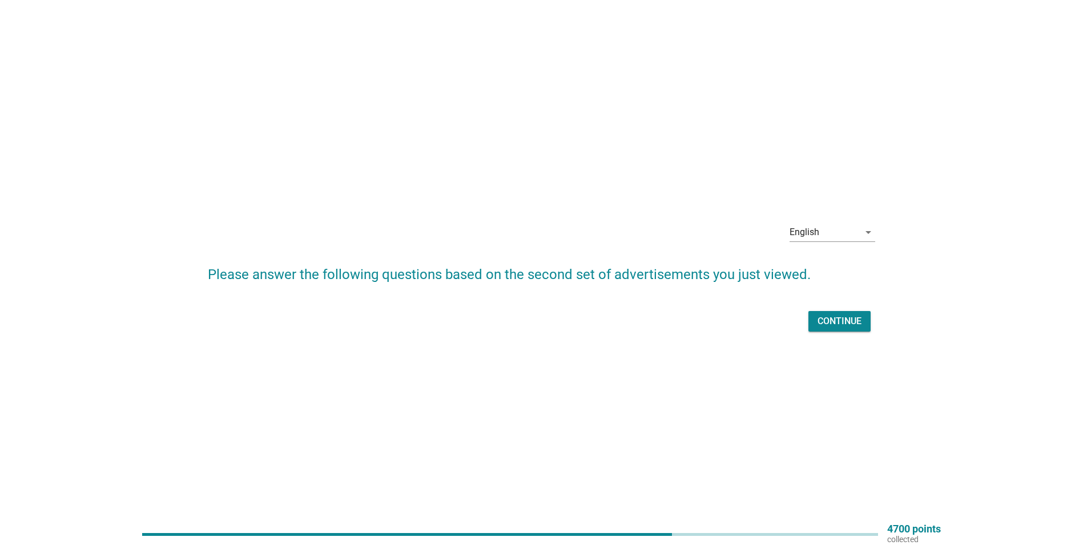
click at [533, 318] on div "Continue" at bounding box center [839, 321] width 44 height 14
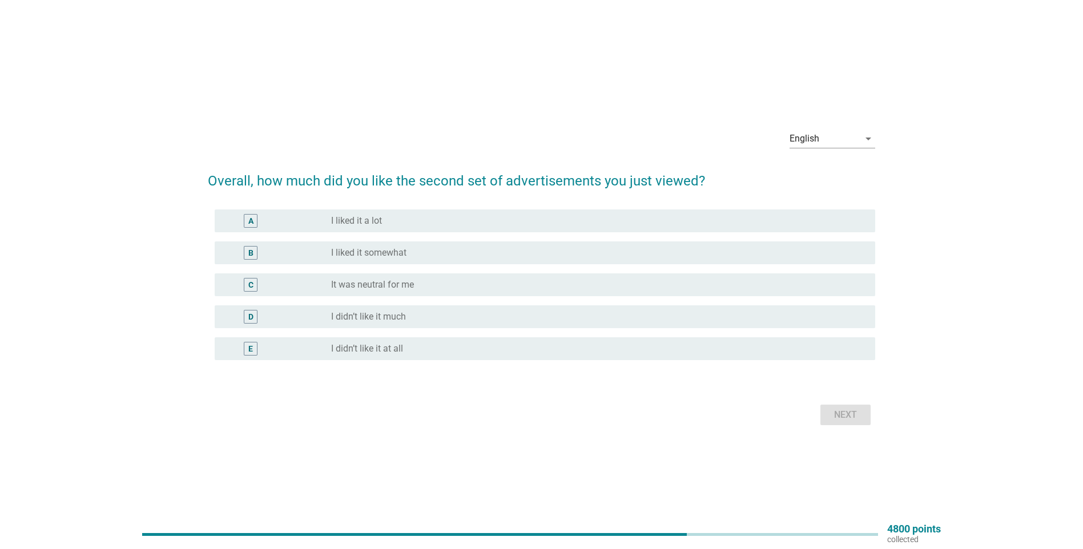
click at [487, 251] on div "radio_button_unchecked I liked it somewhat" at bounding box center [594, 252] width 526 height 11
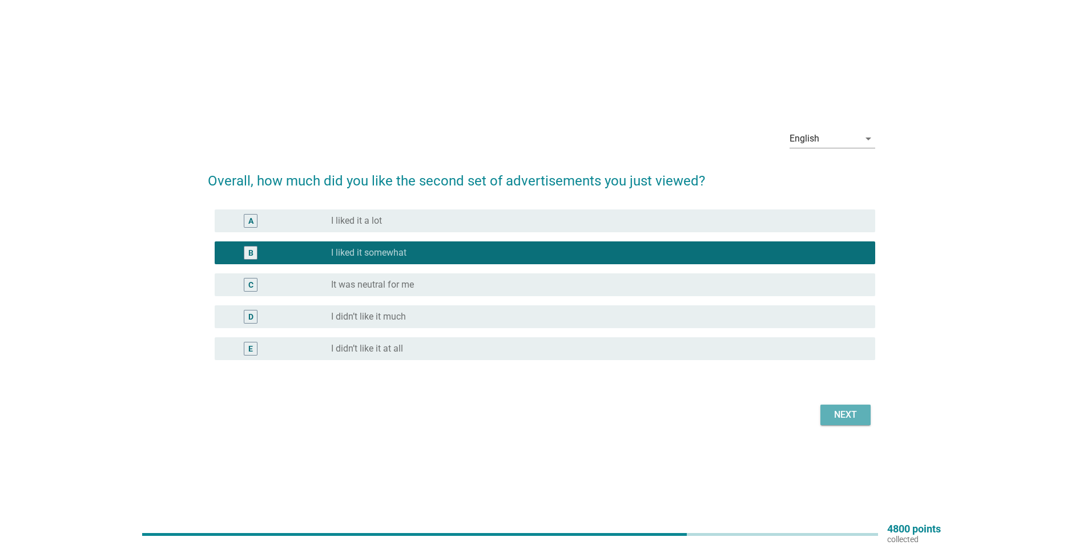
click at [533, 362] on div "Next" at bounding box center [845, 415] width 32 height 14
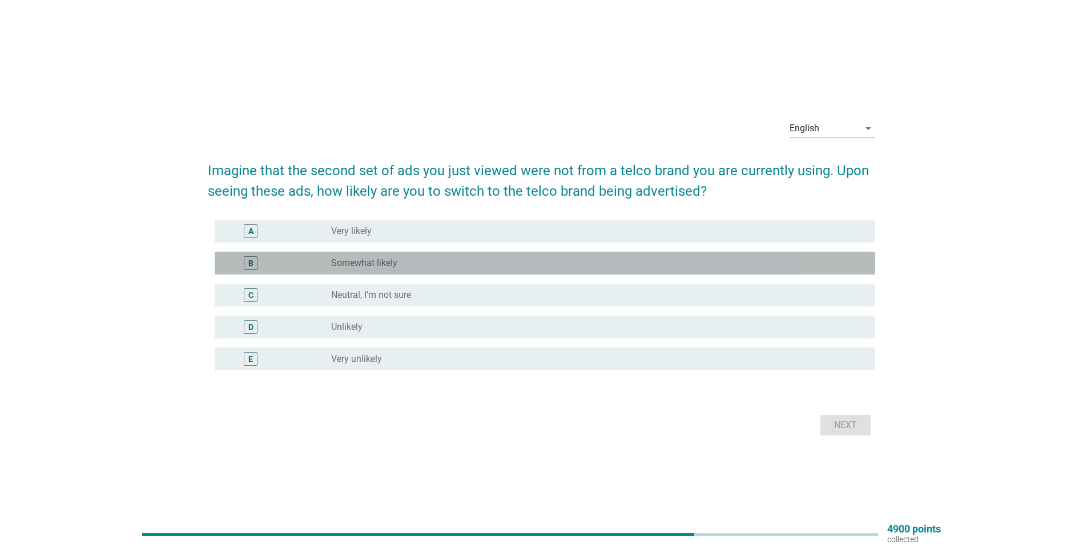
click at [445, 263] on div "radio_button_unchecked Somewhat likely" at bounding box center [594, 262] width 526 height 11
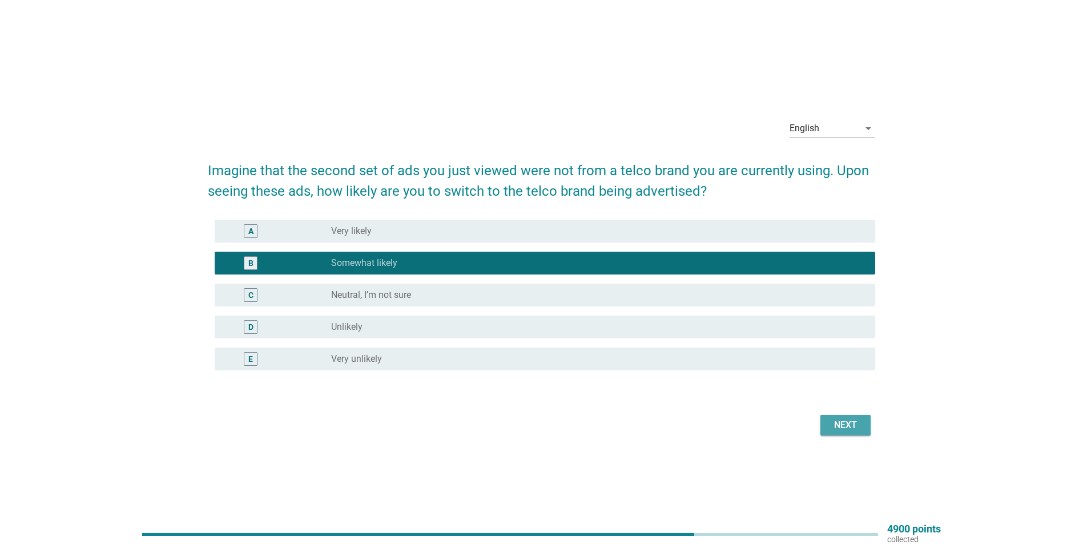
click at [533, 362] on button "Next" at bounding box center [845, 425] width 50 height 21
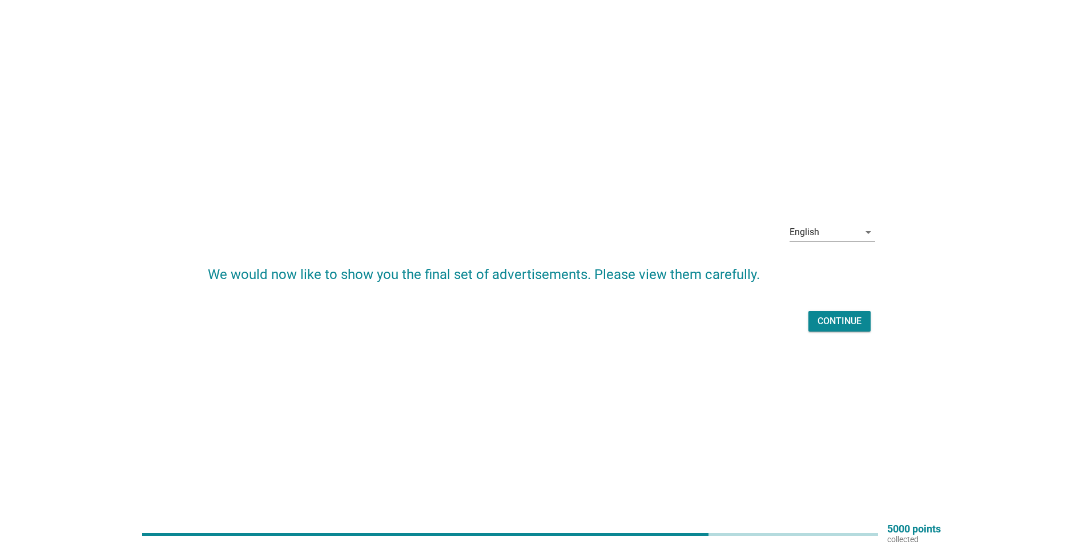
click at [533, 322] on div "Continue" at bounding box center [839, 321] width 44 height 14
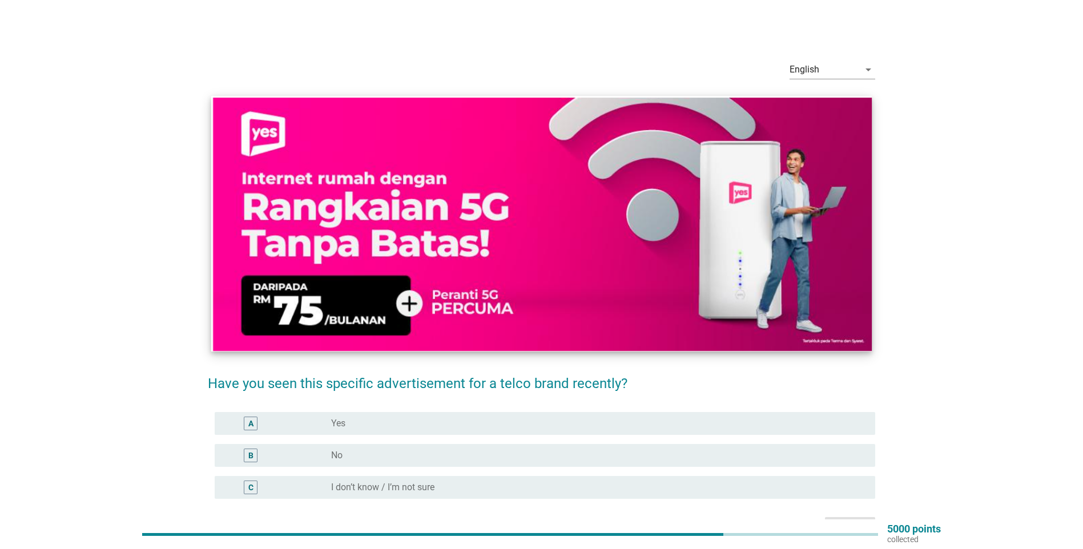
scroll to position [57, 0]
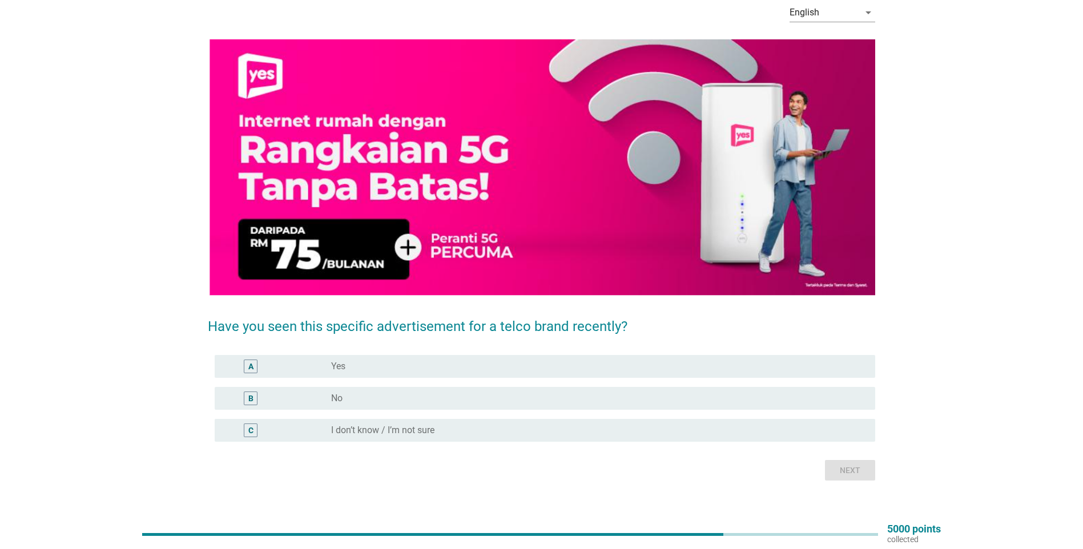
click at [526, 362] on div "radio_button_unchecked Yes" at bounding box center [594, 366] width 526 height 11
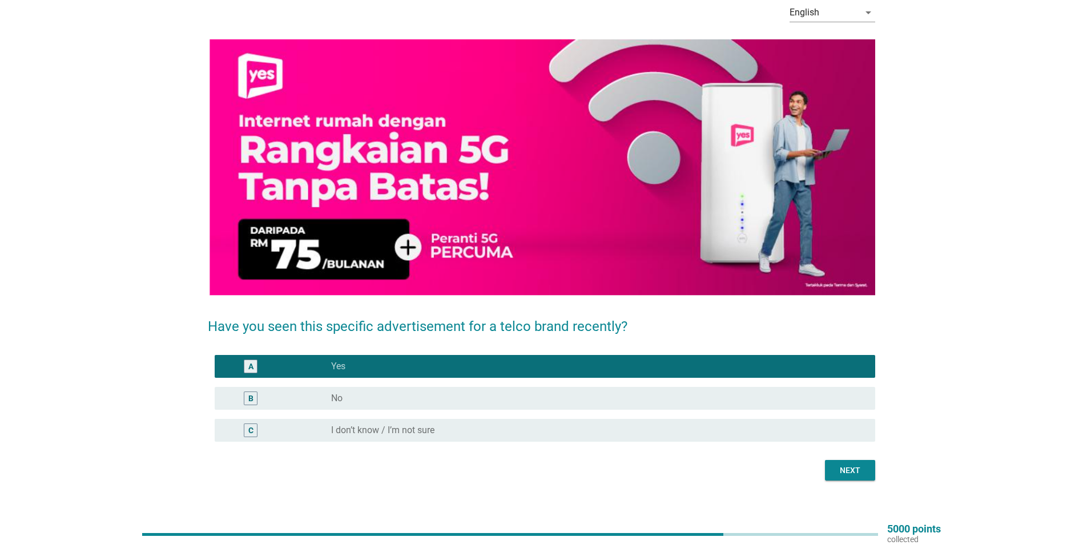
click at [499, 362] on div "radio_button_unchecked No" at bounding box center [594, 398] width 526 height 11
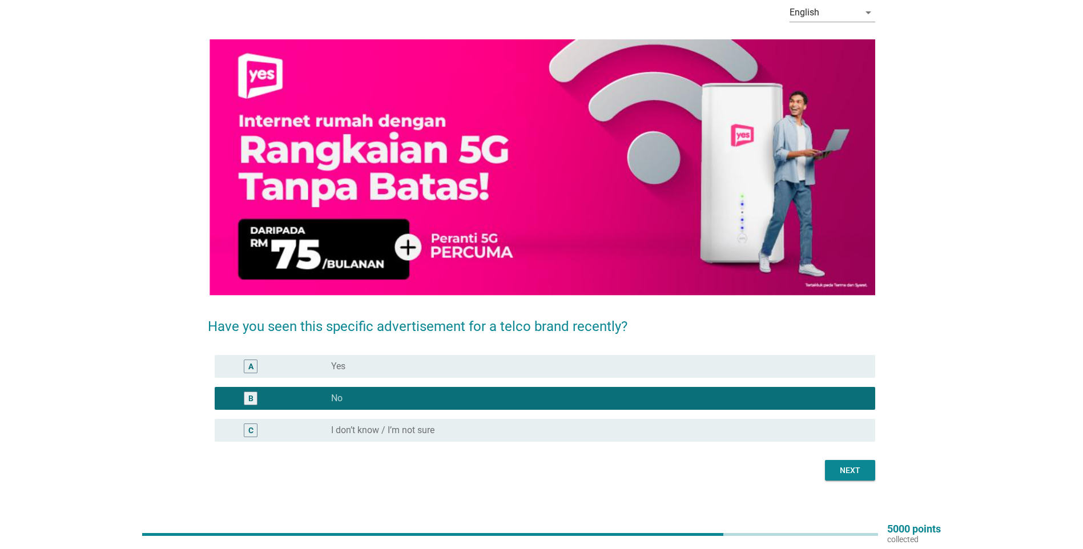
click at [533, 362] on div "Next" at bounding box center [850, 471] width 32 height 12
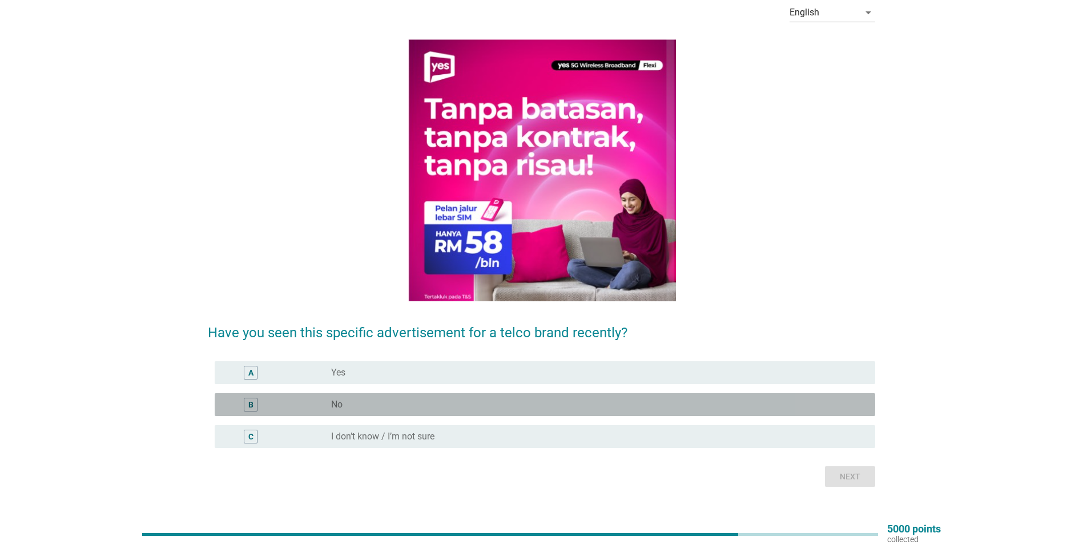
click at [522, 362] on div "radio_button_unchecked No" at bounding box center [594, 404] width 526 height 11
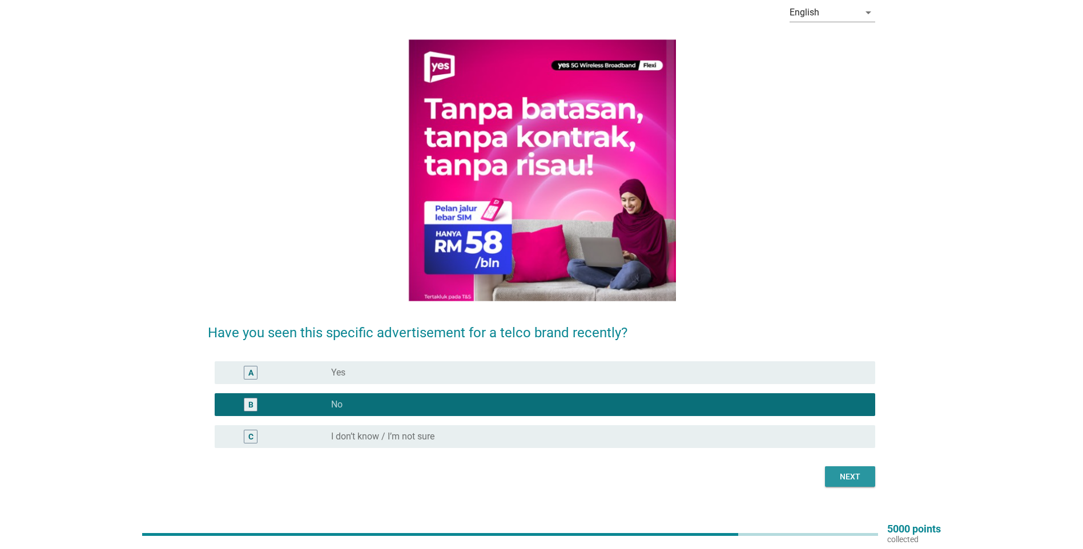
click at [533, 362] on div "Next" at bounding box center [850, 477] width 32 height 12
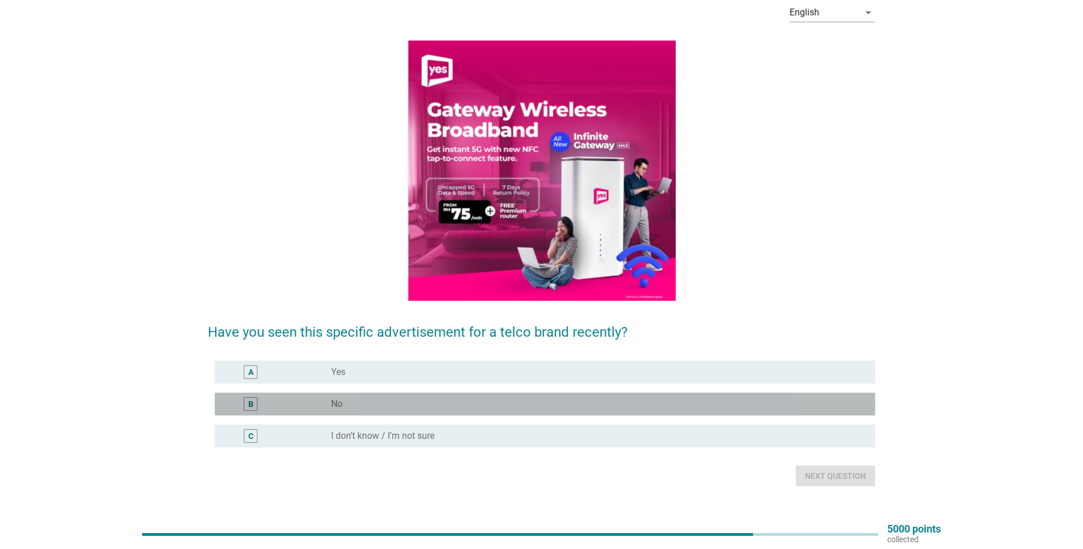
click at [495, 362] on div "B radio_button_unchecked No" at bounding box center [545, 404] width 660 height 23
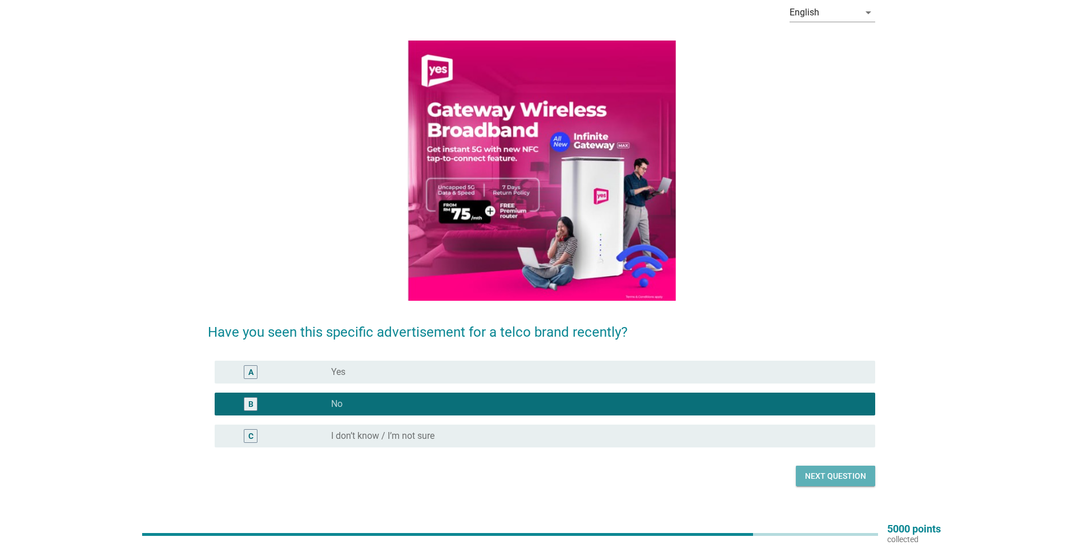
click at [533, 362] on div "Next question" at bounding box center [835, 476] width 61 height 12
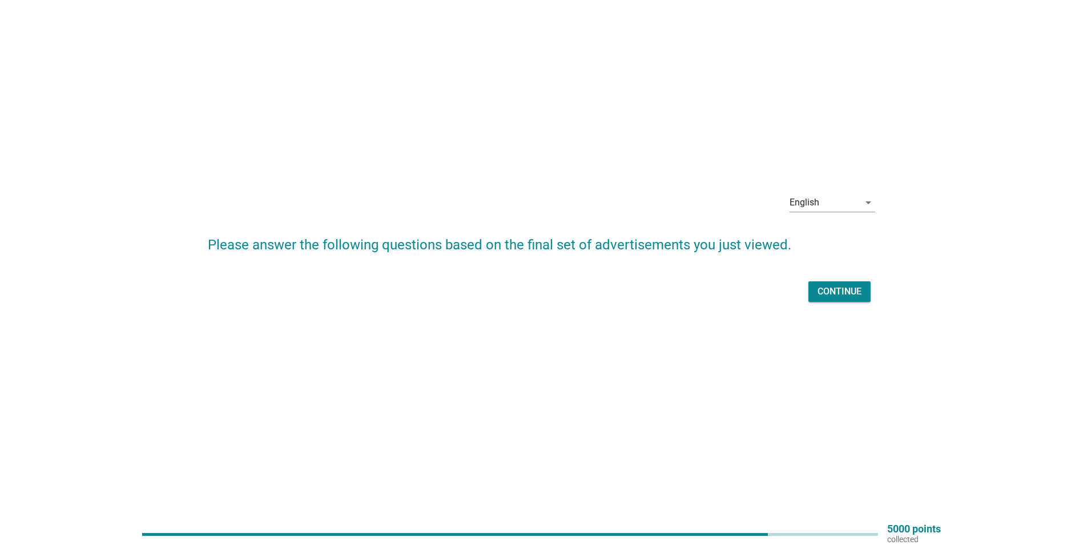
scroll to position [0, 0]
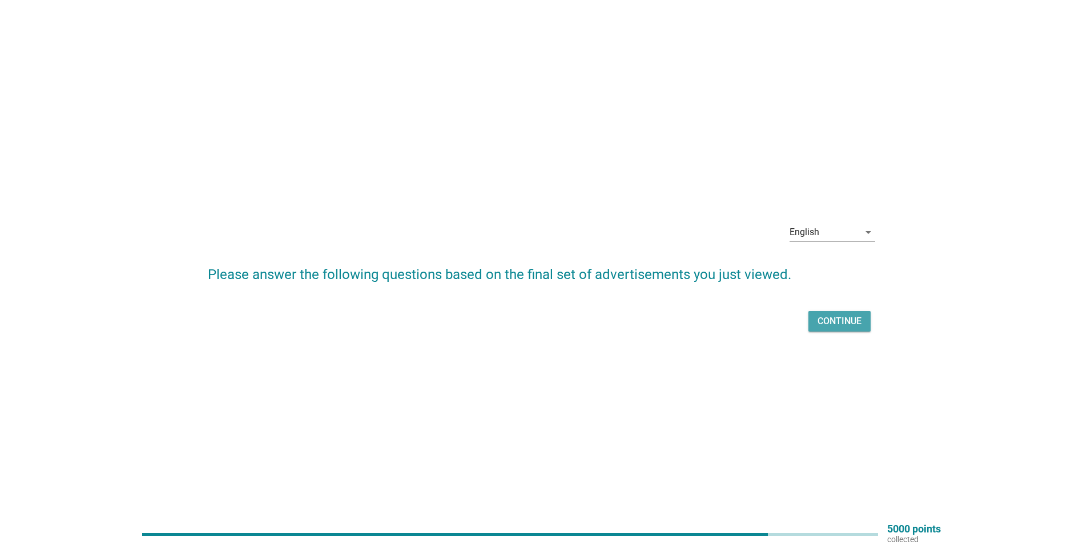
click at [533, 317] on div "Continue" at bounding box center [839, 321] width 44 height 14
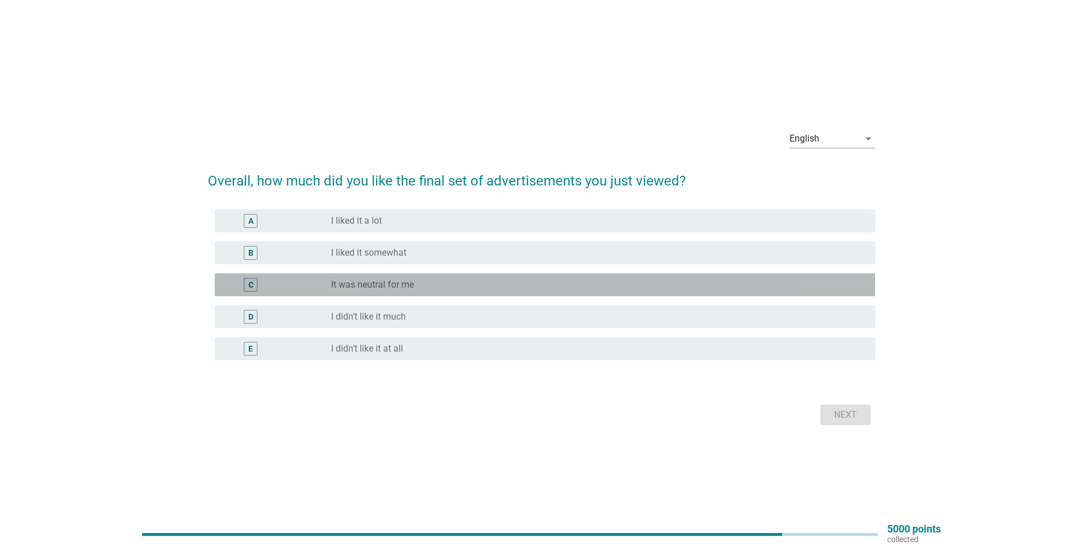
click at [477, 285] on div "radio_button_unchecked It was neutral for me" at bounding box center [594, 284] width 526 height 11
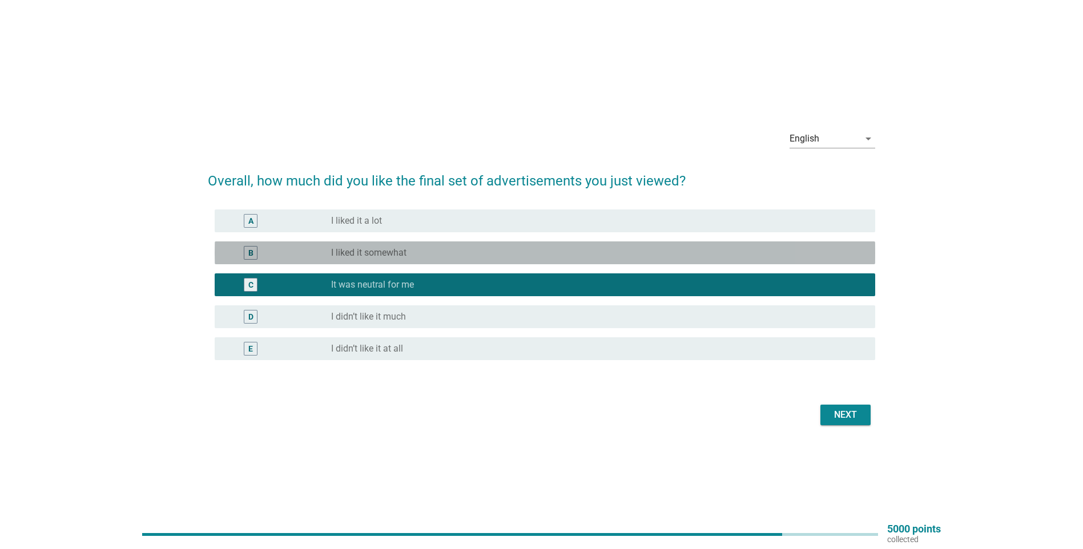
click at [507, 253] on div "radio_button_unchecked I liked it somewhat" at bounding box center [594, 252] width 526 height 11
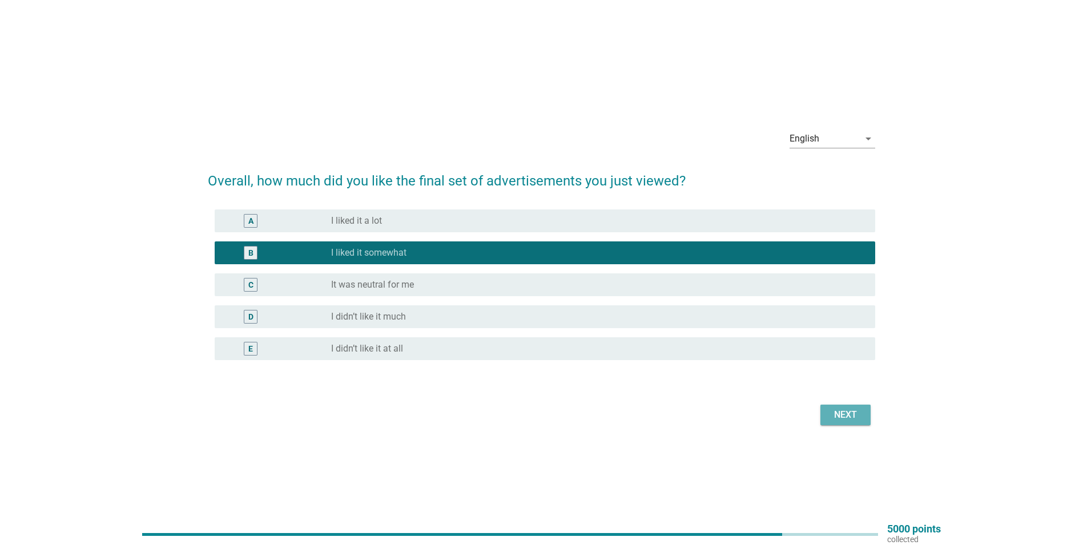
click at [533, 362] on div "Next" at bounding box center [845, 415] width 32 height 14
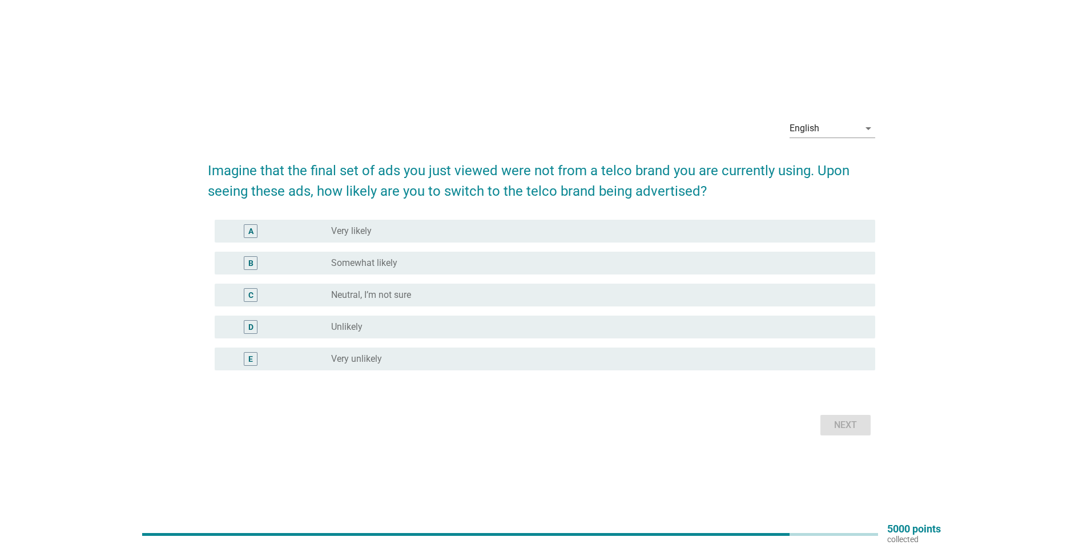
click at [479, 292] on div "radio_button_unchecked Neutral, I’m not sure" at bounding box center [594, 294] width 526 height 11
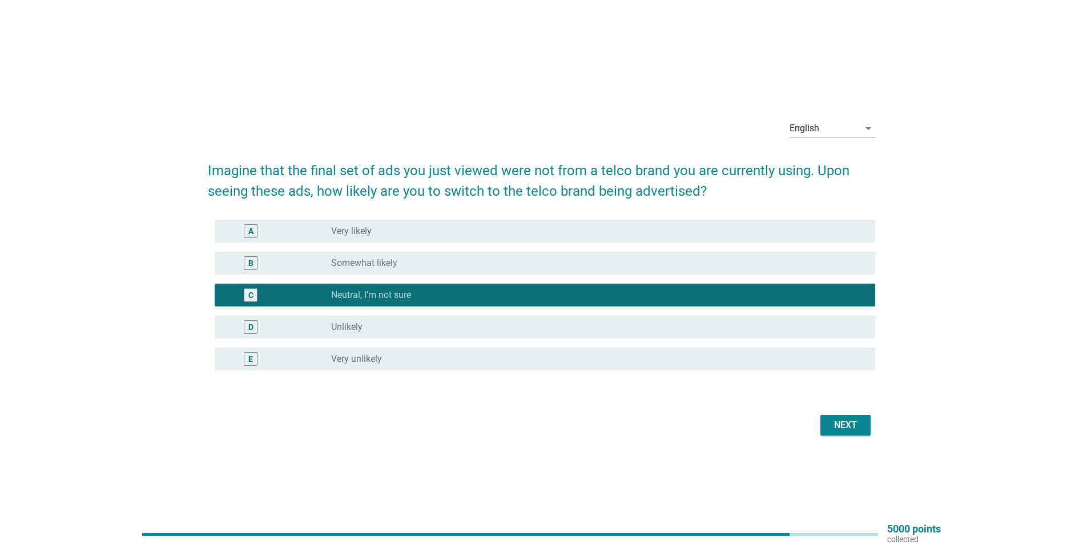
click at [533, 362] on div "Next" at bounding box center [845, 425] width 32 height 14
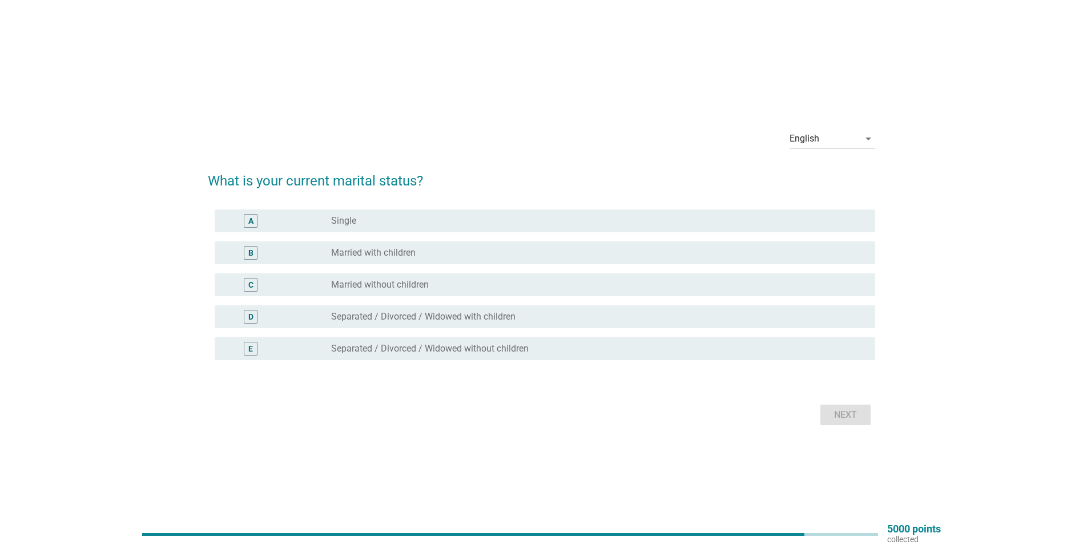
click at [502, 253] on div "radio_button_unchecked Married with children" at bounding box center [594, 252] width 526 height 11
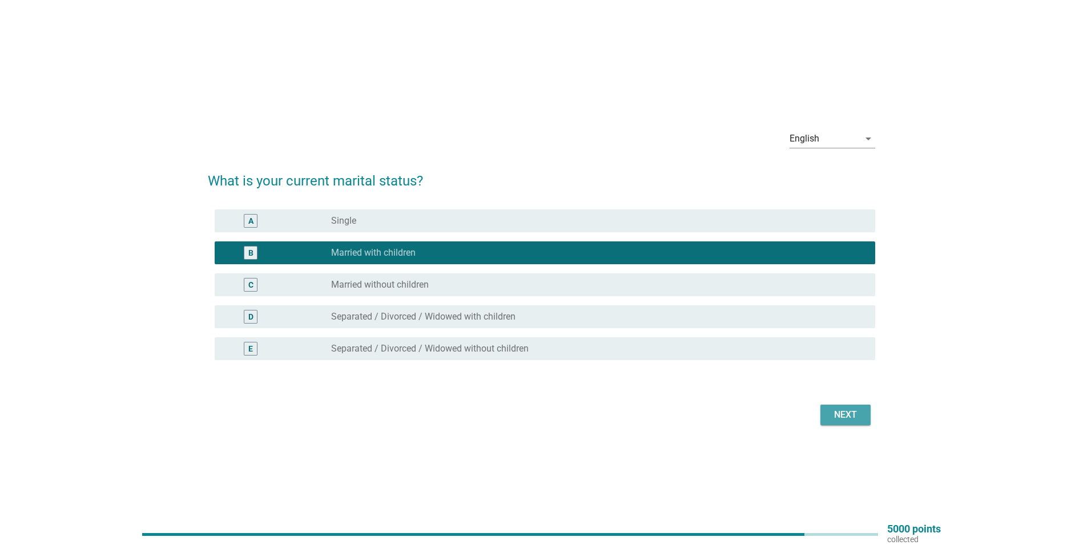
click at [533, 362] on div "Next" at bounding box center [845, 415] width 32 height 14
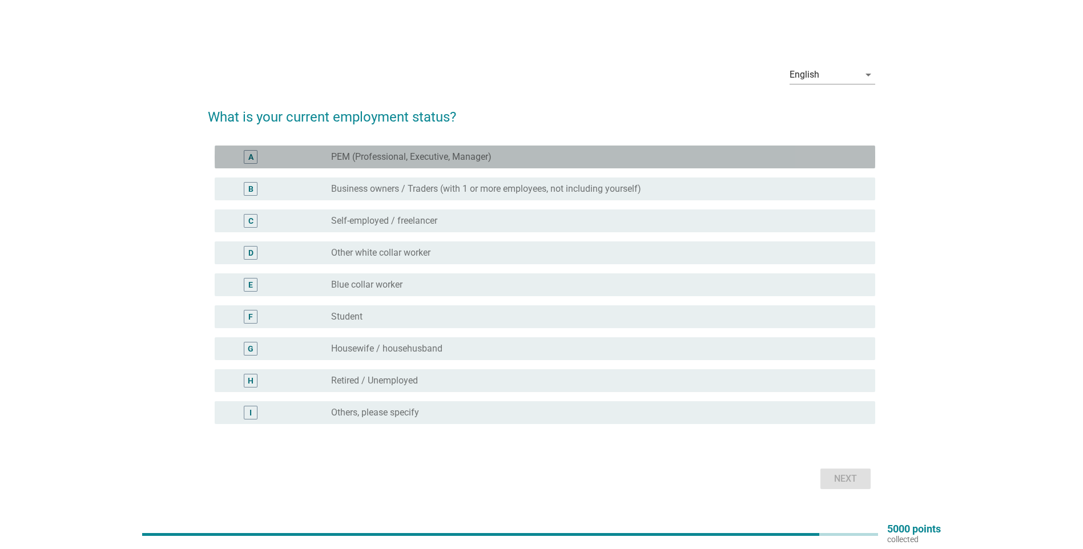
click at [485, 159] on label "PEM (Professional, Executive, Manager)" at bounding box center [411, 156] width 160 height 11
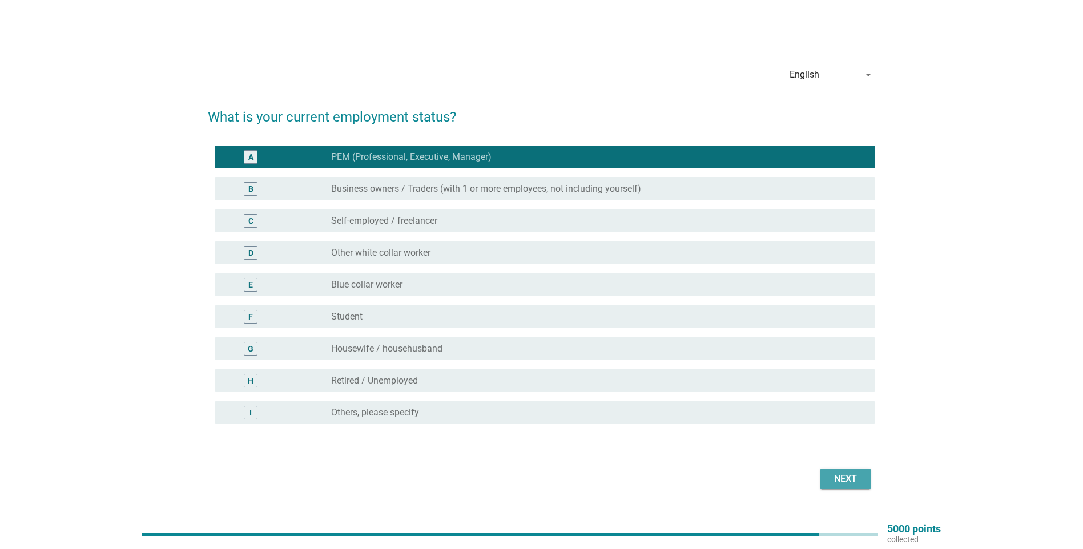
click at [533, 362] on div "Next" at bounding box center [845, 479] width 32 height 14
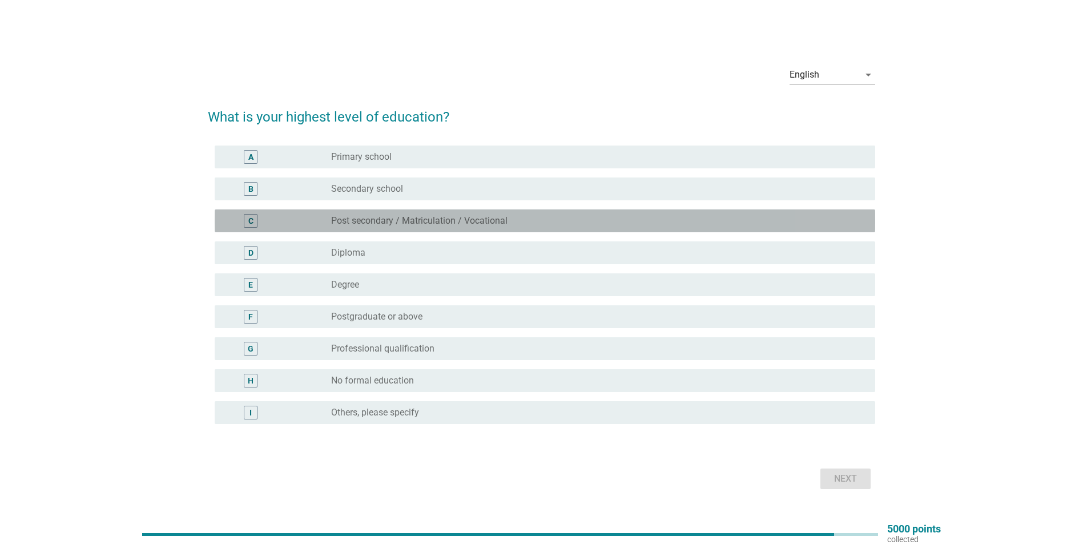
click at [533, 217] on div "radio_button_unchecked Post secondary / Matriculation / Vocational" at bounding box center [594, 220] width 526 height 11
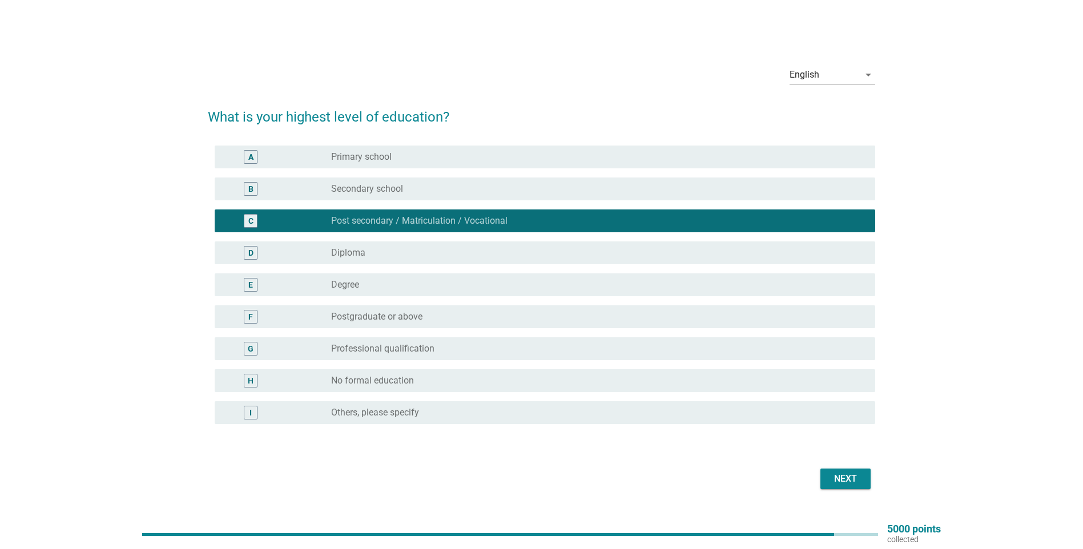
click at [477, 249] on div "radio_button_unchecked Diploma" at bounding box center [594, 252] width 526 height 11
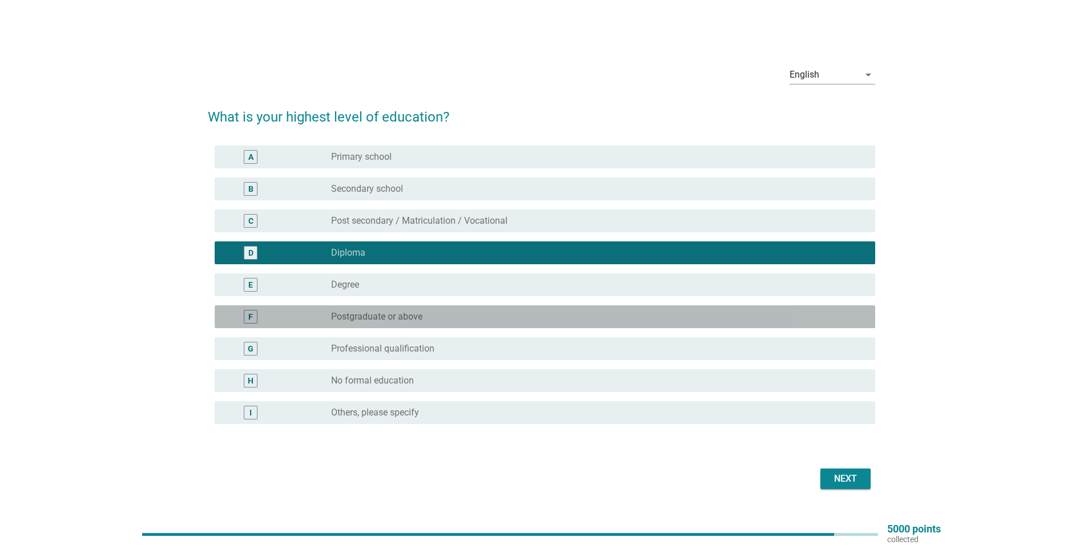
click at [459, 320] on div "radio_button_unchecked Postgraduate or above" at bounding box center [594, 316] width 526 height 11
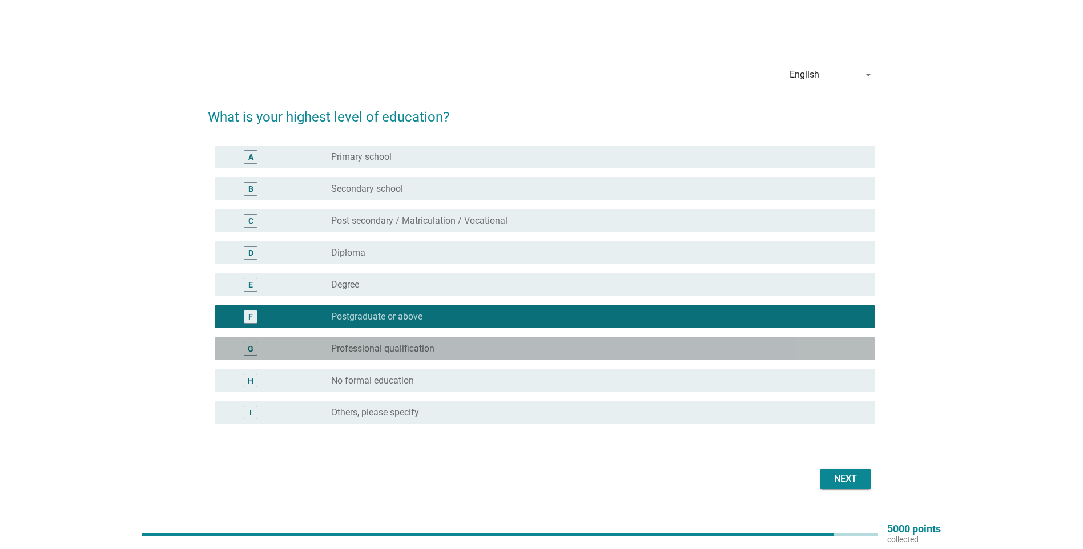
click at [442, 341] on div "G radio_button_unchecked Professional qualification" at bounding box center [545, 348] width 660 height 23
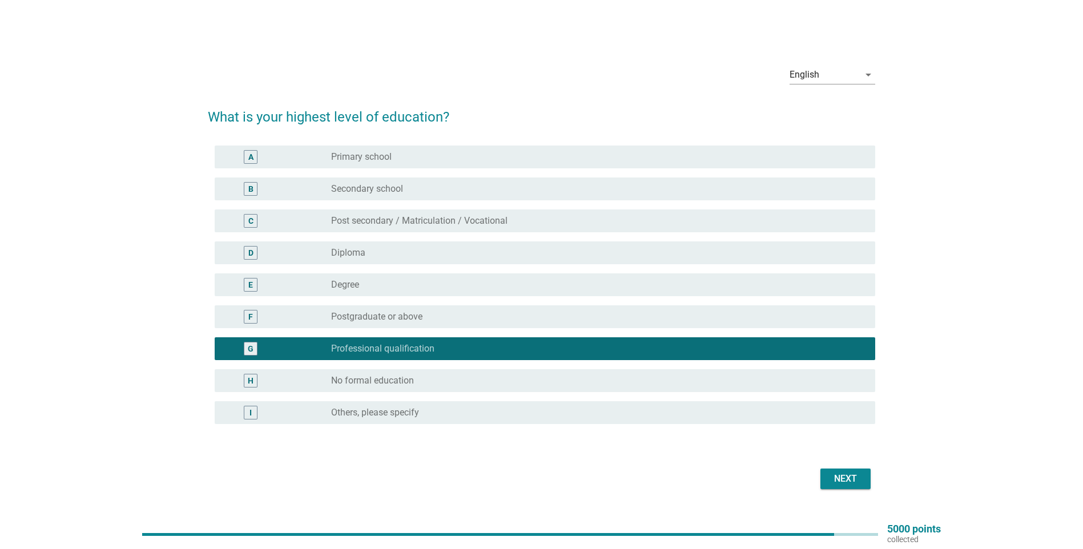
click at [469, 306] on div "F radio_button_unchecked Postgraduate or above" at bounding box center [545, 316] width 660 height 23
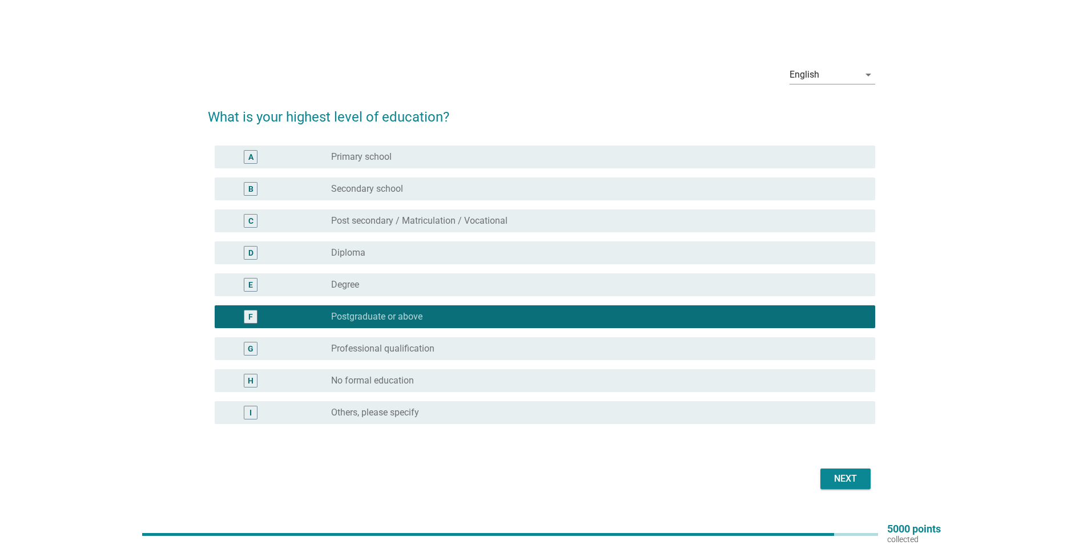
click at [533, 362] on div "Next" at bounding box center [845, 479] width 32 height 14
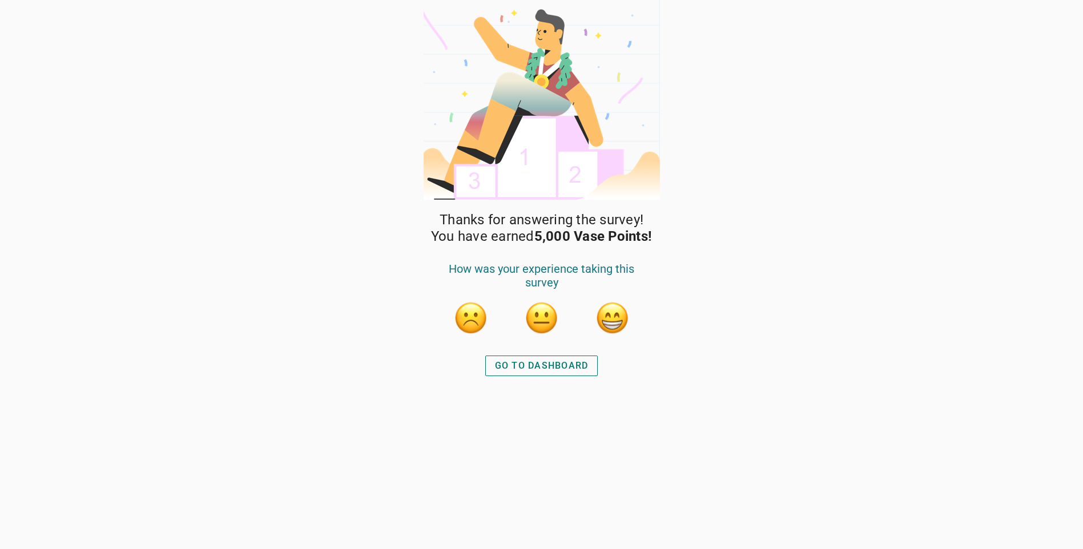
click at [527, 362] on div "GO TO DASHBOARD" at bounding box center [542, 366] width 94 height 14
